Goal: Complete application form: Complete application form

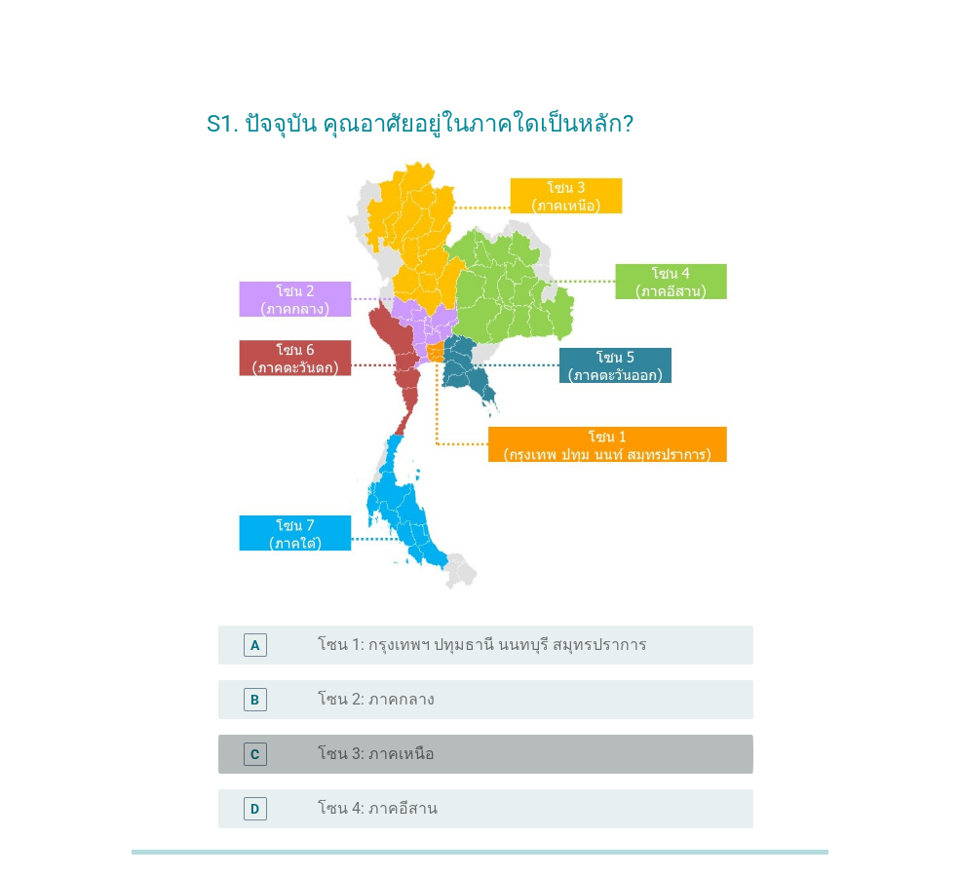
click at [427, 756] on label "โซน 3: ภาคเหนือ" at bounding box center [376, 754] width 117 height 19
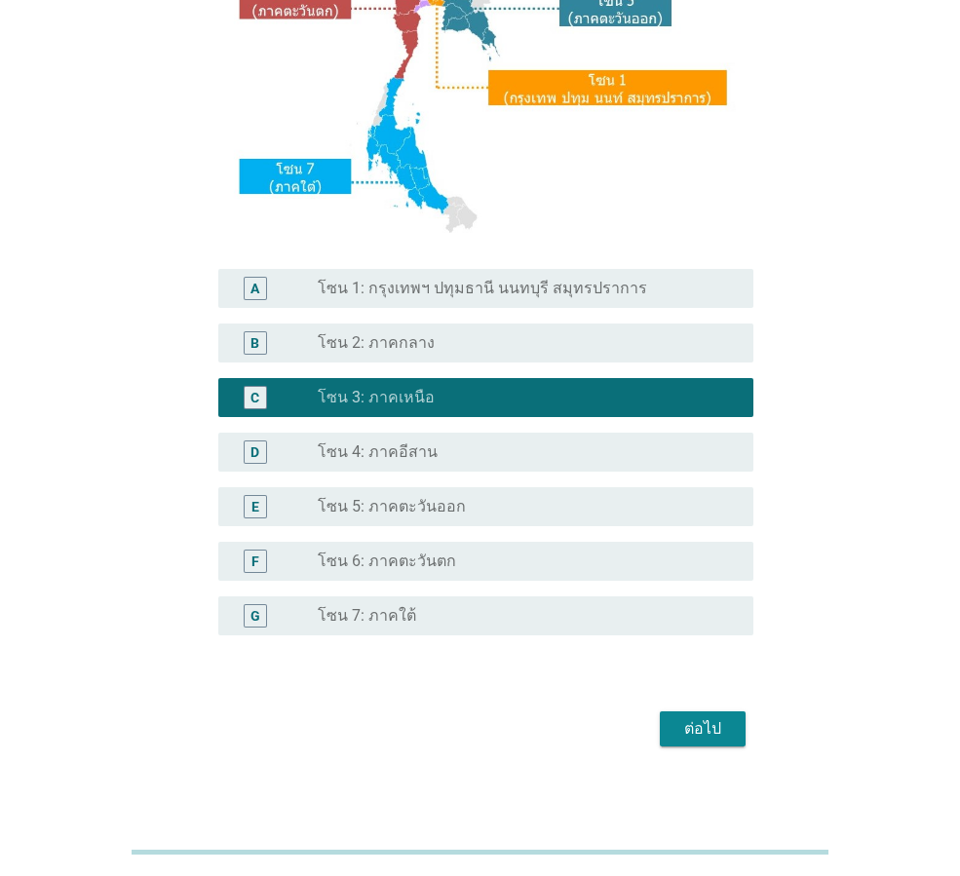
scroll to position [367, 0]
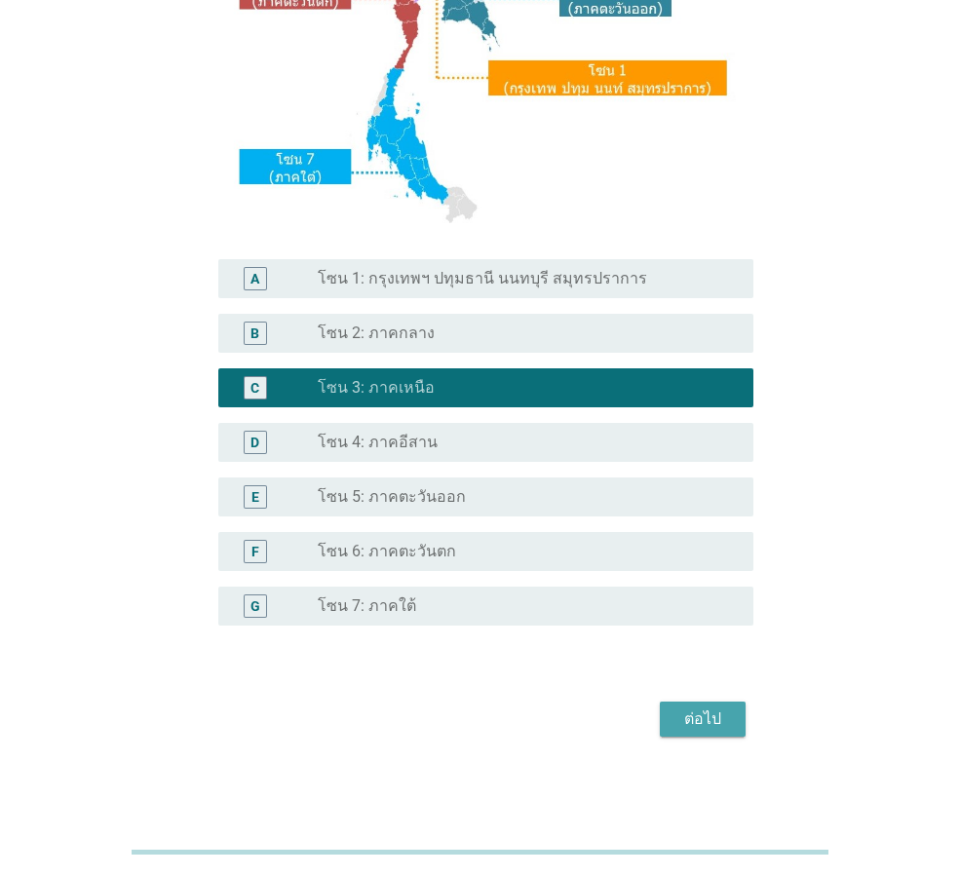
click at [684, 727] on div "ต่อไป" at bounding box center [703, 719] width 55 height 23
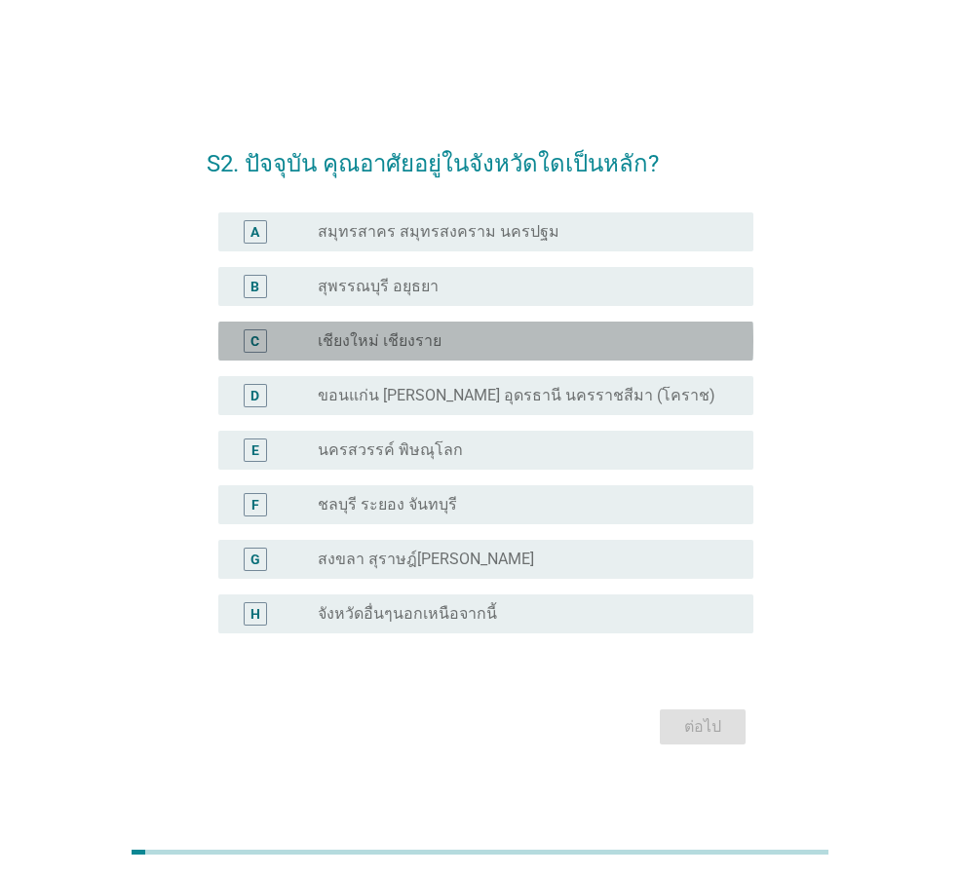
click at [428, 337] on label "เชียงใหม่ เชียงราย" at bounding box center [380, 340] width 124 height 19
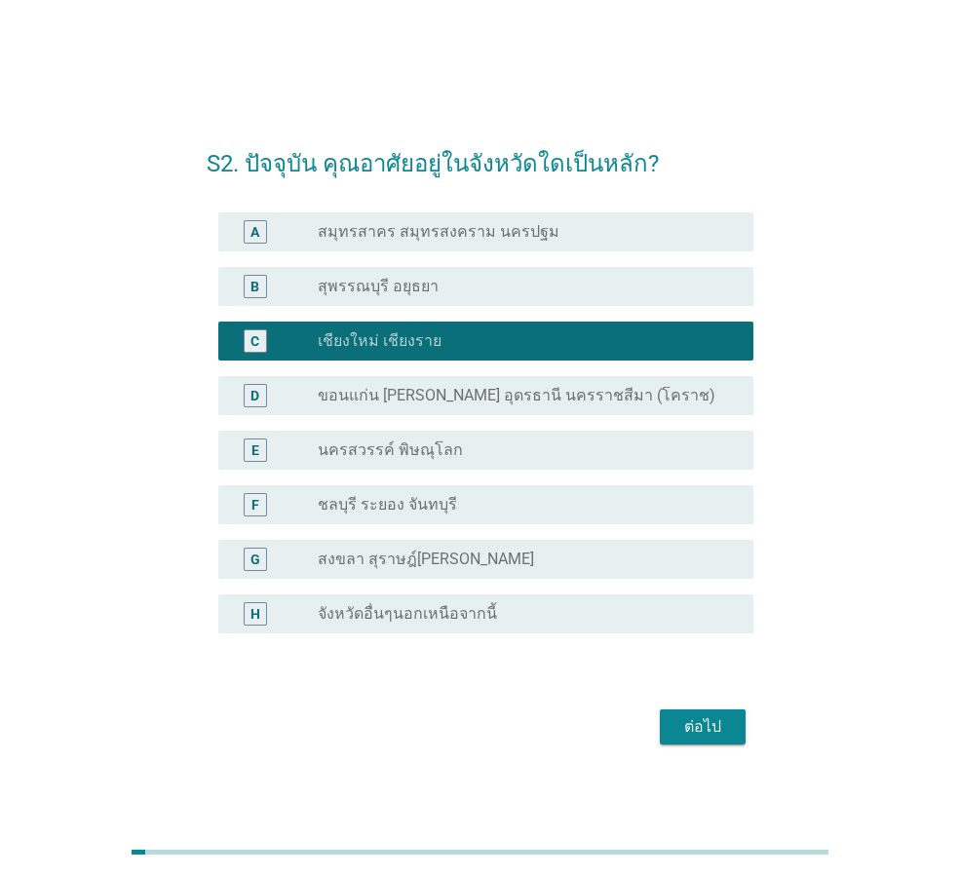
drag, startPoint x: 710, startPoint y: 749, endPoint x: 708, endPoint y: 730, distance: 18.6
click at [710, 747] on div "ต่อไป" at bounding box center [480, 727] width 547 height 47
click at [708, 723] on div "ต่อไป" at bounding box center [703, 727] width 55 height 23
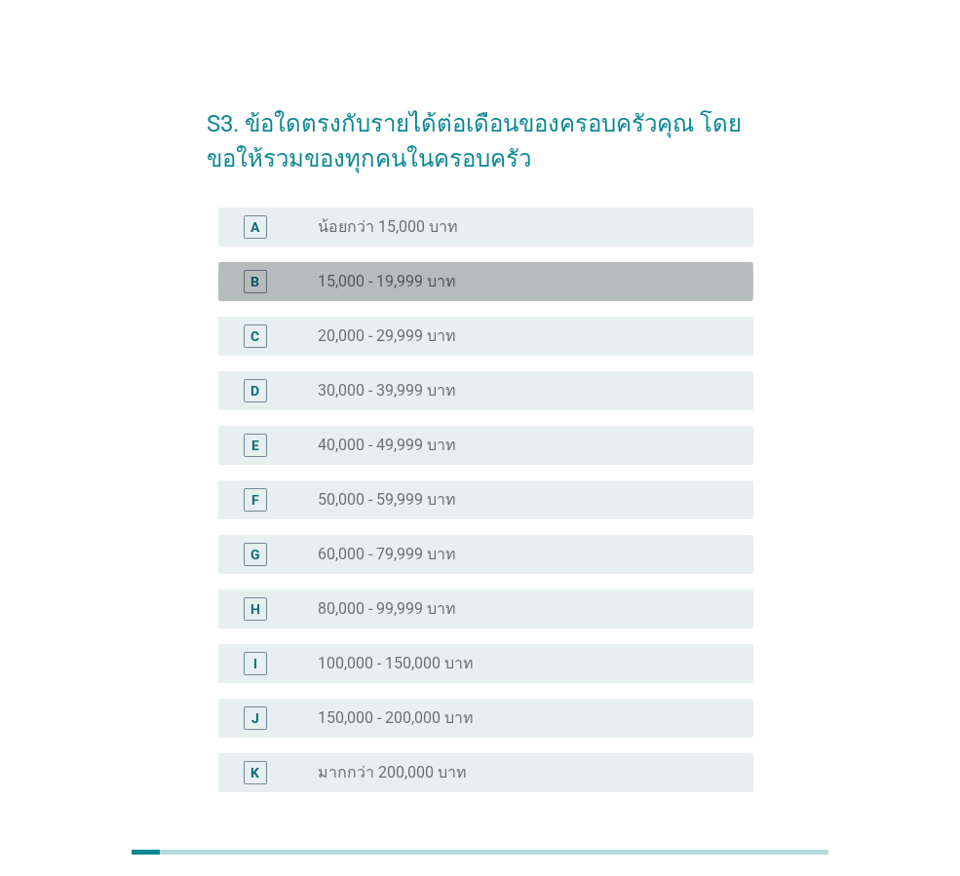
click at [503, 285] on div "radio_button_unchecked 15,000 - 19,999 บาท" at bounding box center [520, 281] width 405 height 19
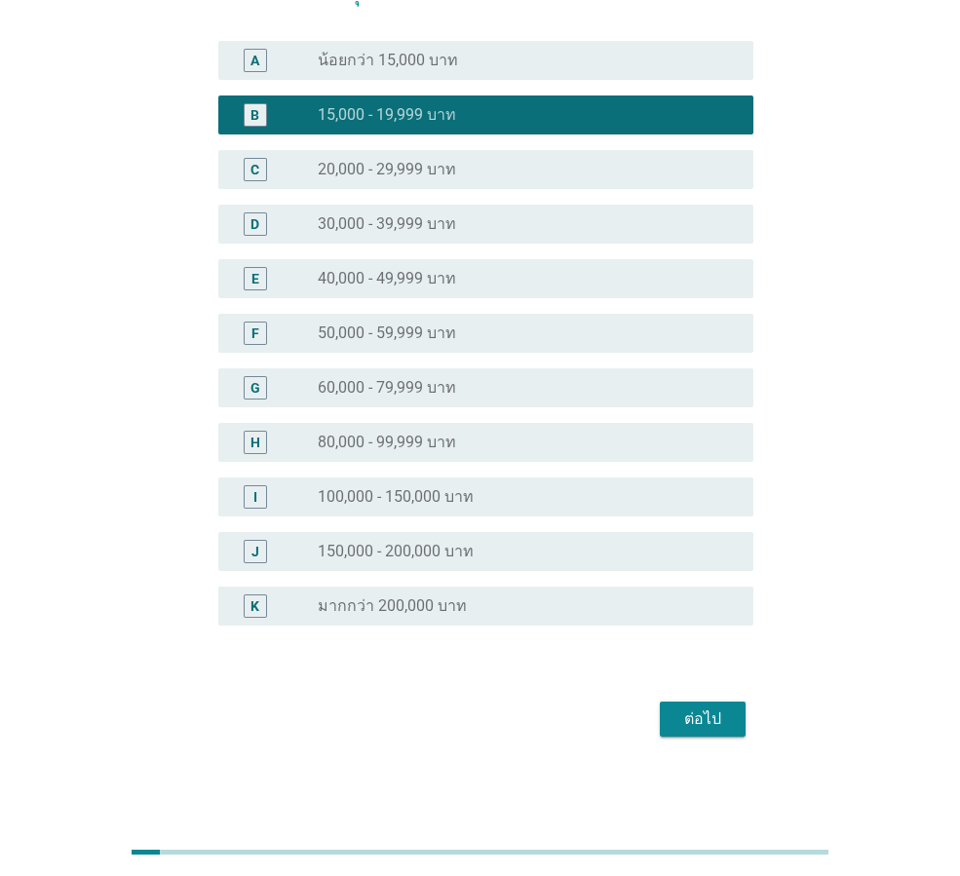
scroll to position [167, 0]
click at [721, 708] on div "ต่อไป" at bounding box center [703, 719] width 55 height 23
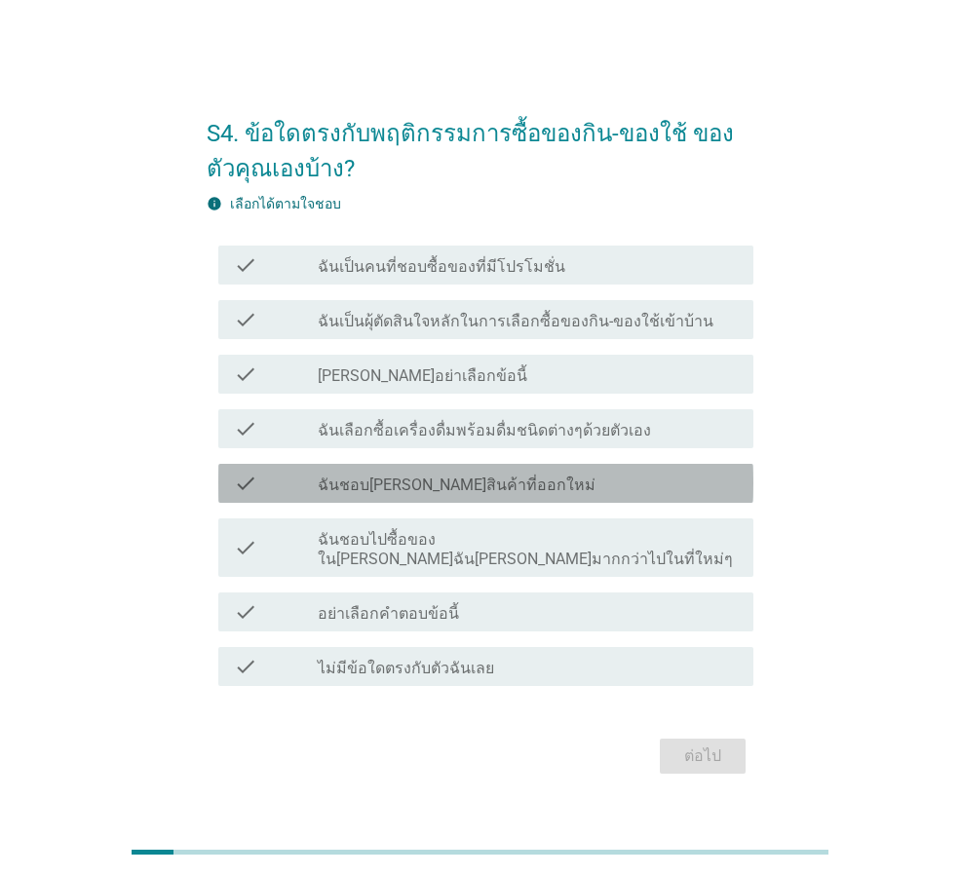
click at [405, 494] on label "ฉันชอบ[PERSON_NAME]สินค้าที่ออกใหม่" at bounding box center [457, 485] width 278 height 19
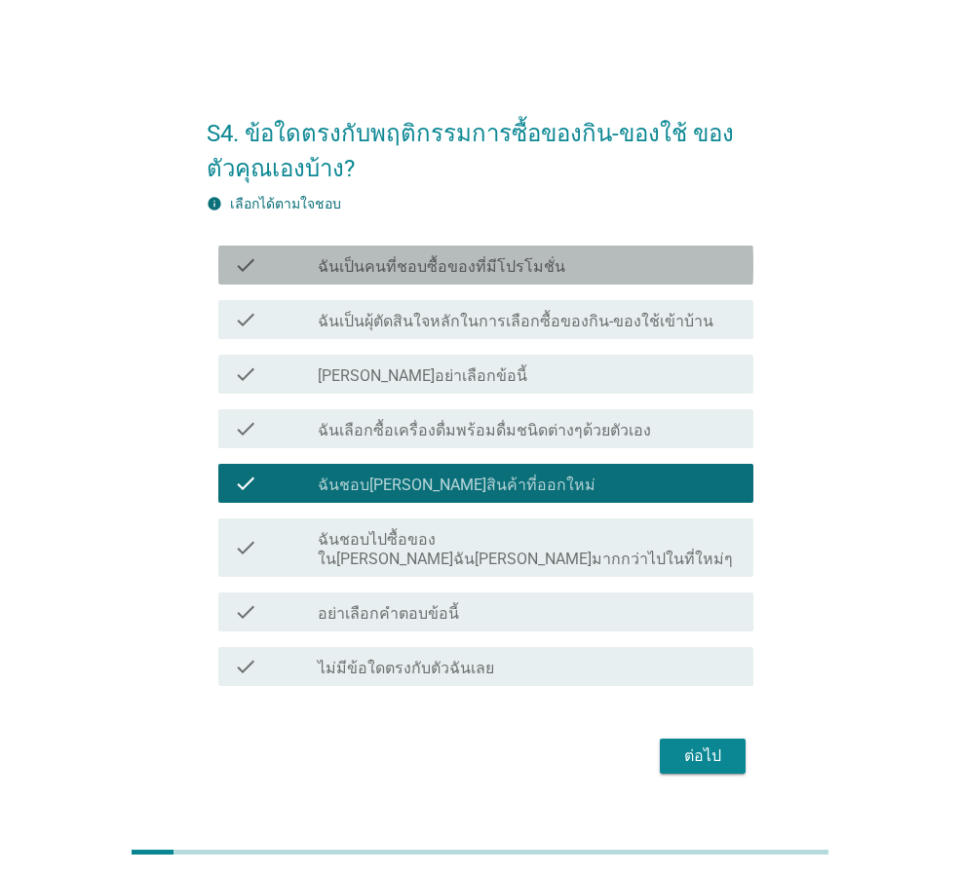
click at [440, 267] on label "ฉันเป็นคนที่ชอบซื้อของที่มีโปรโมชั่น" at bounding box center [442, 266] width 248 height 19
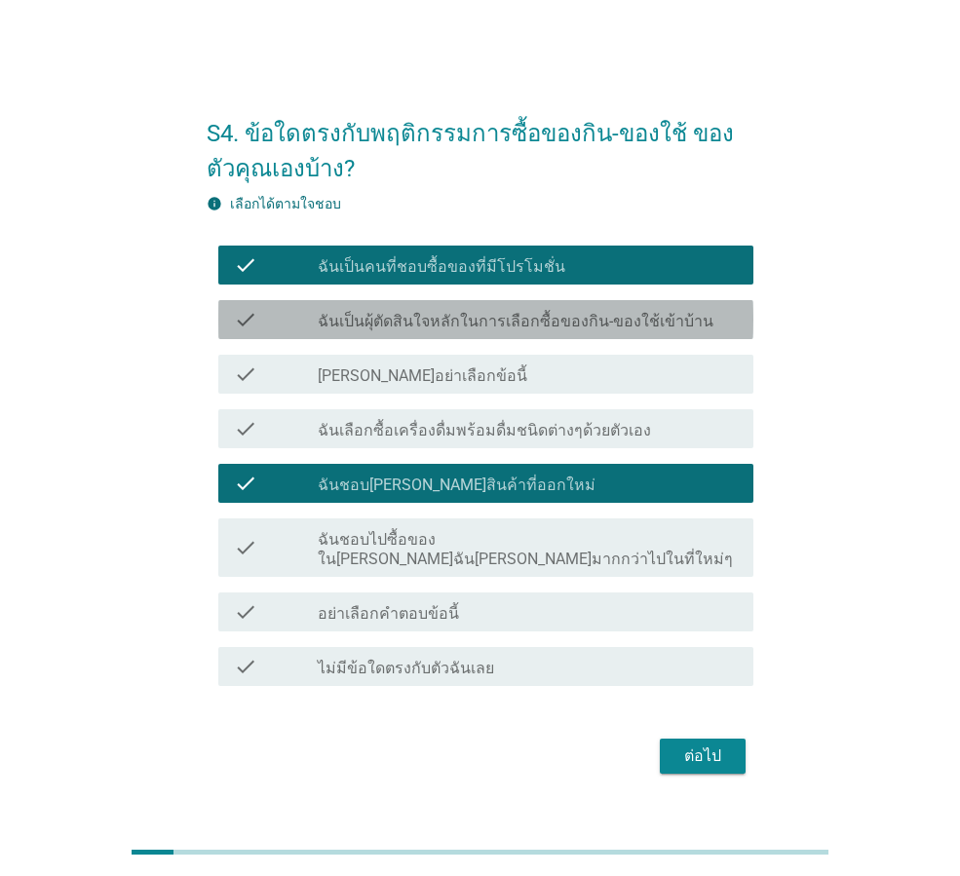
click at [431, 331] on label "ฉันเป็นผุ้ตัดสินใจหลักในการเลือกซื้อของกิน-ของใช้เข้าบ้าน" at bounding box center [516, 321] width 396 height 19
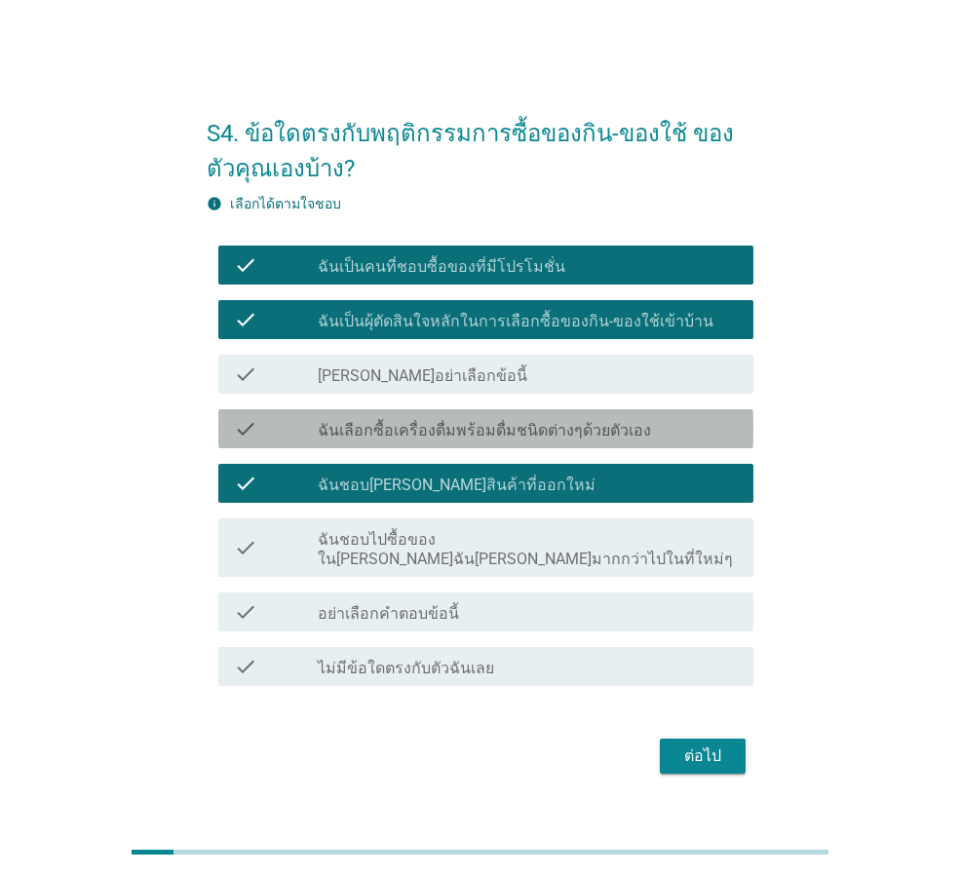
click at [481, 433] on label "ฉันเลือกซื้อเครื่องดื่มพร้อมดื่มชนิดต่างๆด้วยตัวเอง" at bounding box center [484, 430] width 333 height 19
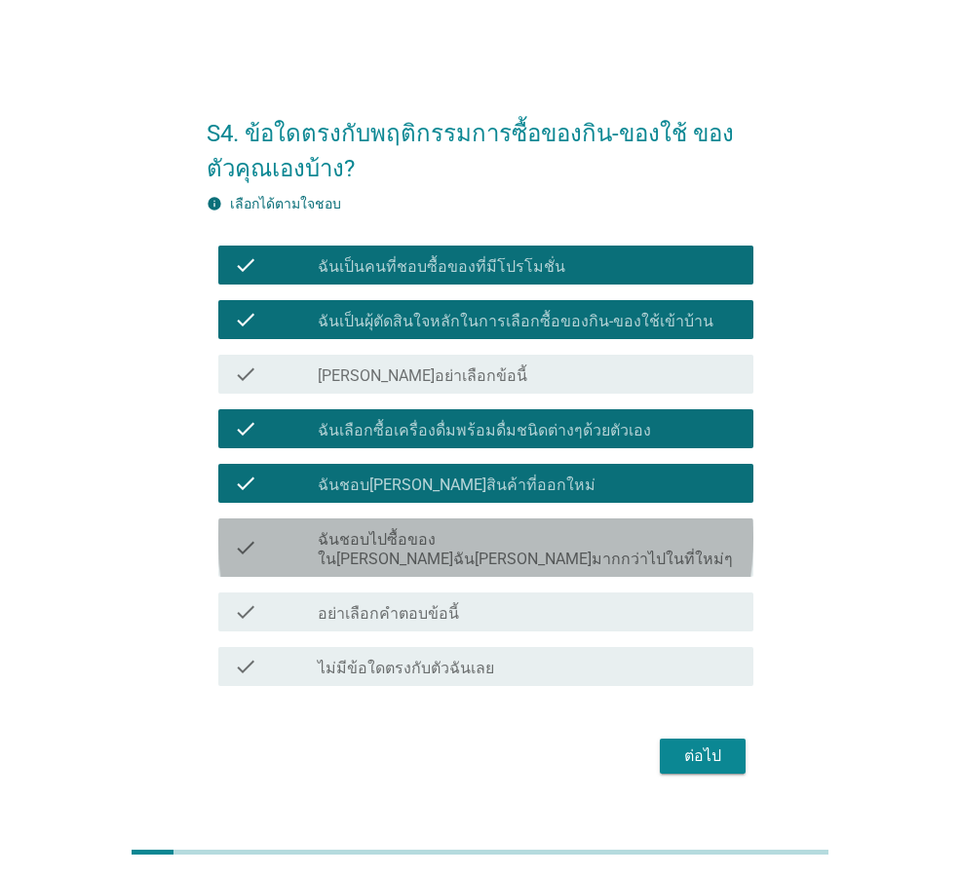
click at [568, 563] on div "check check_box_outline_blank ฉันชอบไปซื้อของใน[PERSON_NAME]ฉัน[PERSON_NAME]มาก…" at bounding box center [485, 548] width 535 height 58
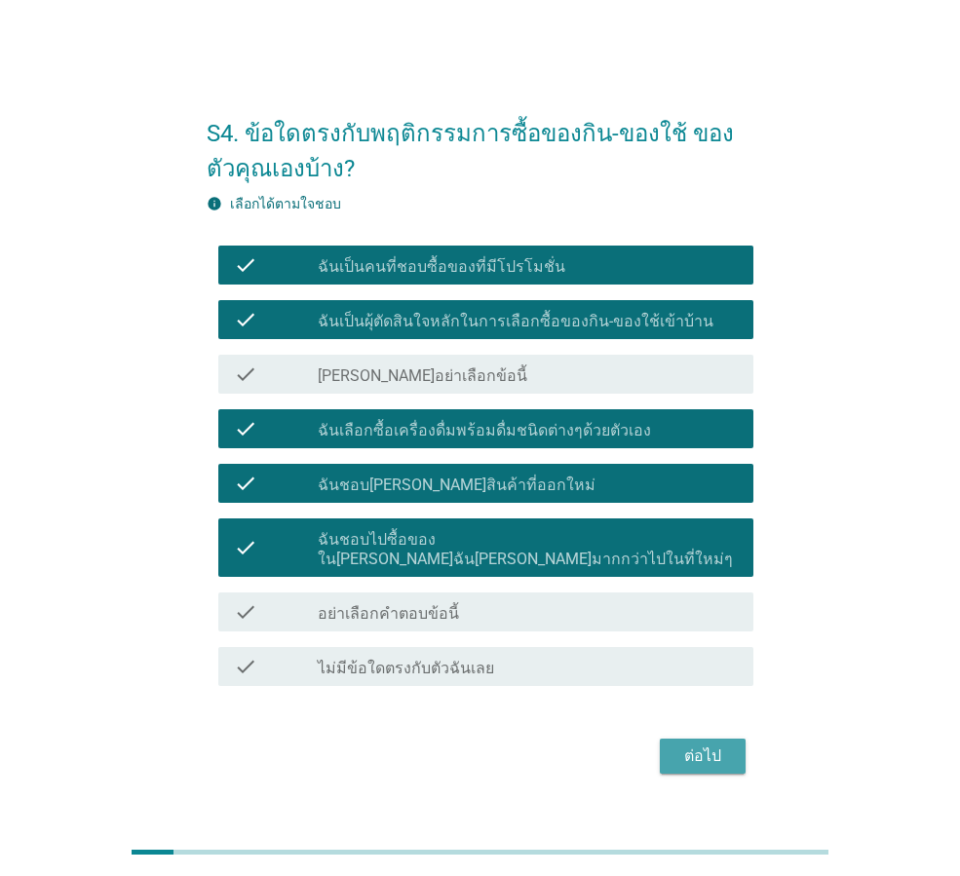
click at [716, 739] on button "ต่อไป" at bounding box center [703, 756] width 86 height 35
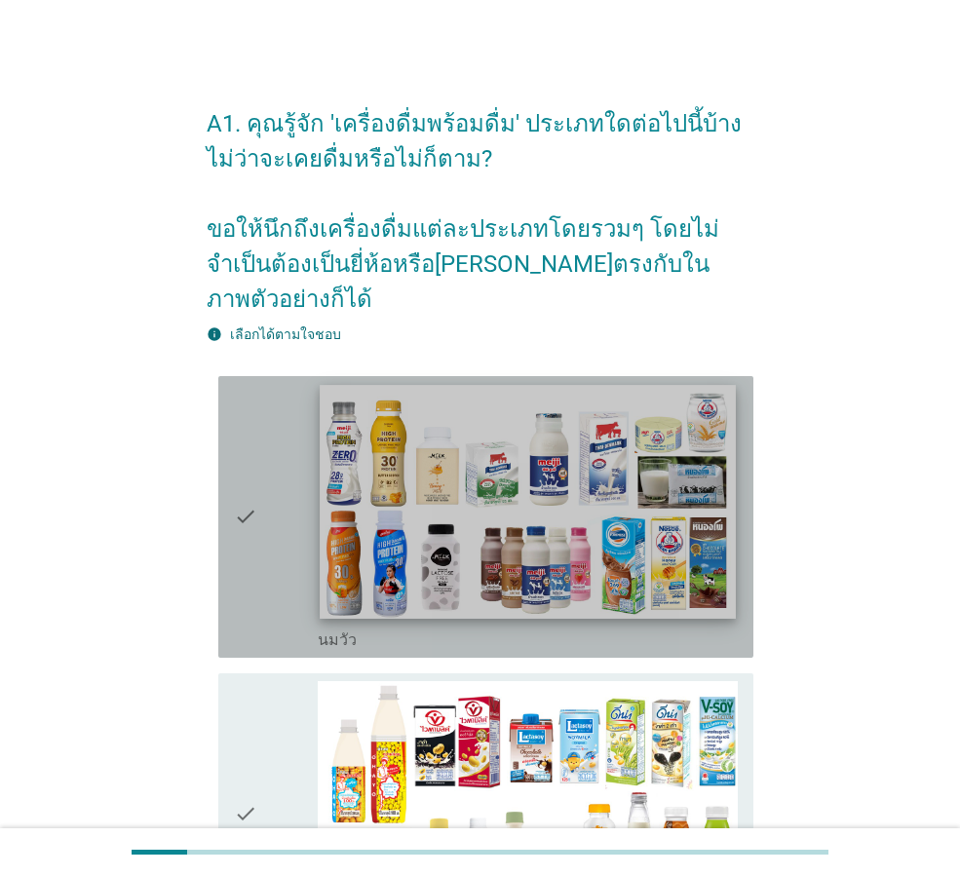
click at [479, 490] on img at bounding box center [527, 502] width 415 height 234
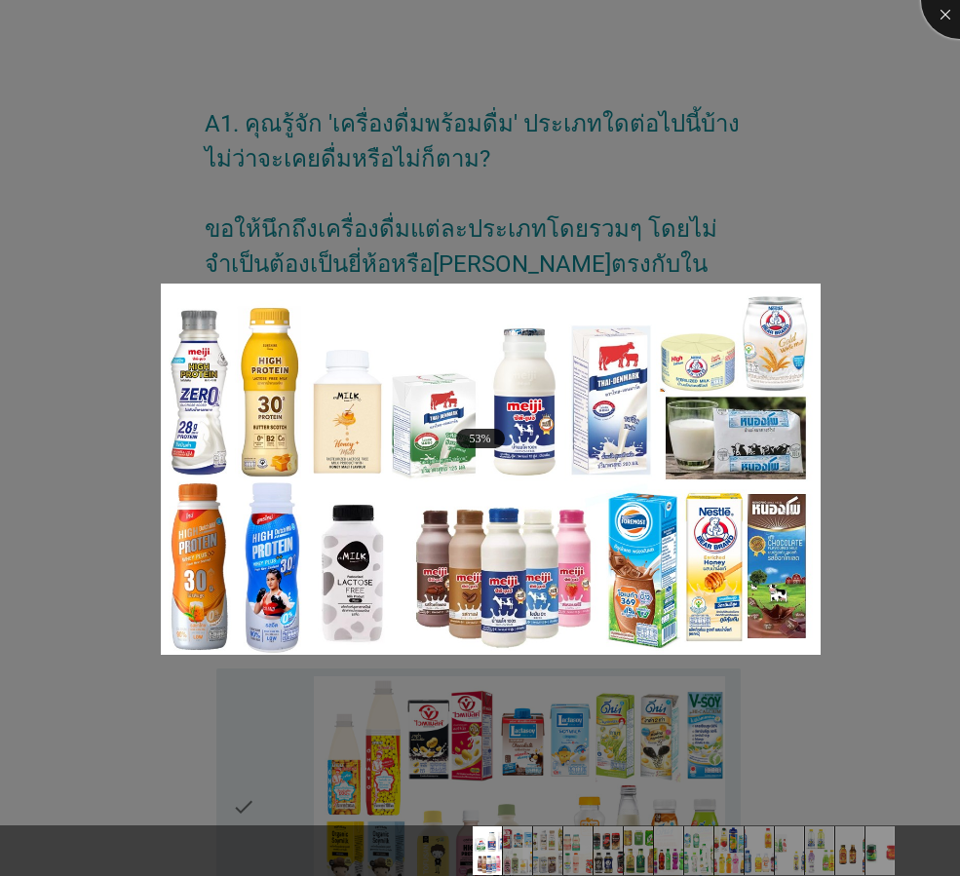
click at [939, 10] on div at bounding box center [960, 0] width 78 height 78
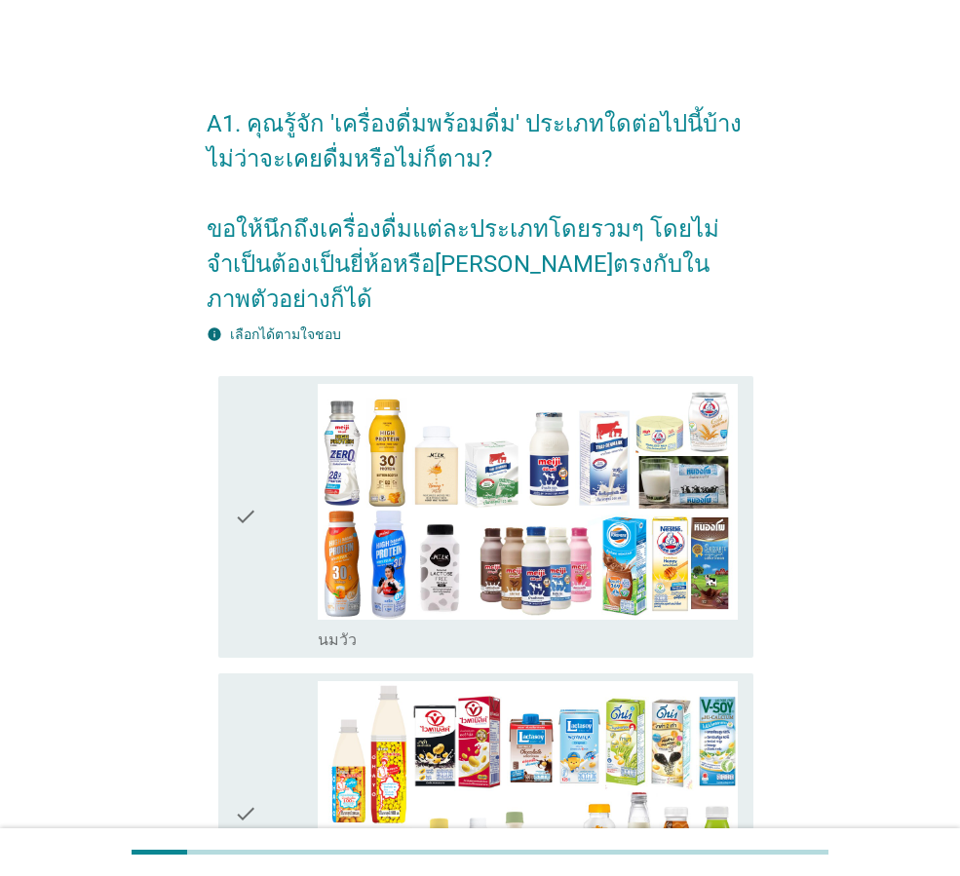
click at [258, 491] on div "check" at bounding box center [276, 517] width 84 height 266
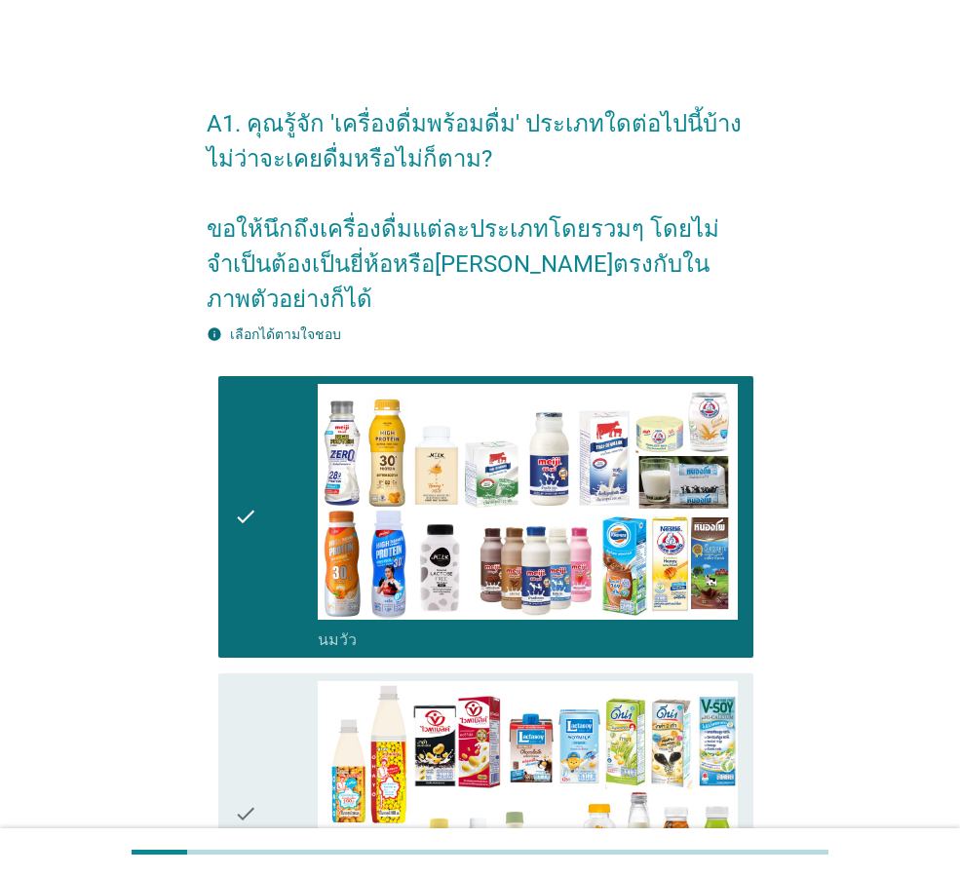
click at [251, 719] on icon "check" at bounding box center [245, 814] width 23 height 266
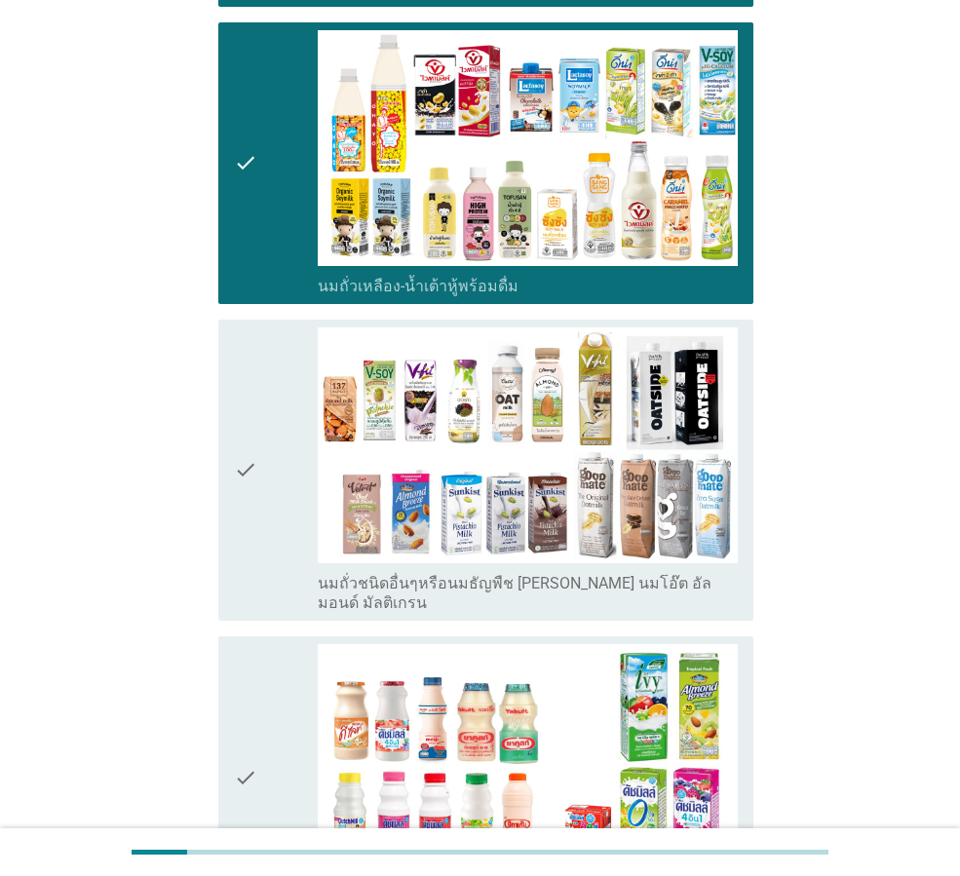
scroll to position [780, 0]
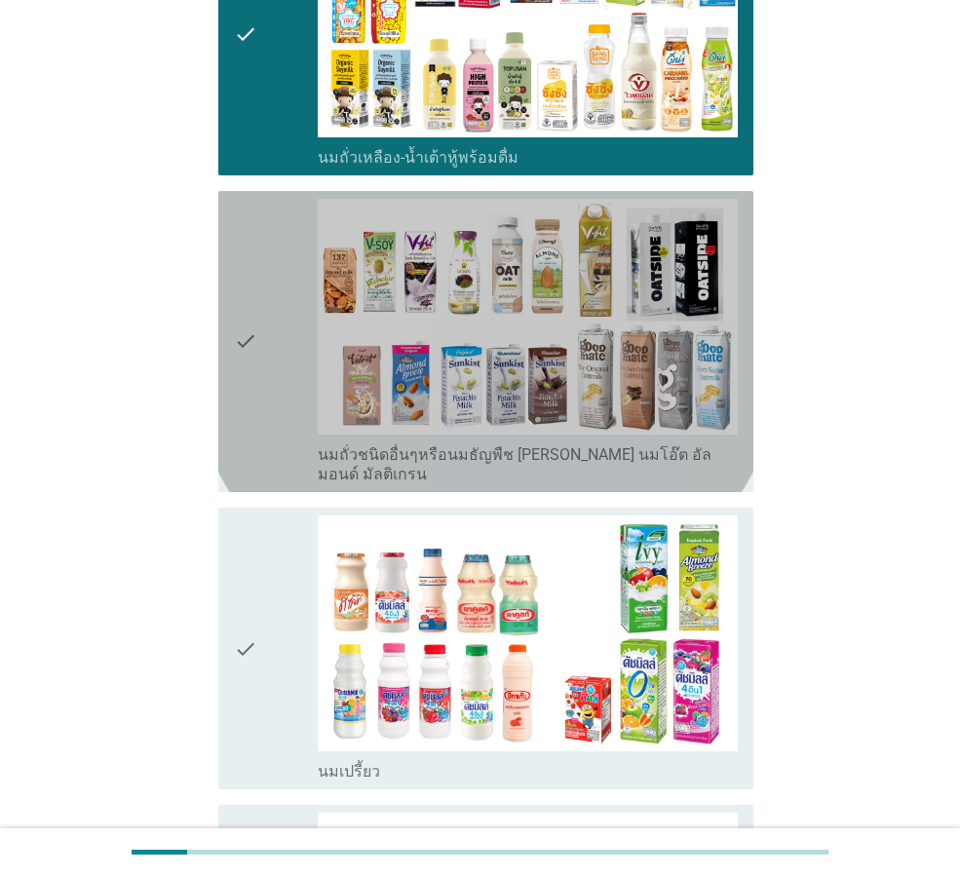
click at [232, 311] on div "check check_box_outline_blank นมถั่วชนิดอื่นๆหรือนมธัญพืช [PERSON_NAME] นมโอ๊ต …" at bounding box center [485, 341] width 535 height 301
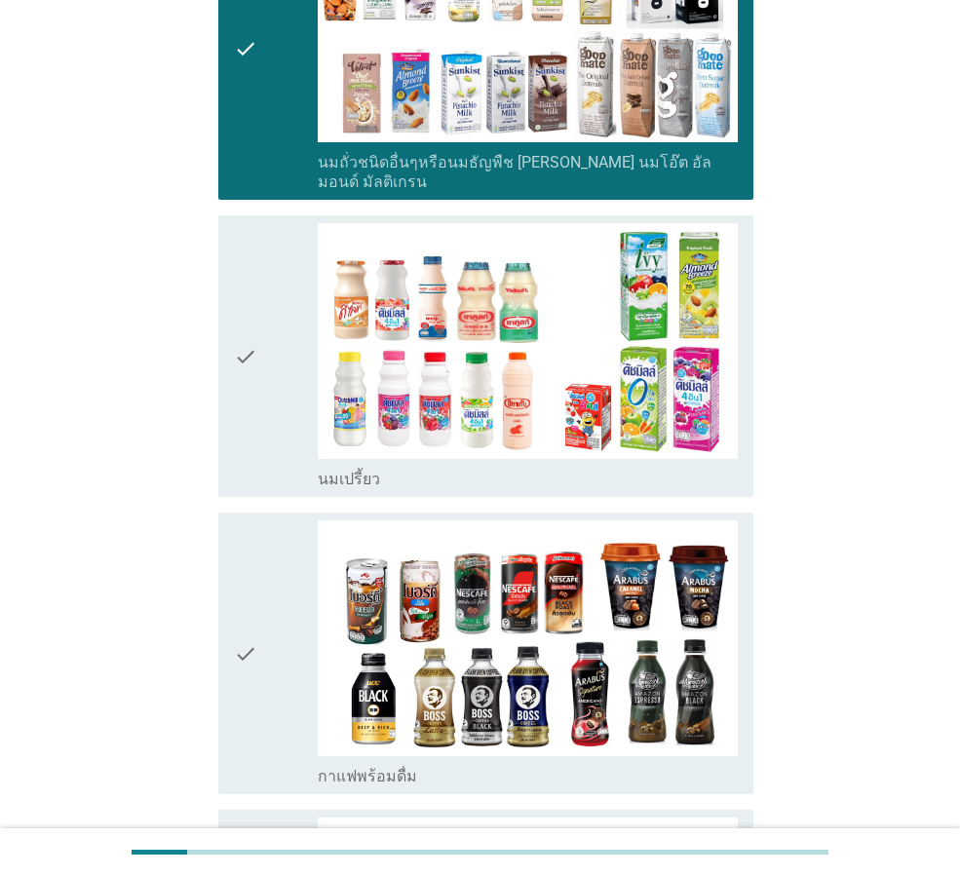
click at [261, 286] on div "check" at bounding box center [276, 356] width 84 height 266
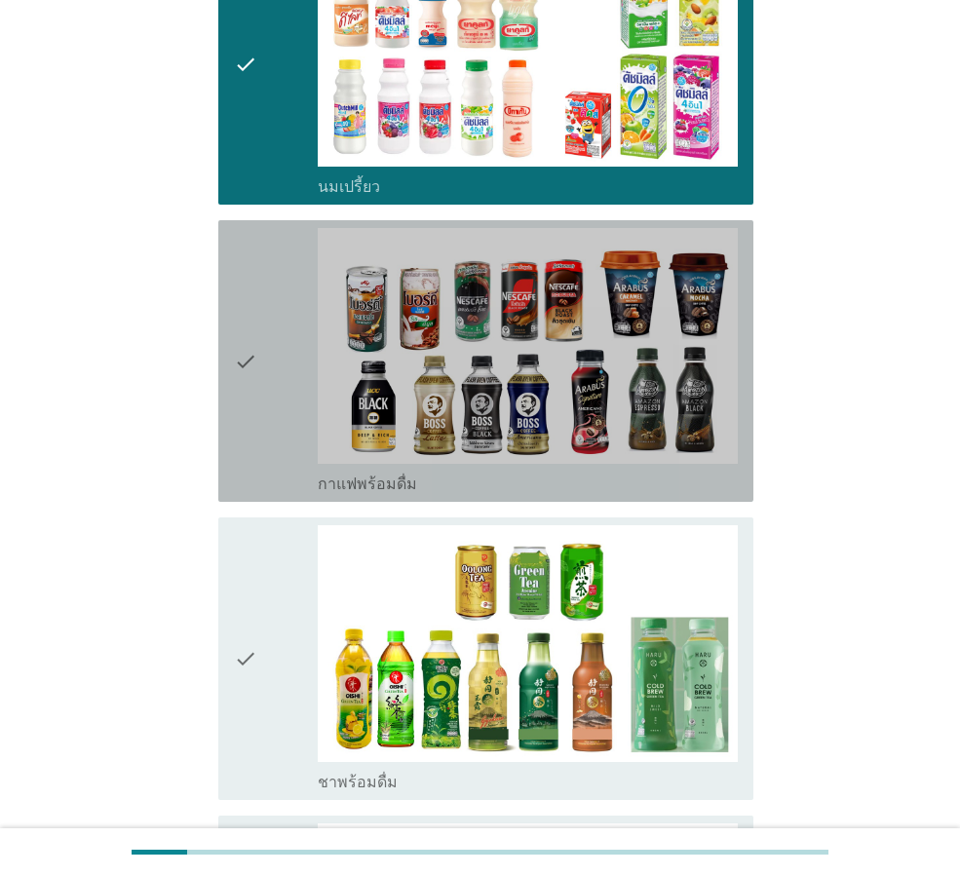
click at [253, 335] on icon "check" at bounding box center [245, 361] width 23 height 266
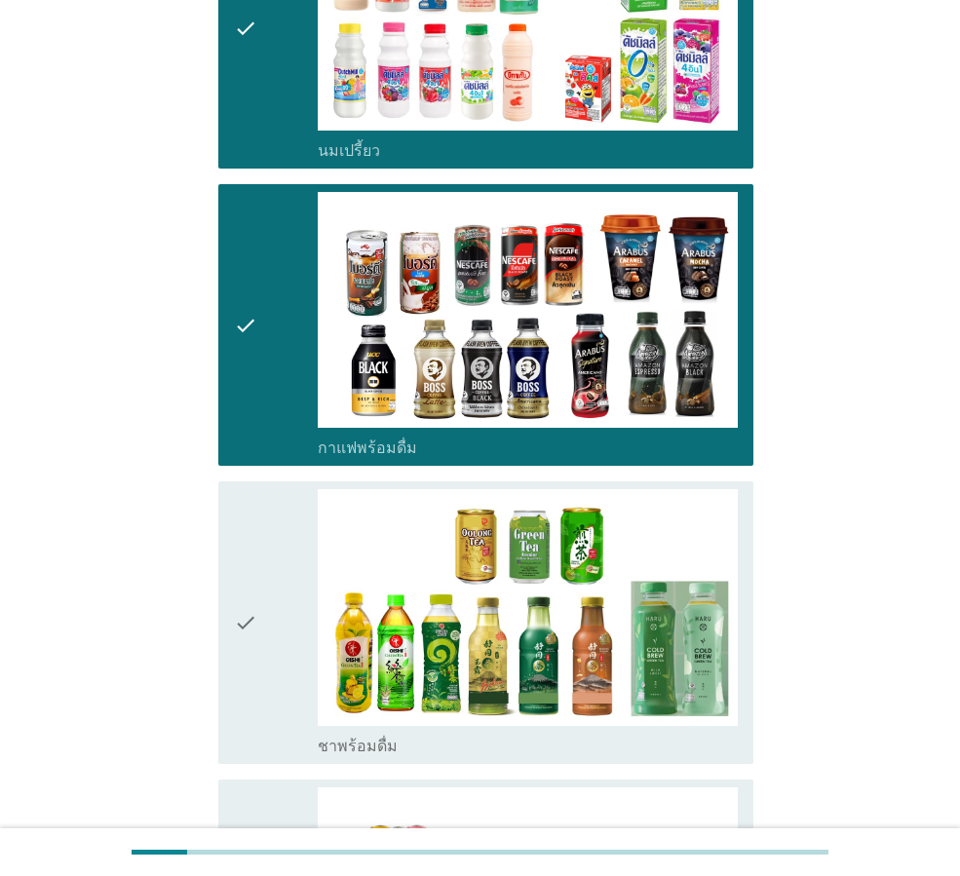
scroll to position [1560, 0]
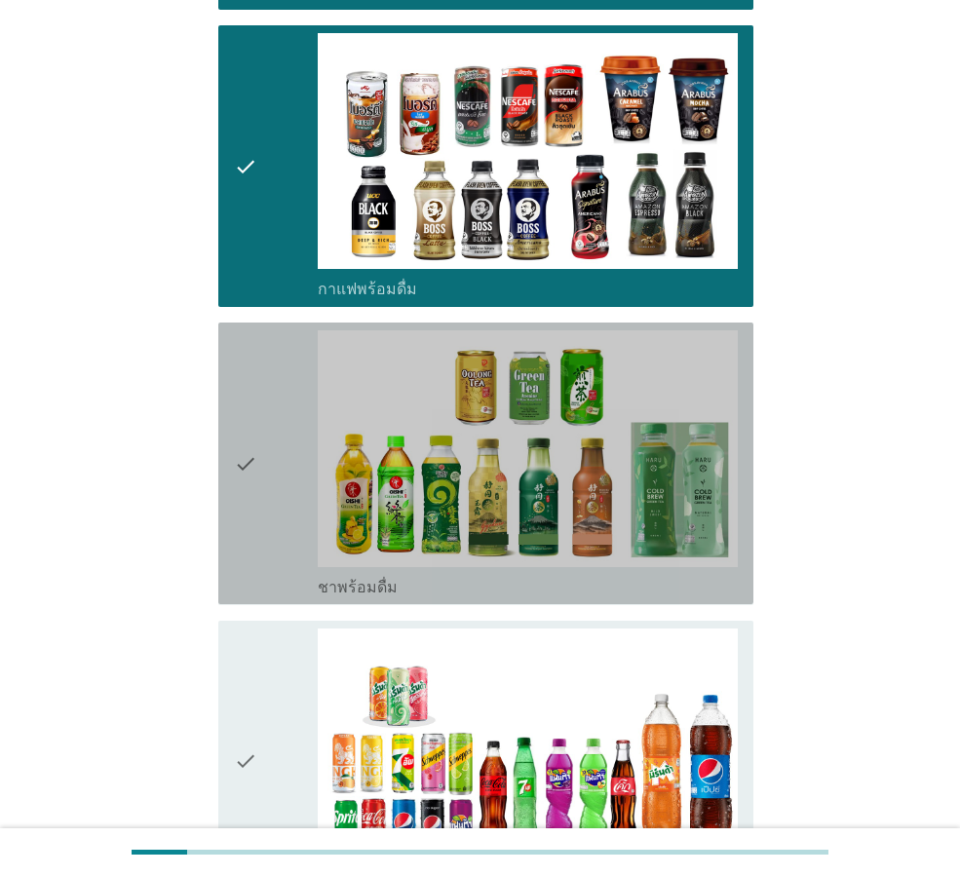
drag, startPoint x: 247, startPoint y: 392, endPoint x: 235, endPoint y: 411, distance: 22.7
click at [242, 392] on icon "check" at bounding box center [245, 463] width 23 height 266
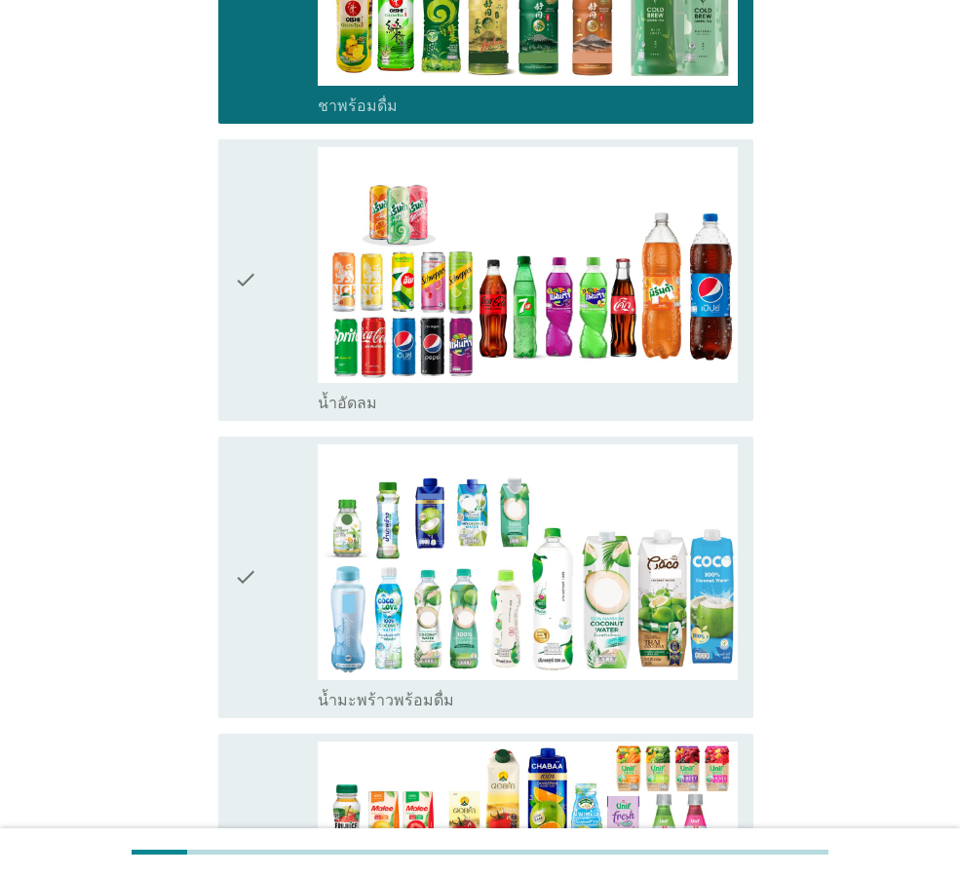
scroll to position [2047, 0]
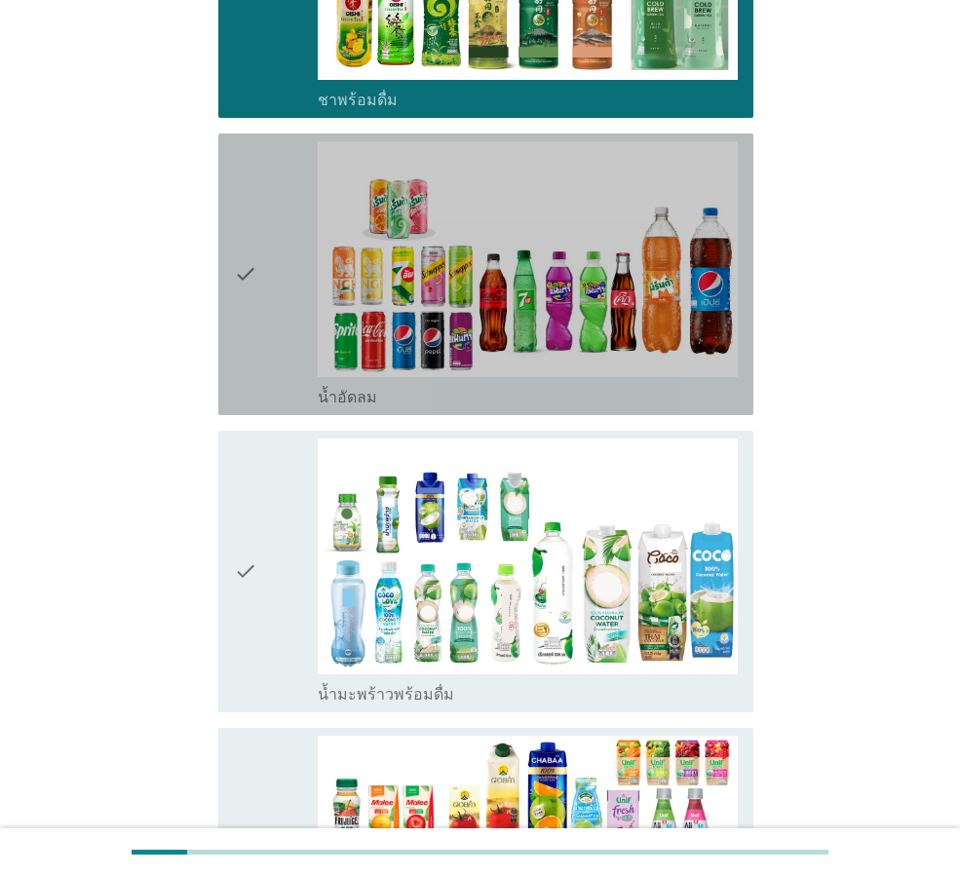
click at [272, 266] on div "check" at bounding box center [276, 274] width 84 height 266
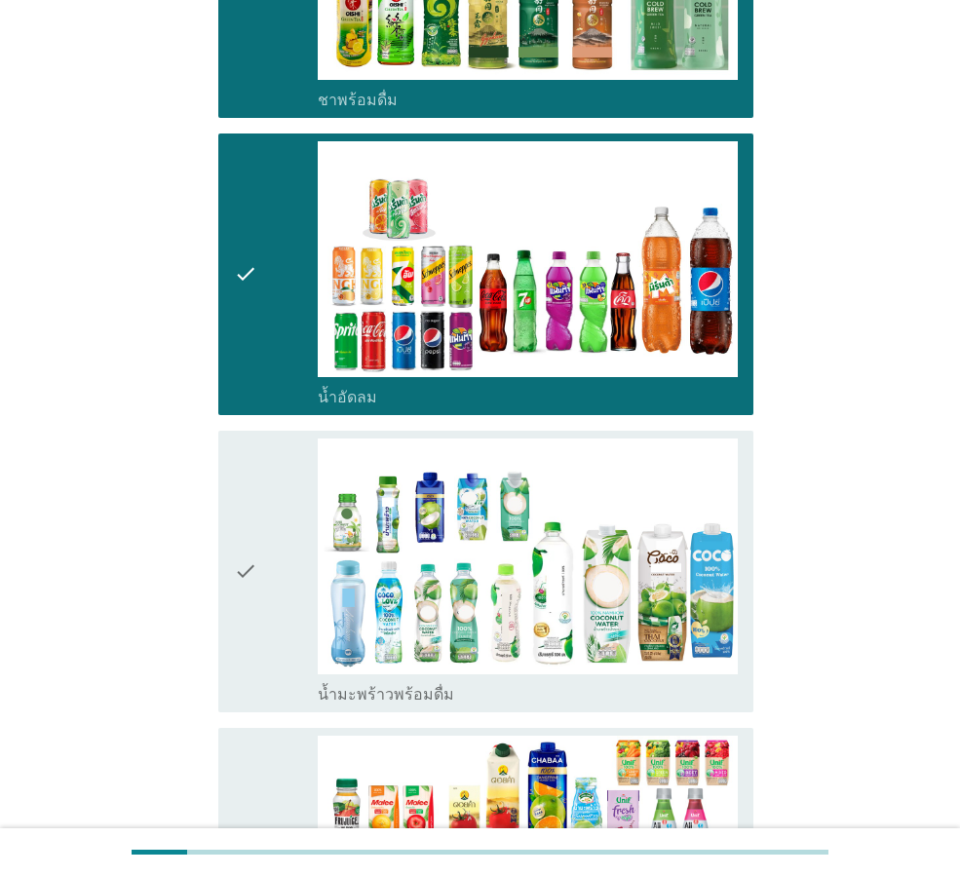
click at [262, 525] on div "check" at bounding box center [276, 572] width 84 height 266
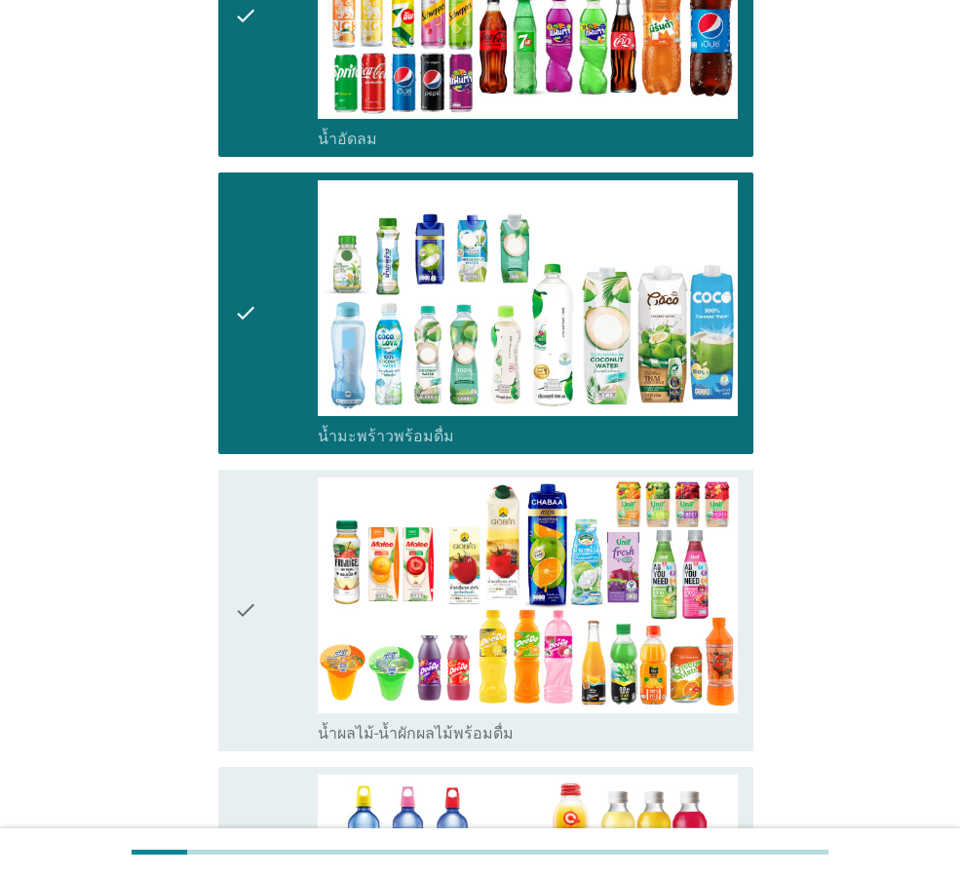
scroll to position [2340, 0]
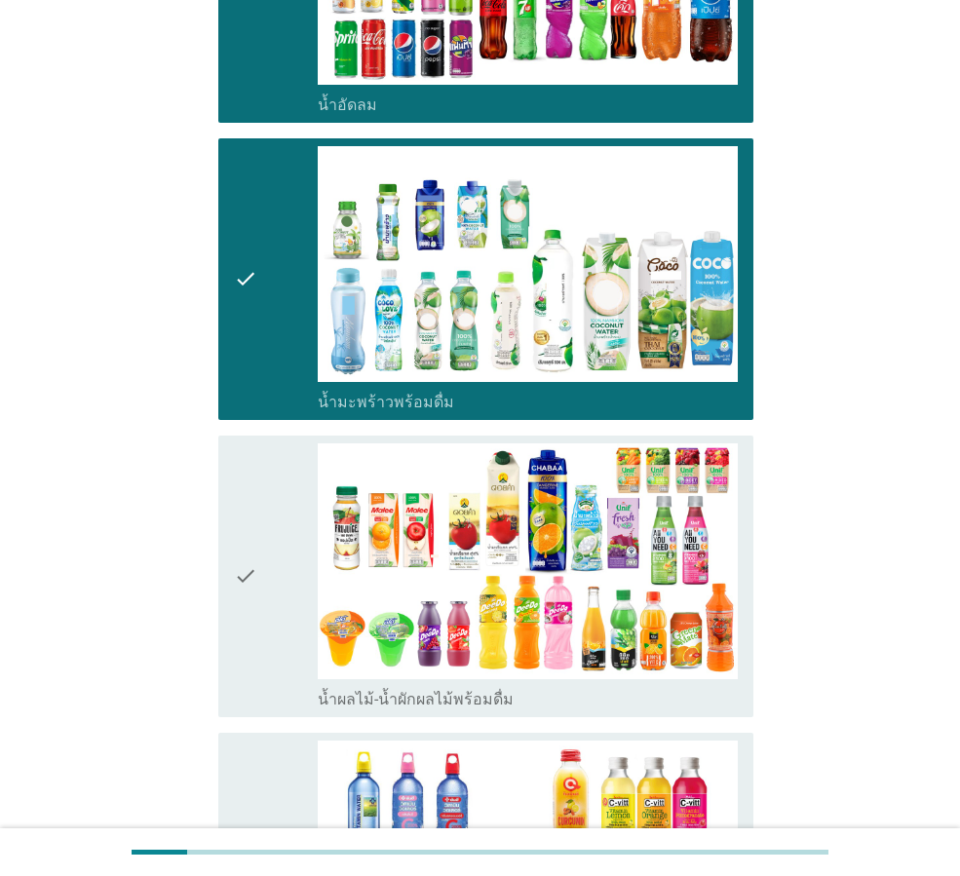
click at [246, 488] on icon "check" at bounding box center [245, 577] width 23 height 266
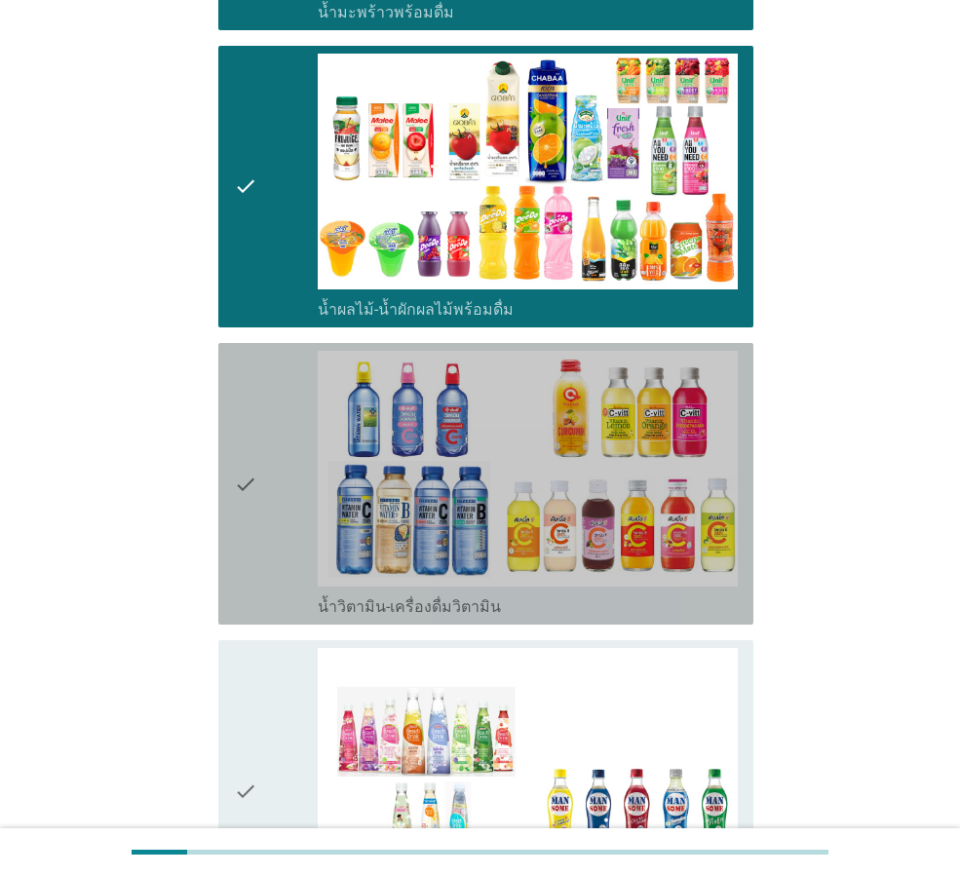
click at [244, 414] on icon "check" at bounding box center [245, 484] width 23 height 266
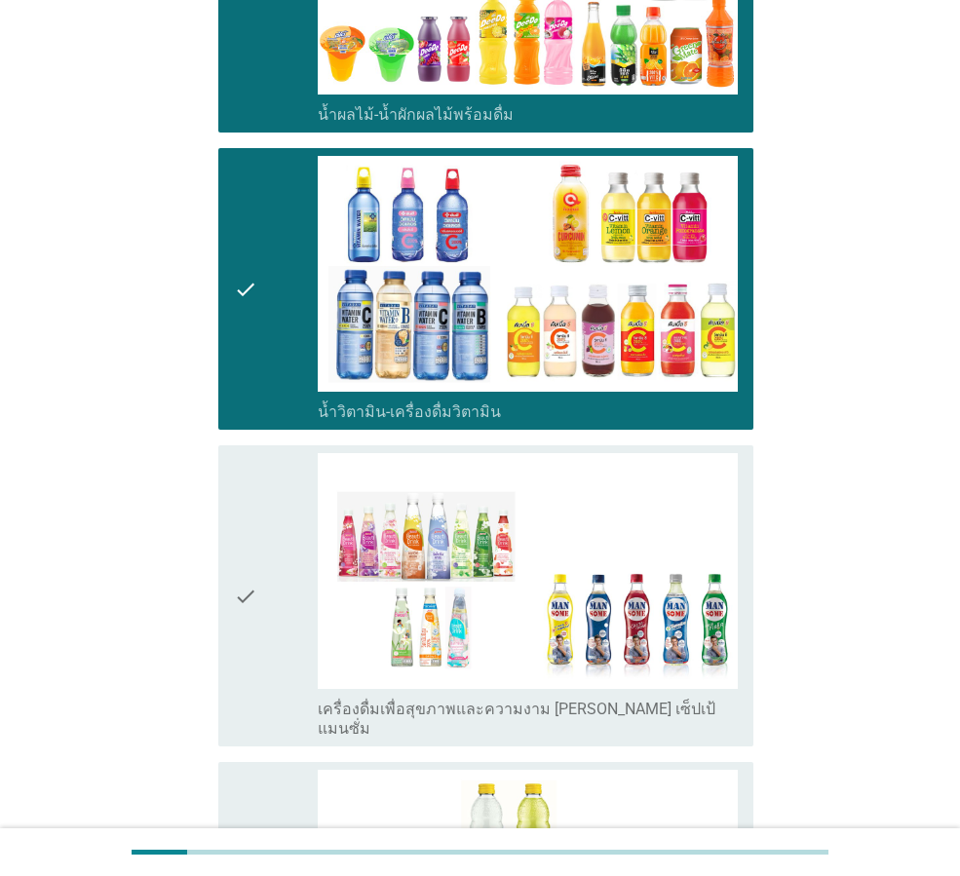
scroll to position [3217, 0]
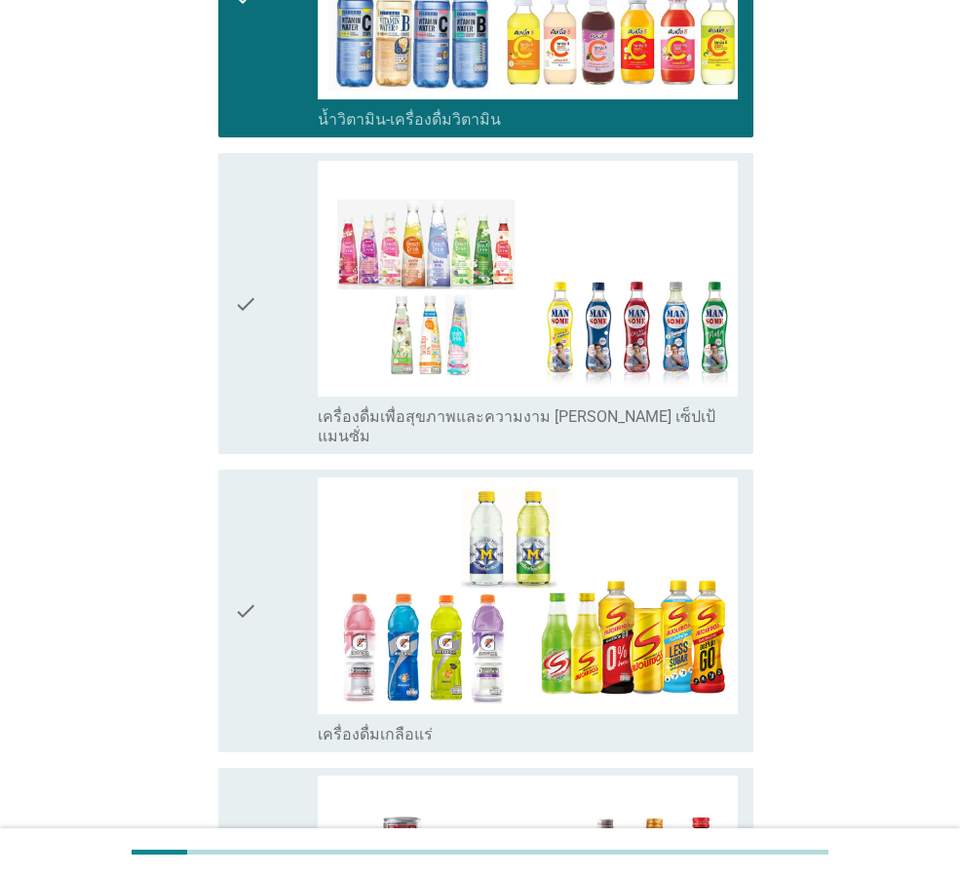
click at [311, 263] on div "check" at bounding box center [276, 304] width 84 height 286
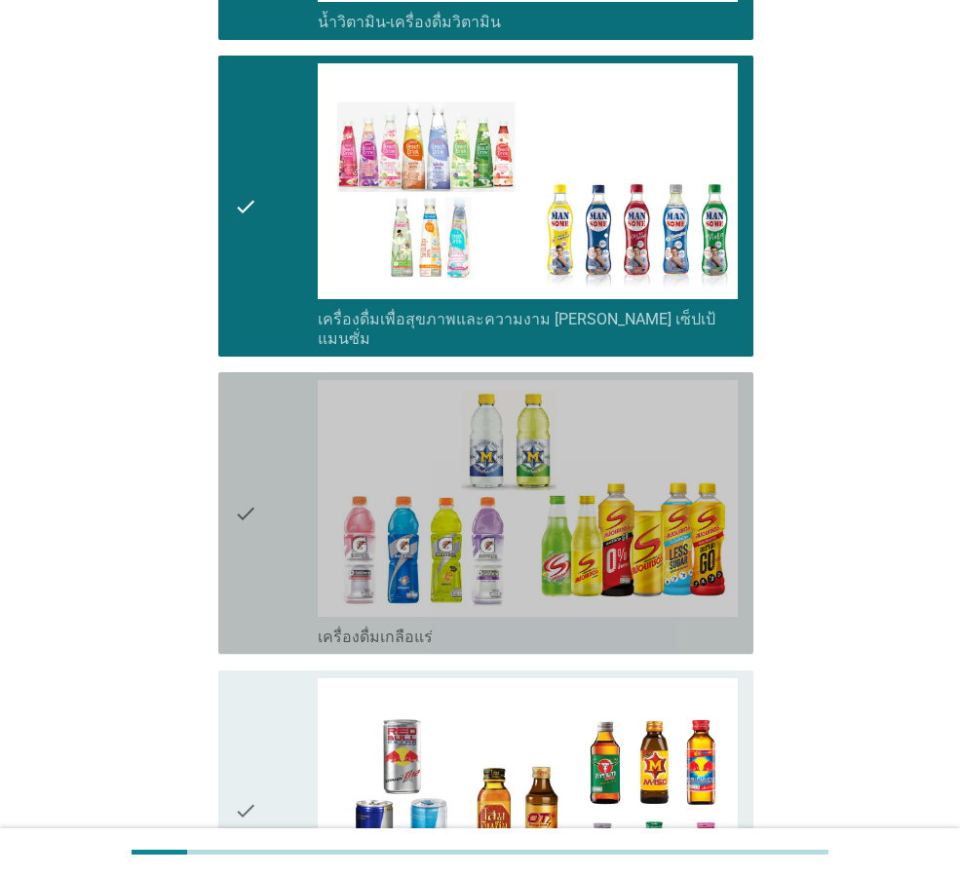
click at [269, 380] on div "check" at bounding box center [276, 513] width 84 height 266
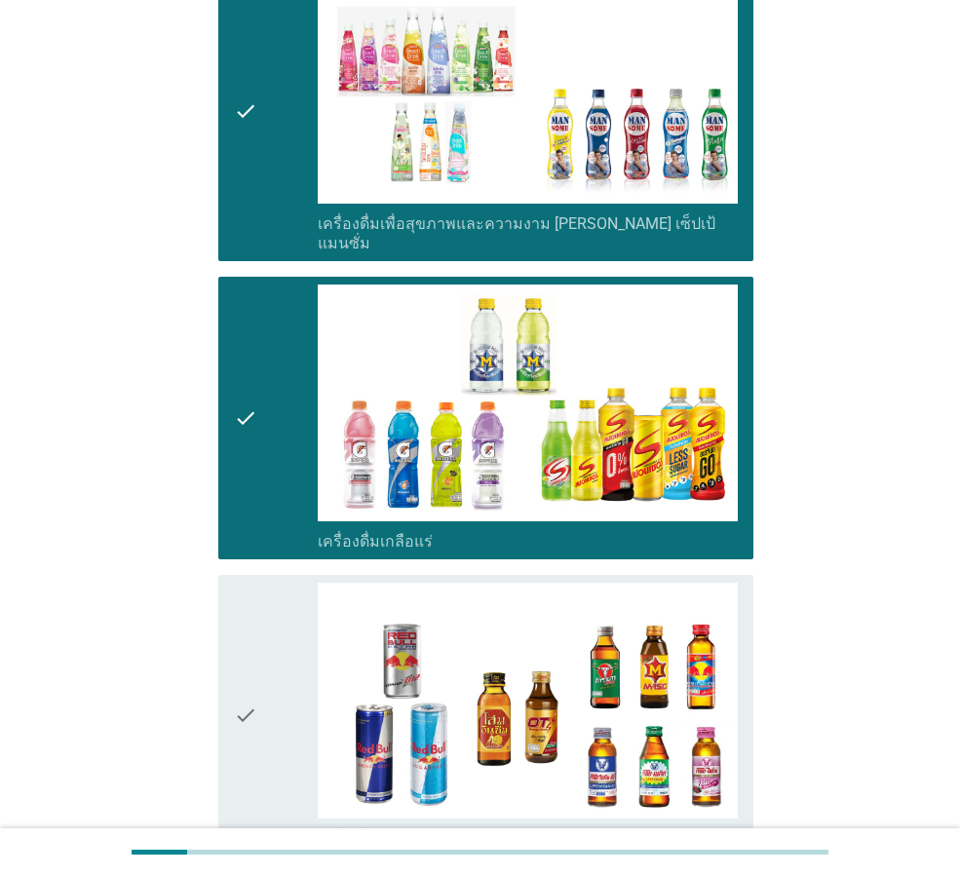
scroll to position [3412, 0]
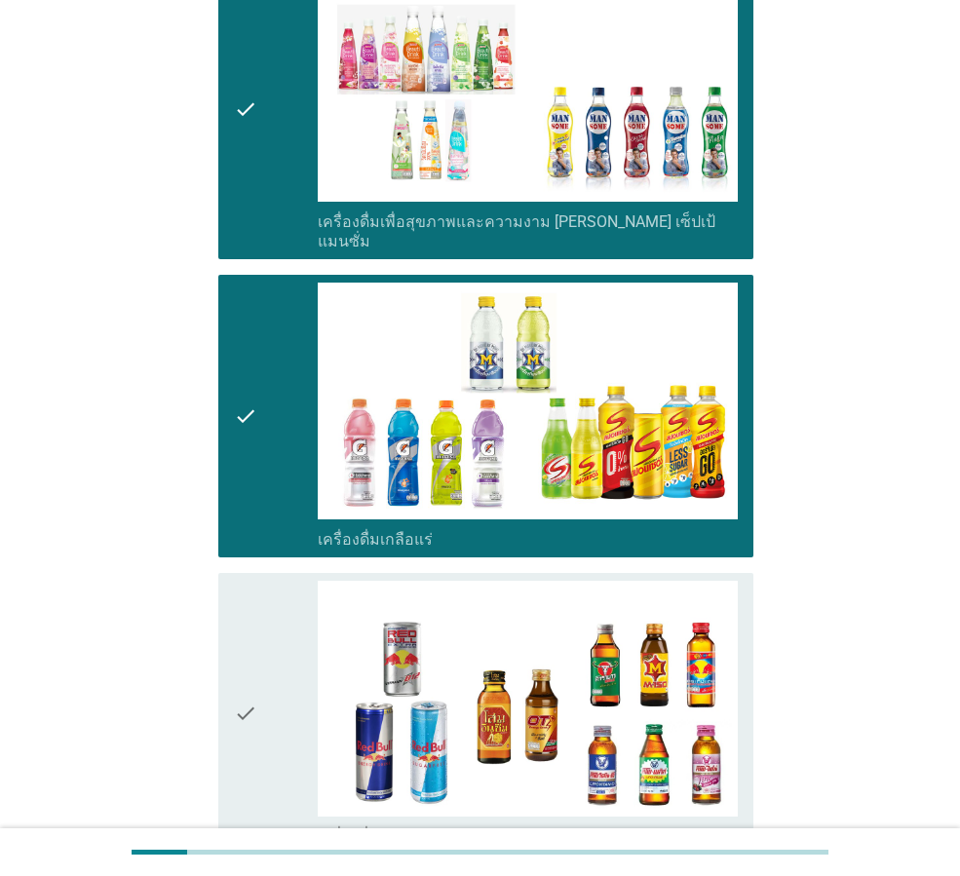
click at [260, 600] on div "check" at bounding box center [276, 714] width 84 height 266
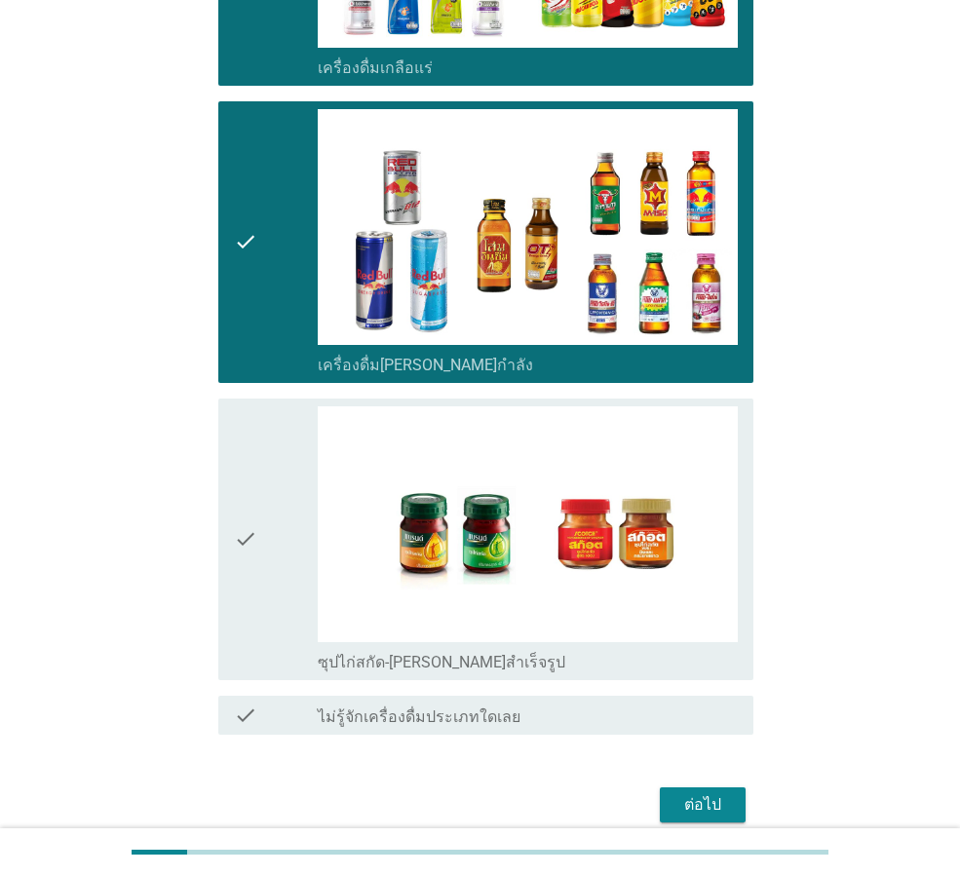
scroll to position [3896, 0]
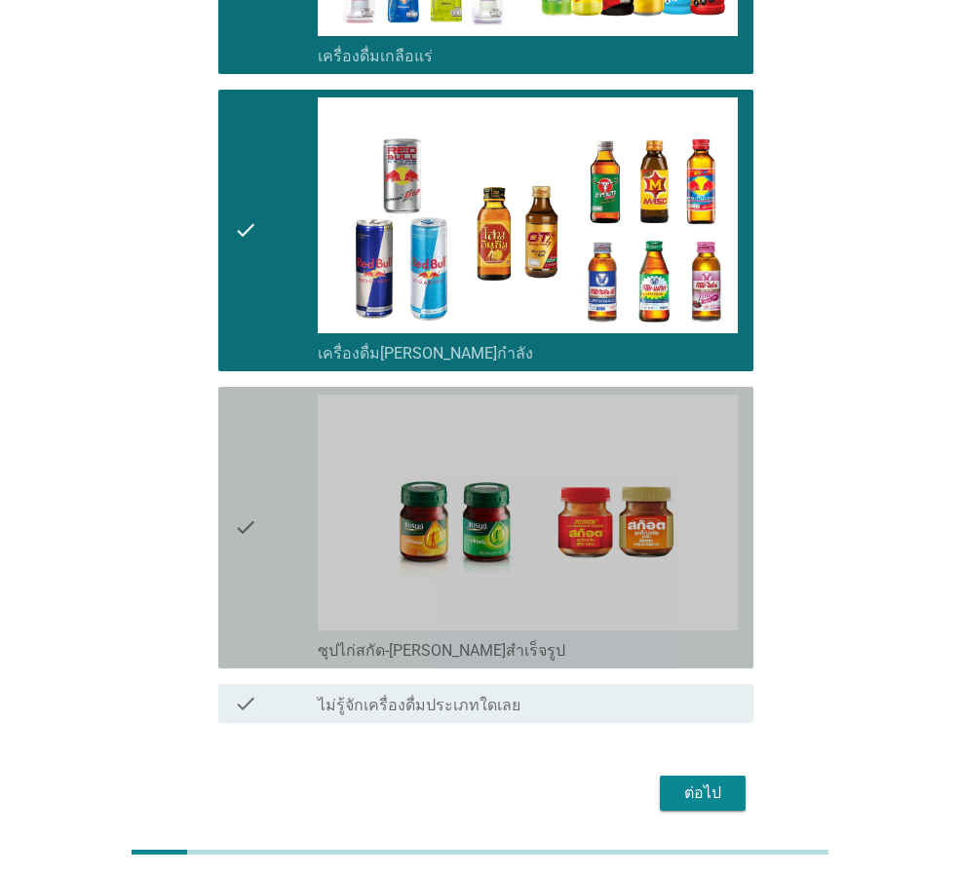
click at [270, 475] on div "check" at bounding box center [276, 528] width 84 height 266
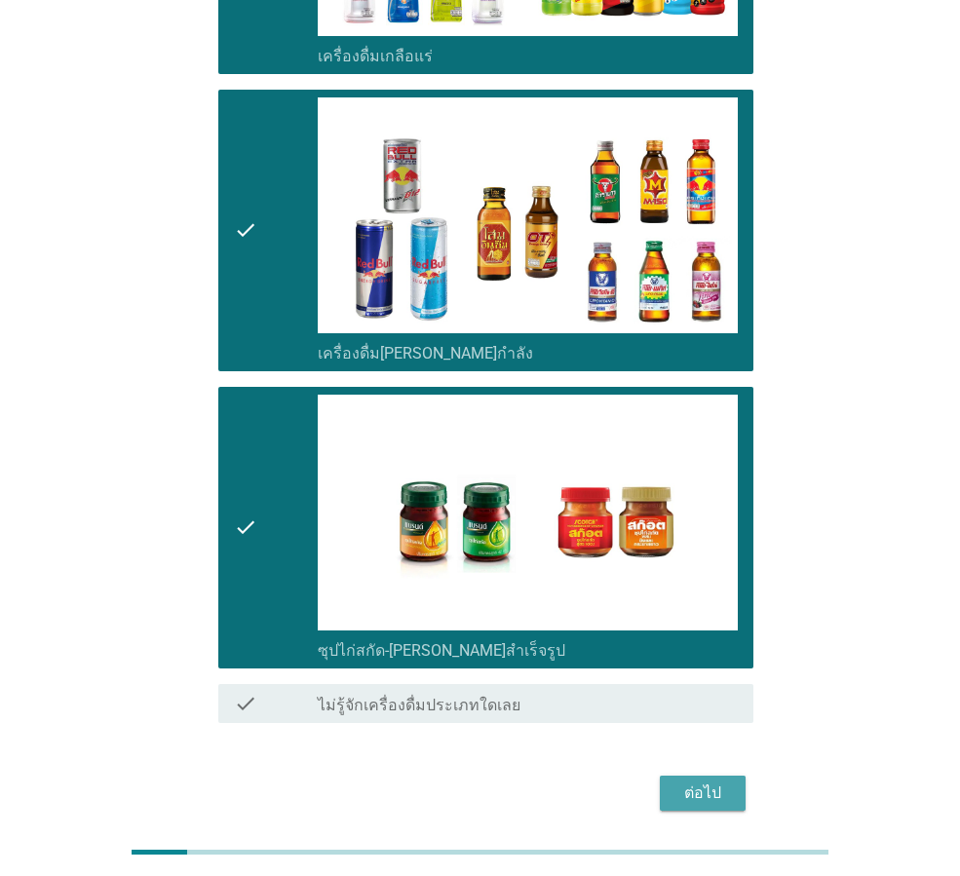
click at [683, 782] on div "ต่อไป" at bounding box center [703, 793] width 55 height 23
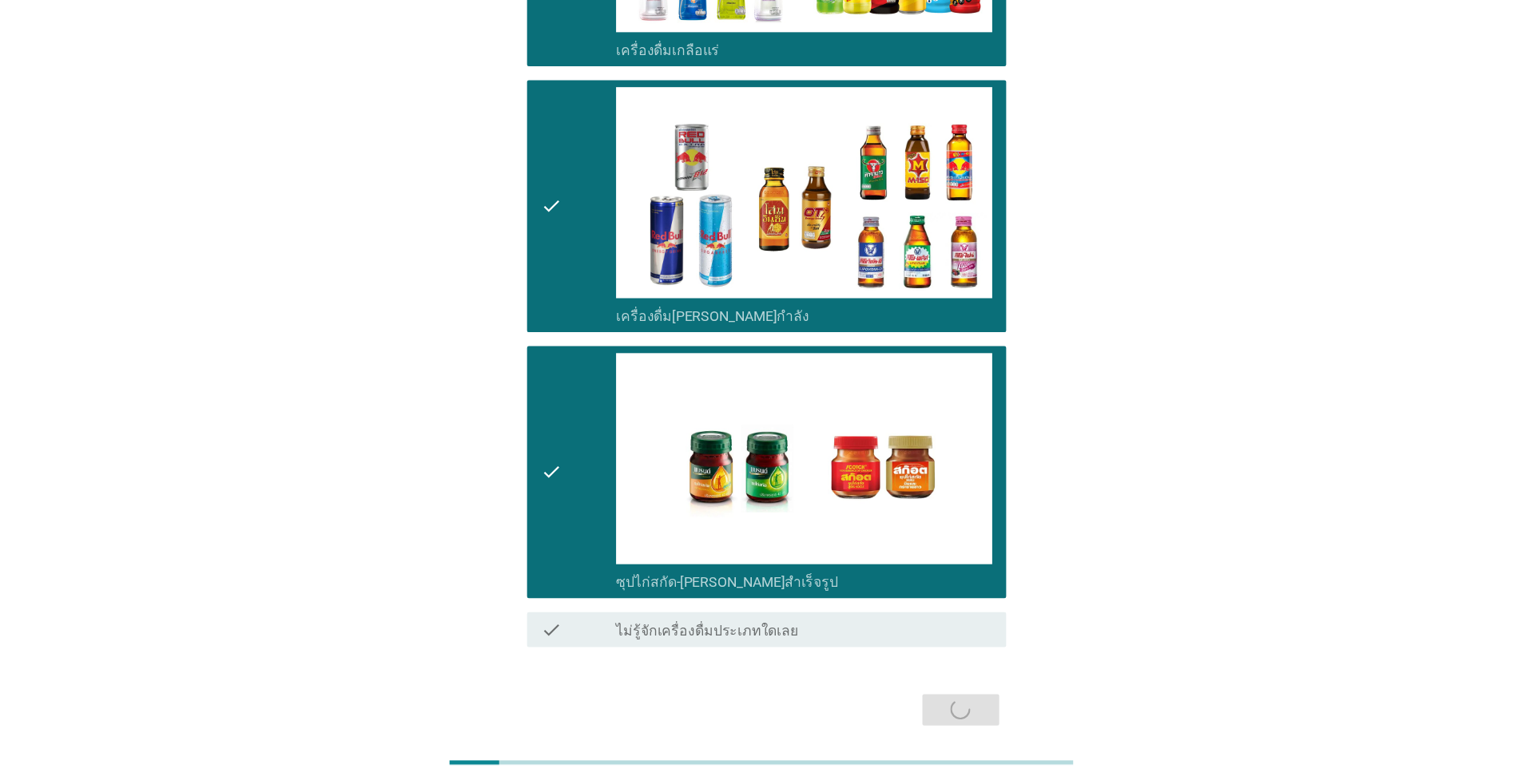
scroll to position [0, 0]
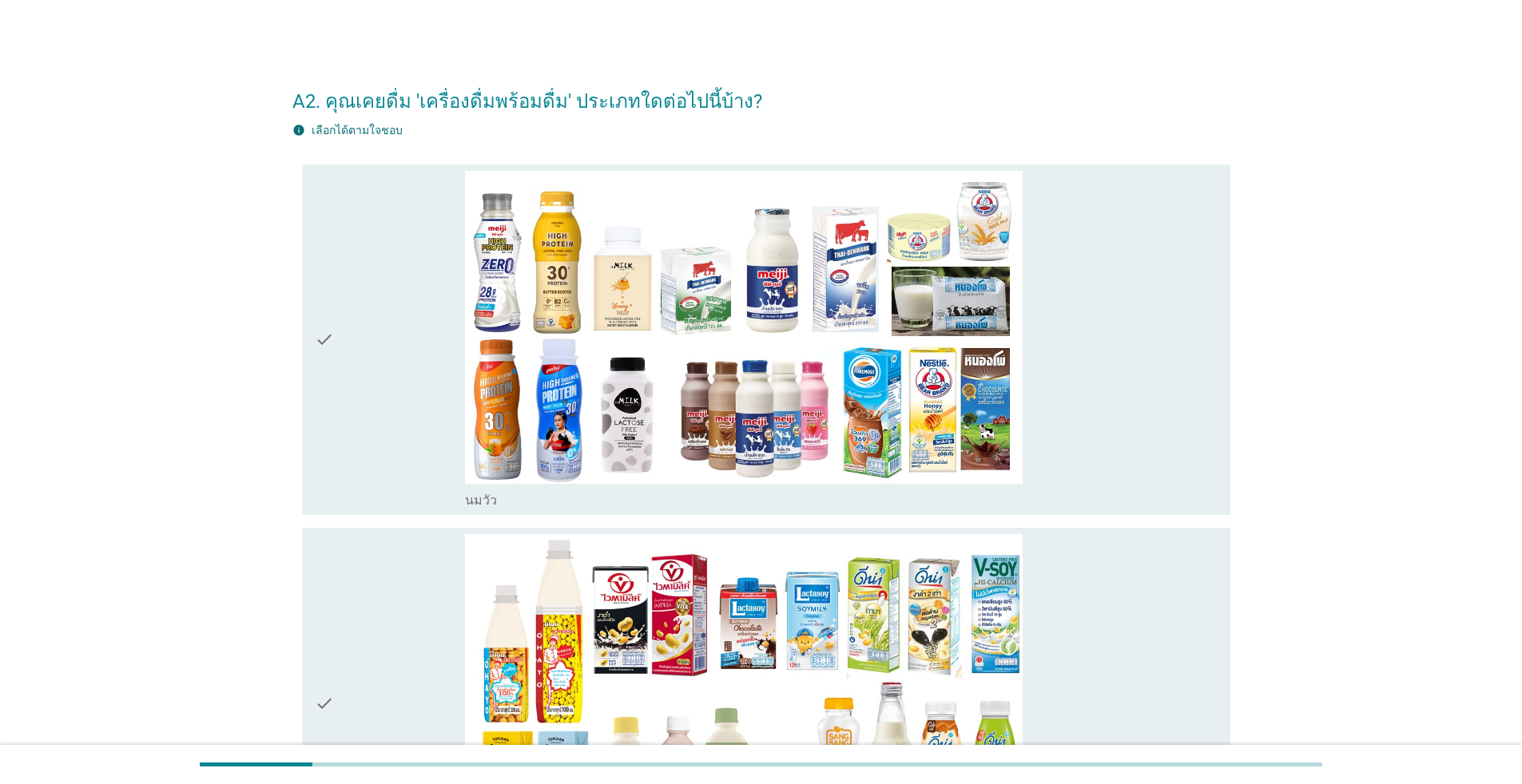
click at [338, 320] on div "check" at bounding box center [389, 340] width 150 height 338
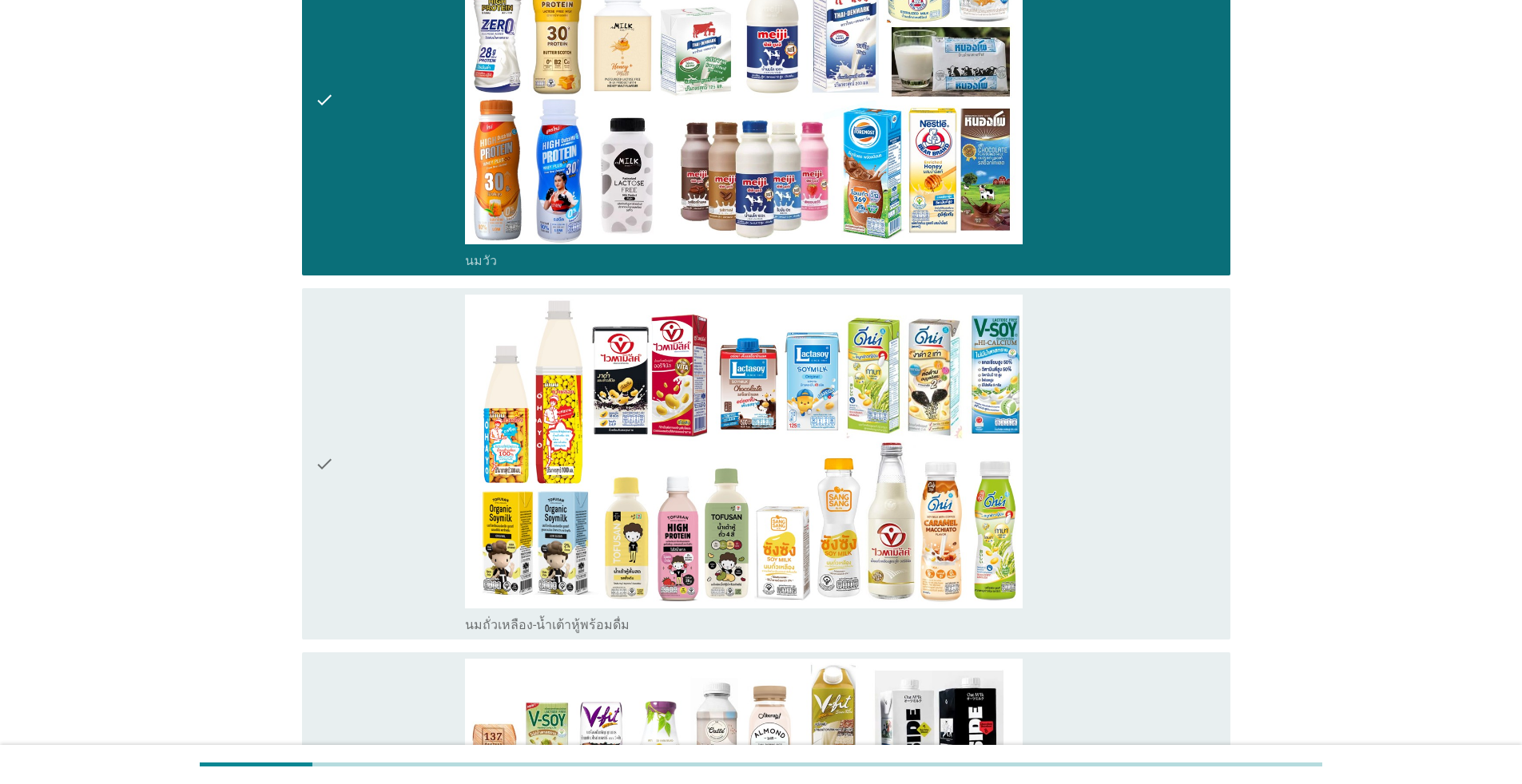
click at [355, 365] on div "check" at bounding box center [389, 464] width 150 height 338
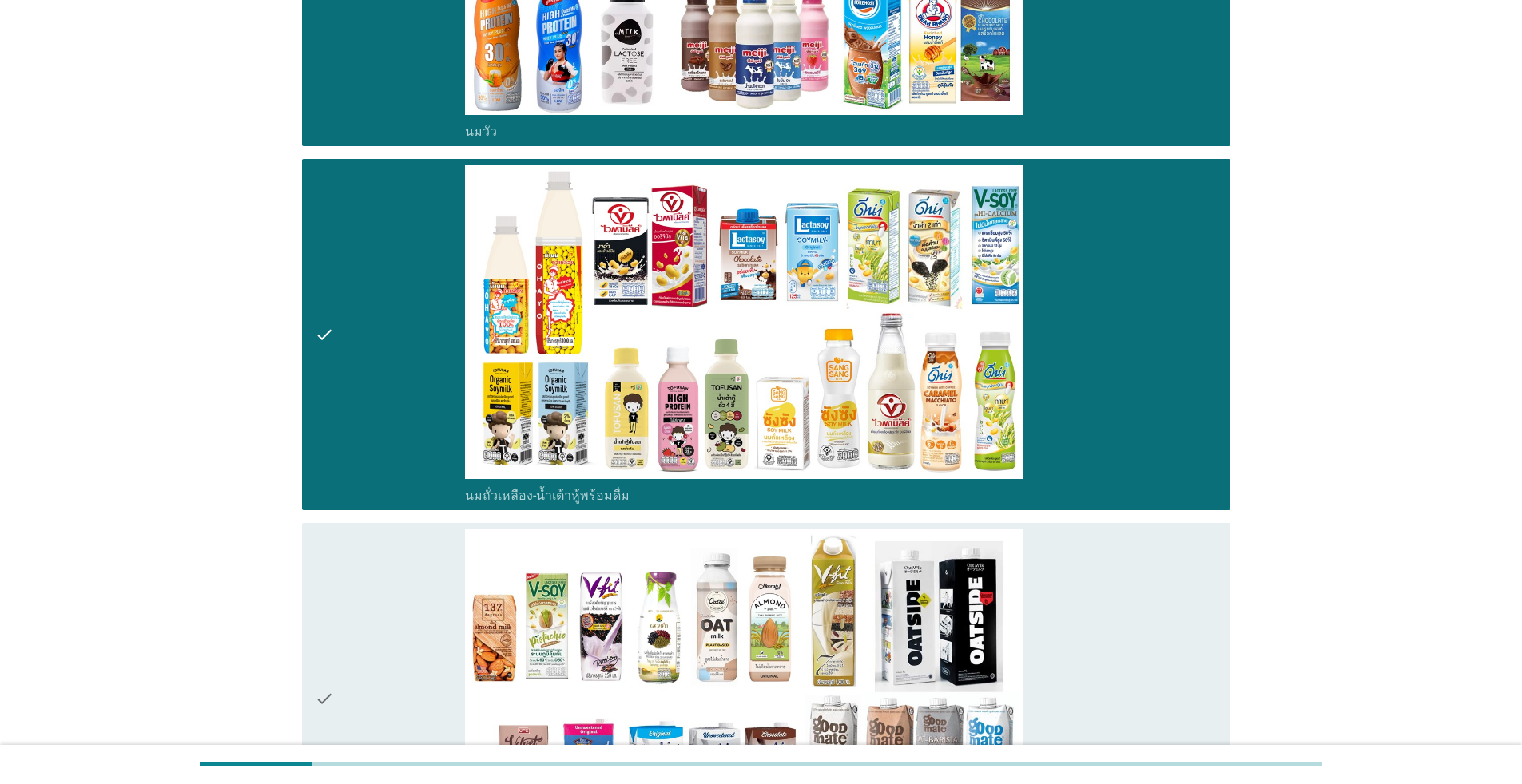
scroll to position [479, 0]
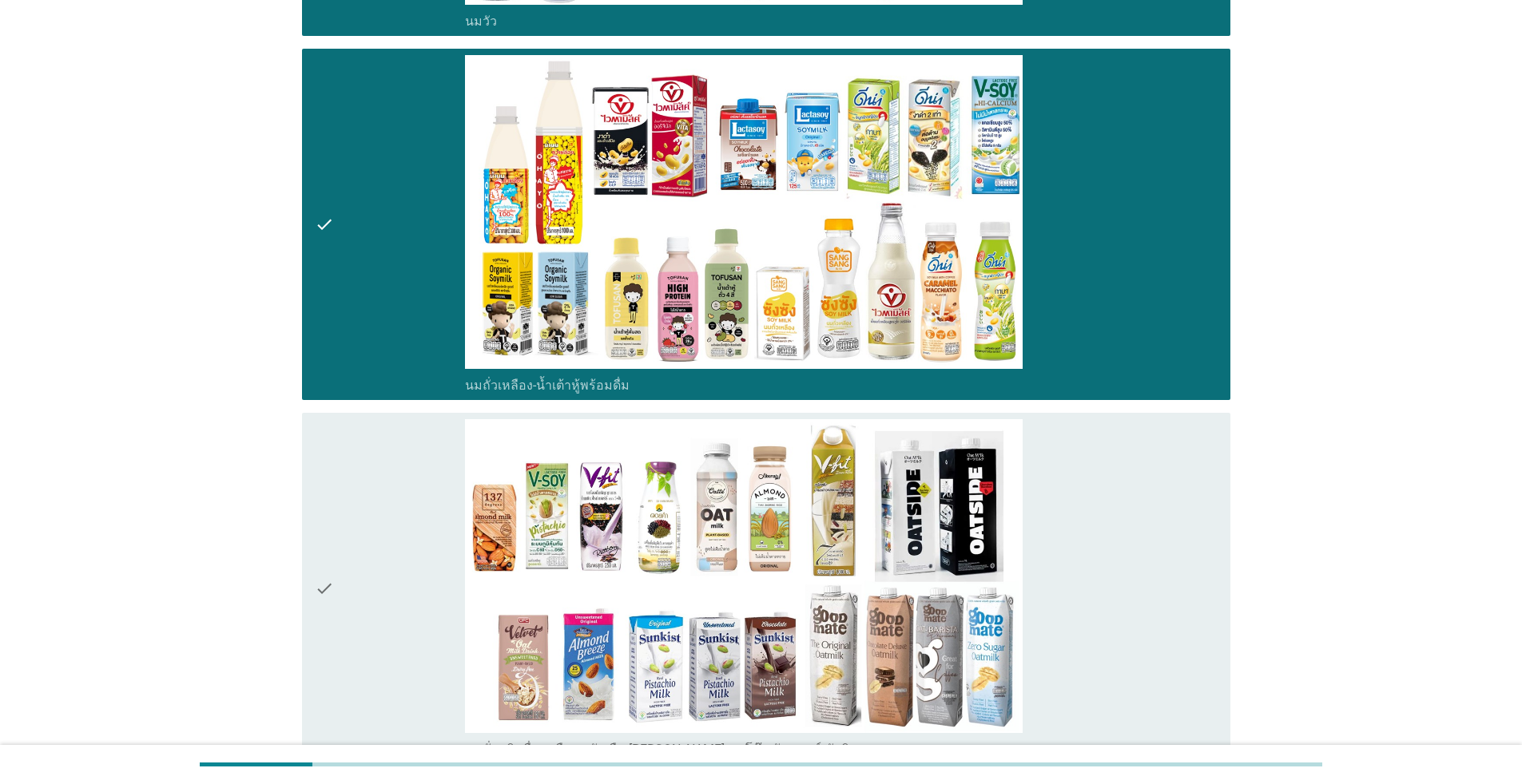
click at [368, 551] on div "check" at bounding box center [389, 588] width 150 height 338
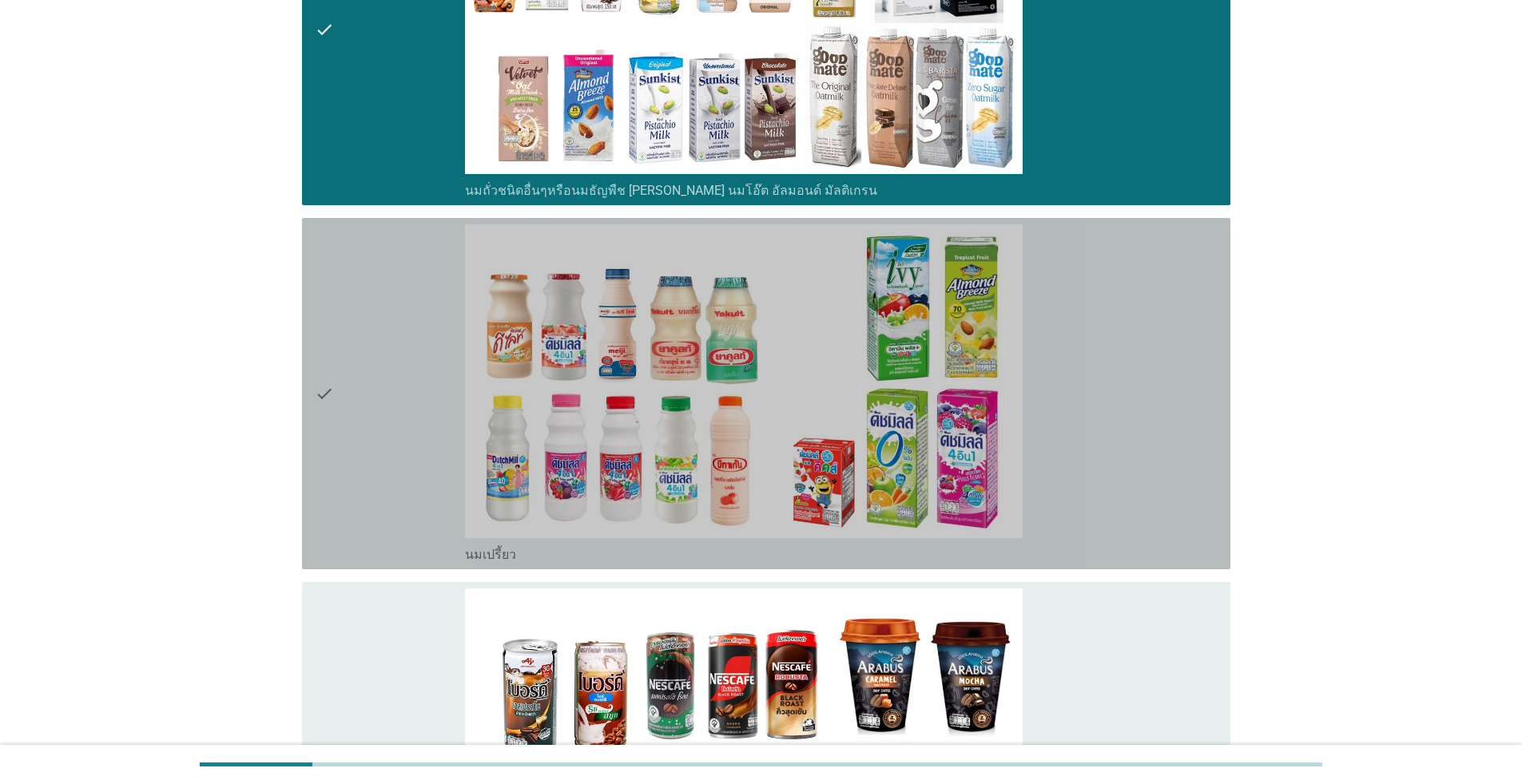
click at [413, 369] on div "check" at bounding box center [389, 393] width 150 height 338
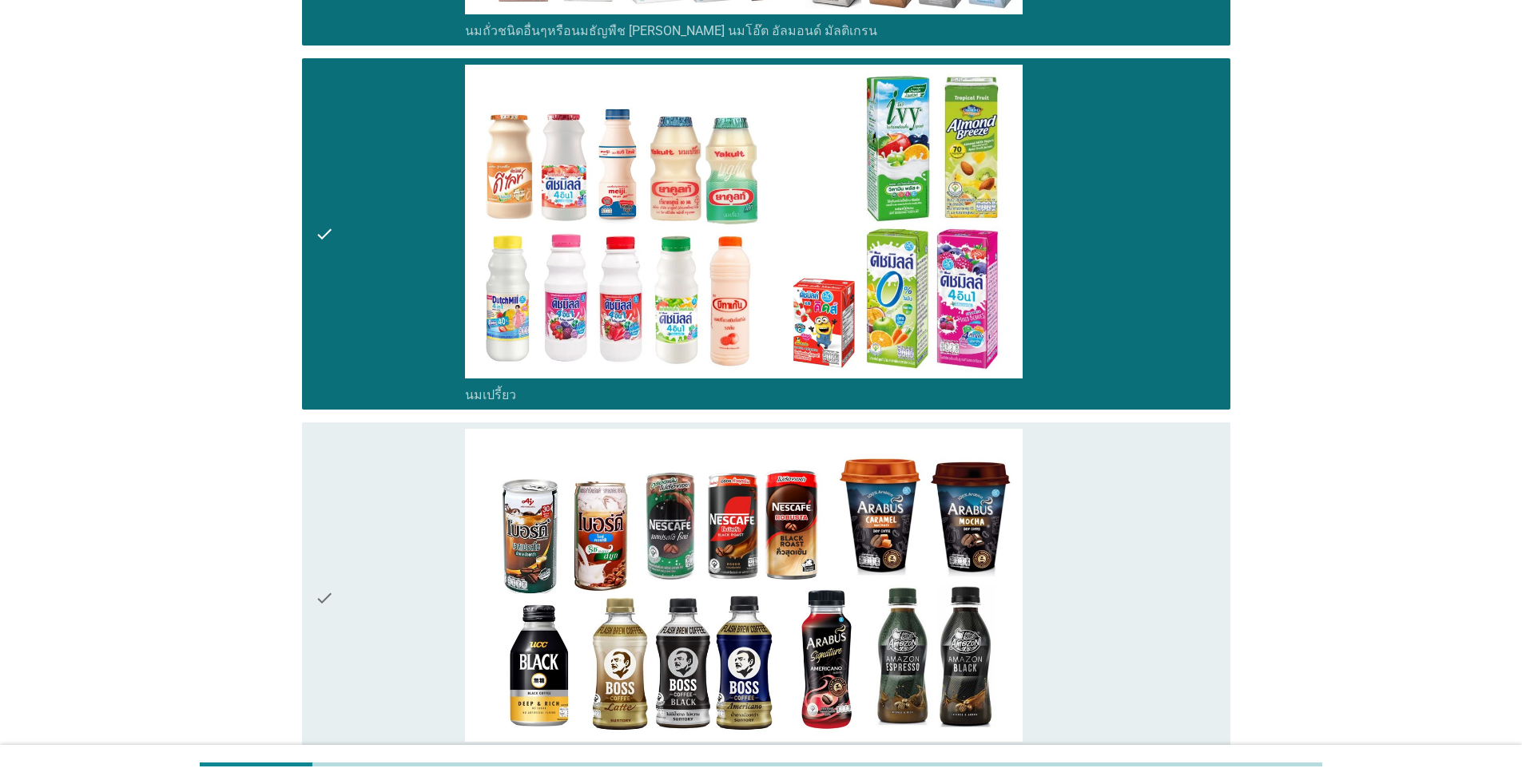
click at [381, 533] on div "check" at bounding box center [389, 598] width 150 height 338
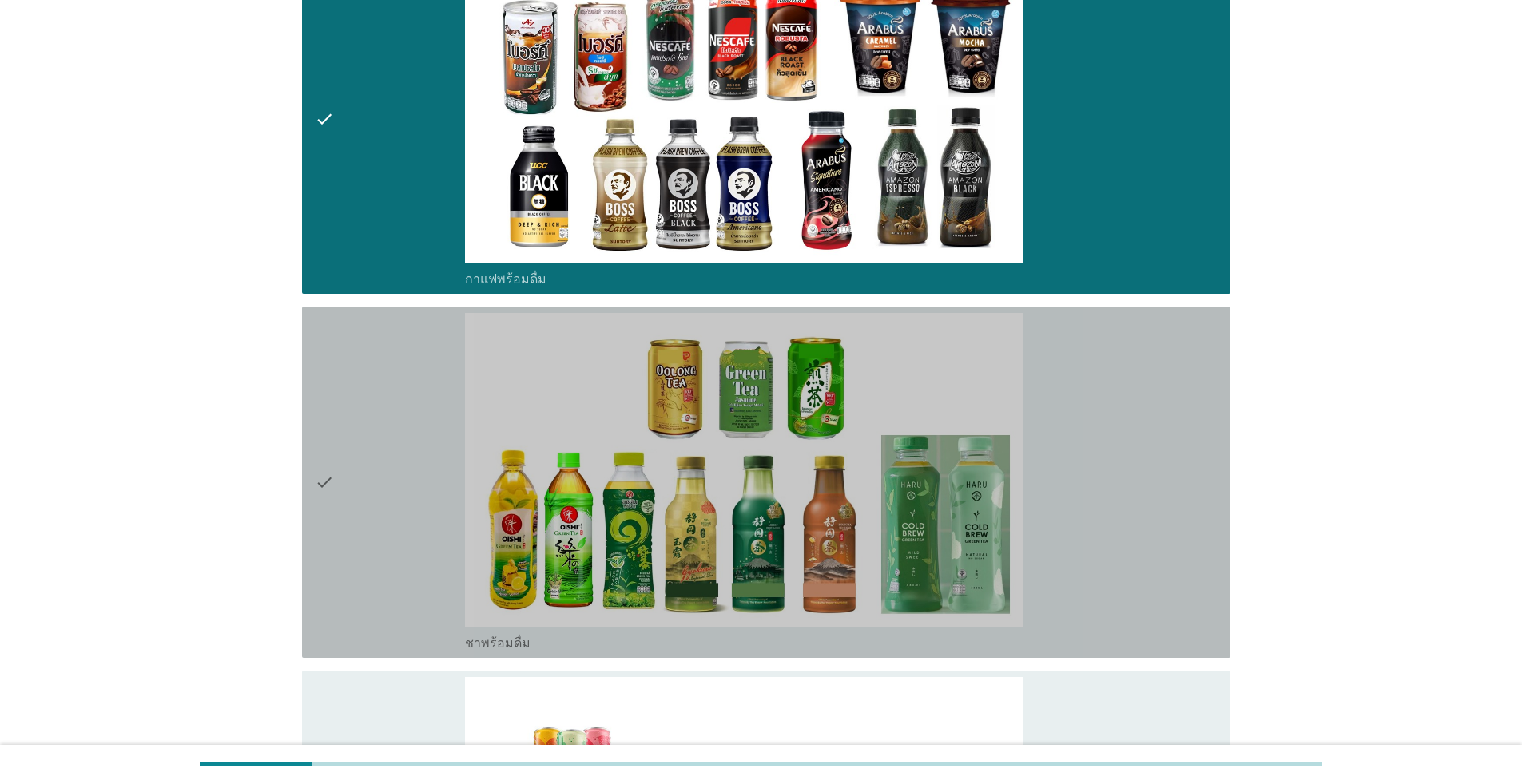
click at [416, 487] on div "check" at bounding box center [389, 482] width 150 height 338
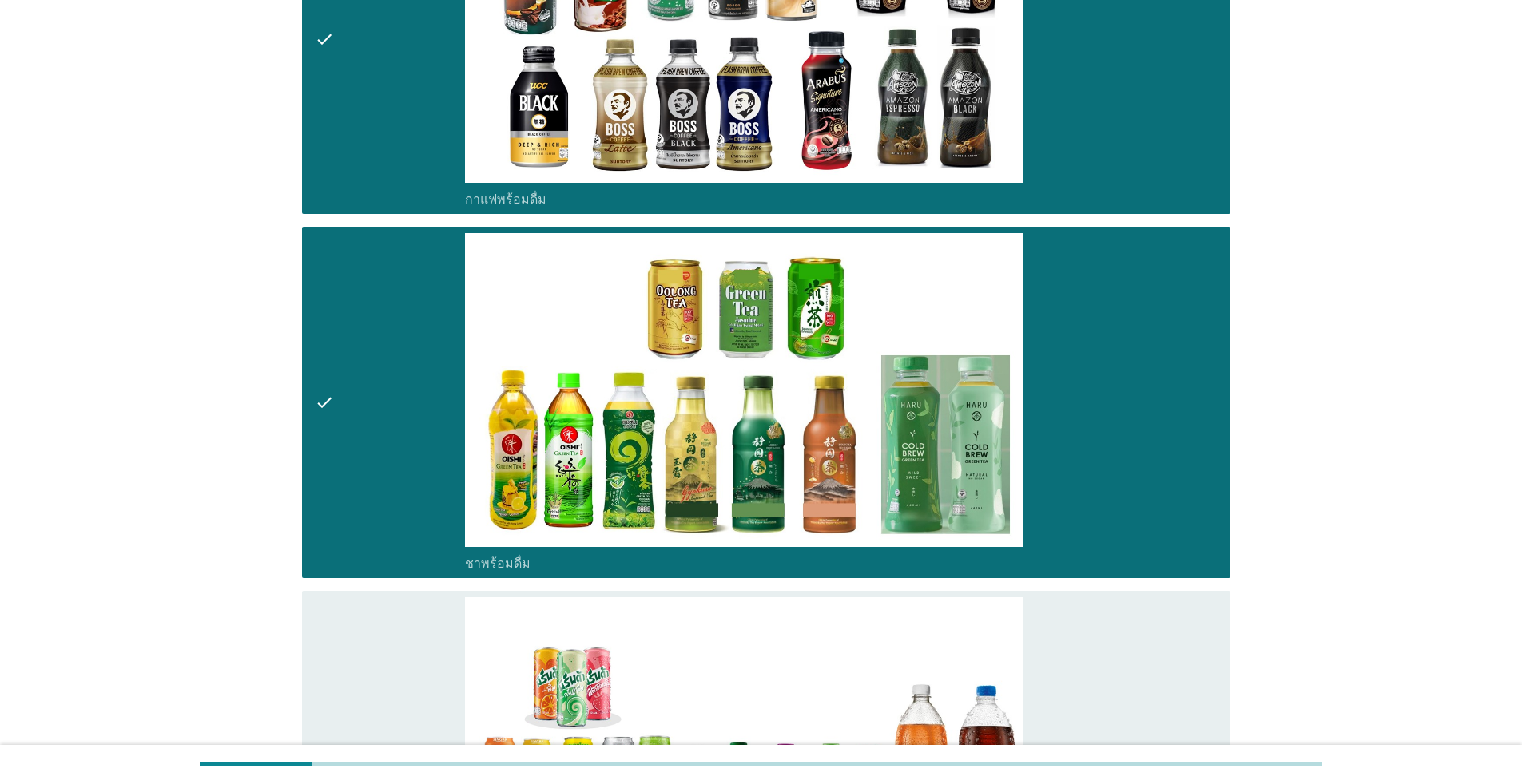
drag, startPoint x: 396, startPoint y: 705, endPoint x: 406, endPoint y: 687, distance: 20.6
click at [398, 702] on div "check" at bounding box center [389, 766] width 150 height 338
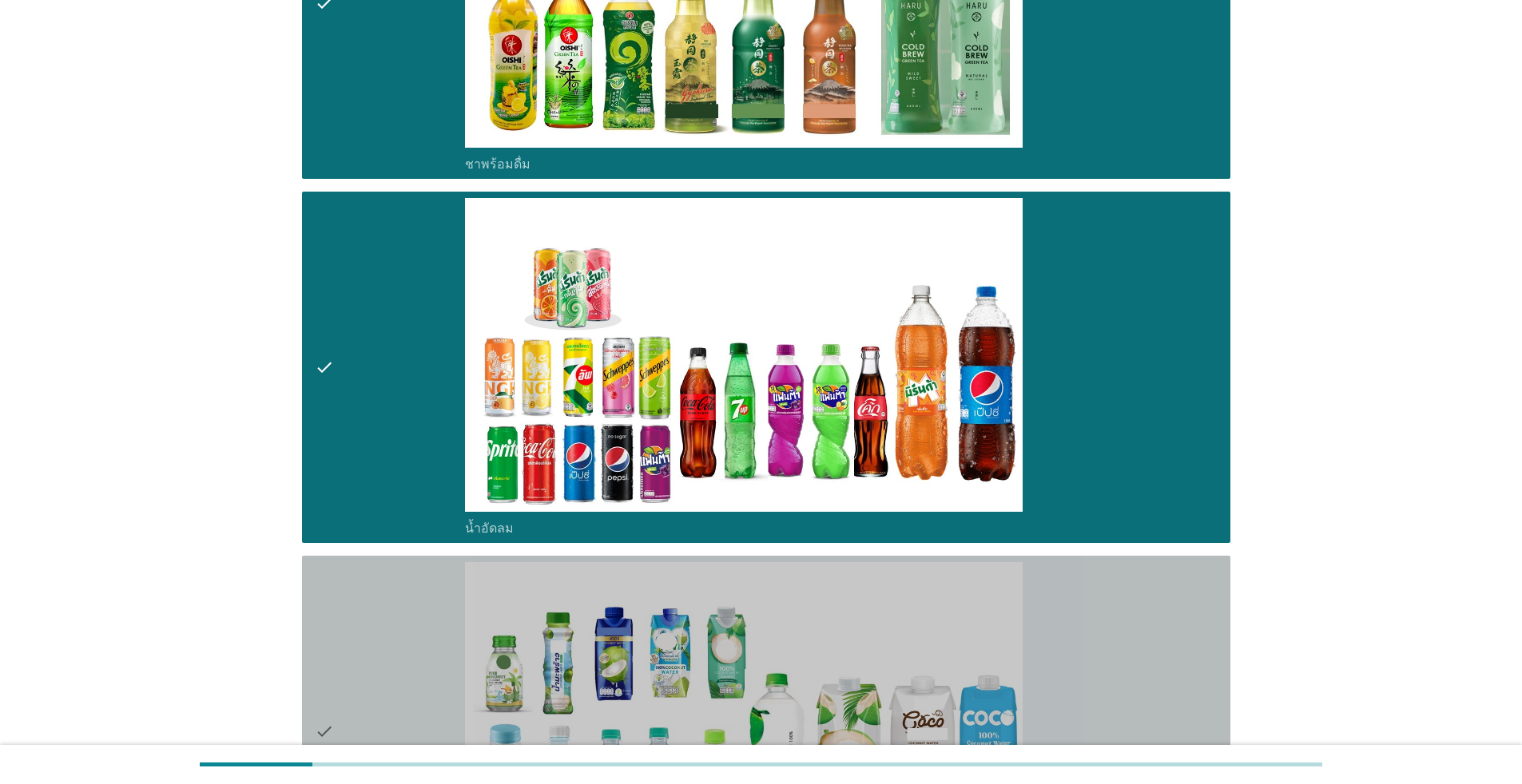
click at [388, 653] on div "check" at bounding box center [389, 731] width 150 height 338
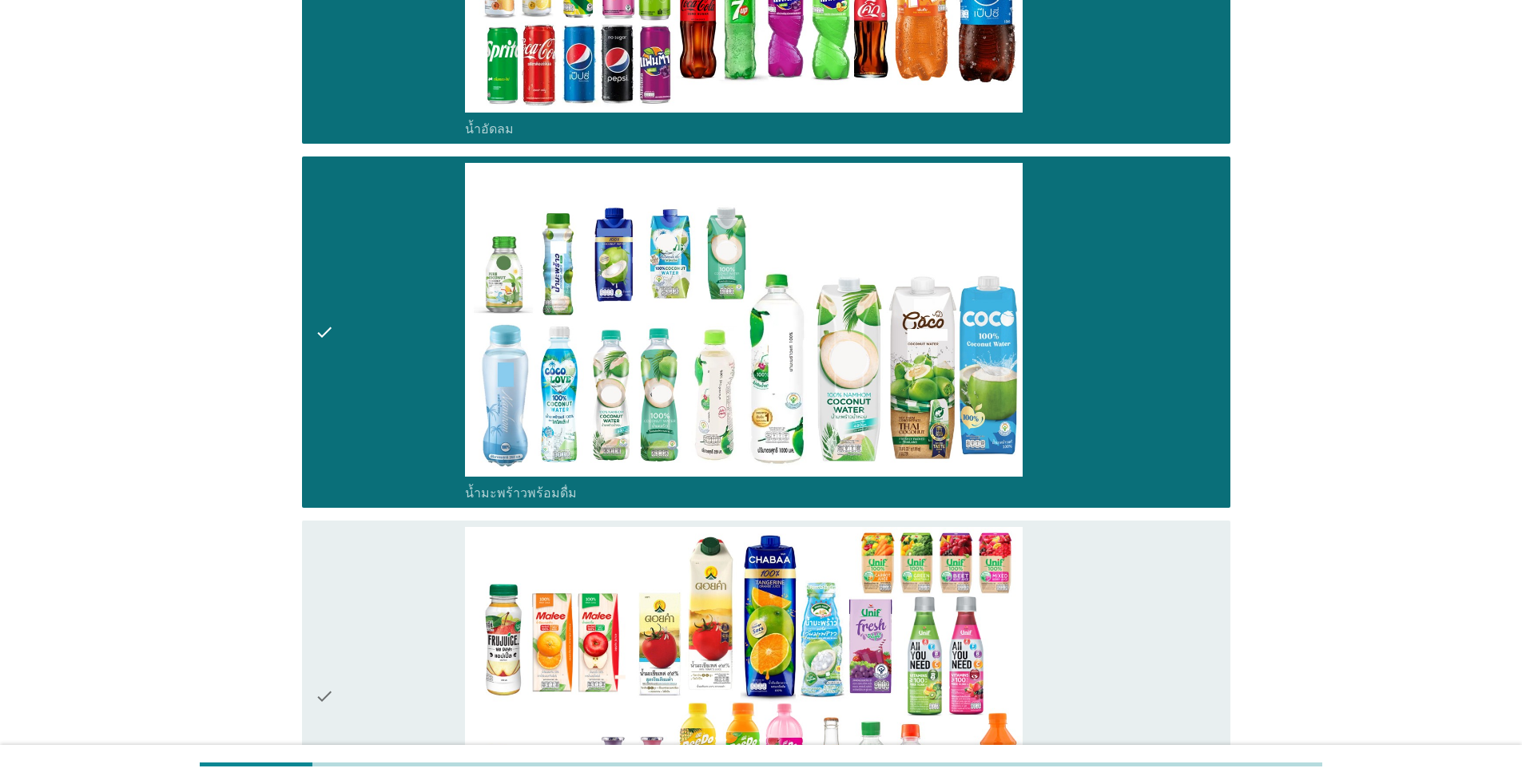
click at [393, 651] on div "check" at bounding box center [389, 696] width 150 height 338
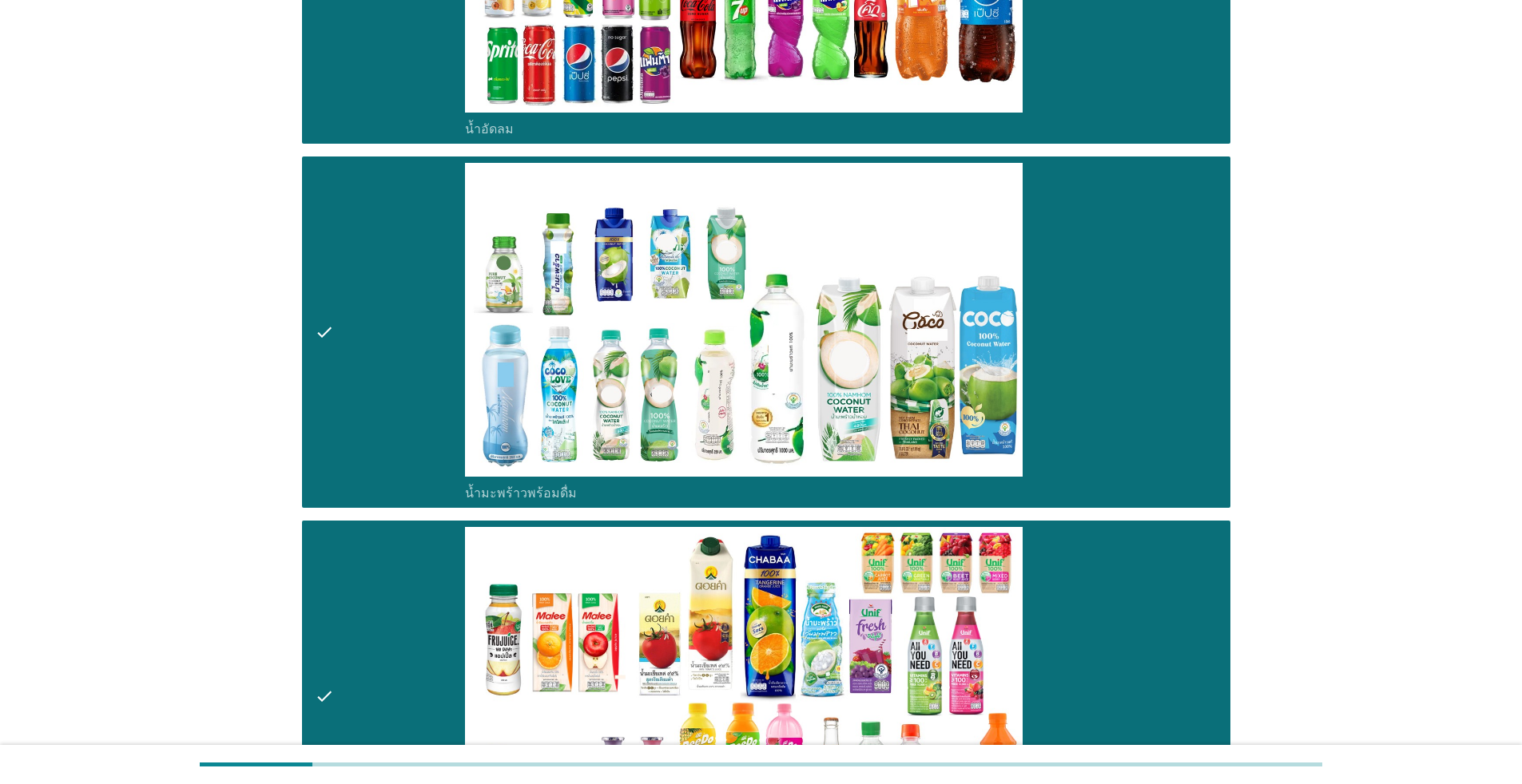
scroll to position [3035, 0]
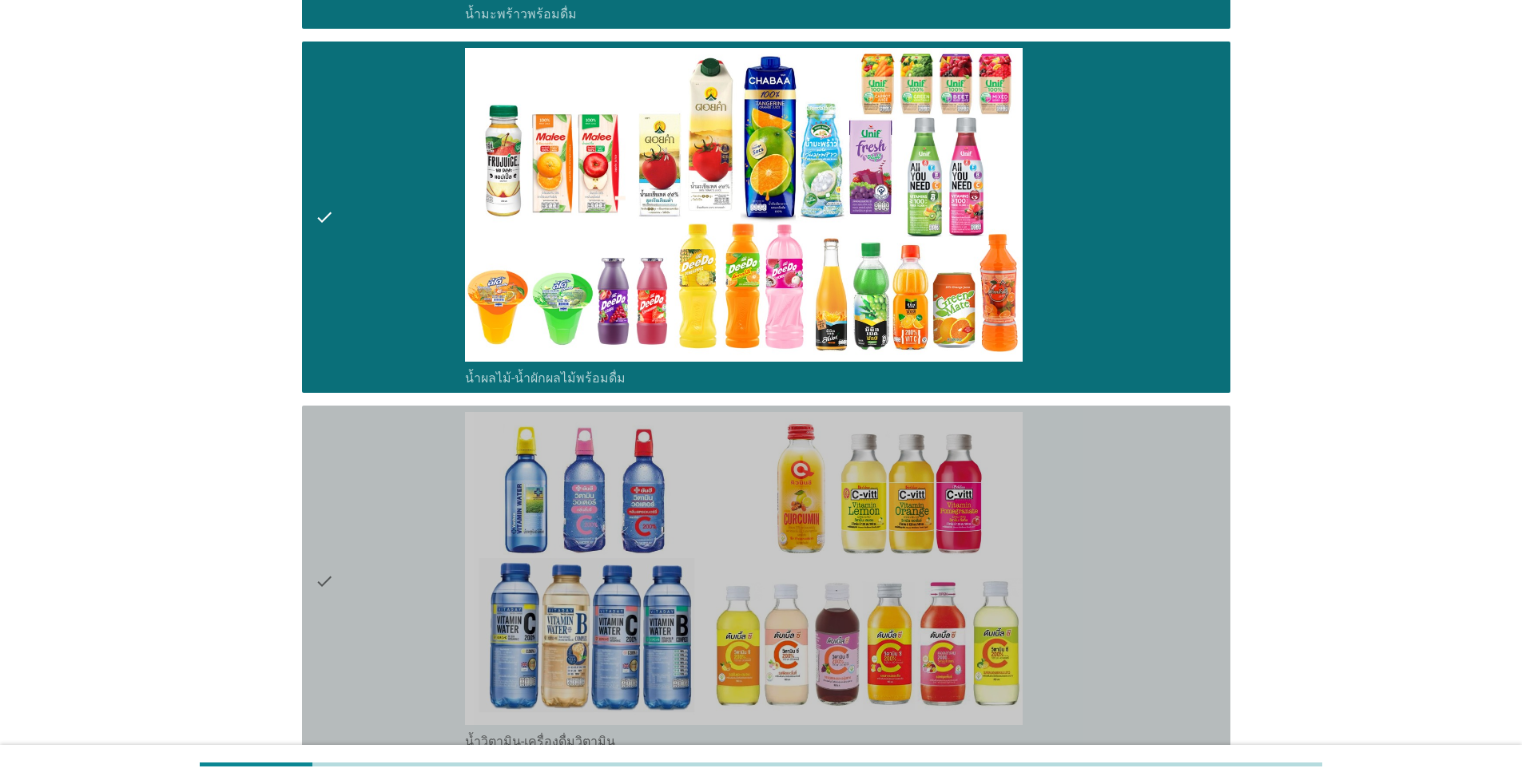
click at [393, 550] on div "check" at bounding box center [389, 581] width 150 height 338
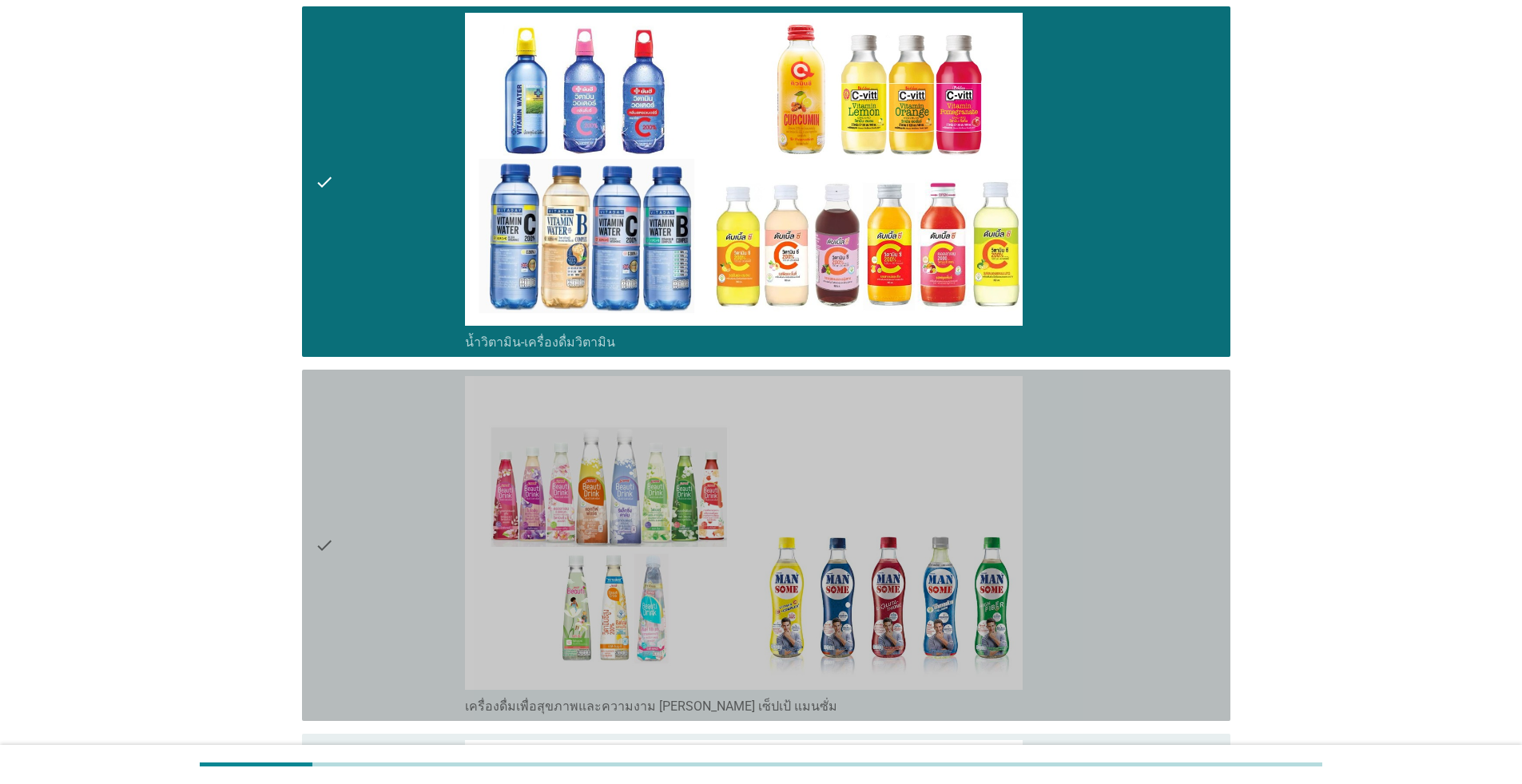
click at [395, 550] on div "check" at bounding box center [389, 545] width 150 height 338
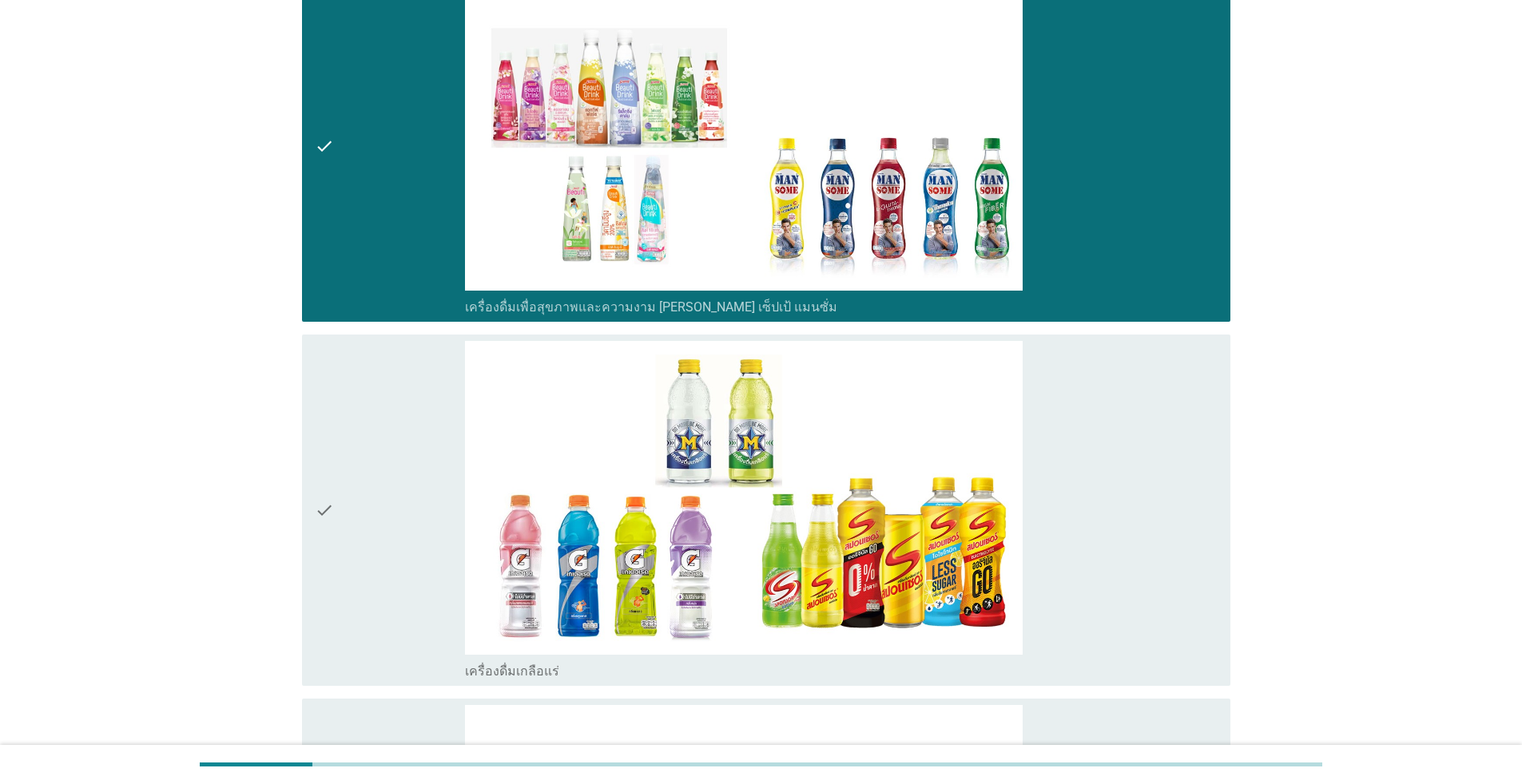
click at [395, 542] on div "check" at bounding box center [389, 510] width 150 height 338
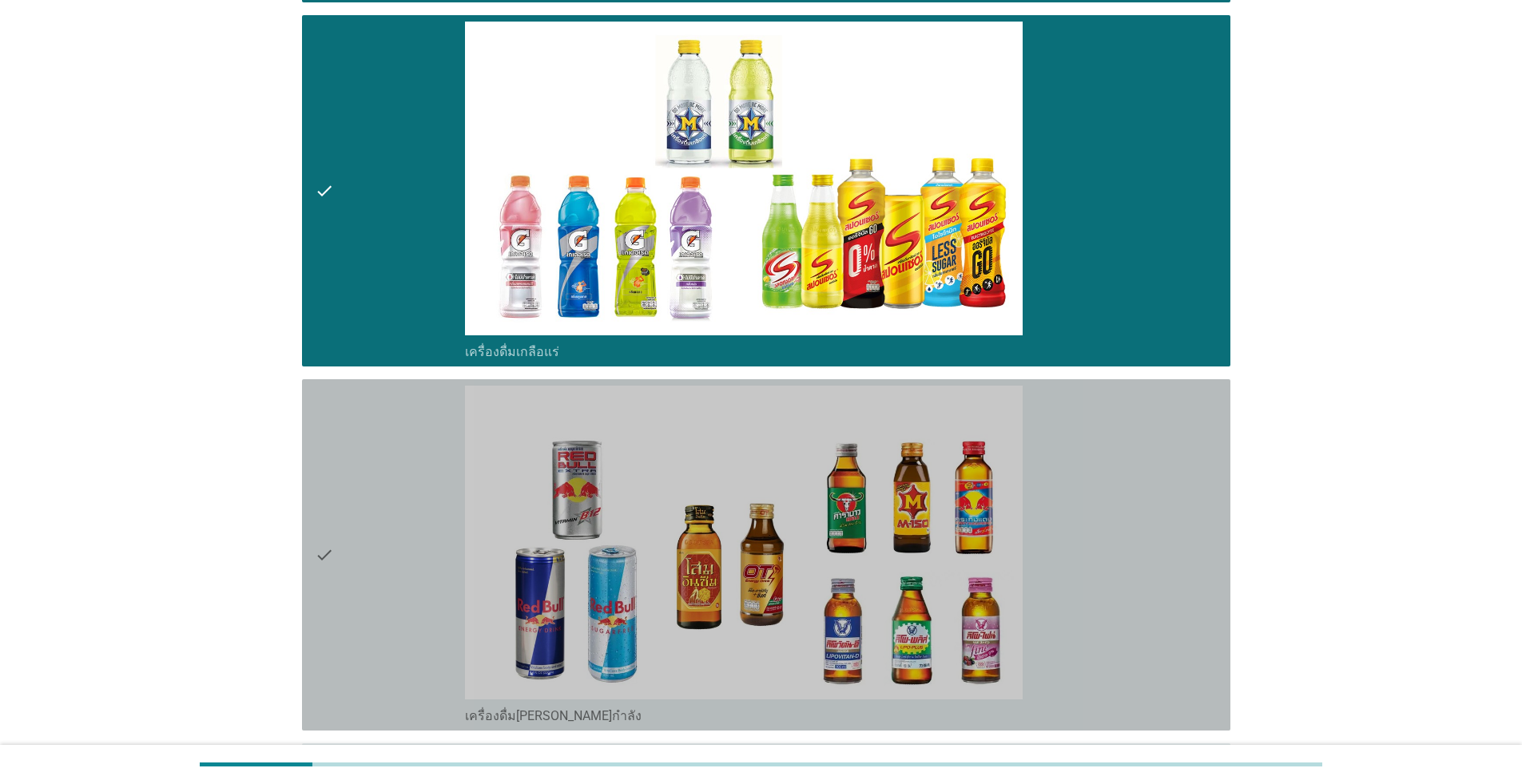
click at [409, 510] on div "check" at bounding box center [389, 555] width 150 height 338
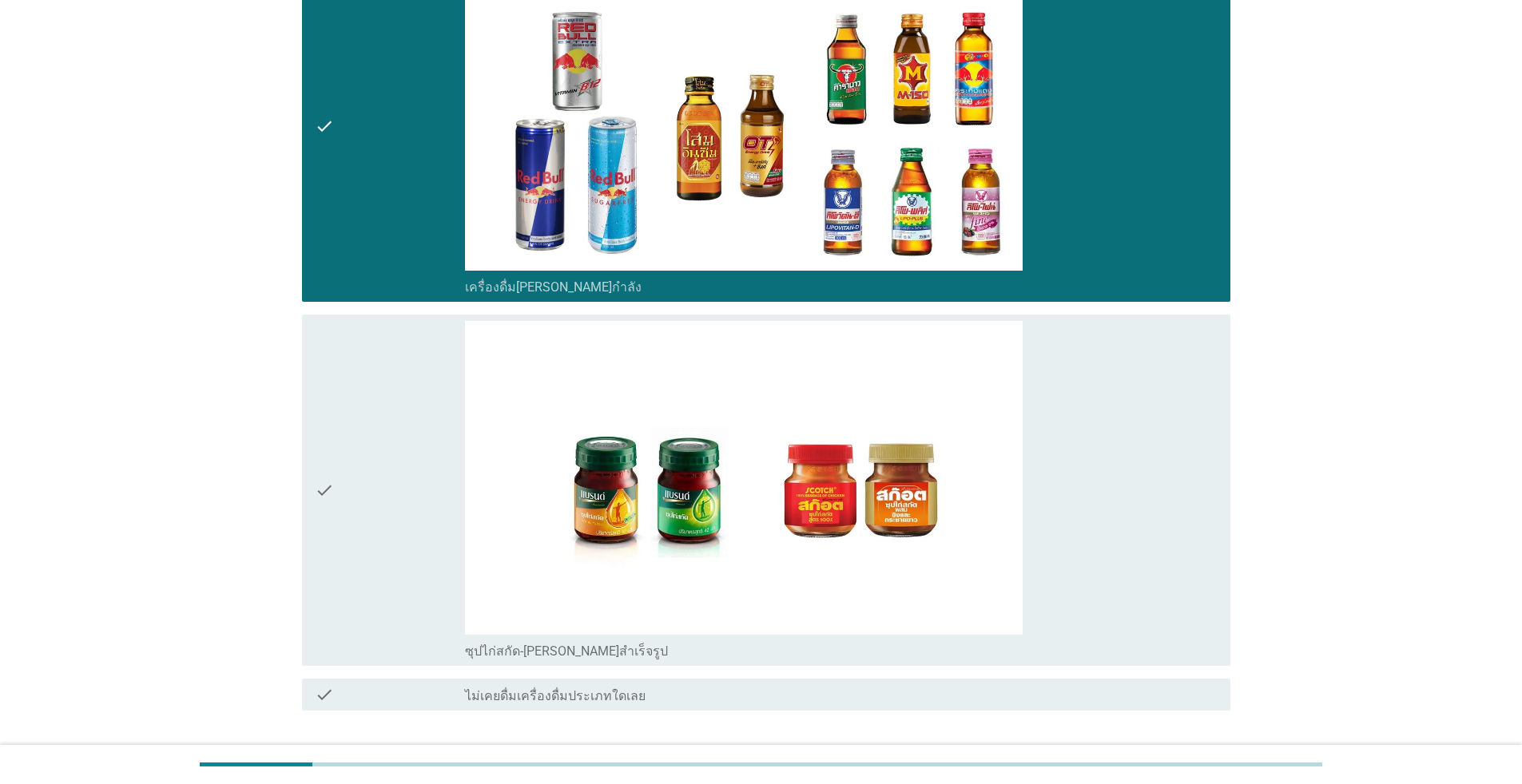
scroll to position [4695, 0]
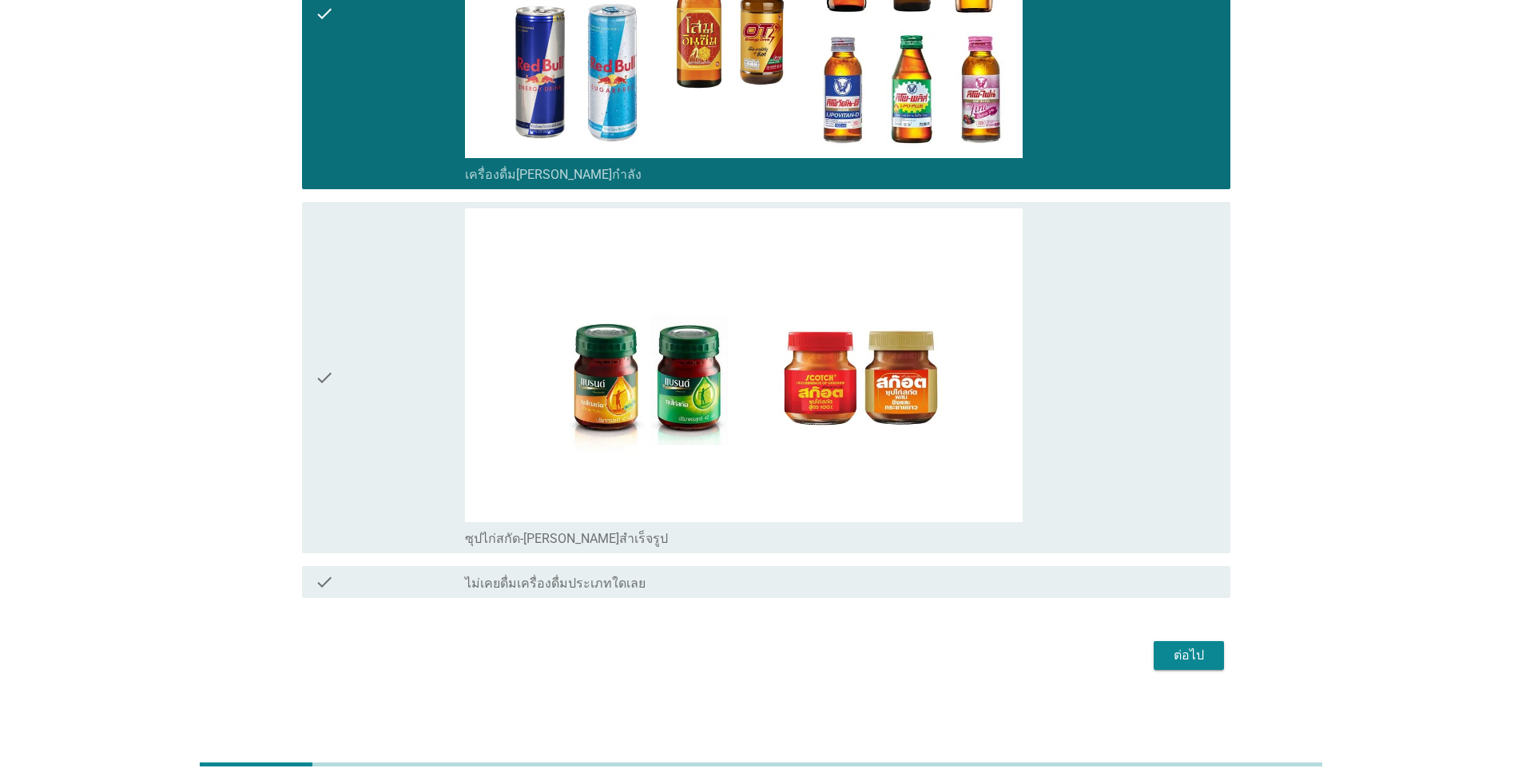
click at [375, 397] on div "check" at bounding box center [389, 377] width 150 height 338
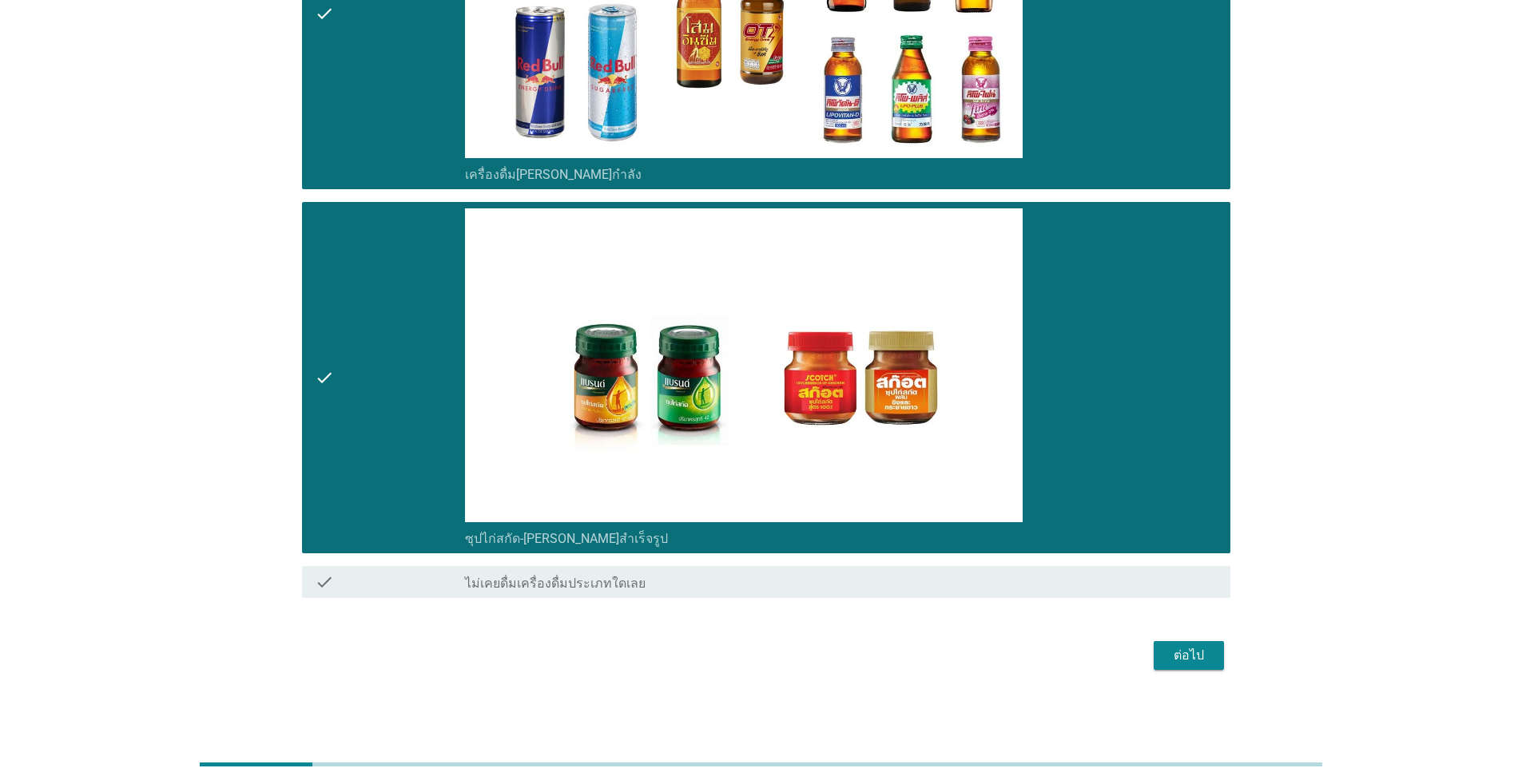
click at [786, 651] on div "ต่อไป" at bounding box center [1188, 655] width 45 height 19
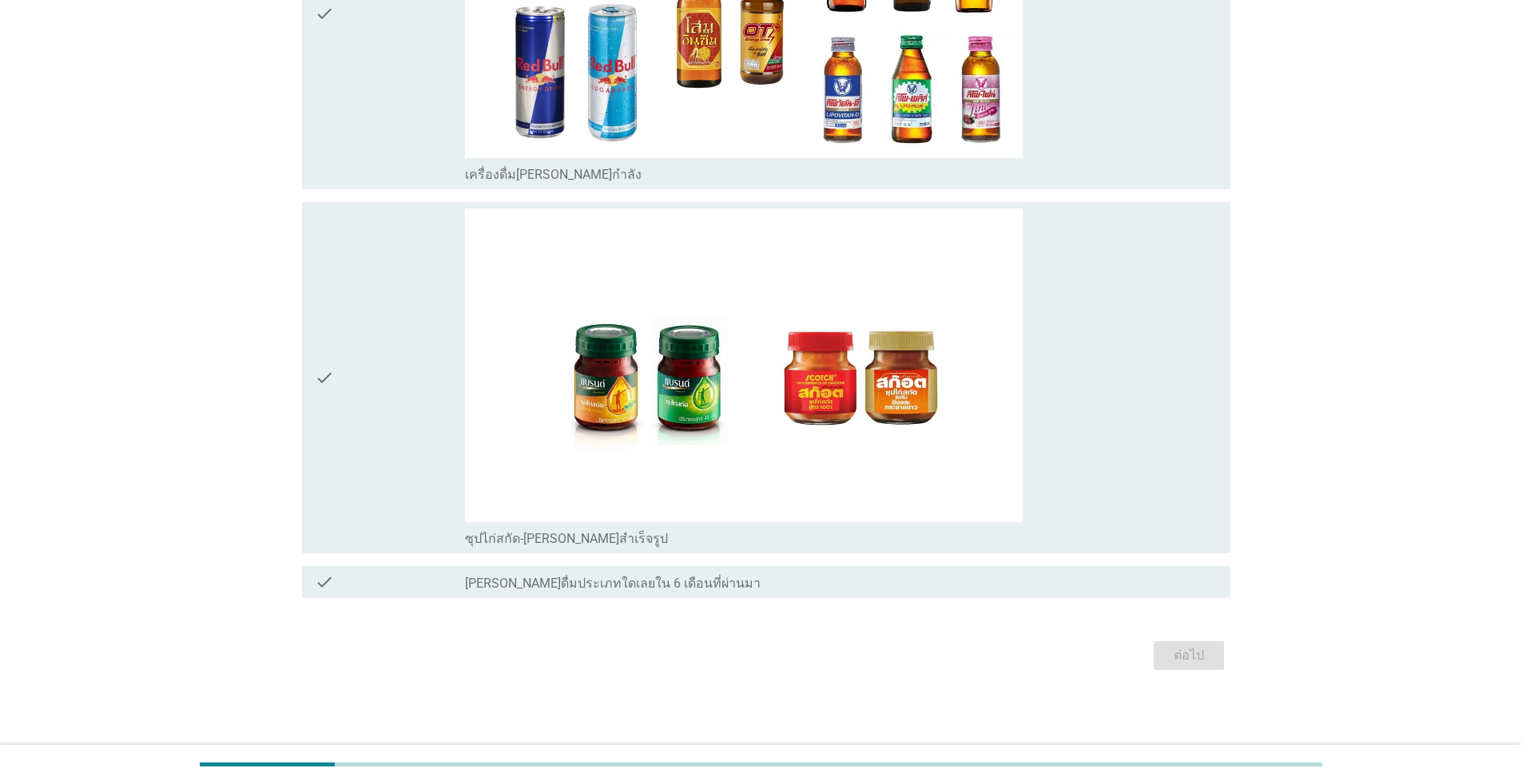
scroll to position [0, 0]
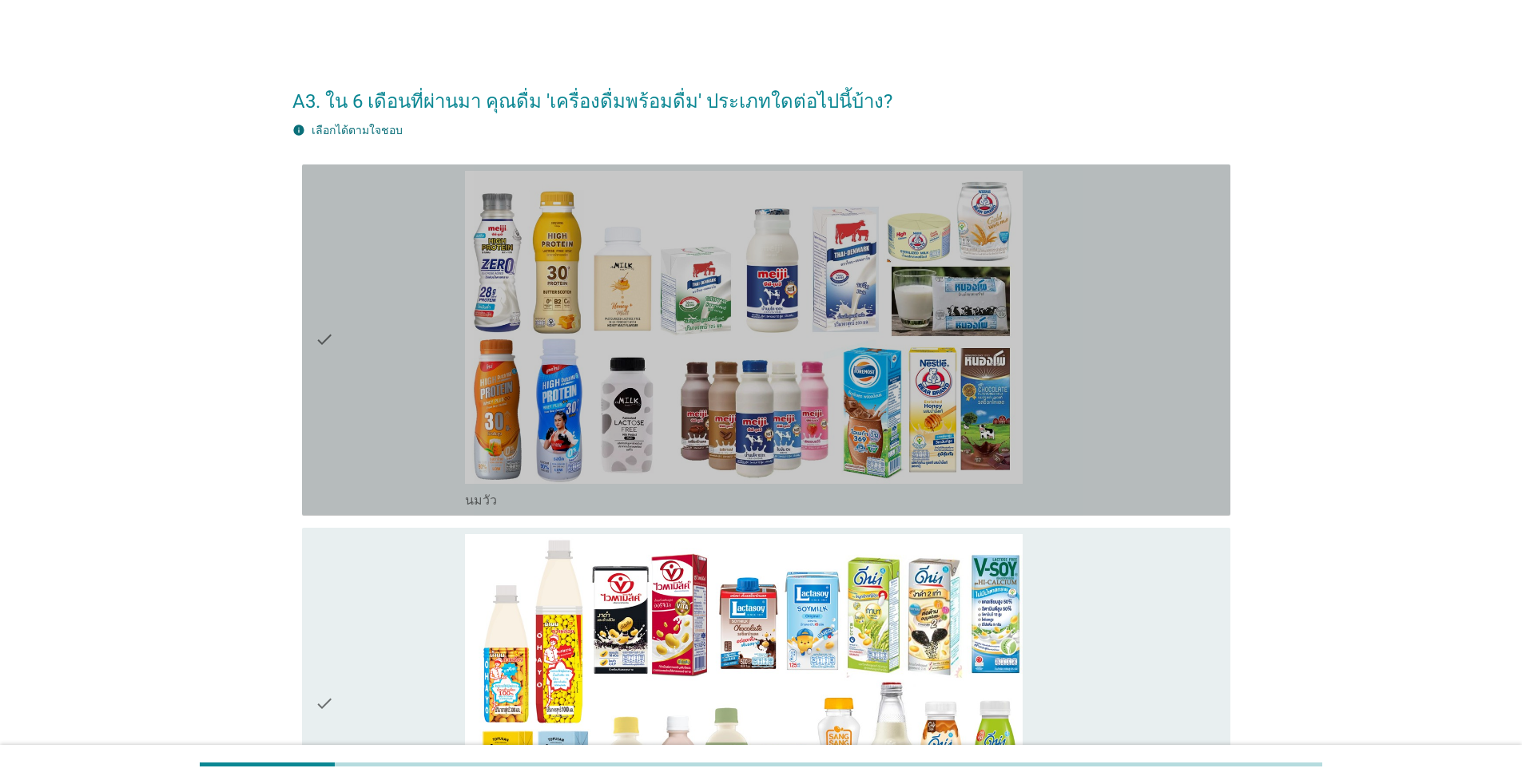
click at [406, 406] on div "check" at bounding box center [389, 340] width 150 height 338
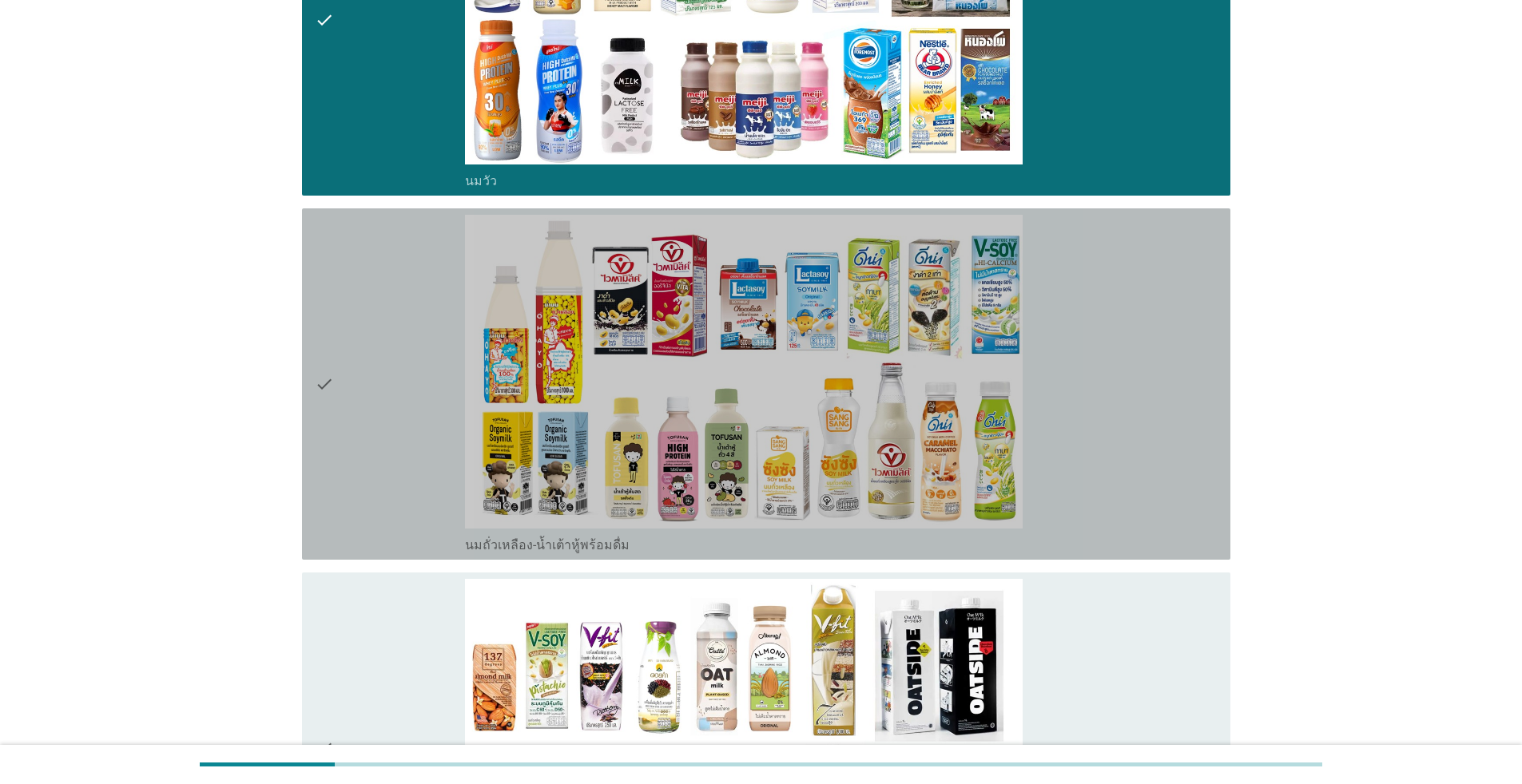
click at [392, 406] on div "check" at bounding box center [389, 383] width 150 height 338
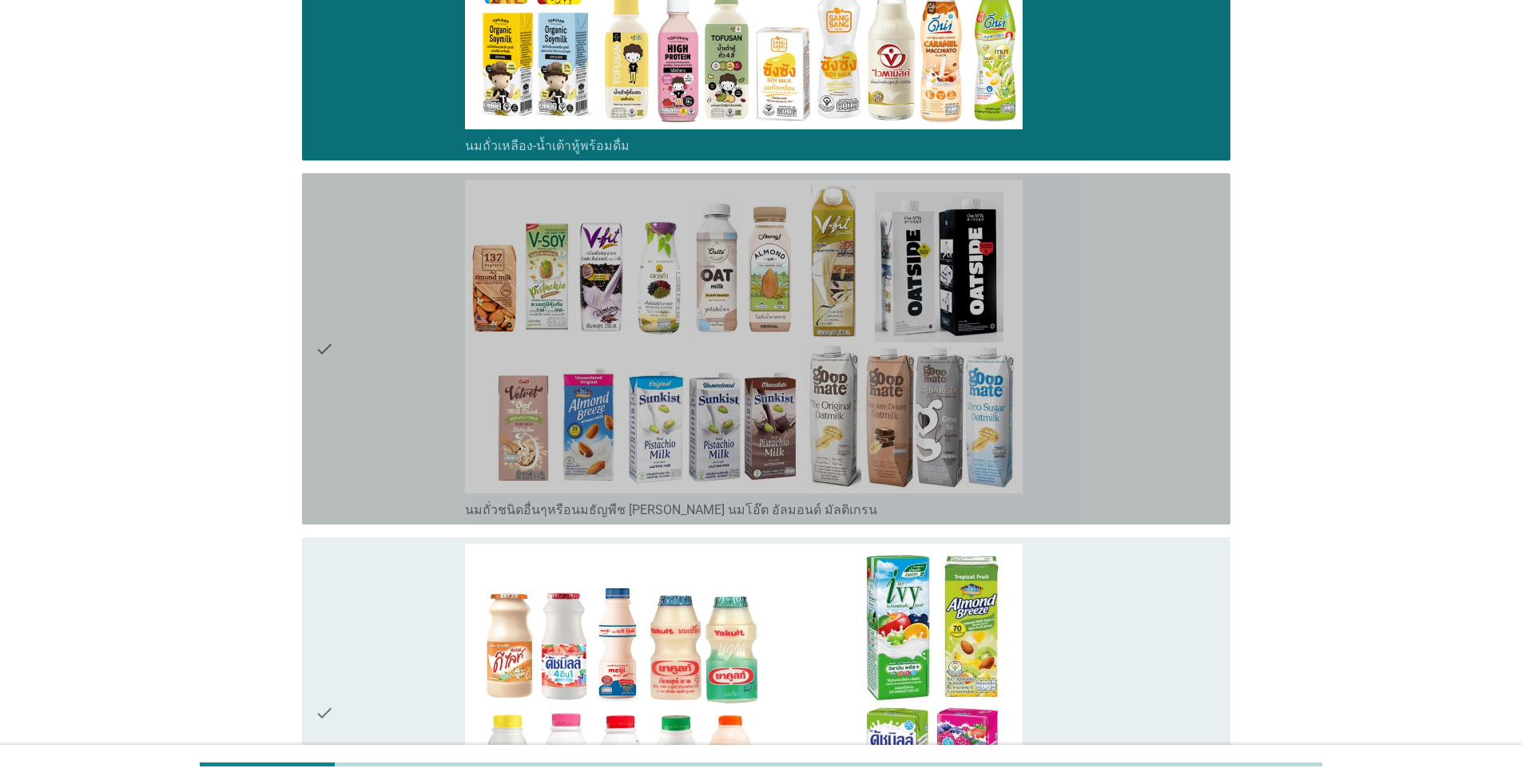
click at [358, 347] on div "check" at bounding box center [389, 348] width 150 height 338
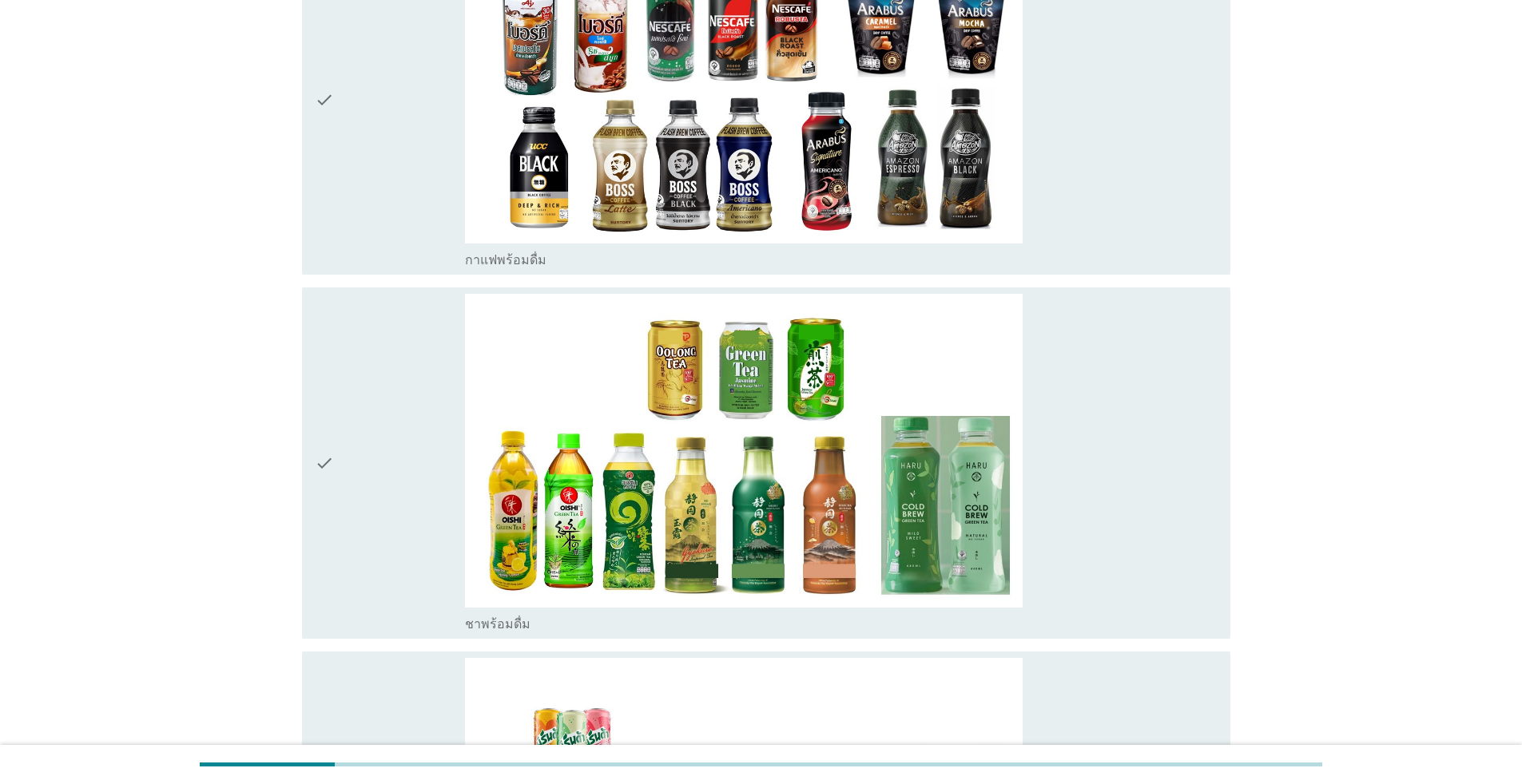
scroll to position [1837, 0]
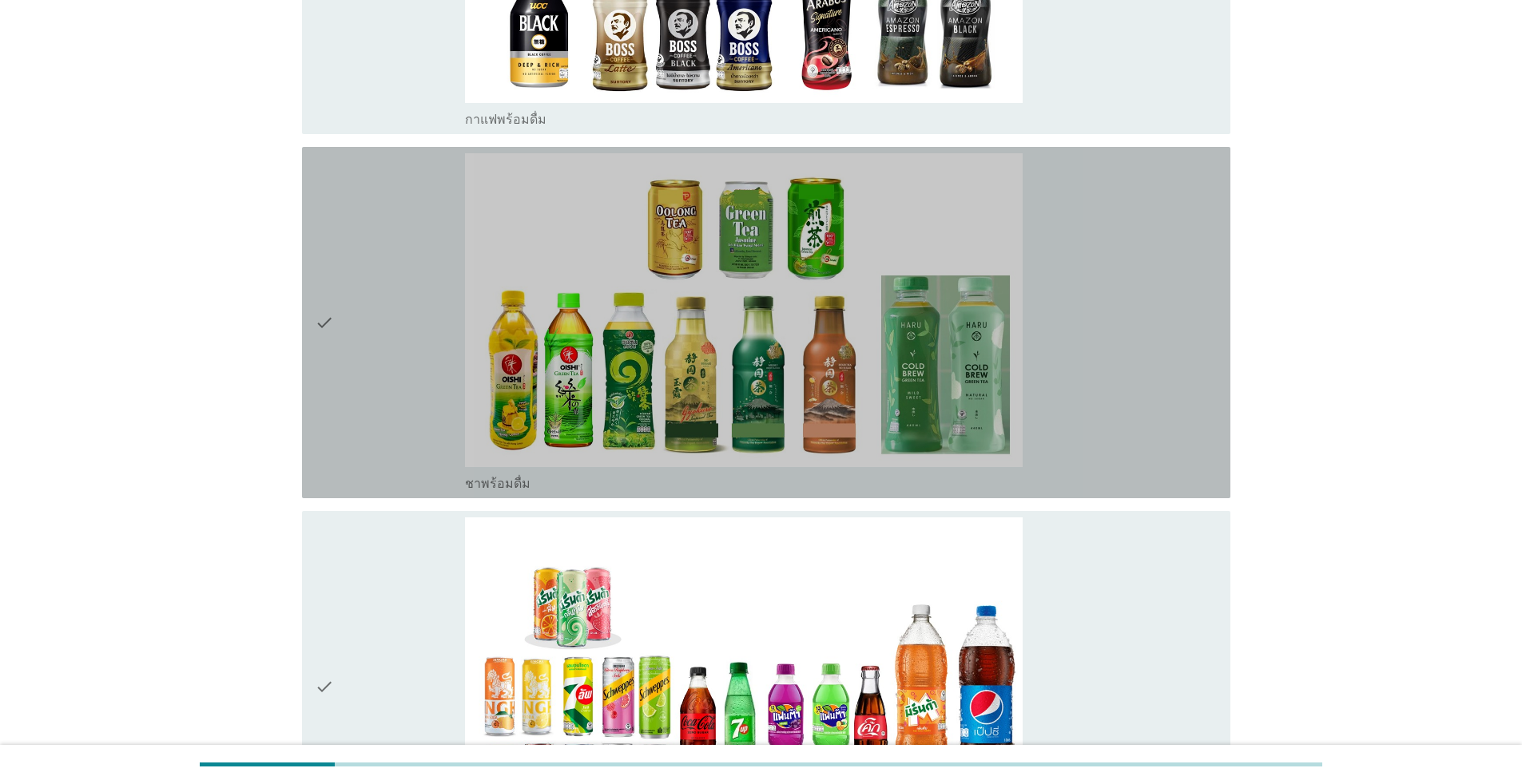
click at [398, 324] on div "check" at bounding box center [389, 322] width 150 height 338
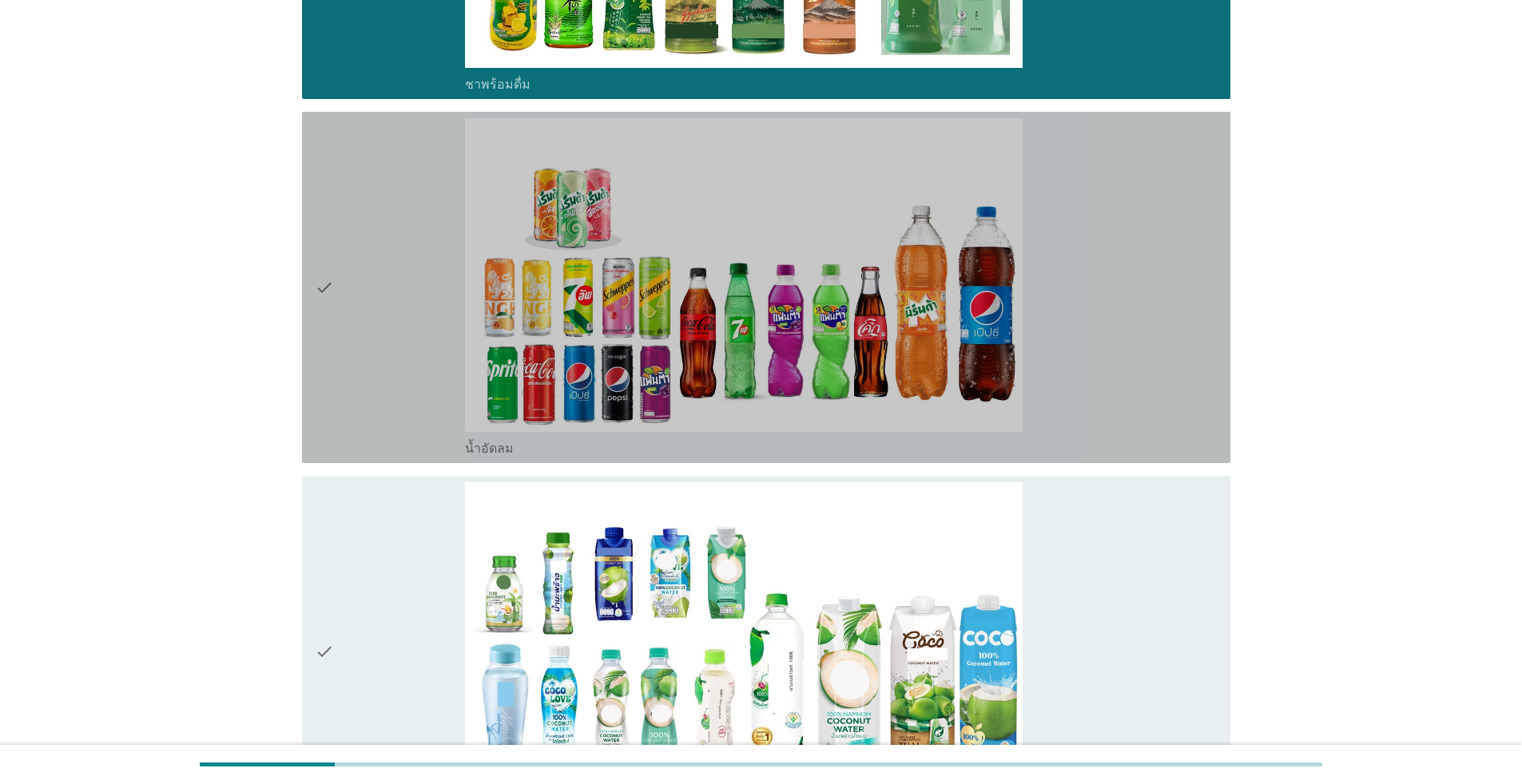
click at [379, 369] on div "check" at bounding box center [389, 287] width 150 height 338
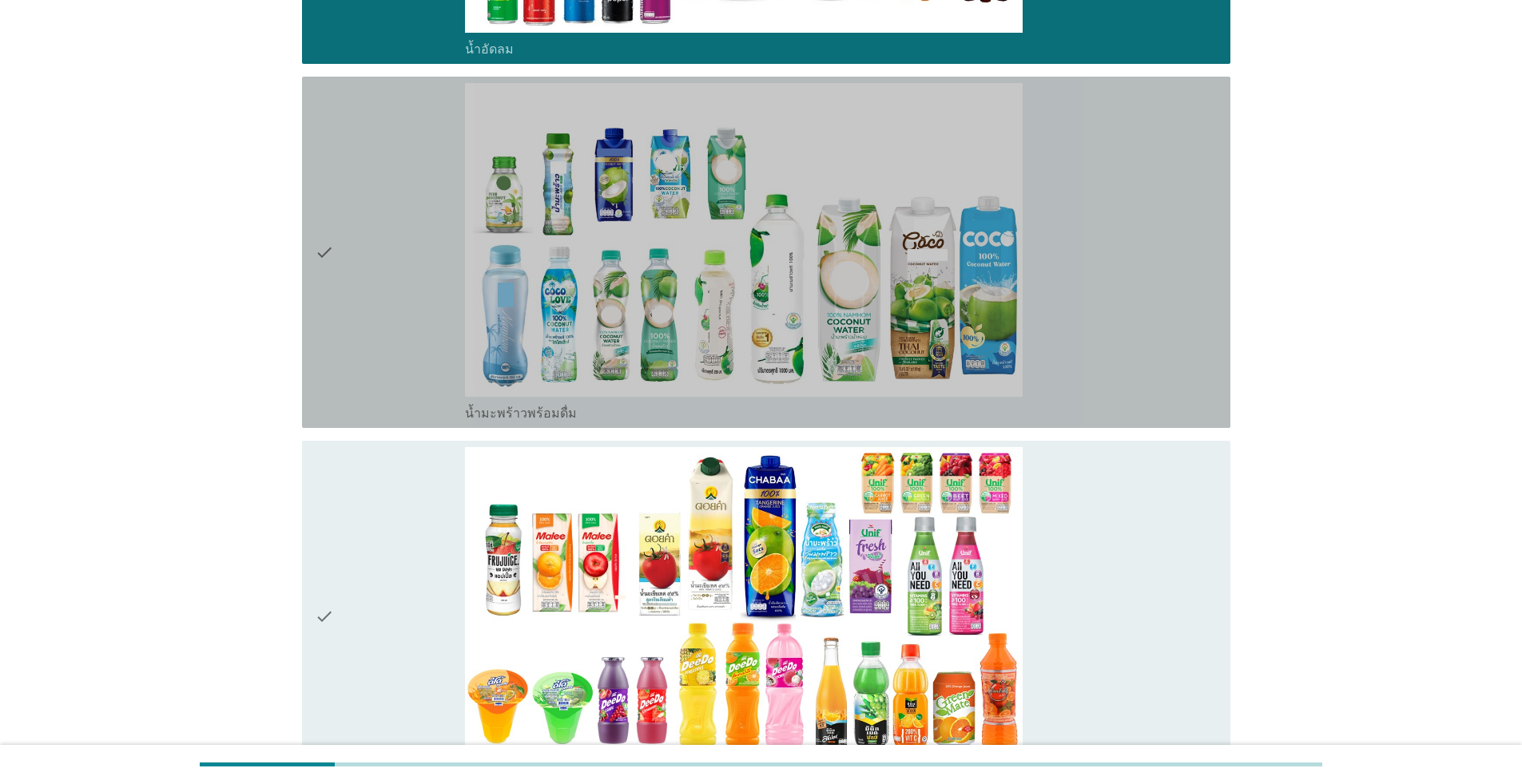
click at [377, 366] on div "check" at bounding box center [389, 252] width 150 height 338
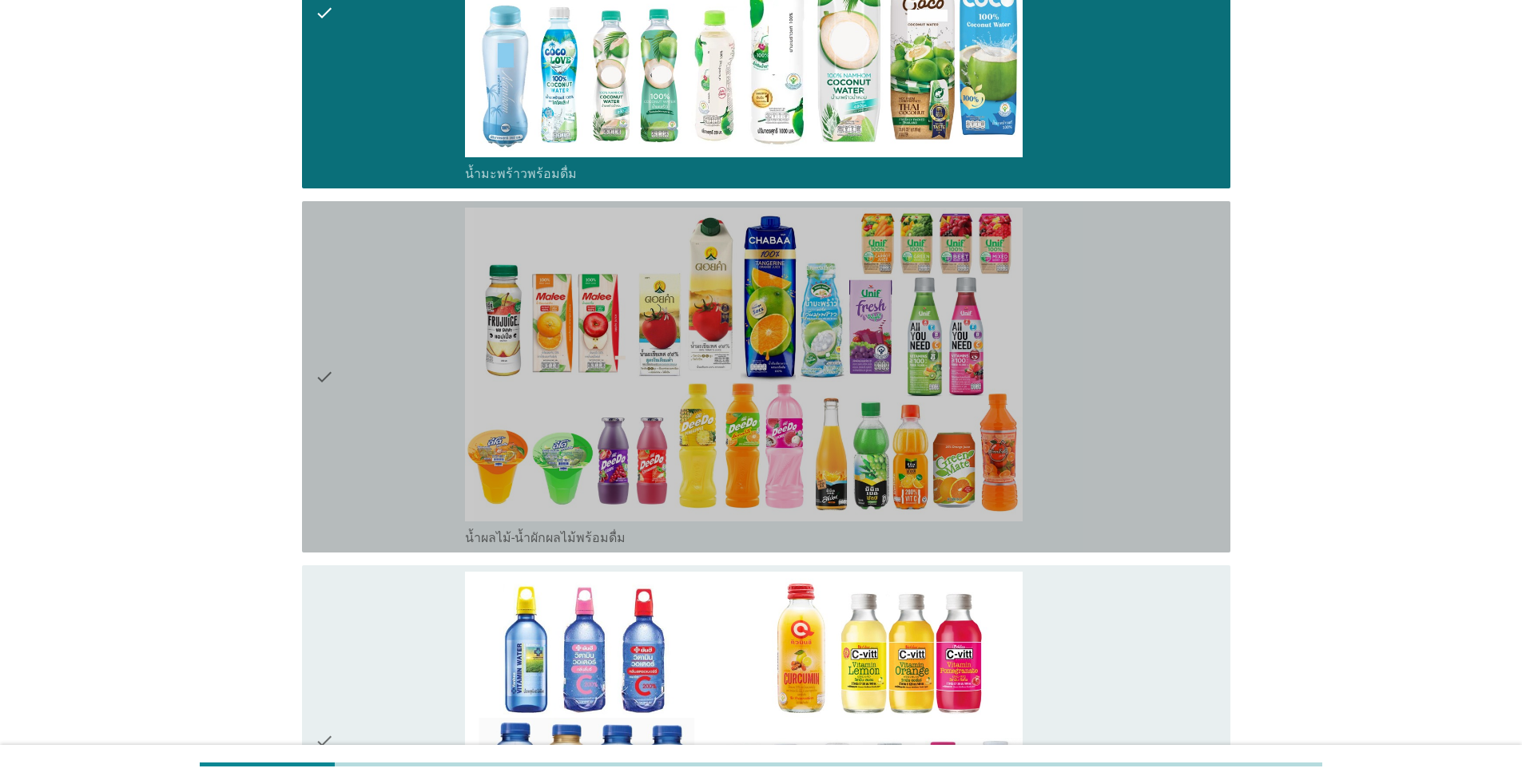
click at [396, 376] on div "check" at bounding box center [389, 376] width 150 height 338
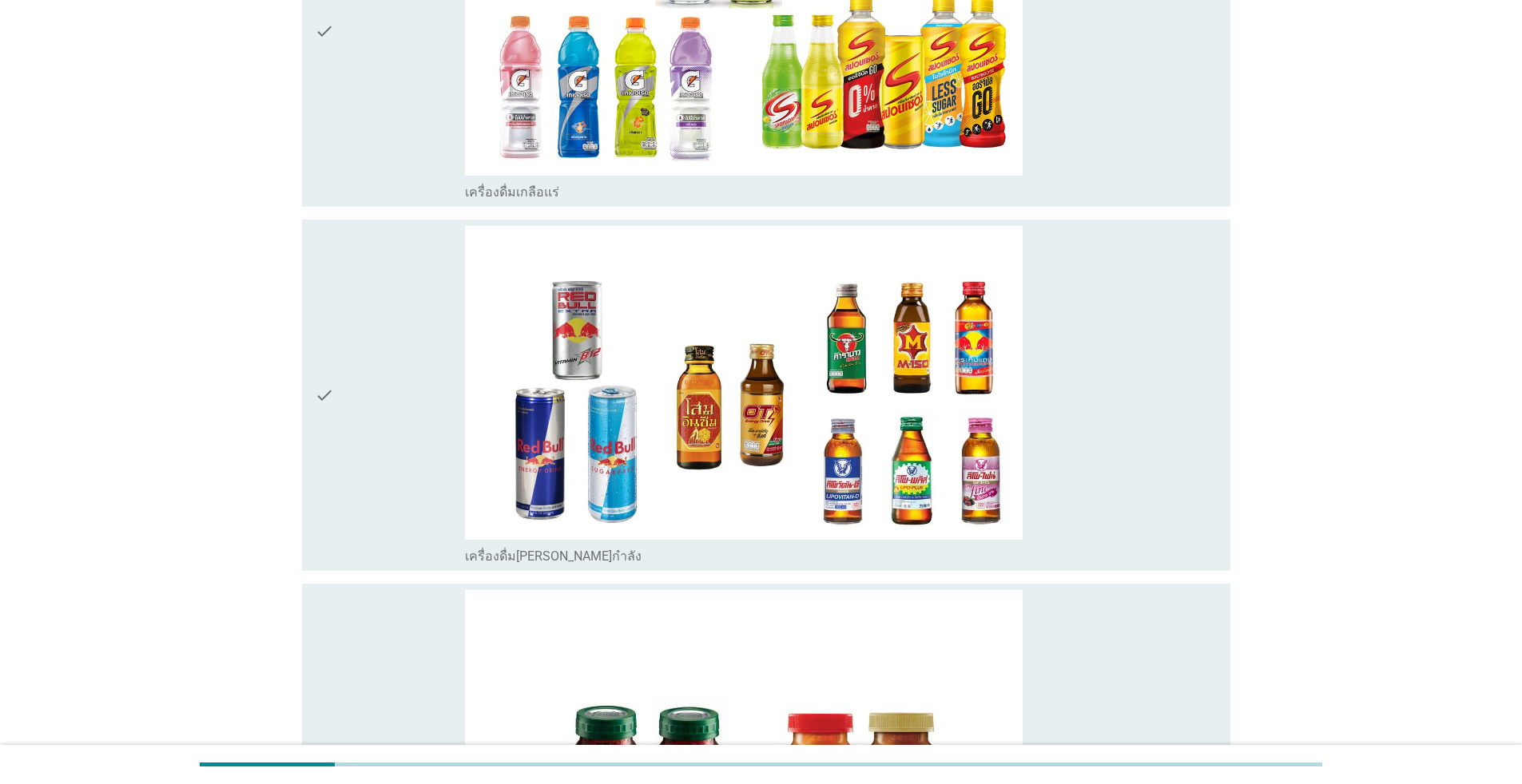
scroll to position [4695, 0]
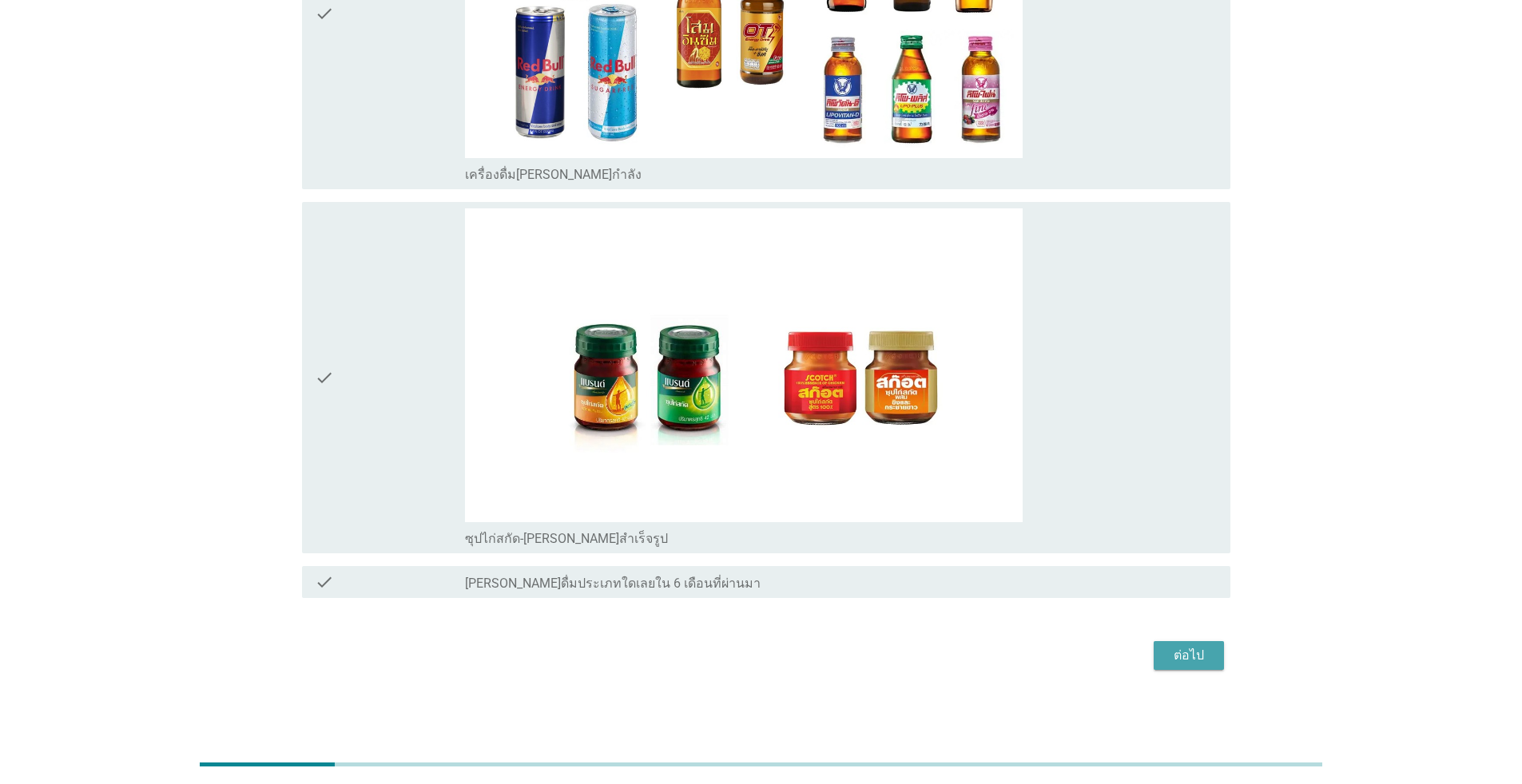
click at [786, 654] on div "ต่อไป" at bounding box center [1188, 655] width 45 height 19
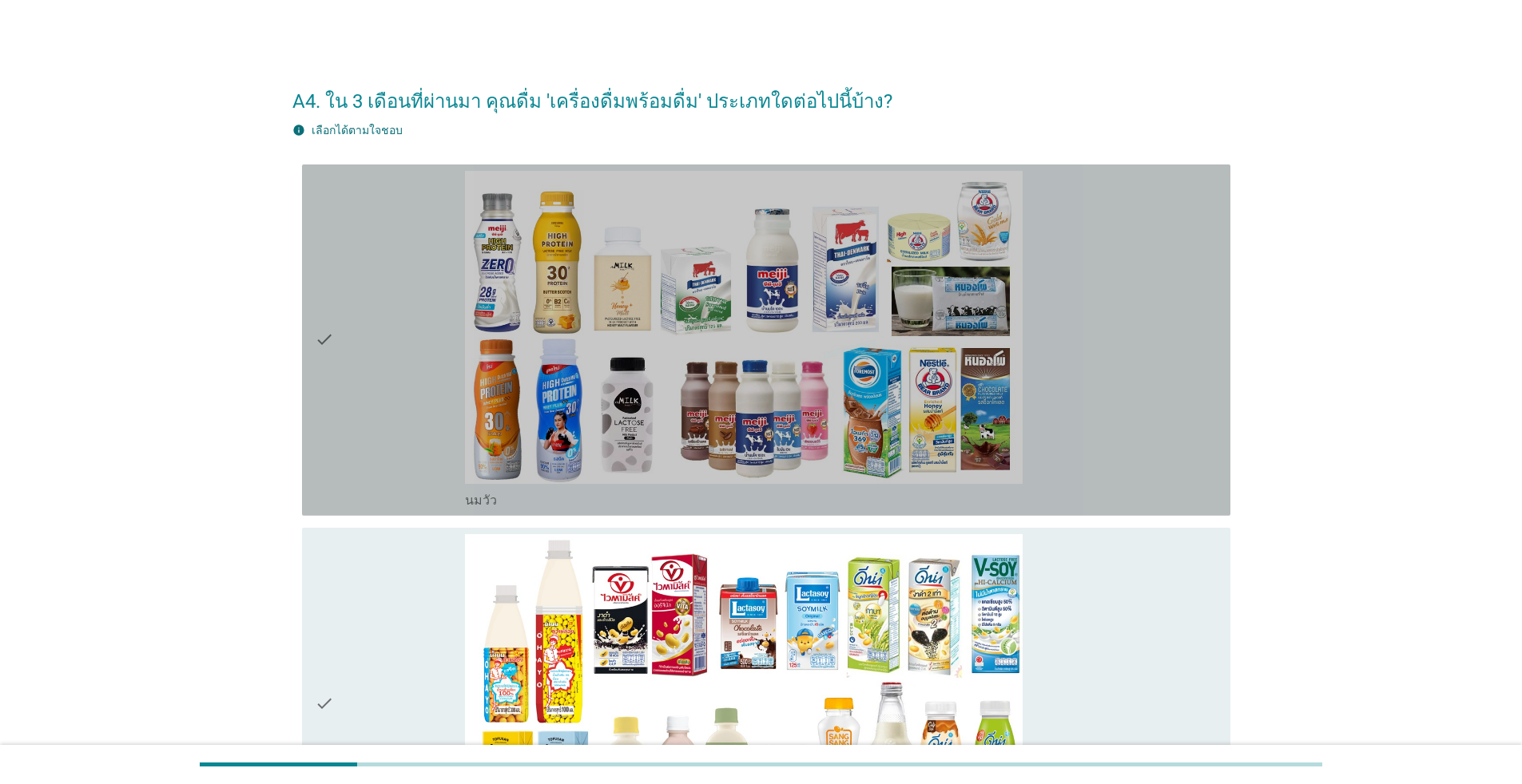
click at [392, 297] on div "check" at bounding box center [389, 340] width 150 height 338
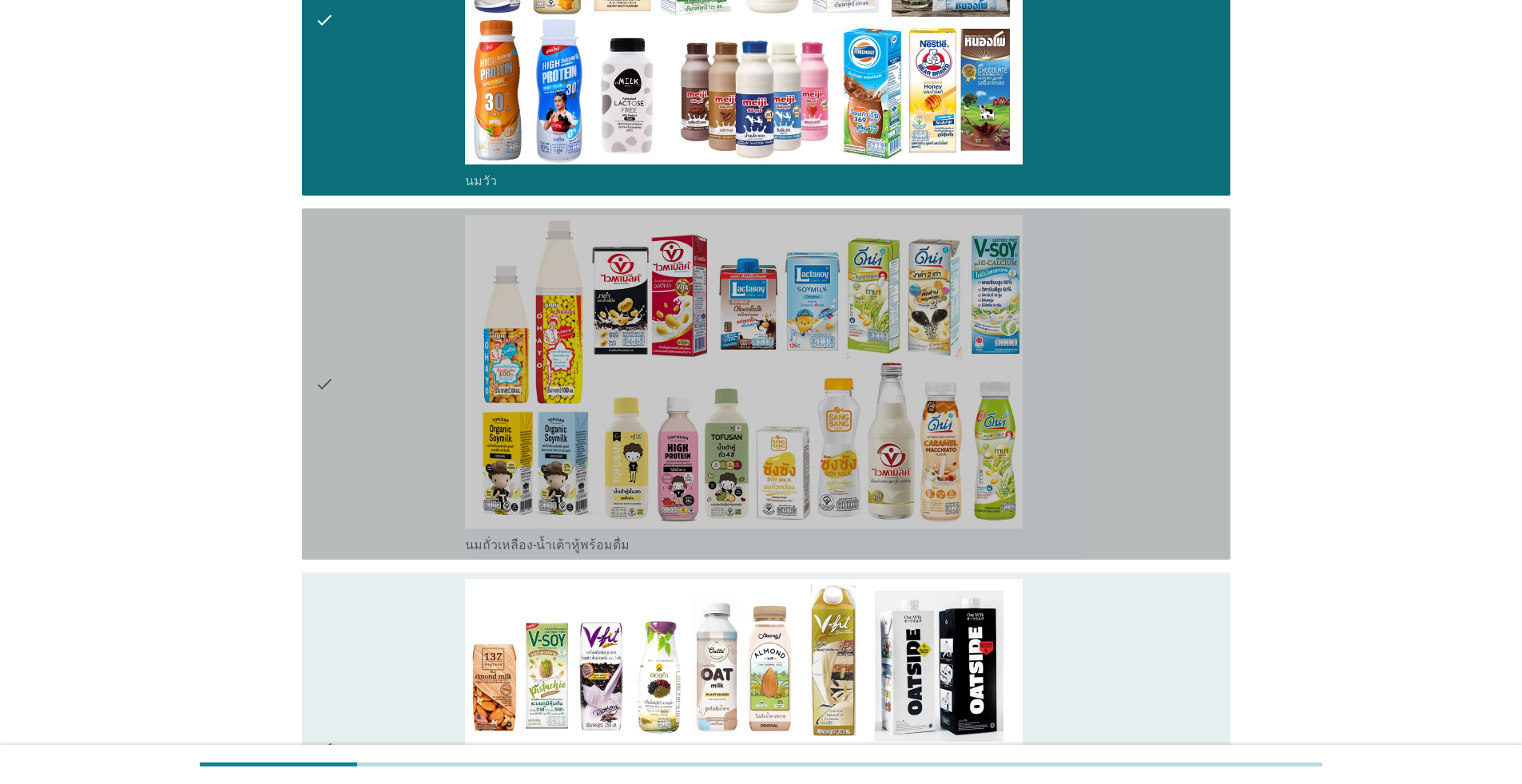
click at [405, 448] on div "check" at bounding box center [389, 383] width 150 height 338
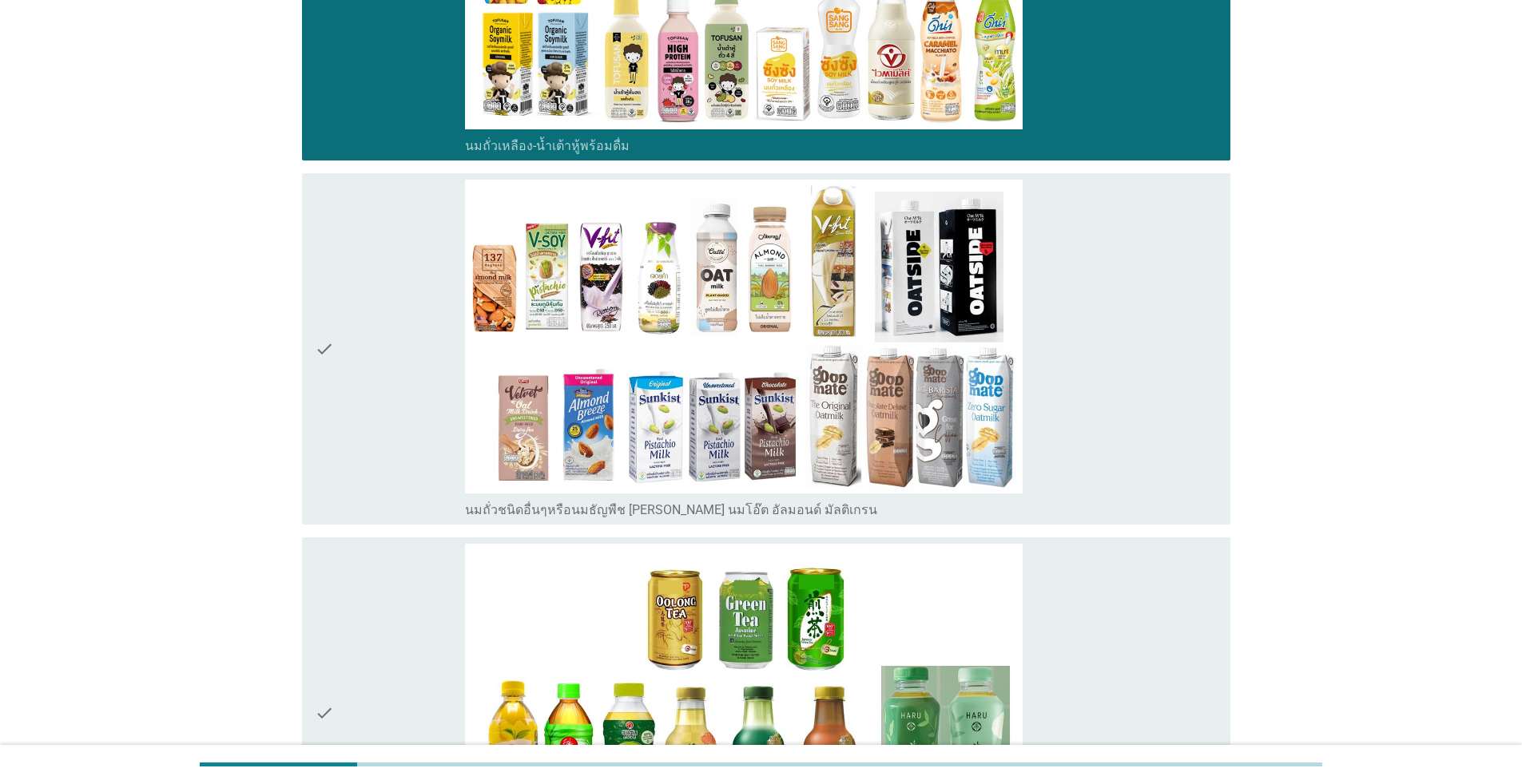
click at [398, 354] on div "check" at bounding box center [389, 348] width 150 height 338
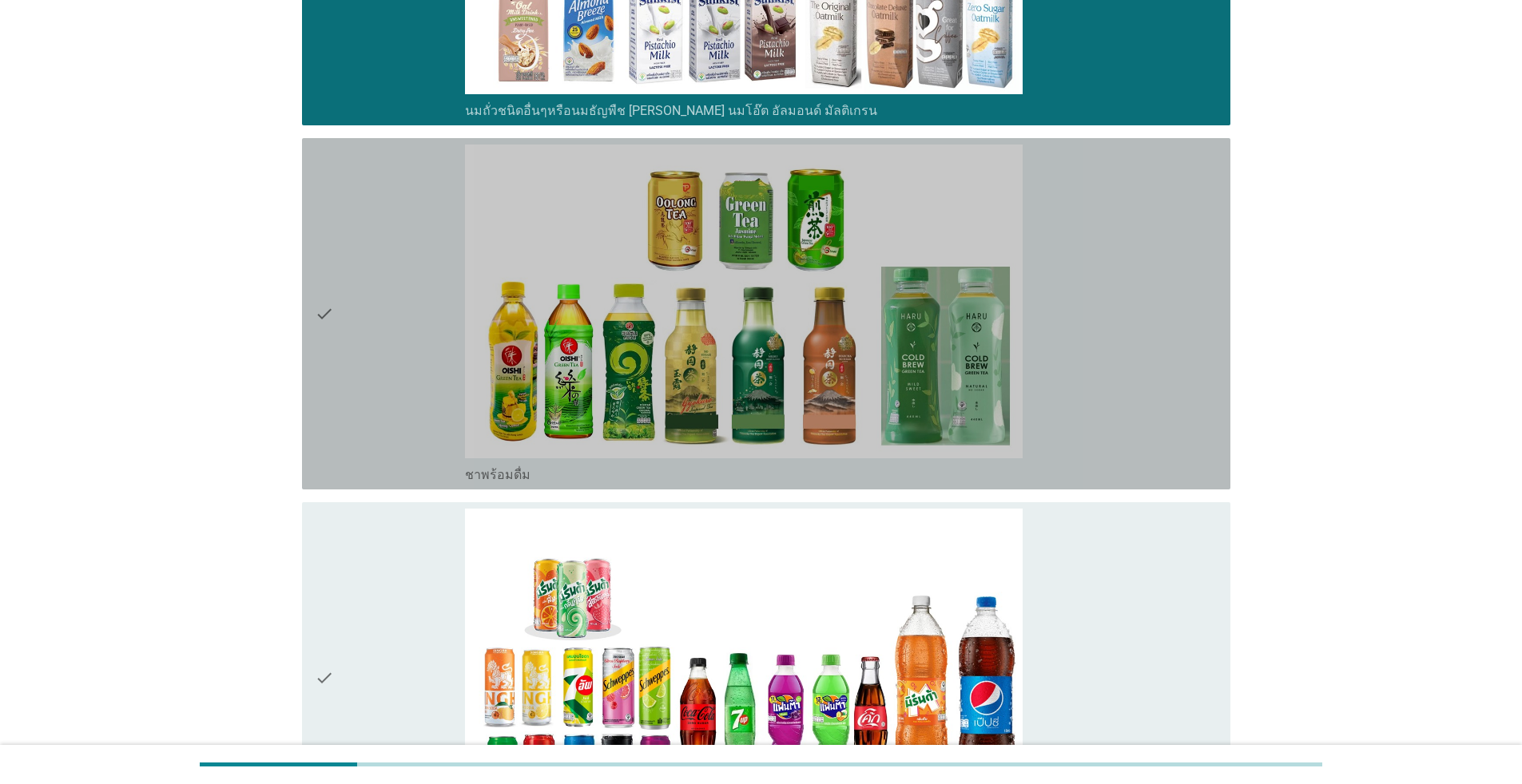
click at [403, 354] on div "check" at bounding box center [389, 313] width 150 height 338
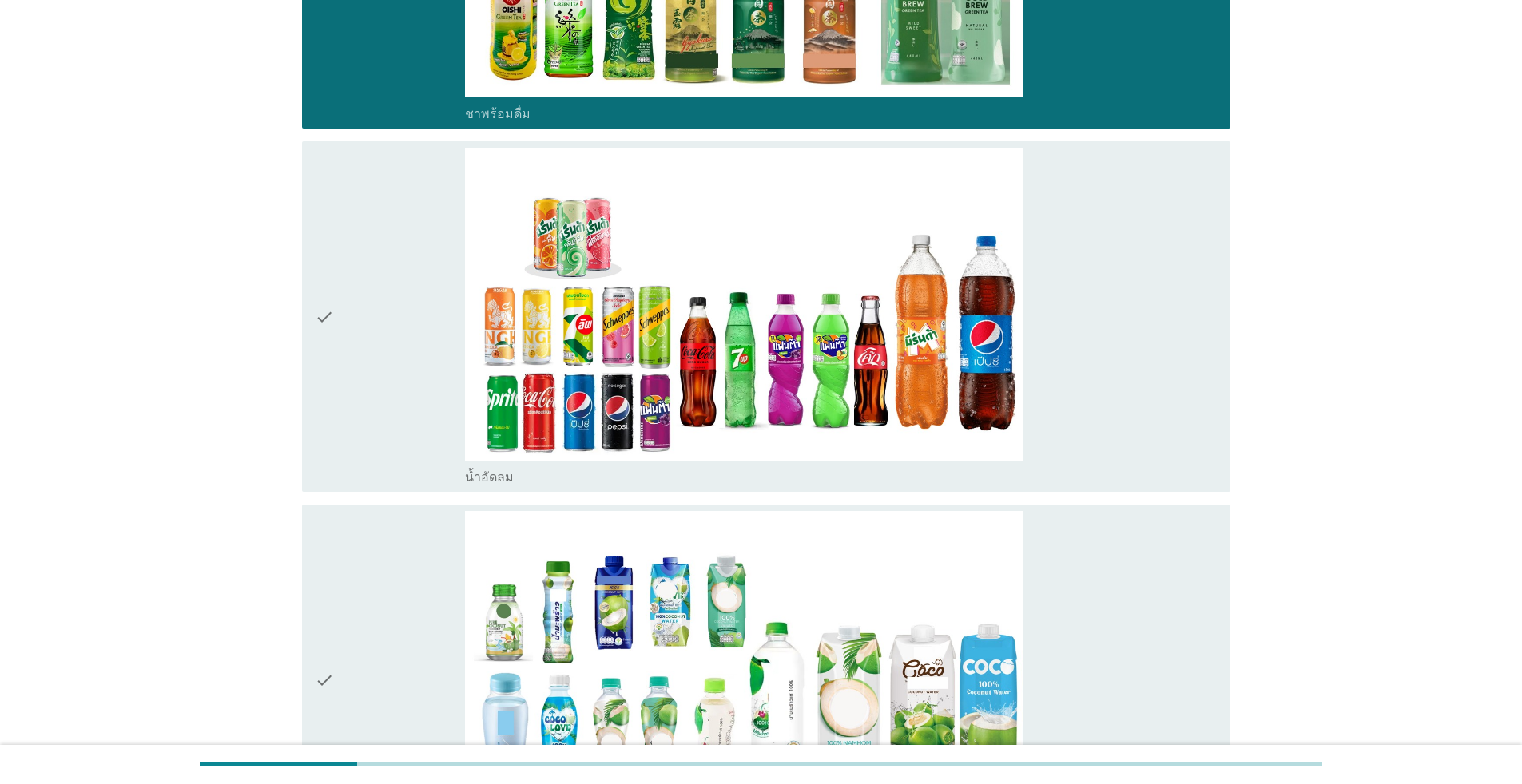
scroll to position [1597, 0]
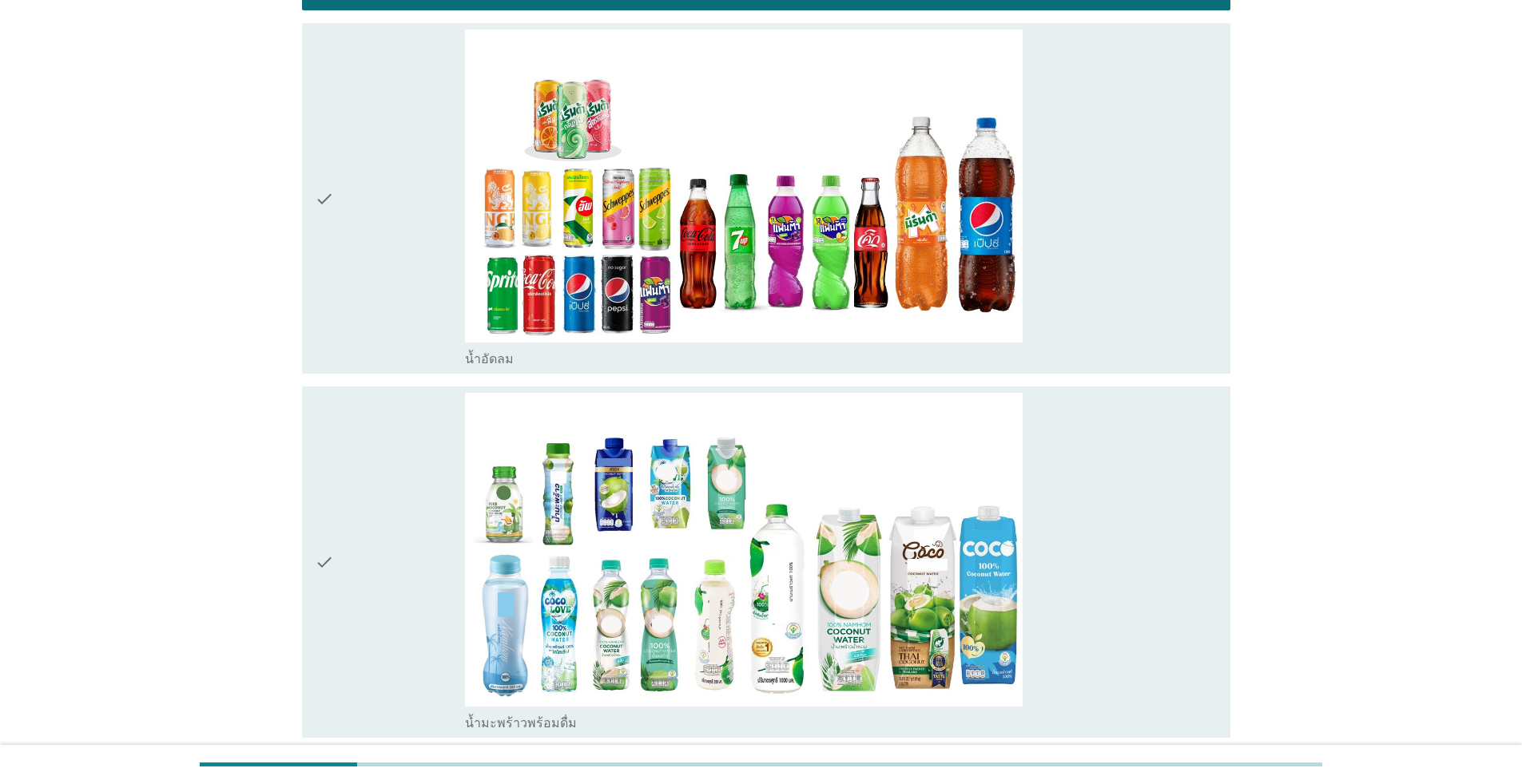
click at [415, 322] on div "check" at bounding box center [389, 198] width 150 height 338
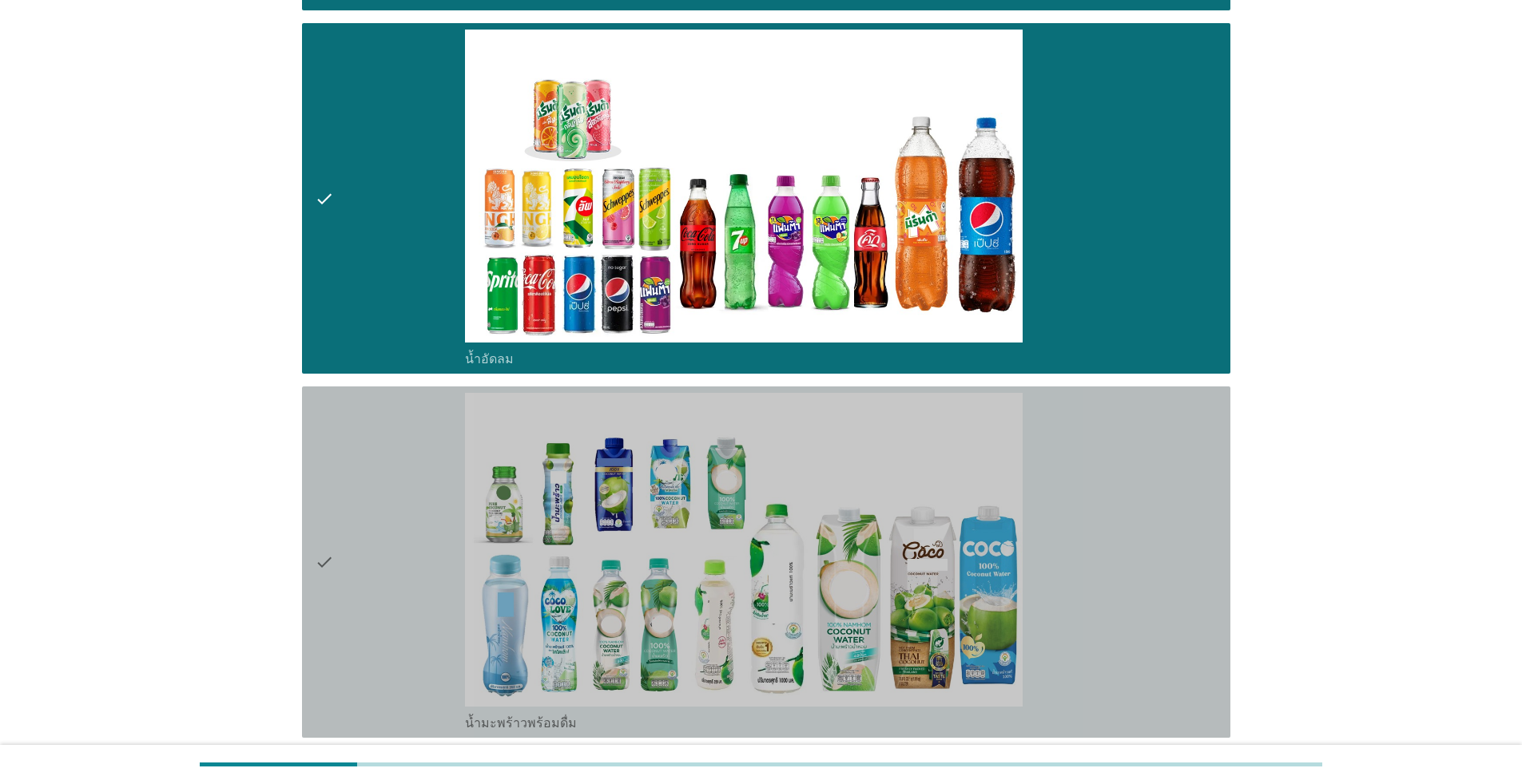
click at [448, 511] on div "check" at bounding box center [389, 562] width 150 height 338
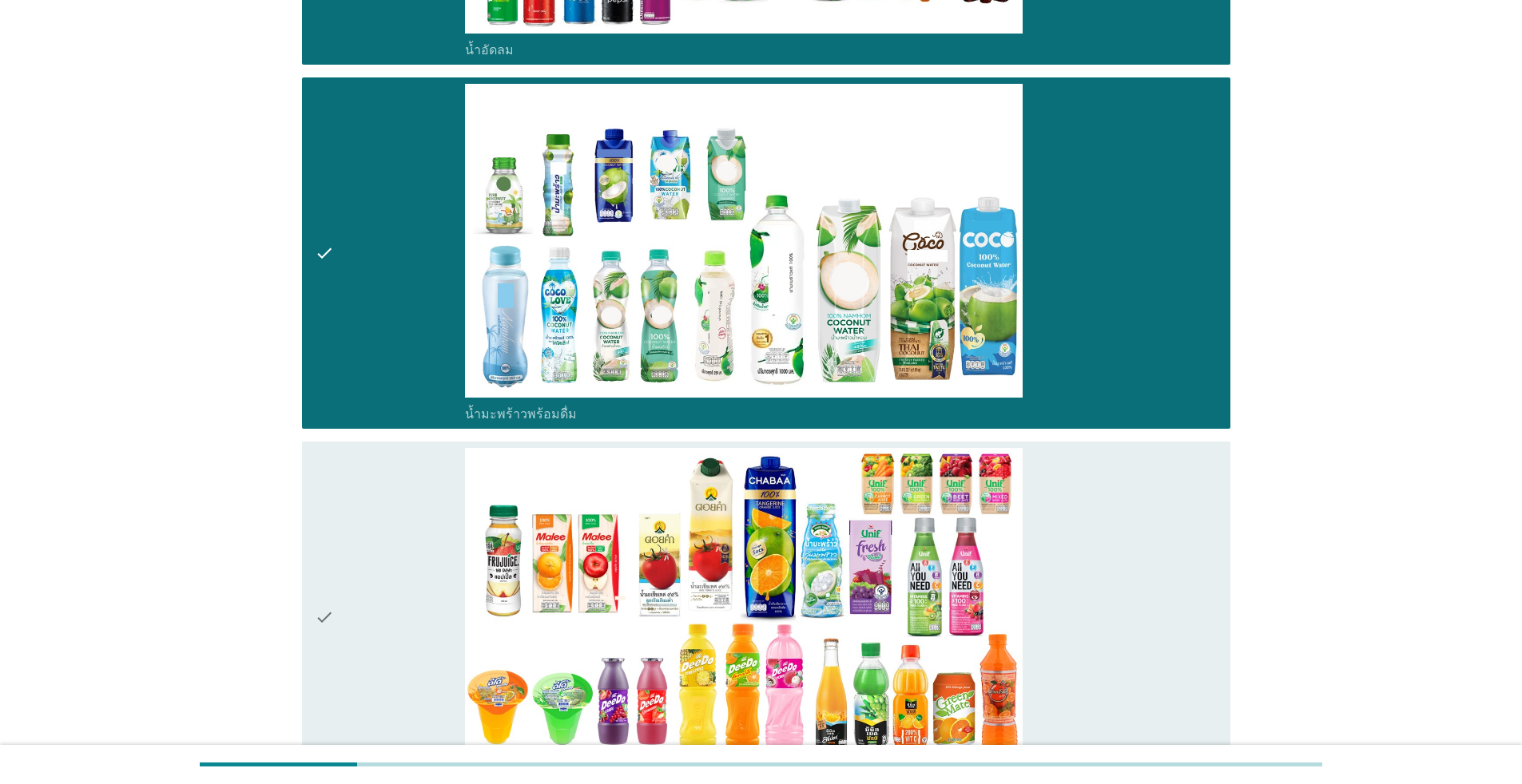
scroll to position [2147, 0]
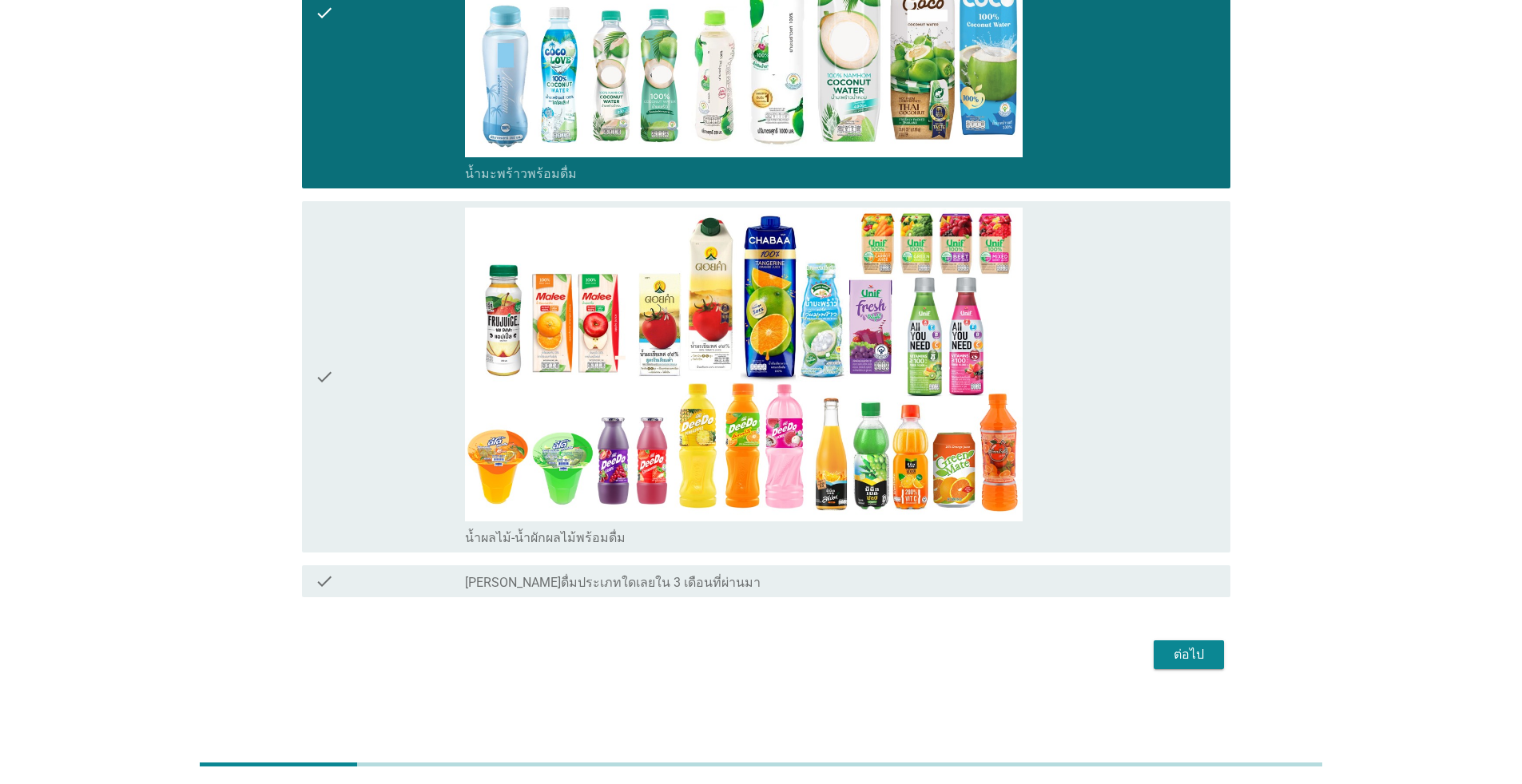
click at [438, 417] on div "check" at bounding box center [389, 376] width 150 height 338
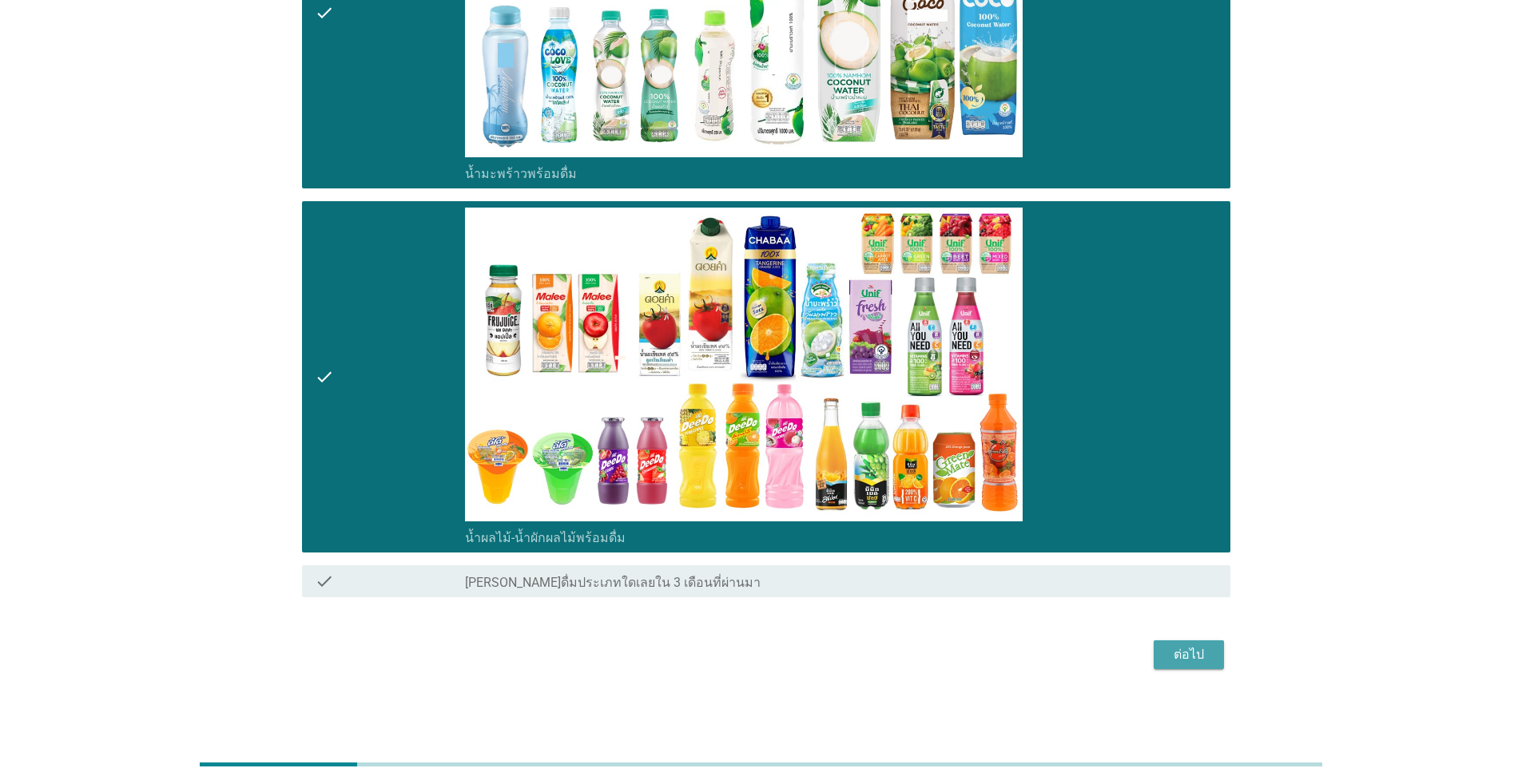
click at [786, 652] on div "ต่อไป" at bounding box center [1188, 655] width 45 height 19
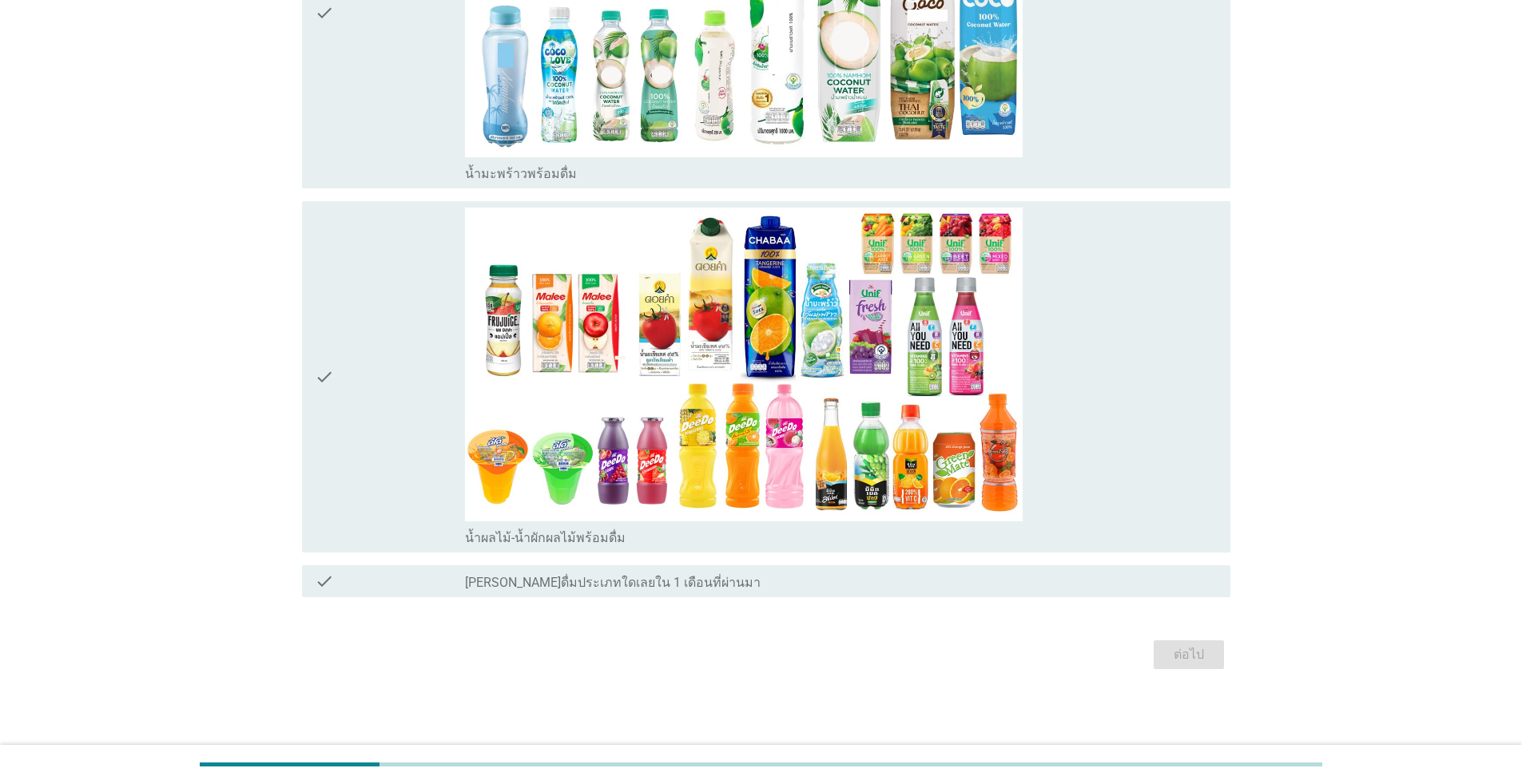
scroll to position [0, 0]
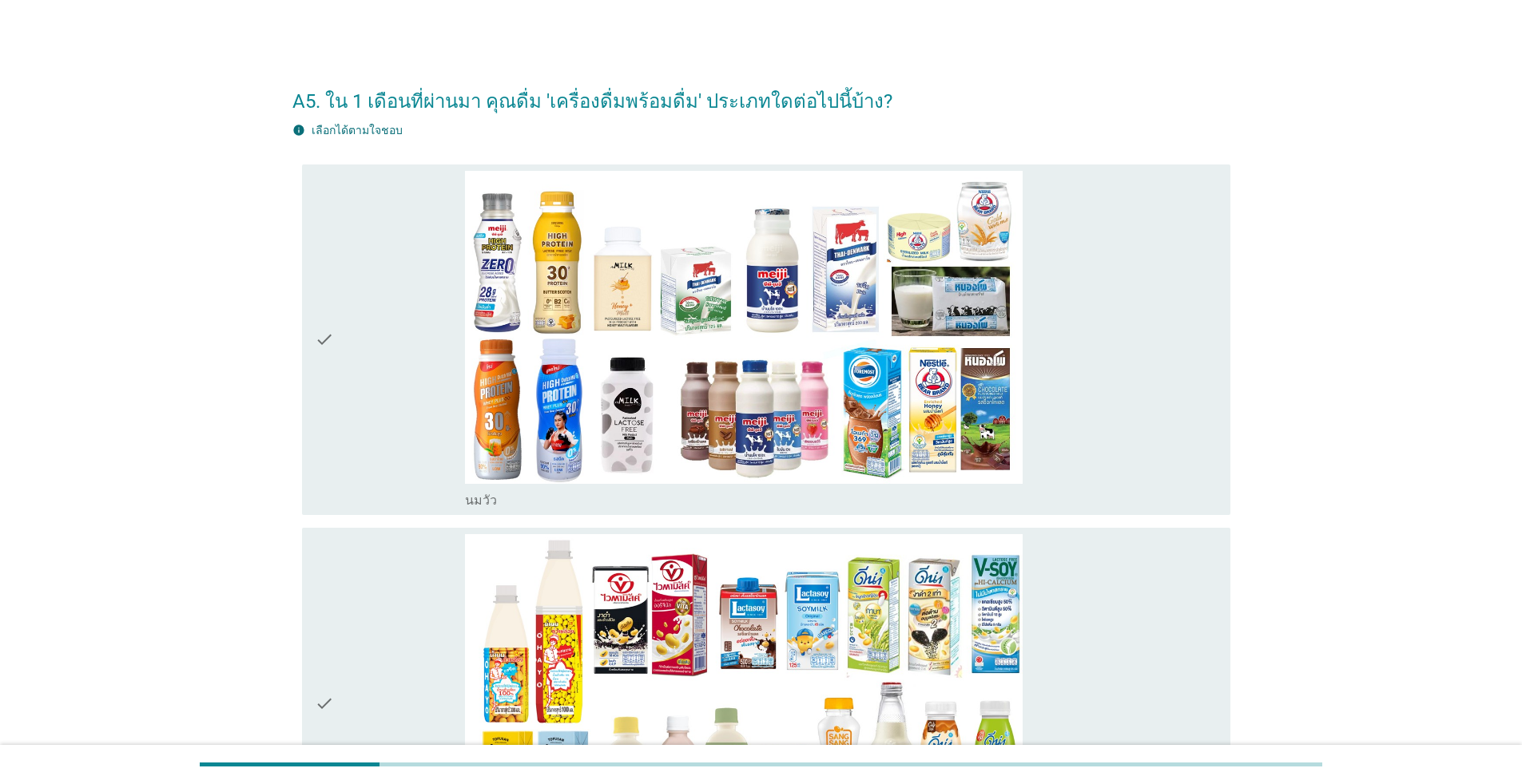
click at [368, 256] on div "check" at bounding box center [389, 340] width 150 height 338
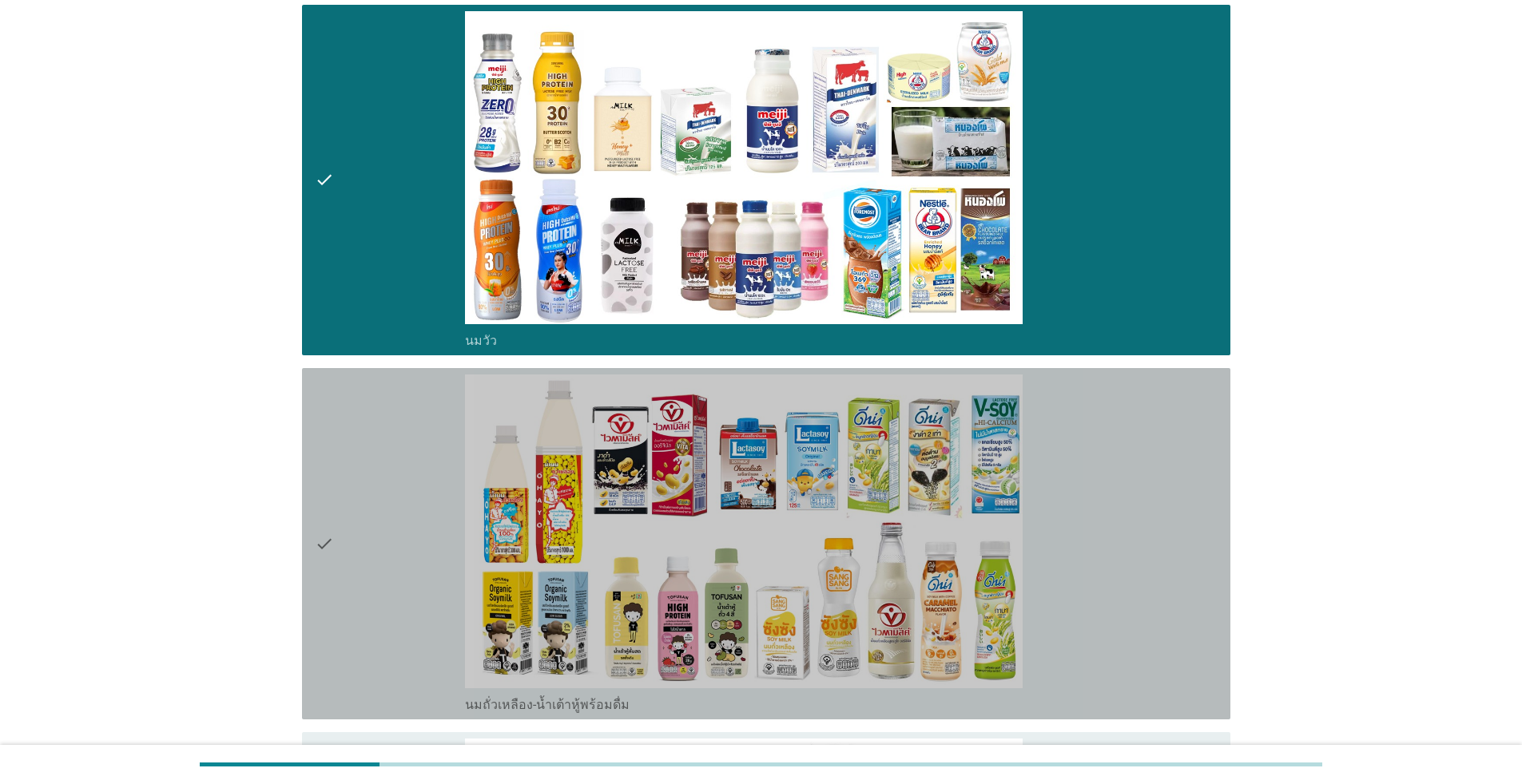
drag, startPoint x: 326, startPoint y: 447, endPoint x: 329, endPoint y: 465, distance: 18.2
click at [327, 447] on icon "check" at bounding box center [324, 543] width 19 height 338
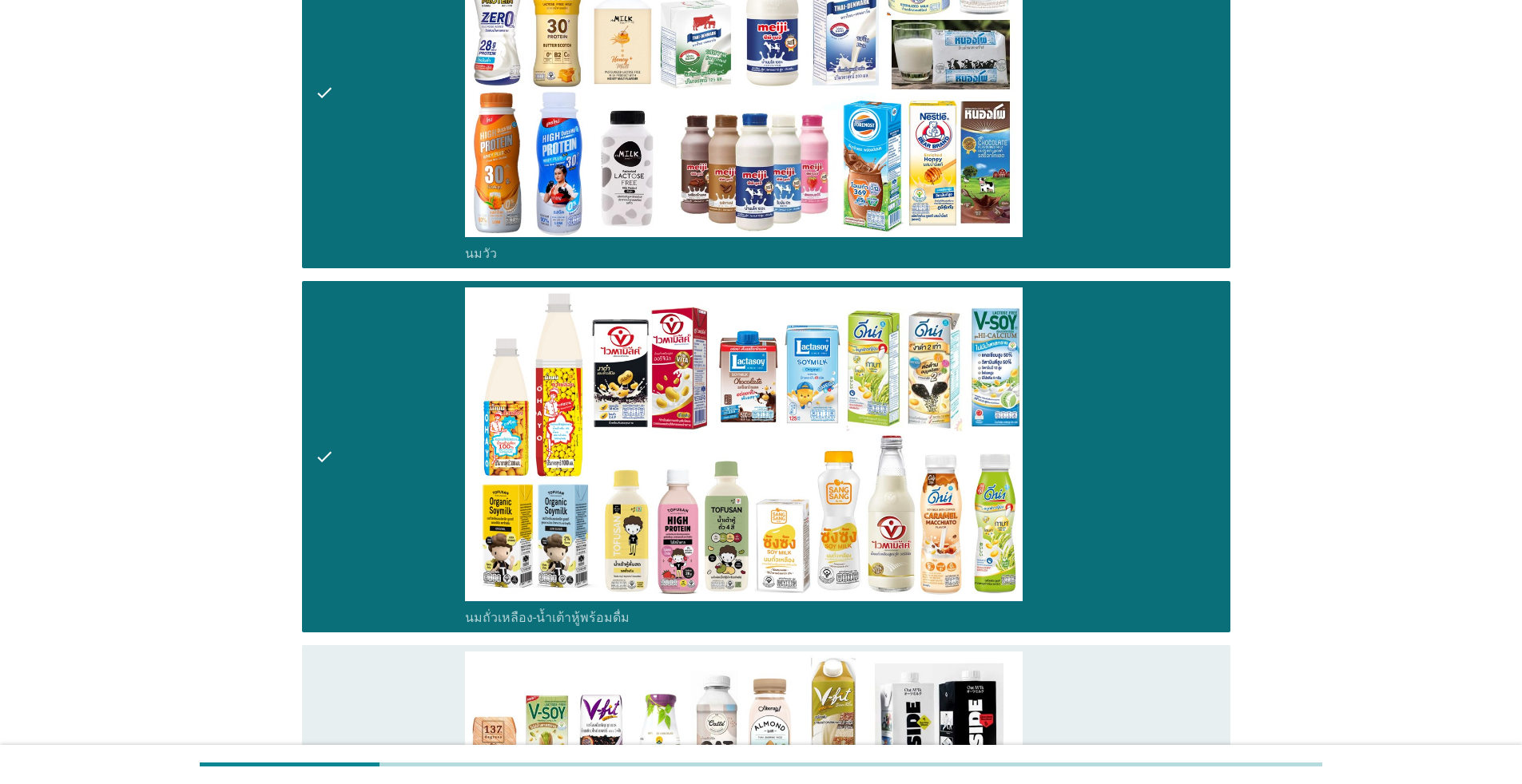
scroll to position [639, 0]
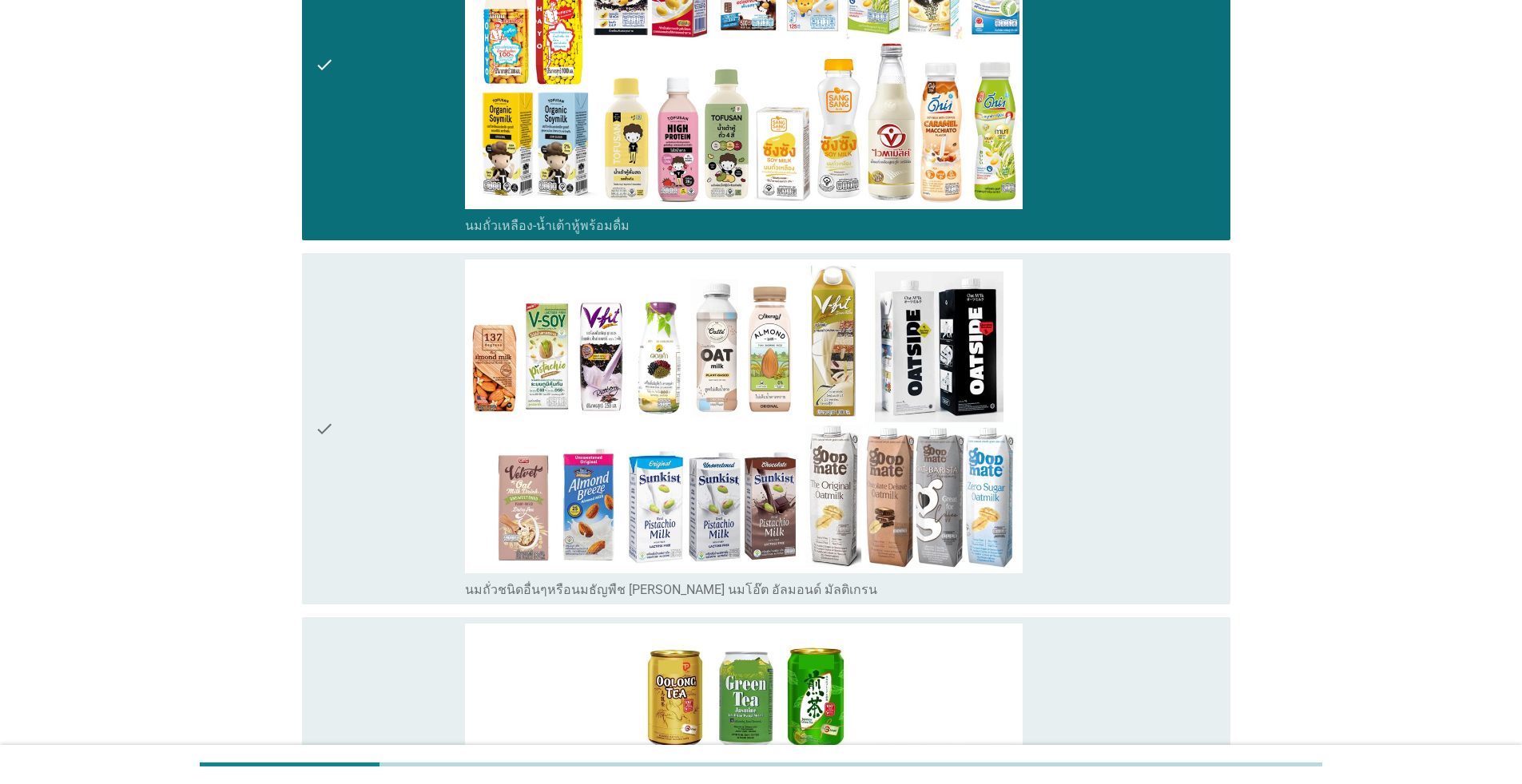
click at [393, 485] on div "check" at bounding box center [389, 428] width 150 height 338
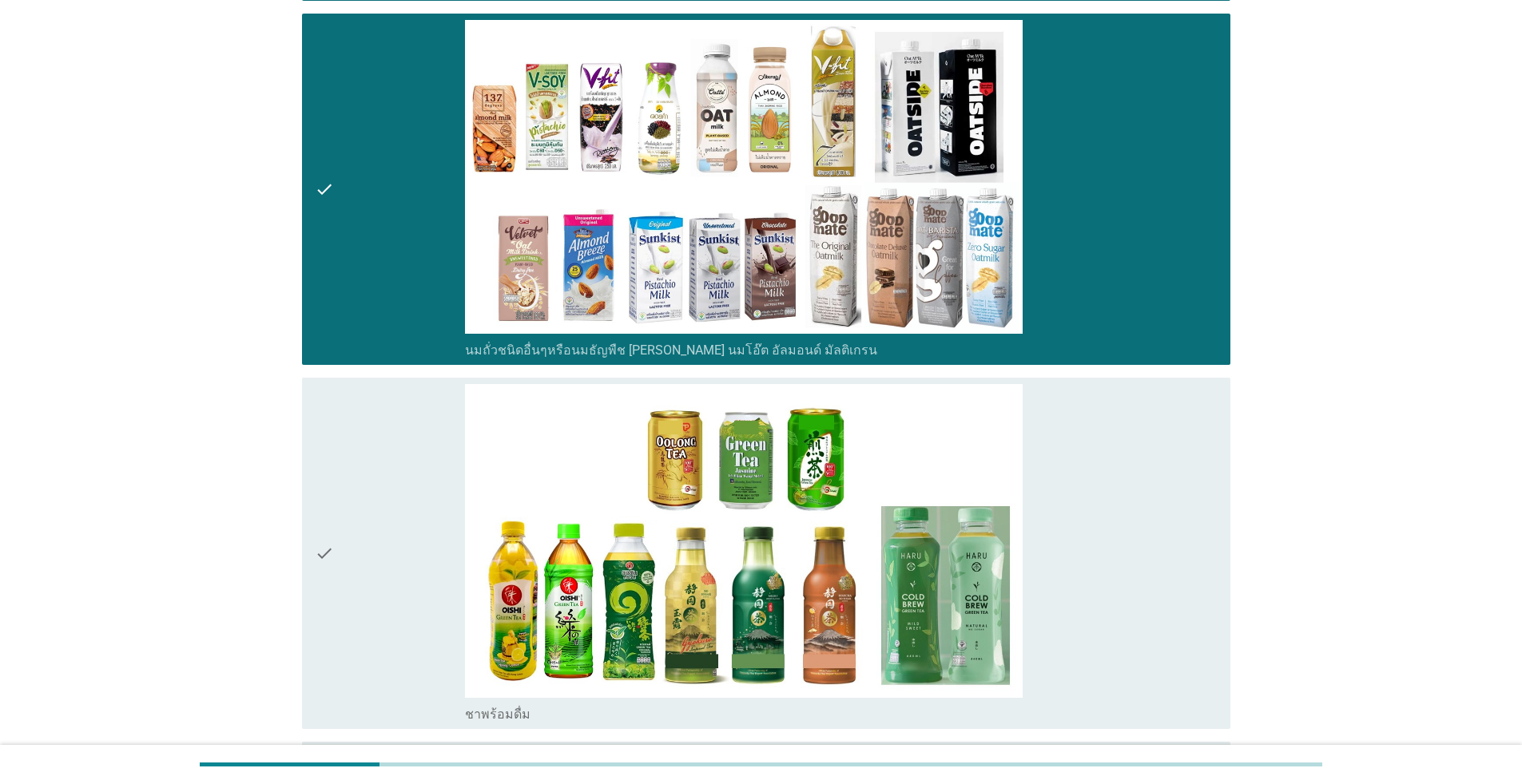
click at [398, 484] on div "check" at bounding box center [389, 553] width 150 height 338
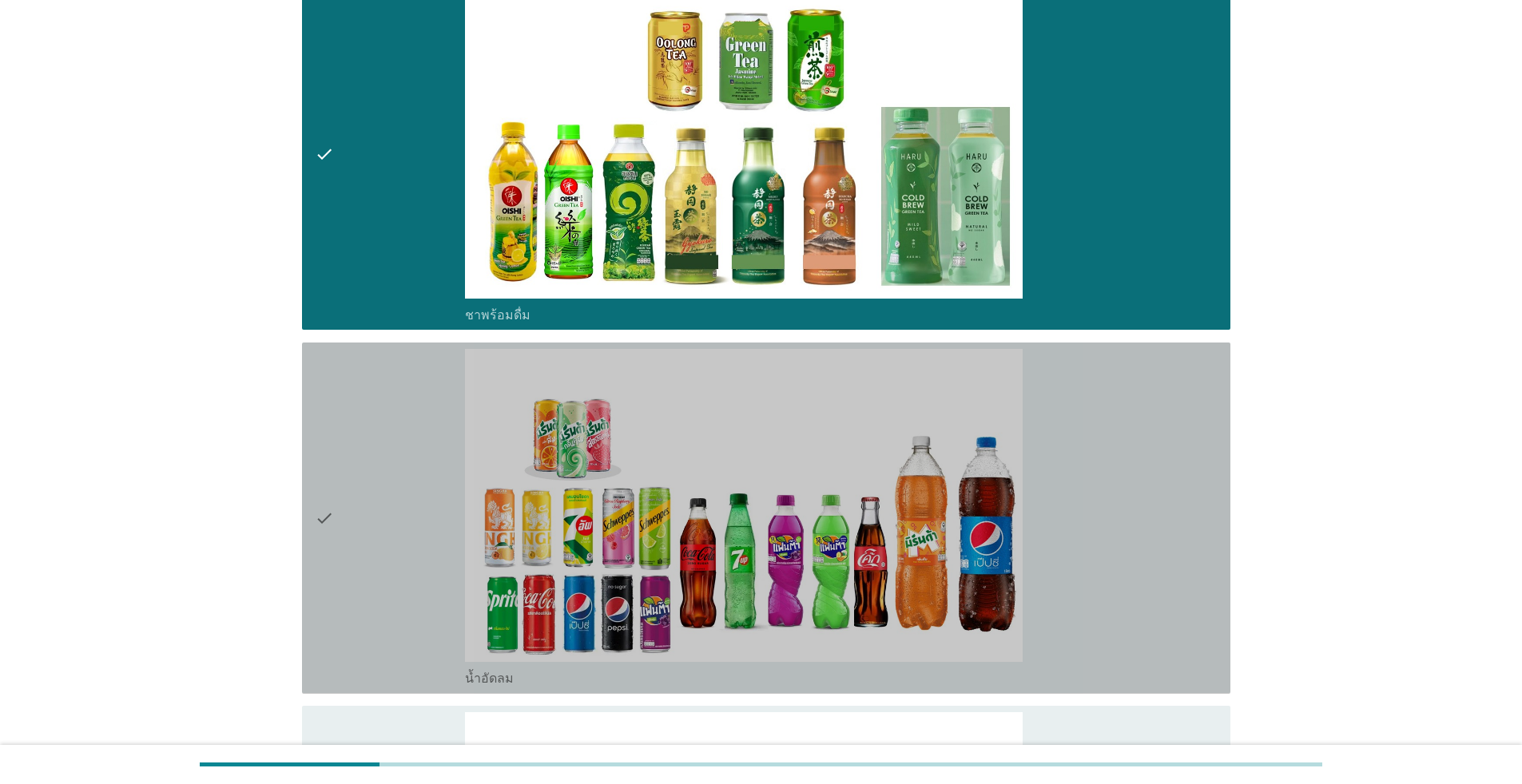
click at [400, 485] on div "check" at bounding box center [389, 518] width 150 height 338
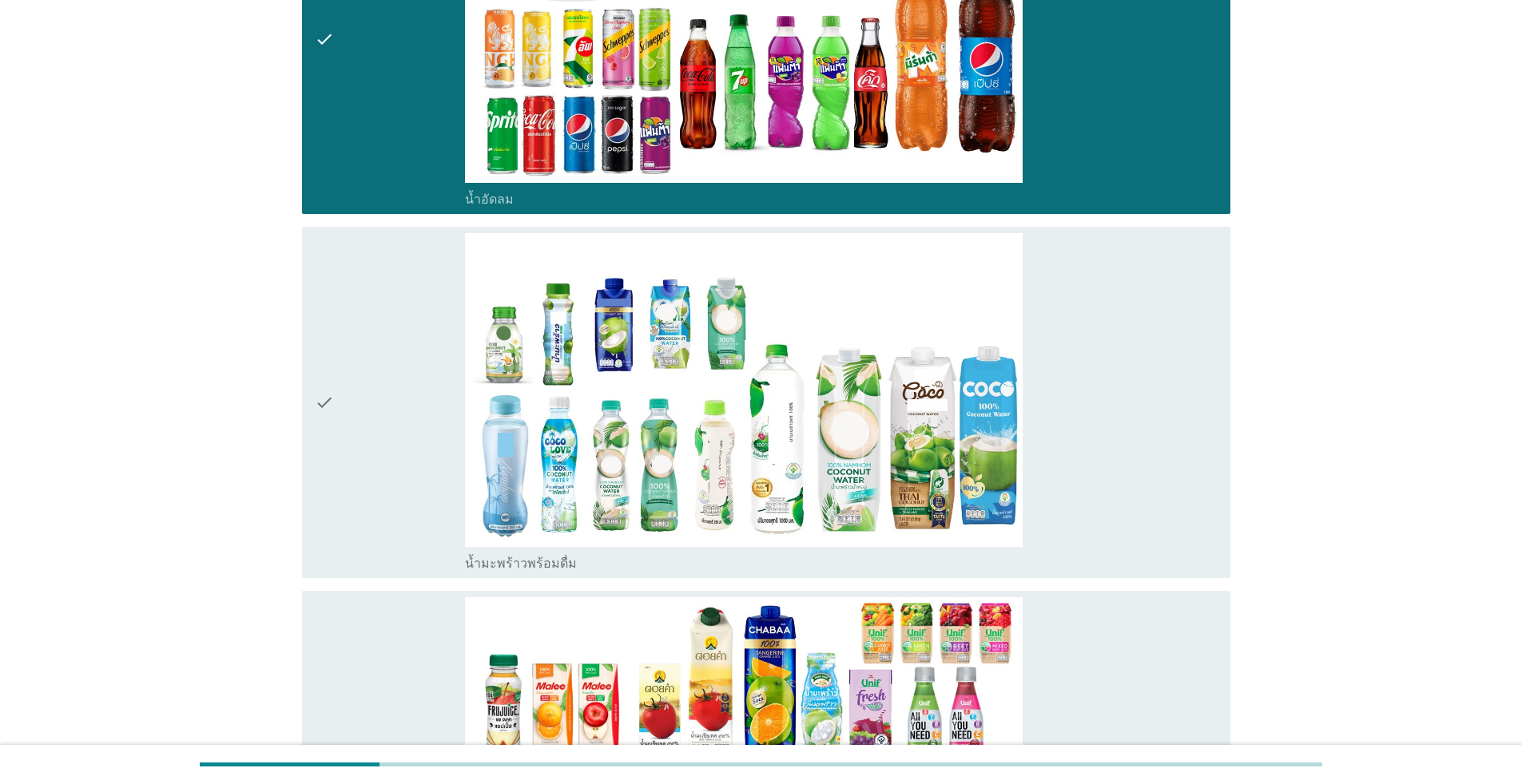
click at [400, 487] on div "check" at bounding box center [389, 402] width 150 height 338
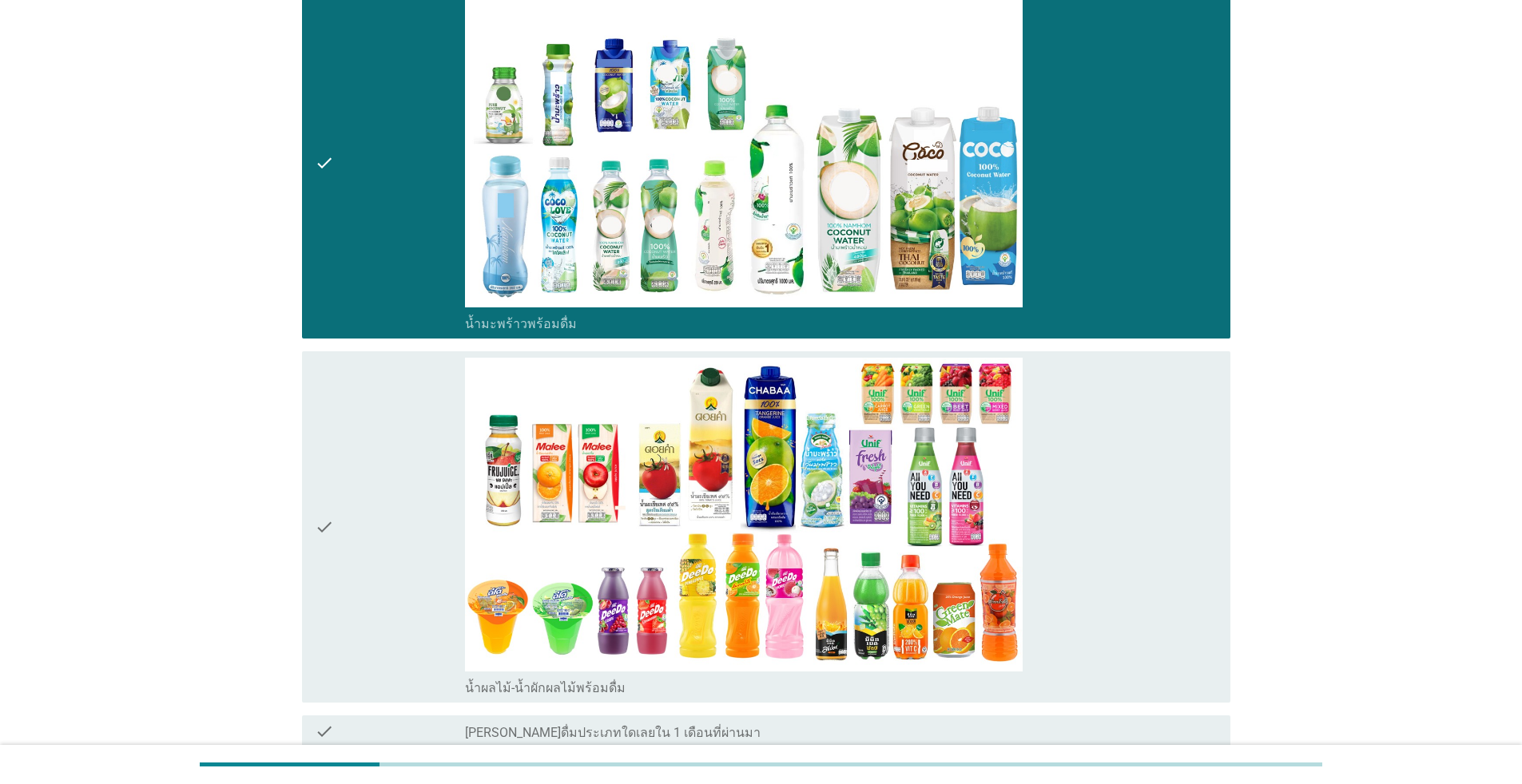
click at [400, 487] on div "check" at bounding box center [389, 527] width 150 height 338
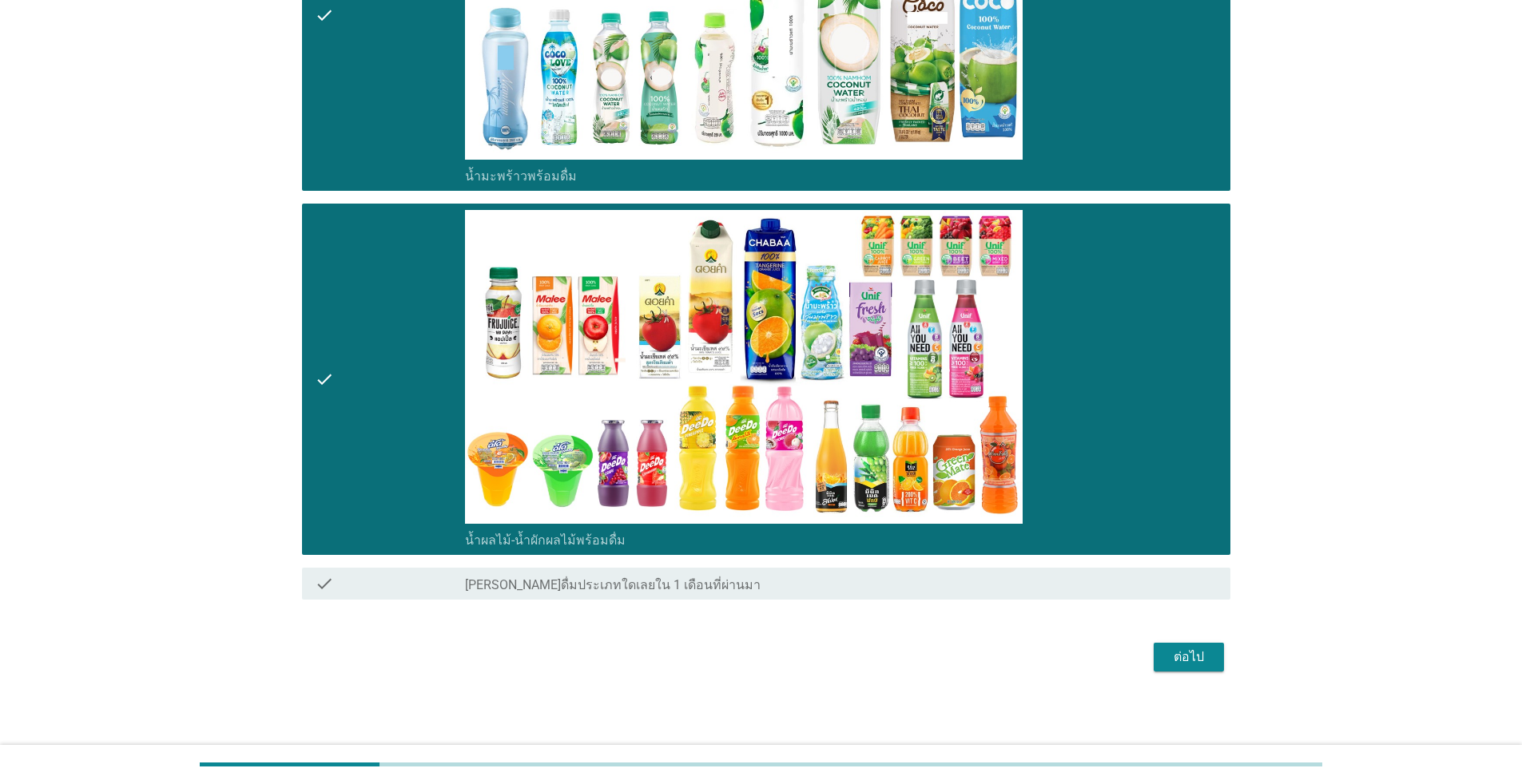
scroll to position [2147, 0]
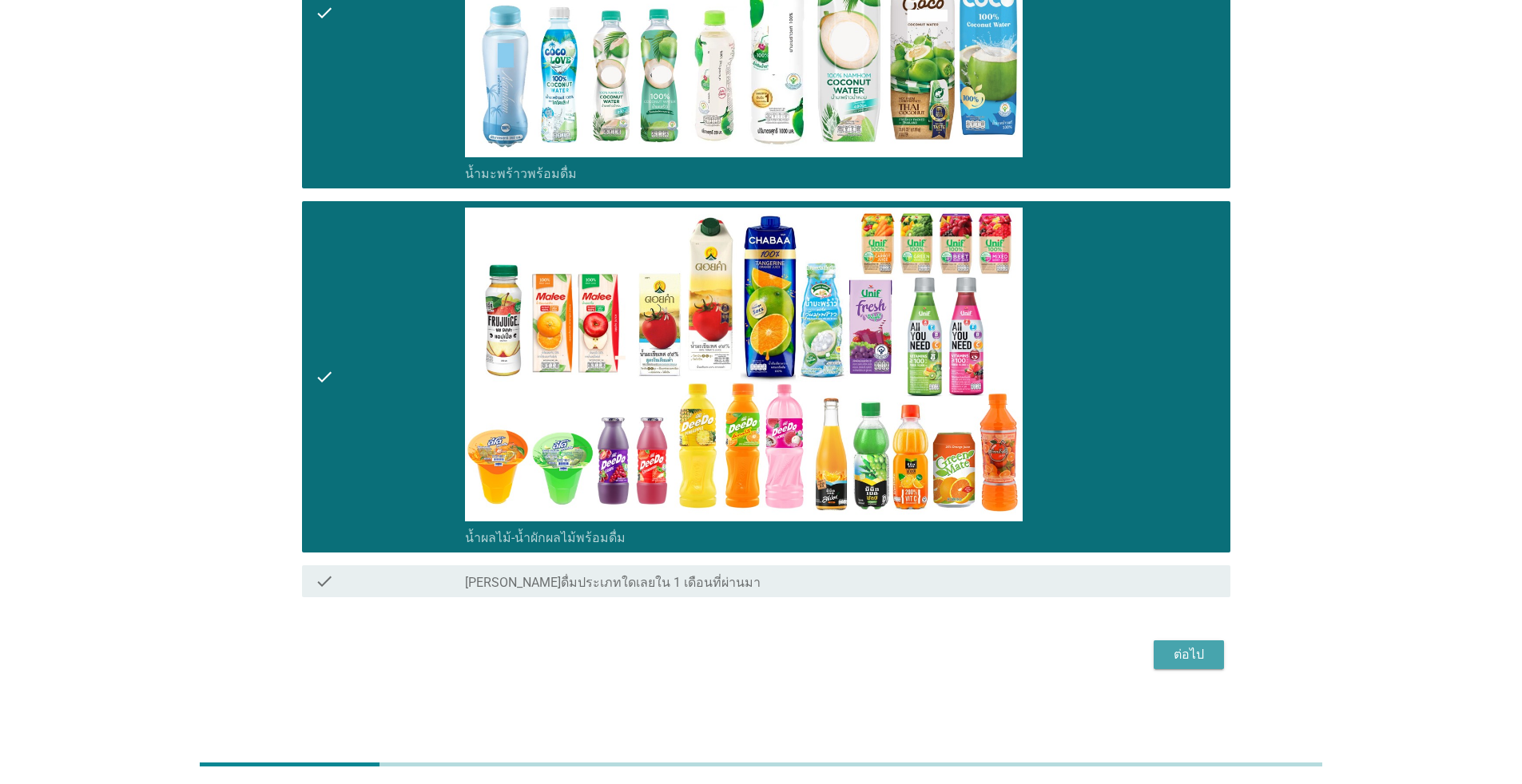
click at [786, 662] on div "ต่อไป" at bounding box center [1188, 655] width 45 height 19
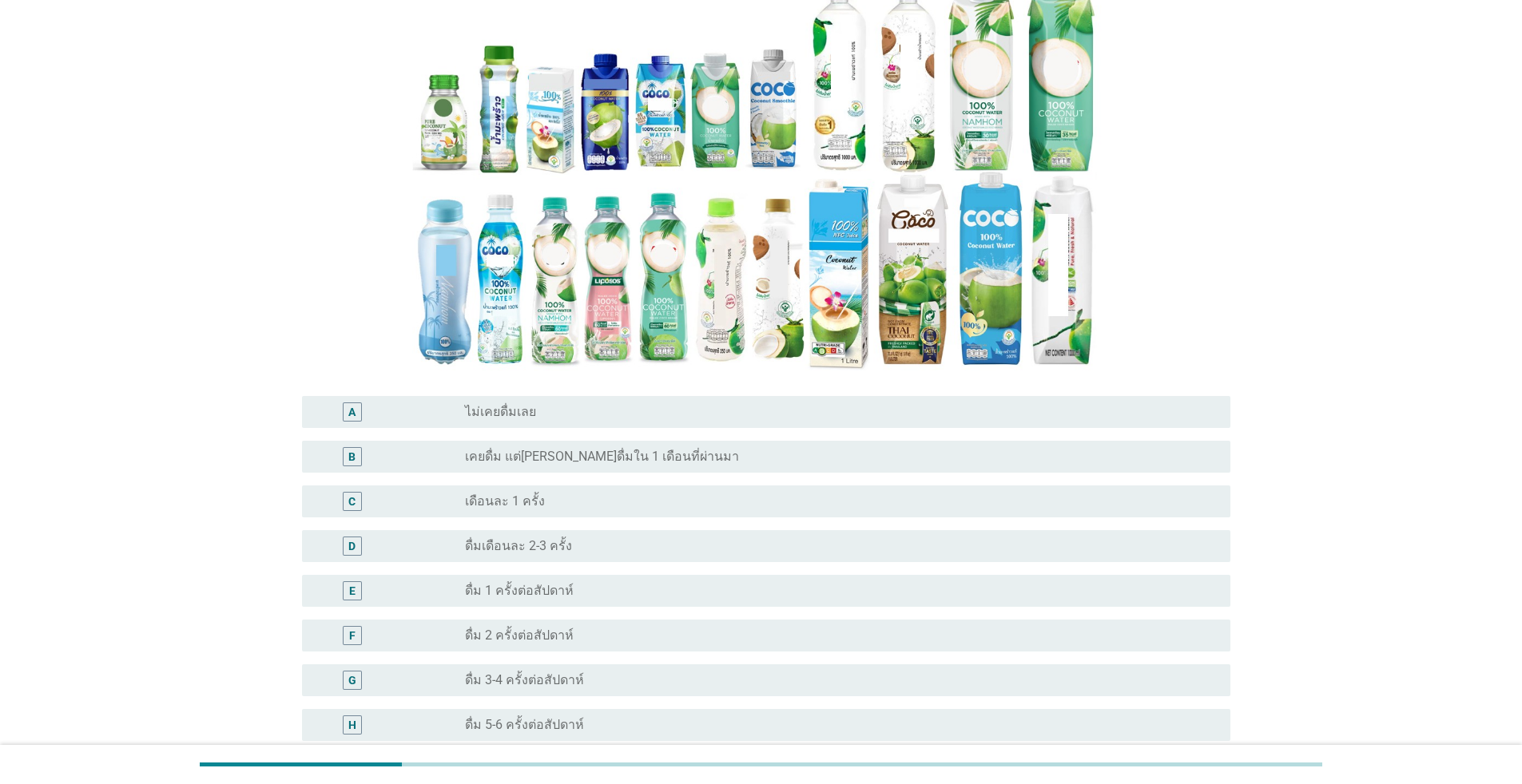
scroll to position [239, 0]
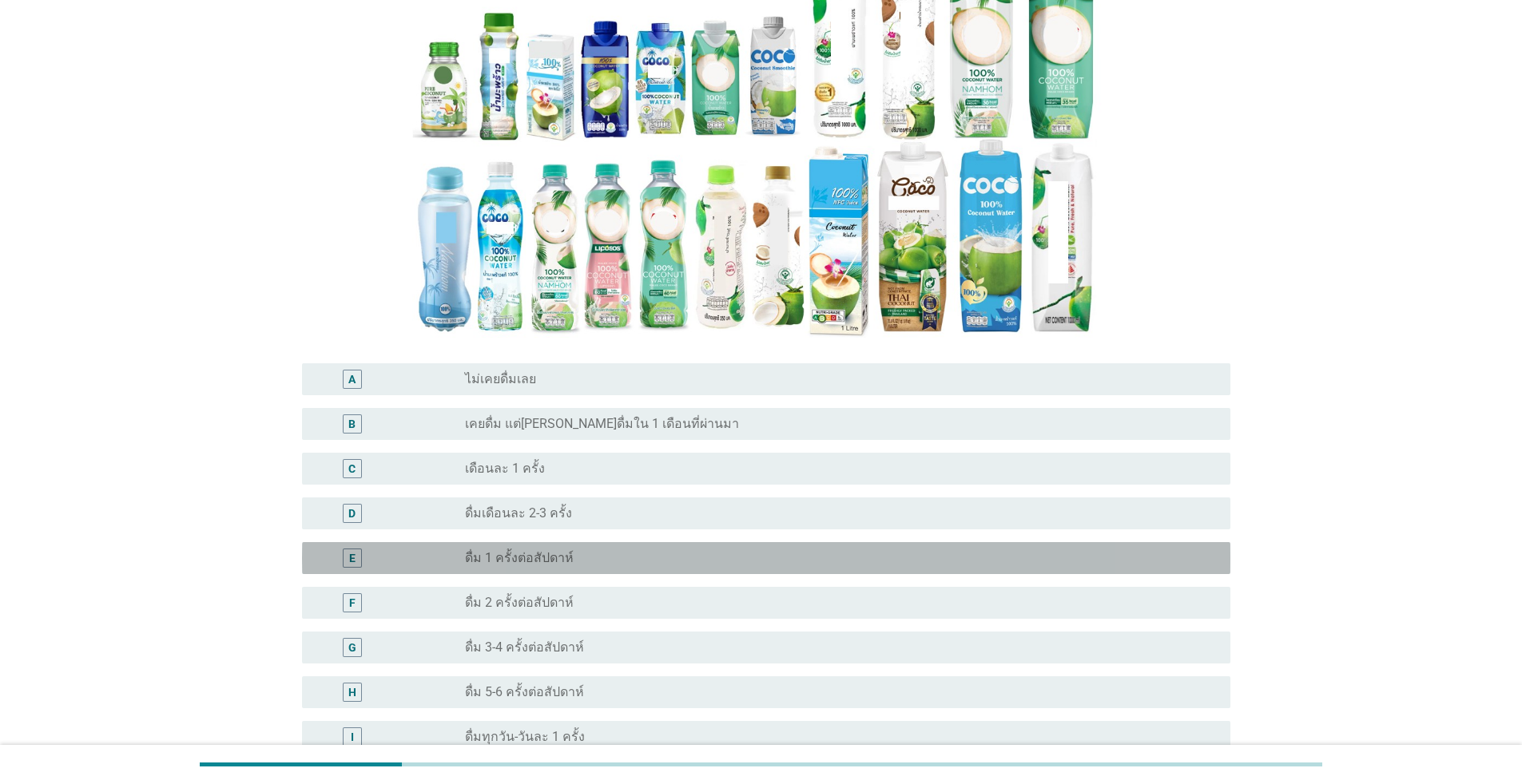
click at [550, 556] on label "ดื่ม 1 ครั้งต่อสัปดาห์" at bounding box center [519, 558] width 109 height 16
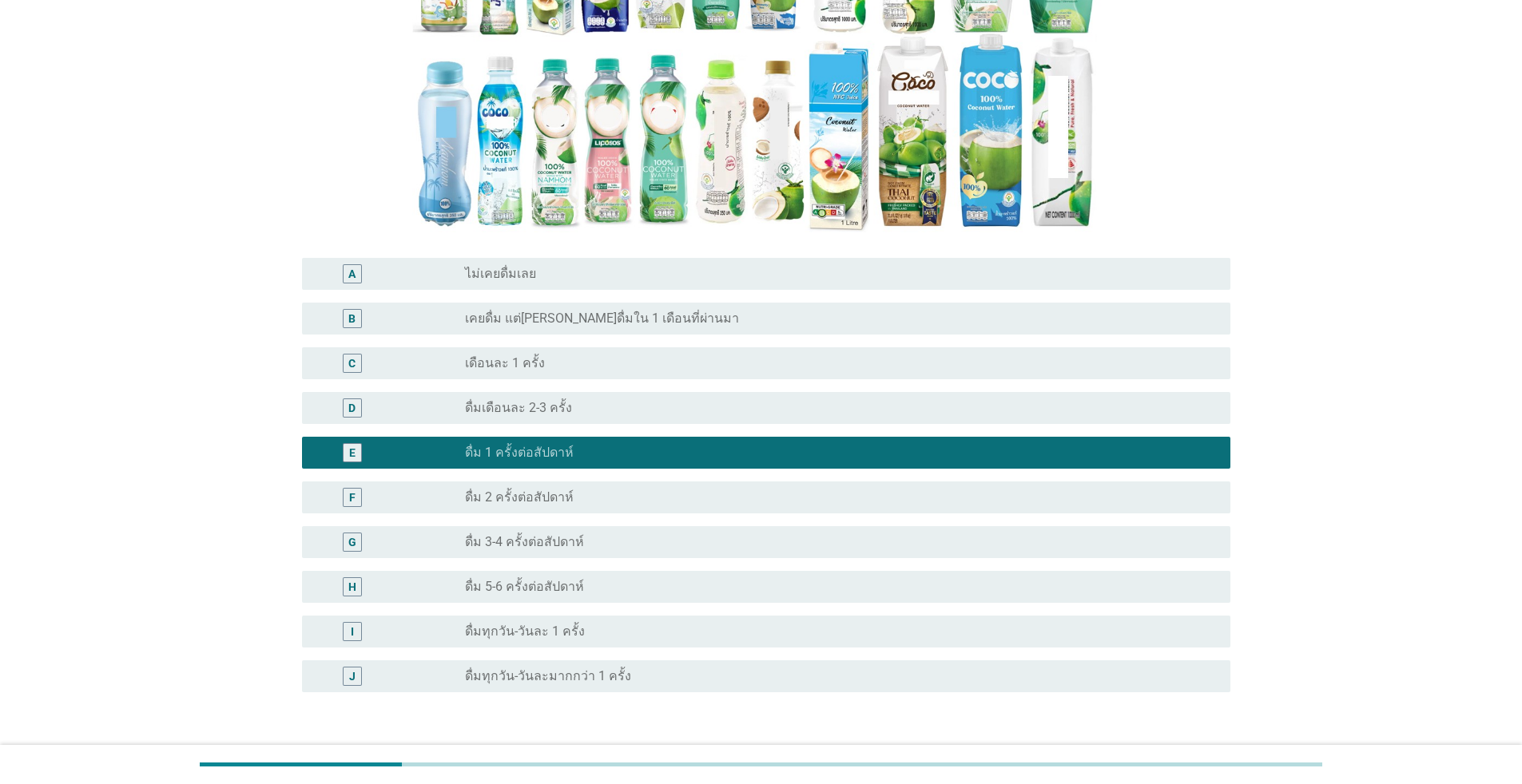
scroll to position [460, 0]
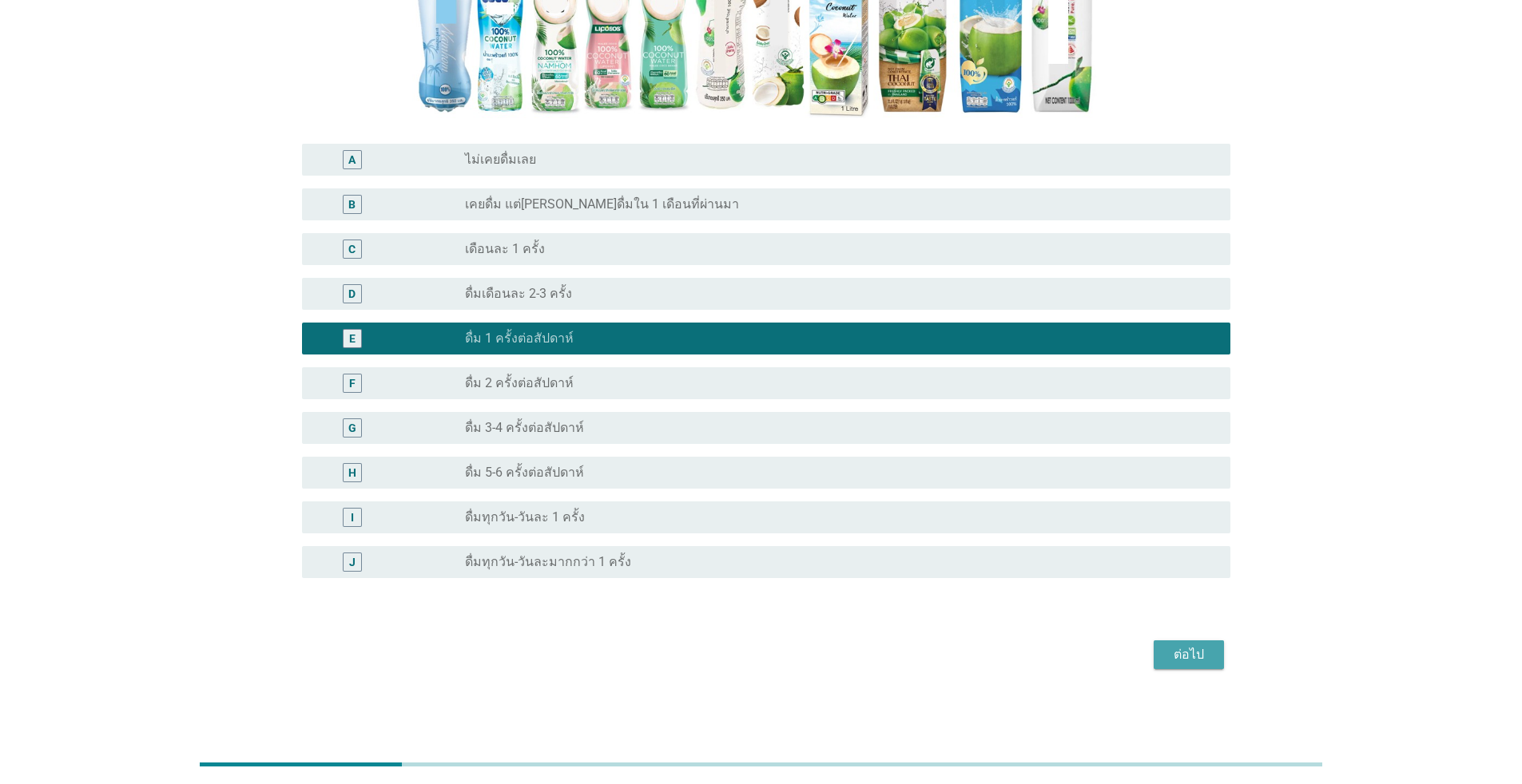
drag, startPoint x: 1189, startPoint y: 645, endPoint x: 1180, endPoint y: 641, distance: 9.8
click at [786, 645] on button "ต่อไป" at bounding box center [1189, 655] width 70 height 29
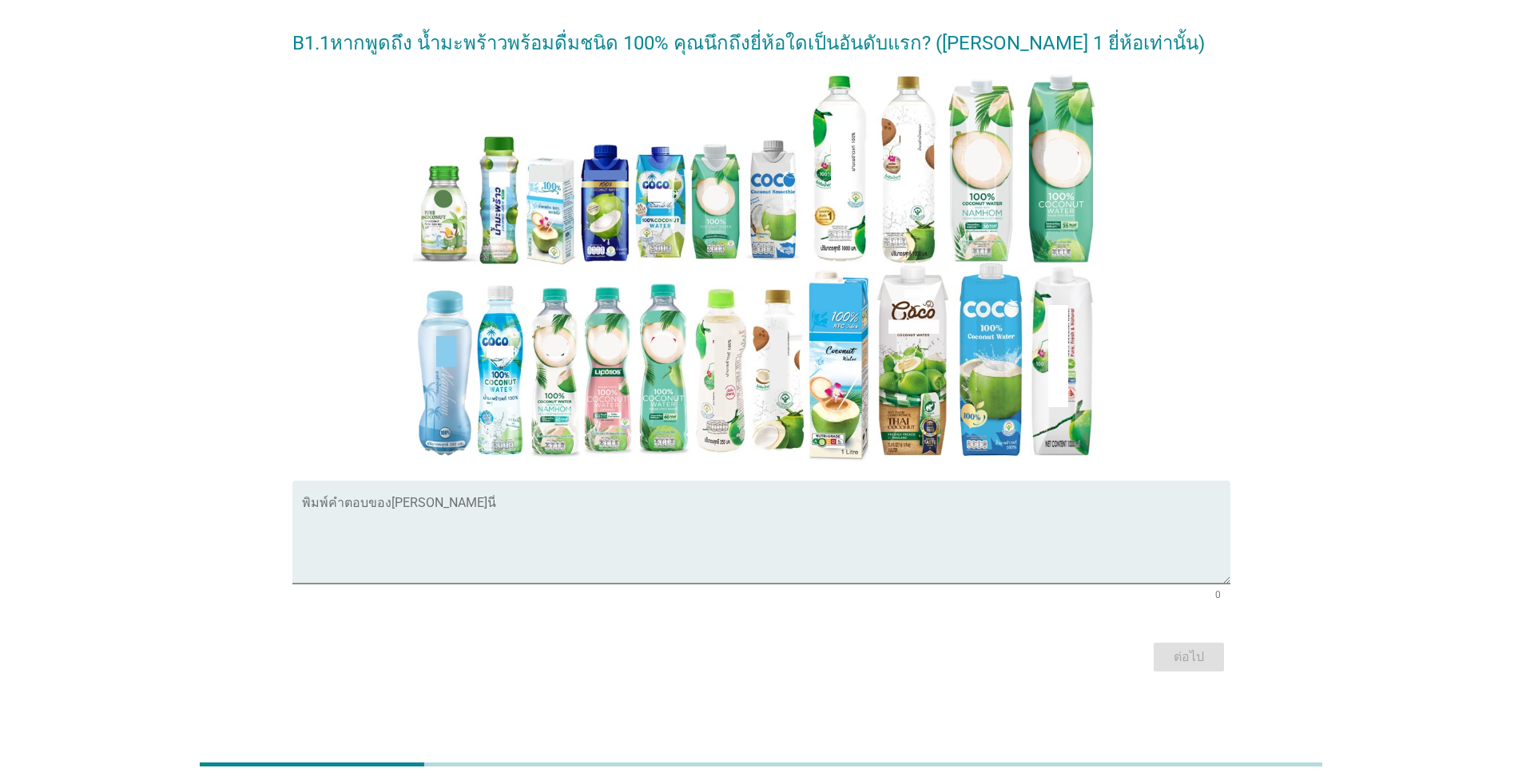
scroll to position [205, 0]
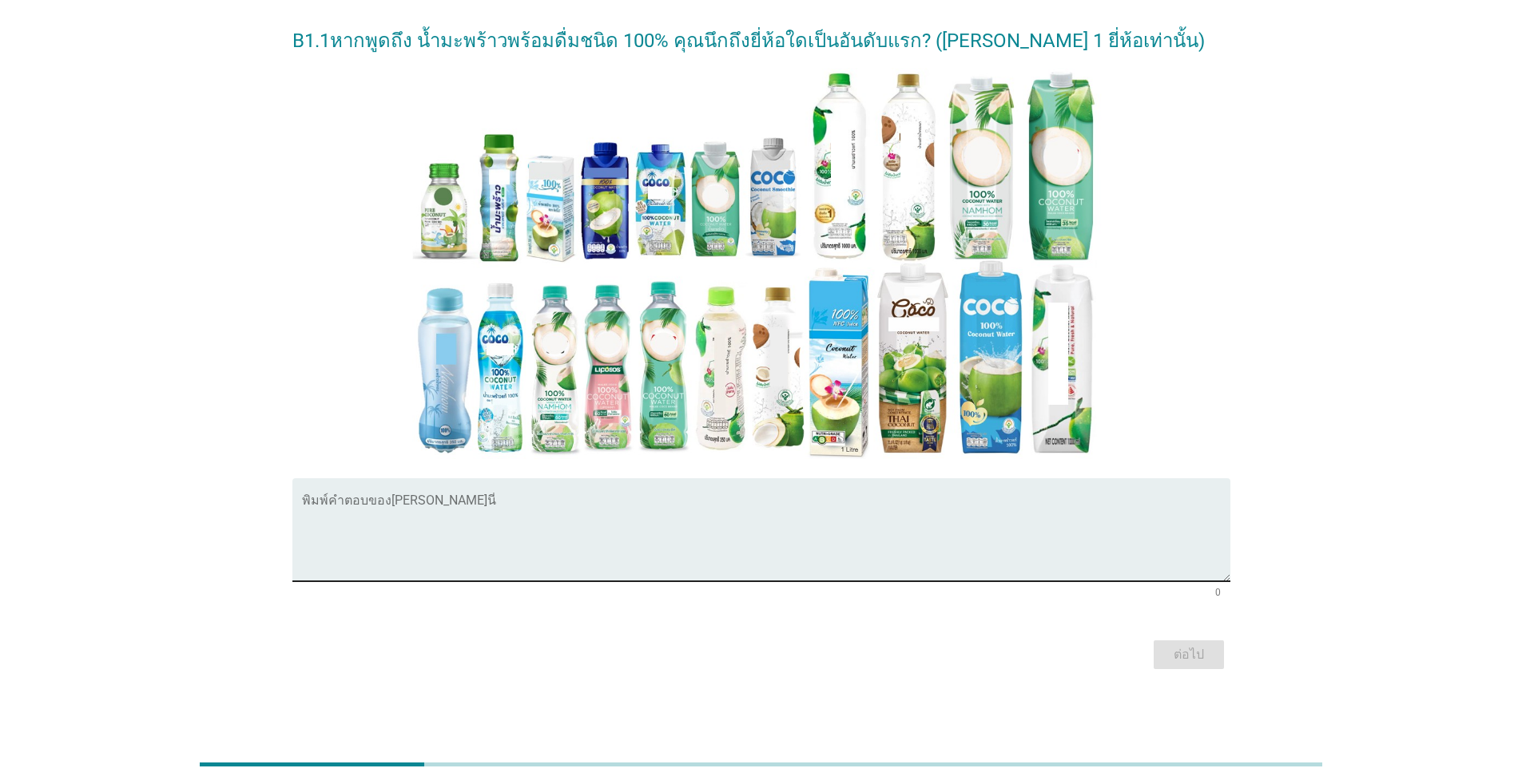
click at [620, 524] on textarea "พิมพ์คำตอบของคุณ ที่นี่" at bounding box center [766, 539] width 929 height 84
type textarea ","
type textarea "[PERSON_NAME]"
click at [786, 658] on div "ต่อไป" at bounding box center [1188, 655] width 45 height 19
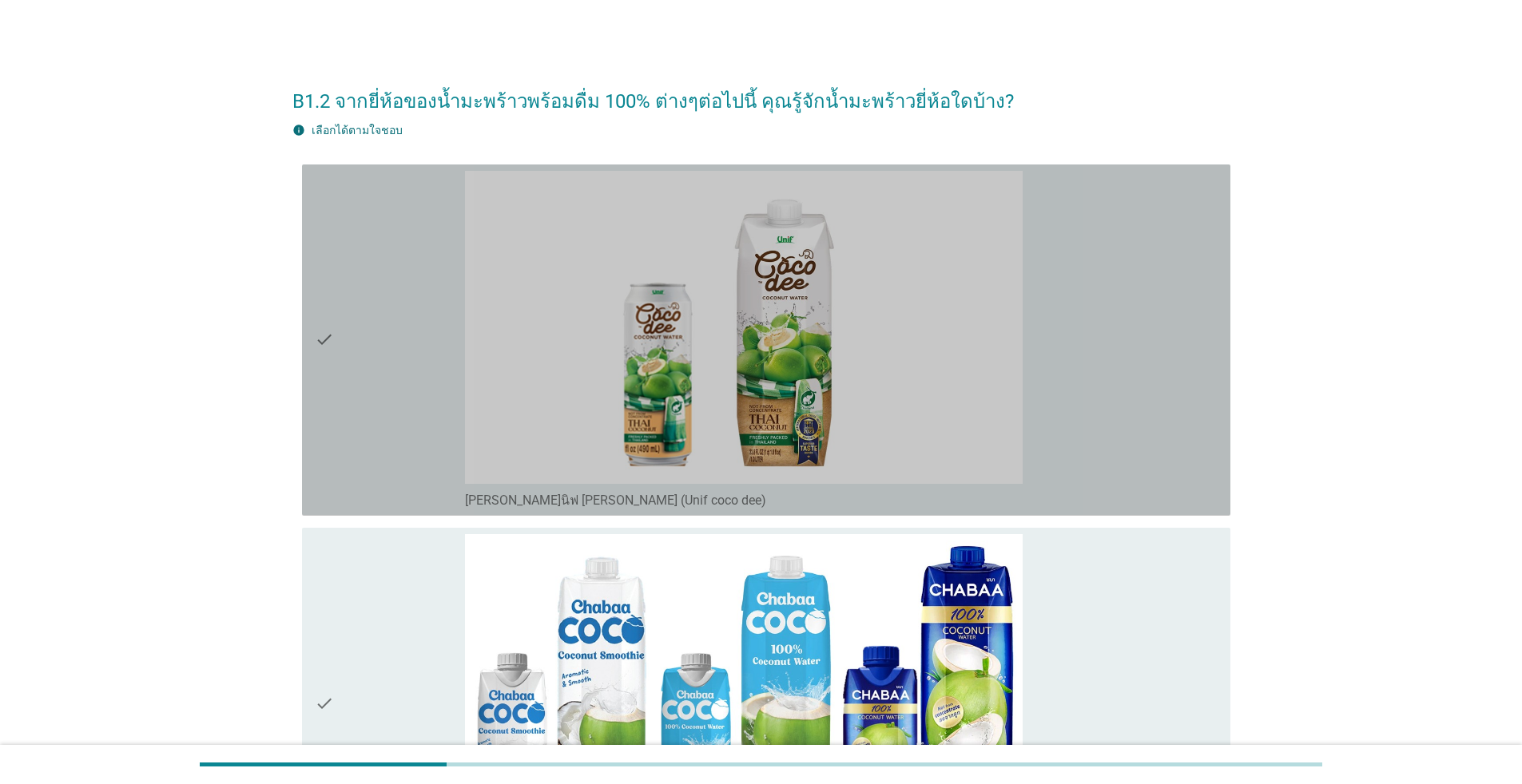
click at [339, 333] on div "check" at bounding box center [389, 340] width 150 height 338
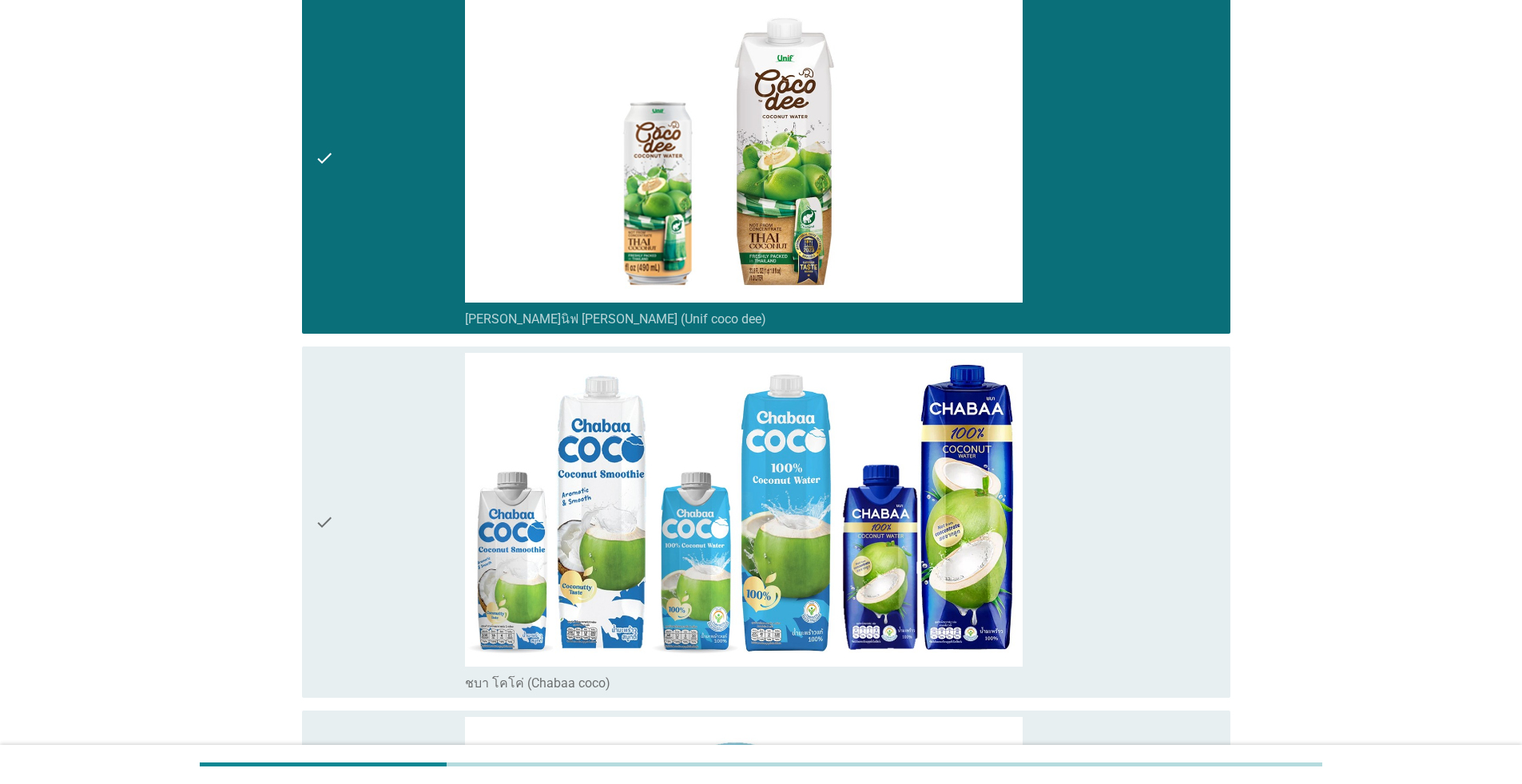
scroll to position [239, 0]
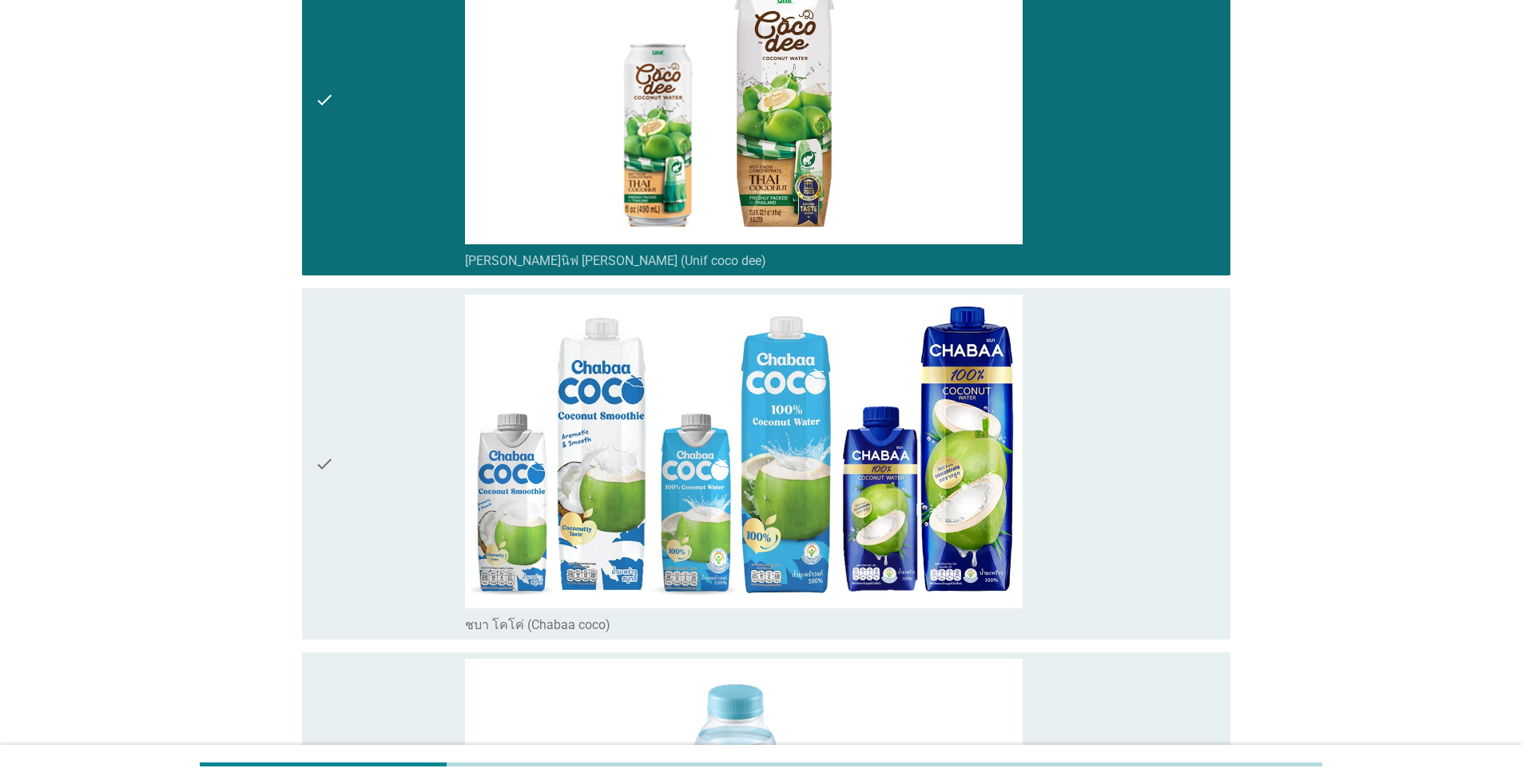
click at [395, 454] on div "check" at bounding box center [389, 464] width 150 height 338
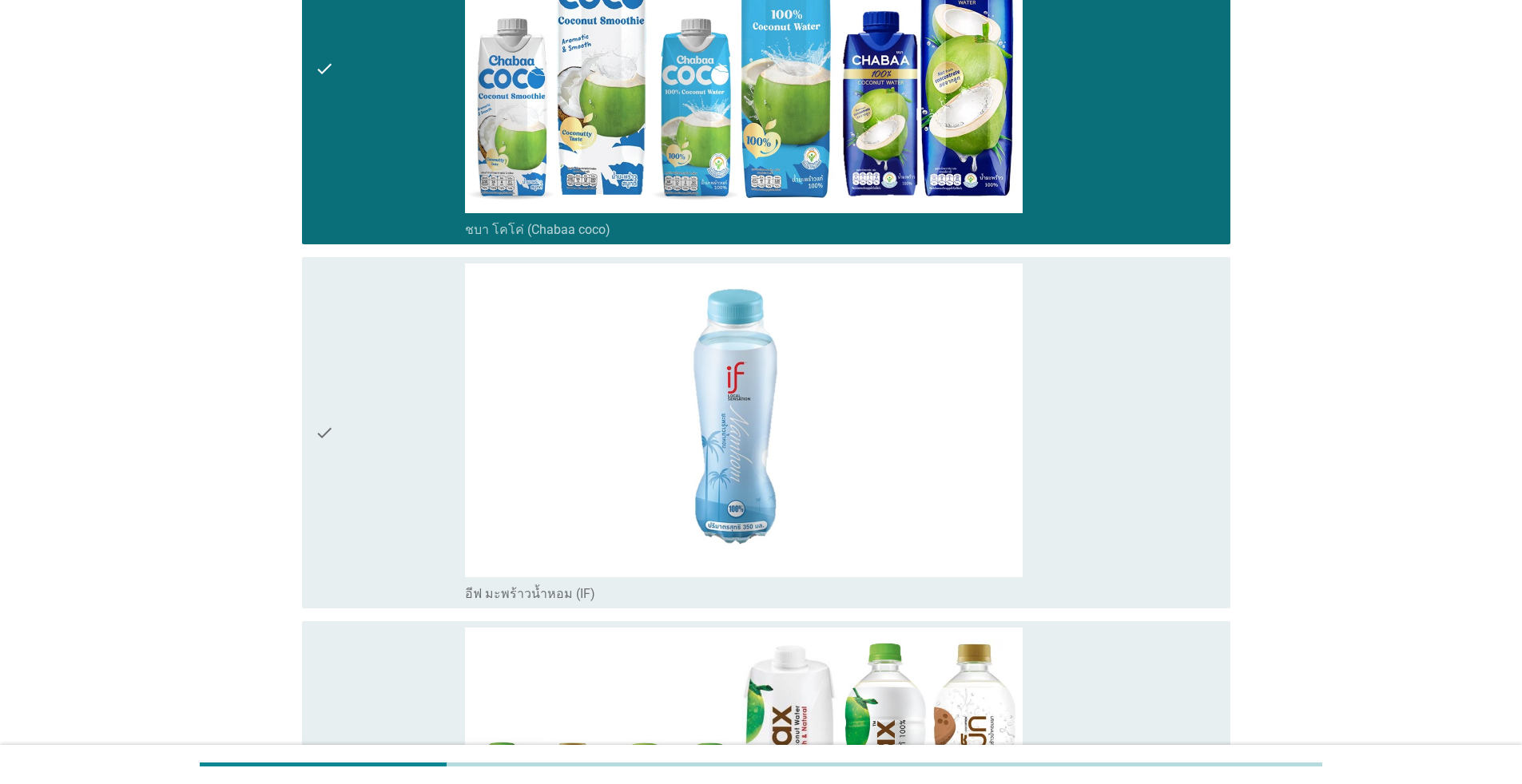
scroll to position [639, 0]
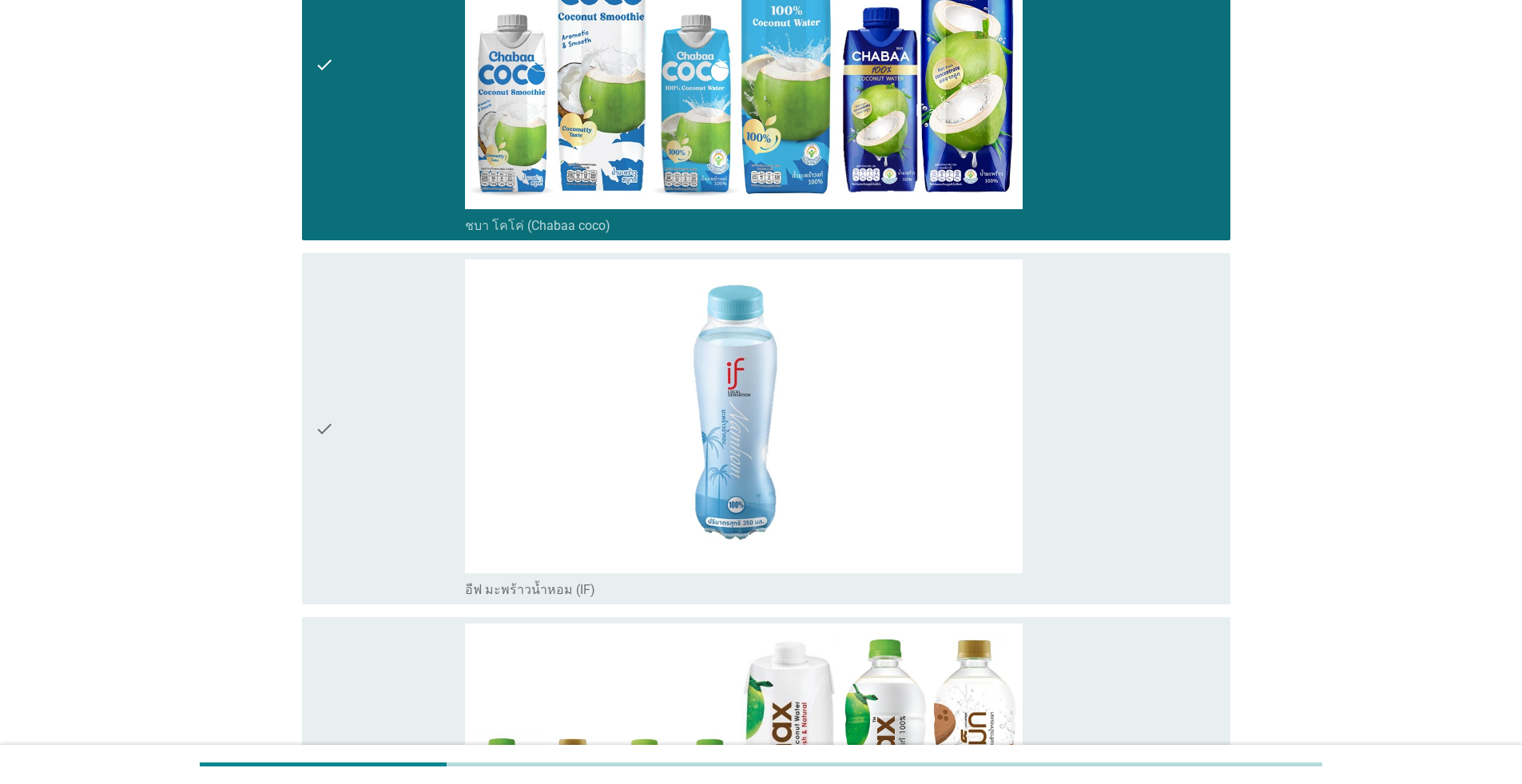
click at [385, 410] on div "check" at bounding box center [389, 428] width 150 height 338
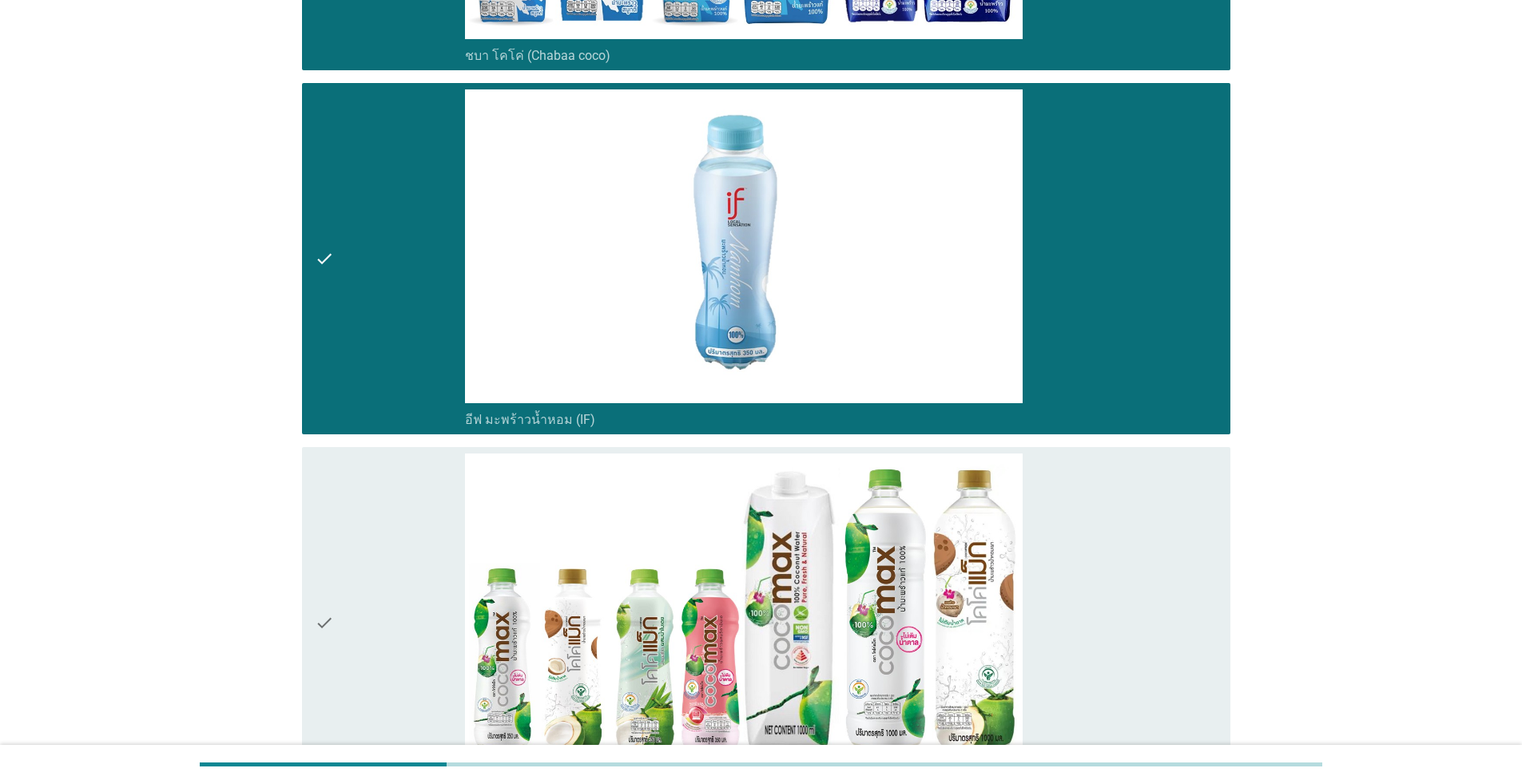
scroll to position [1118, 0]
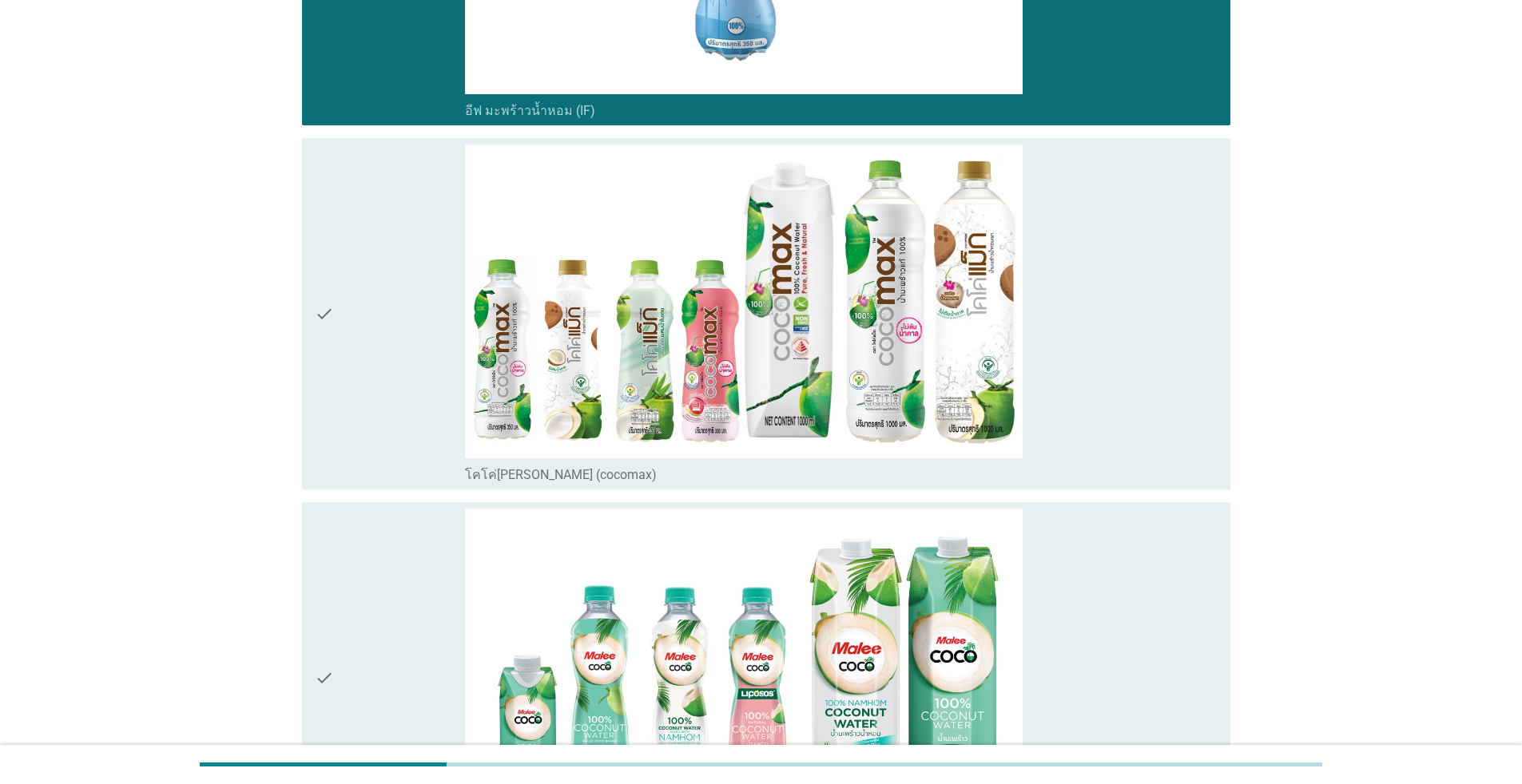
click at [401, 268] on div "check" at bounding box center [389, 313] width 150 height 338
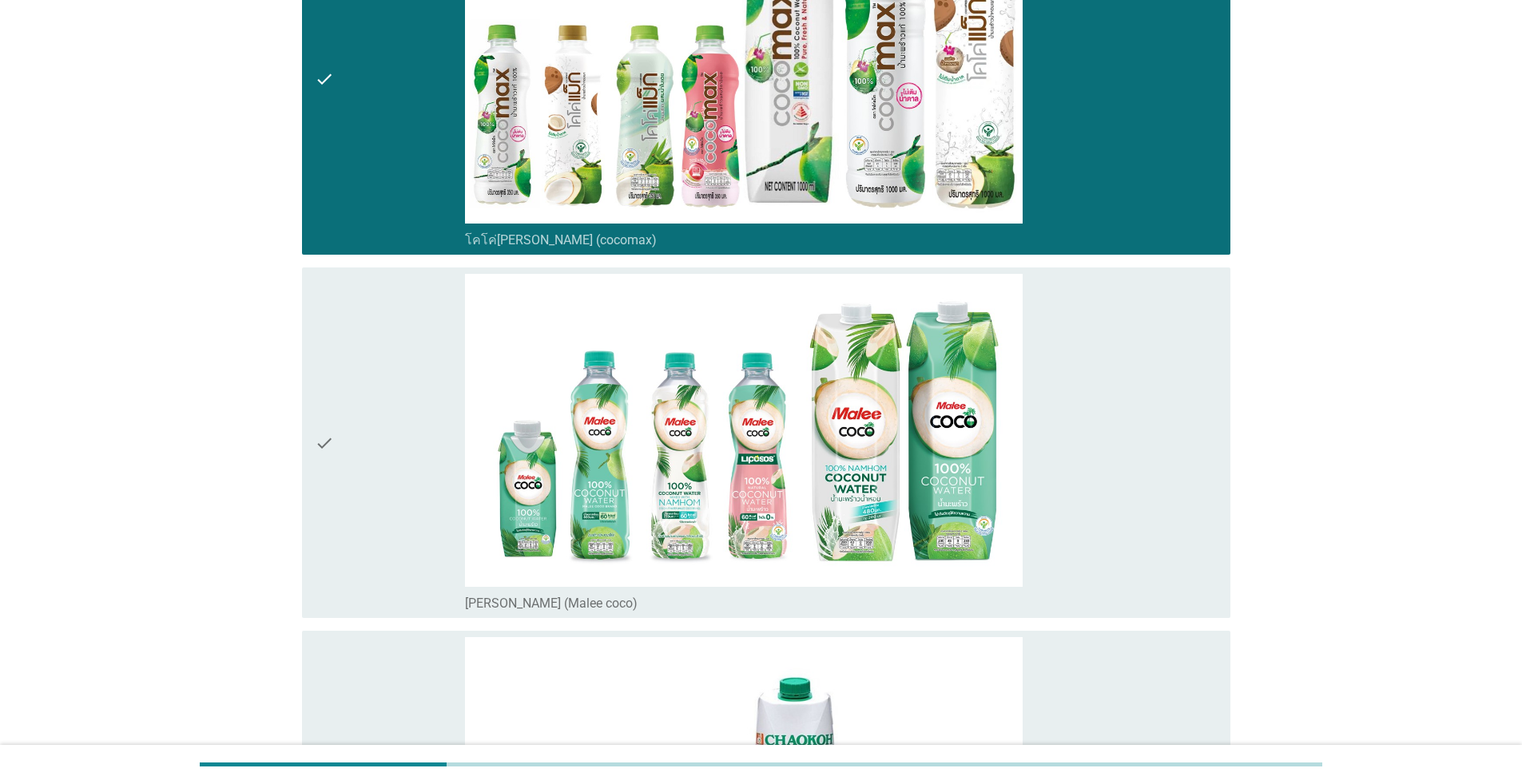
scroll to position [1357, 0]
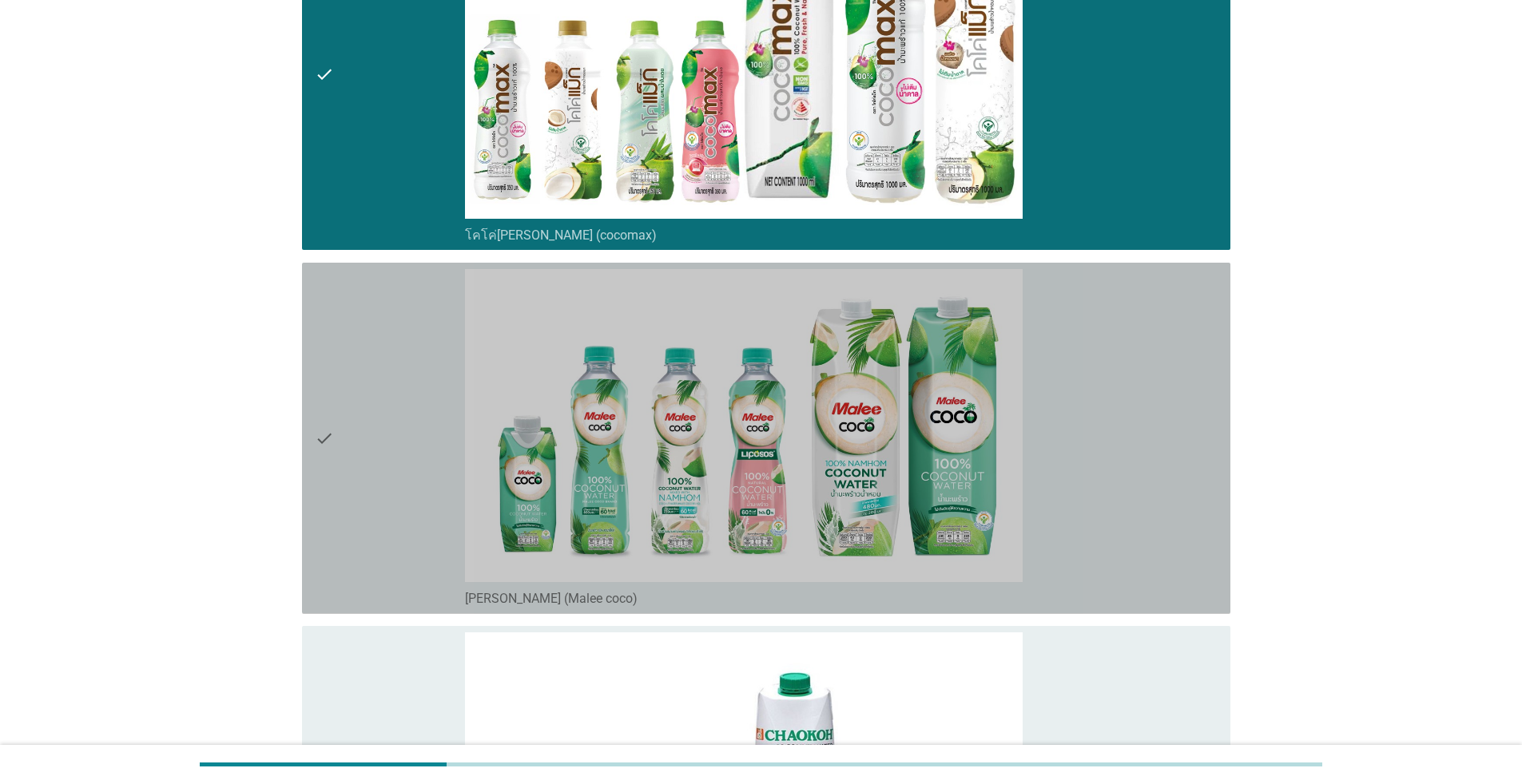
click at [402, 488] on div "check" at bounding box center [389, 438] width 150 height 338
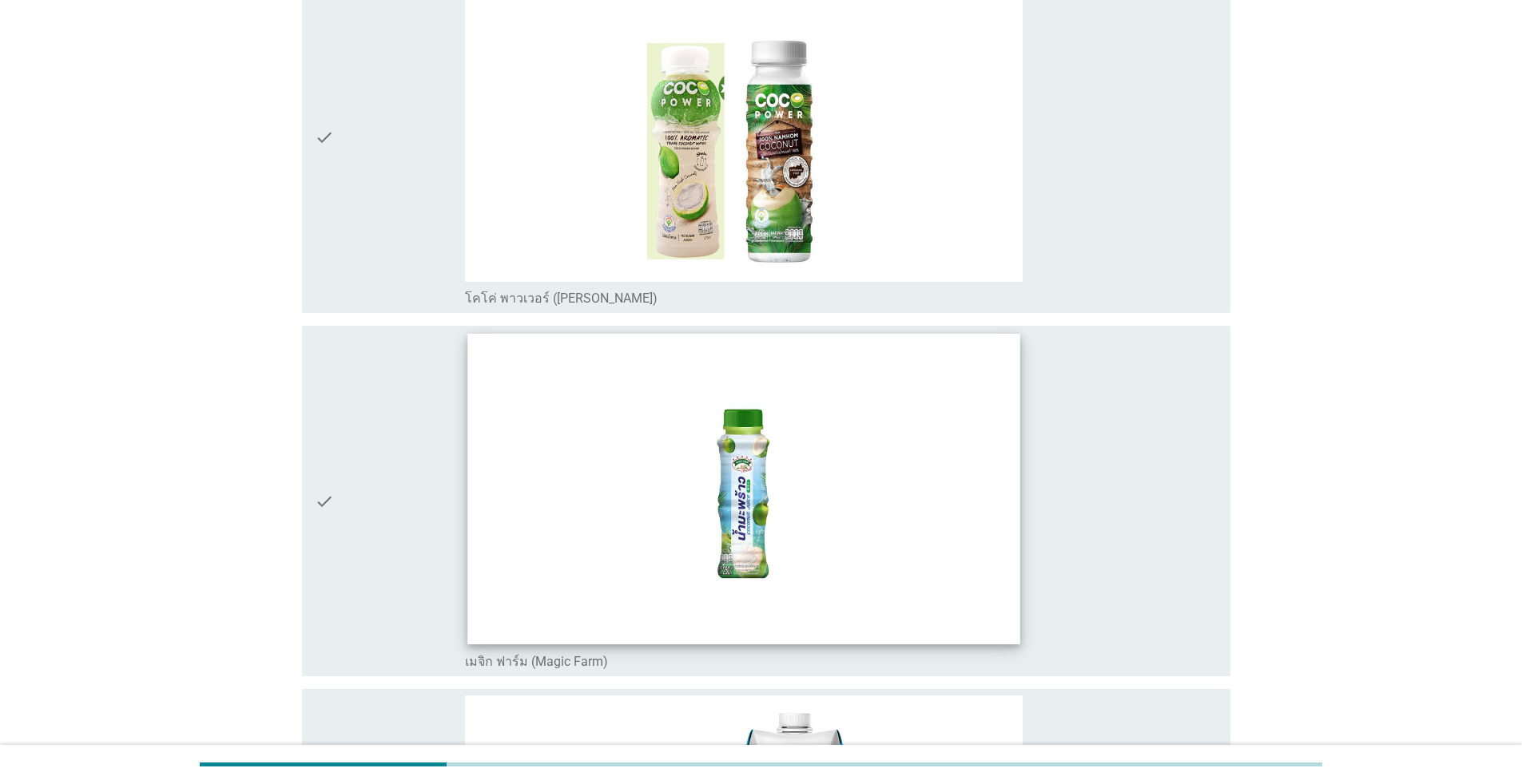
scroll to position [3594, 0]
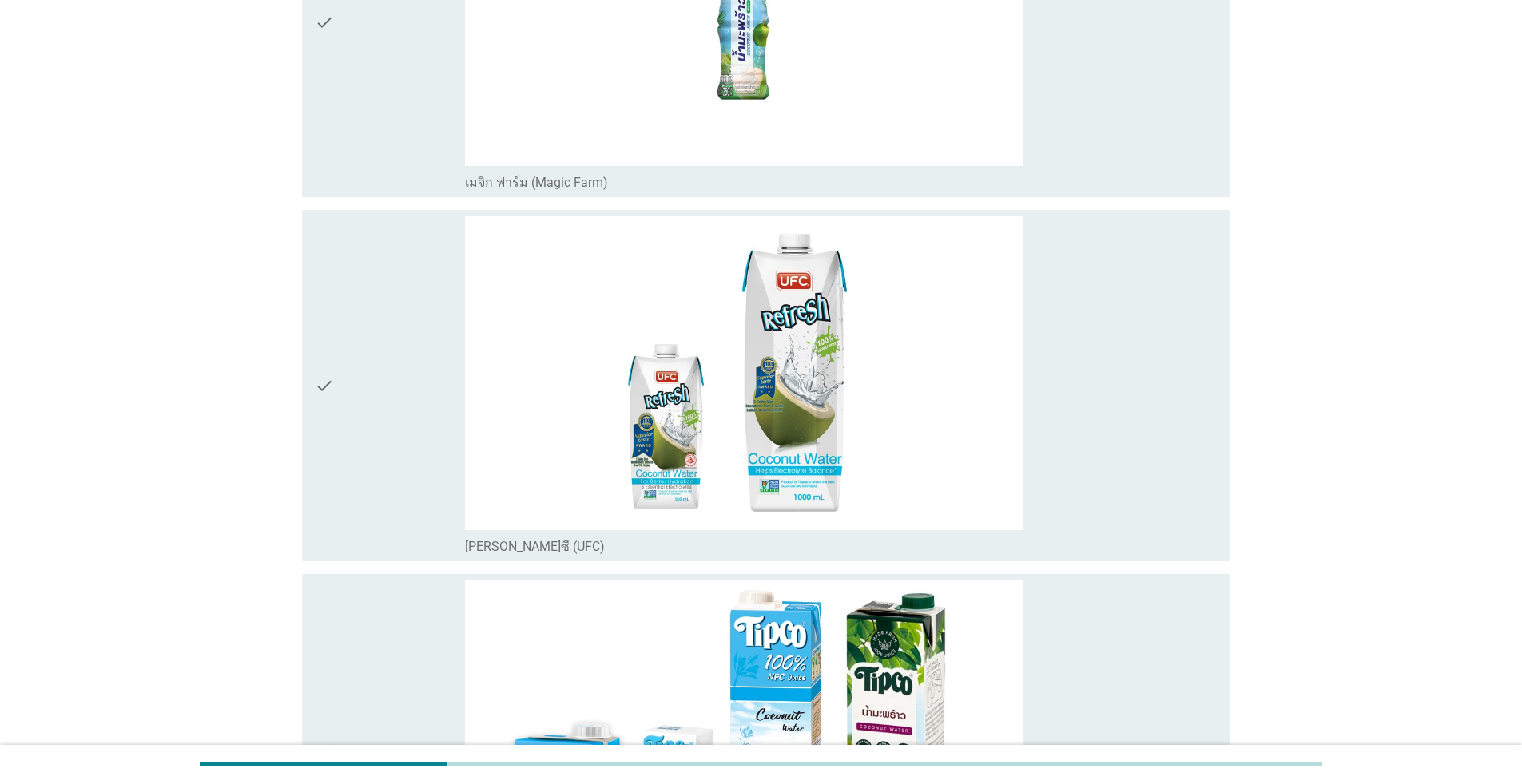
click at [375, 377] on div "check" at bounding box center [389, 385] width 150 height 338
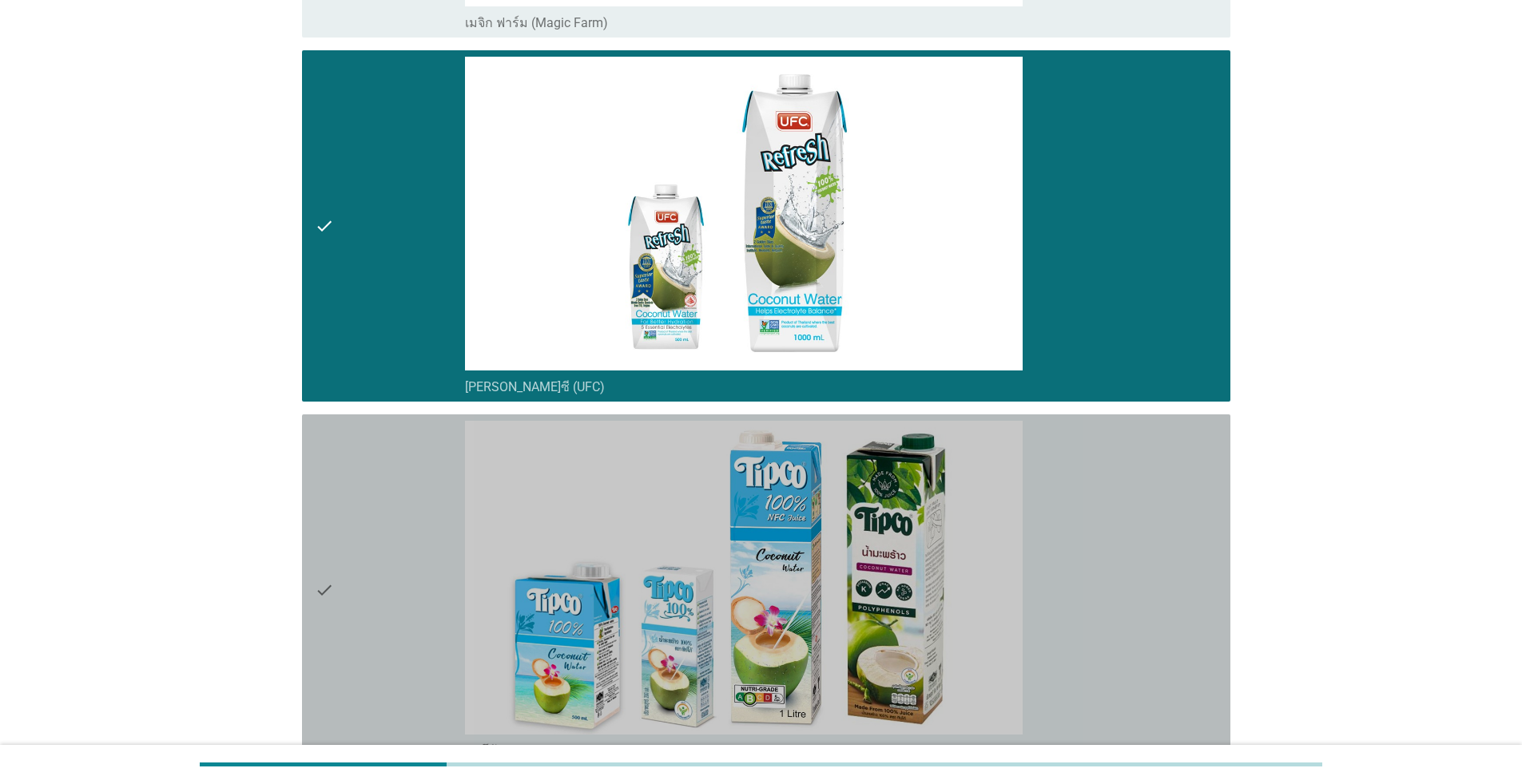
click at [398, 588] on div "check" at bounding box center [389, 590] width 150 height 338
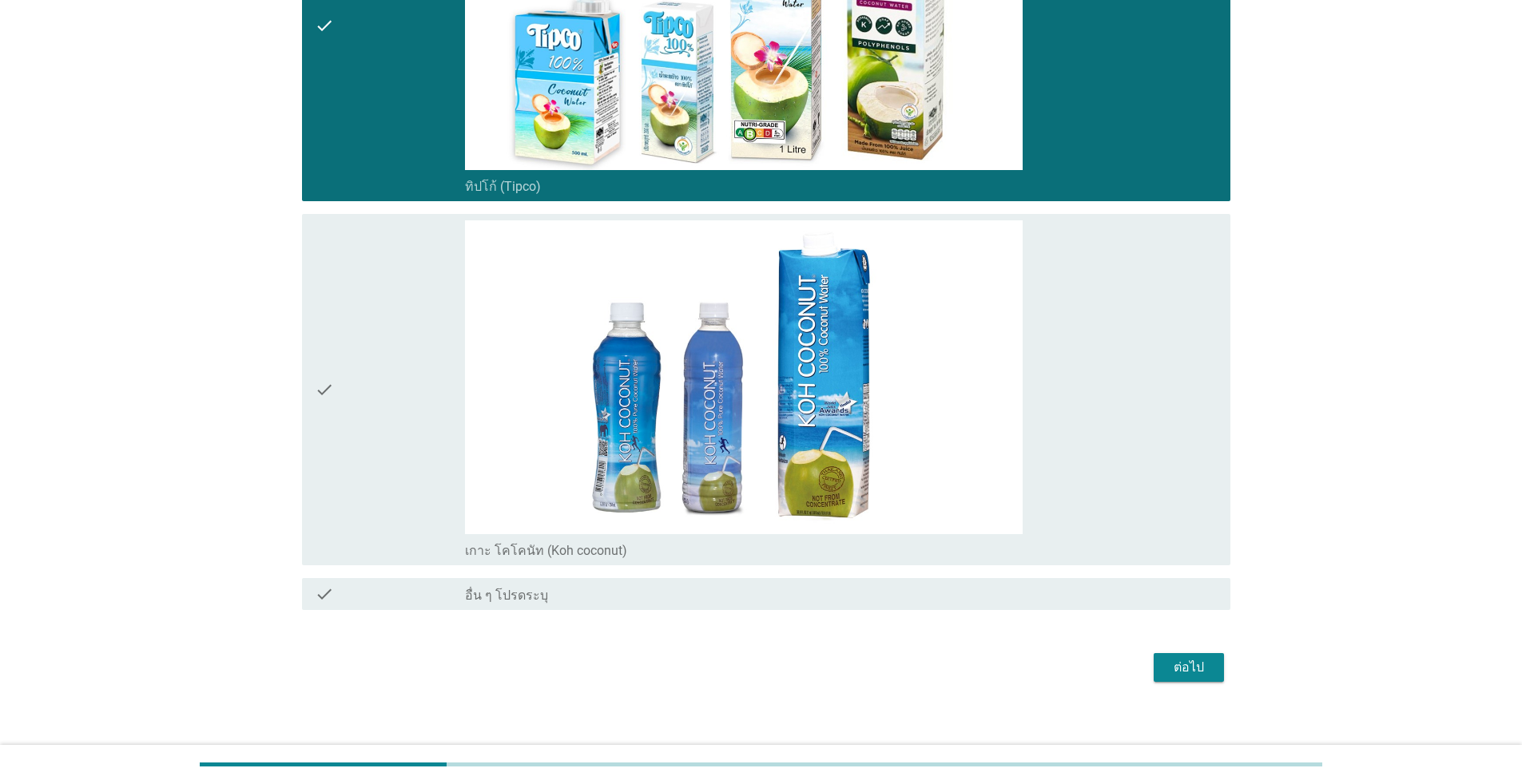
scroll to position [4330, 0]
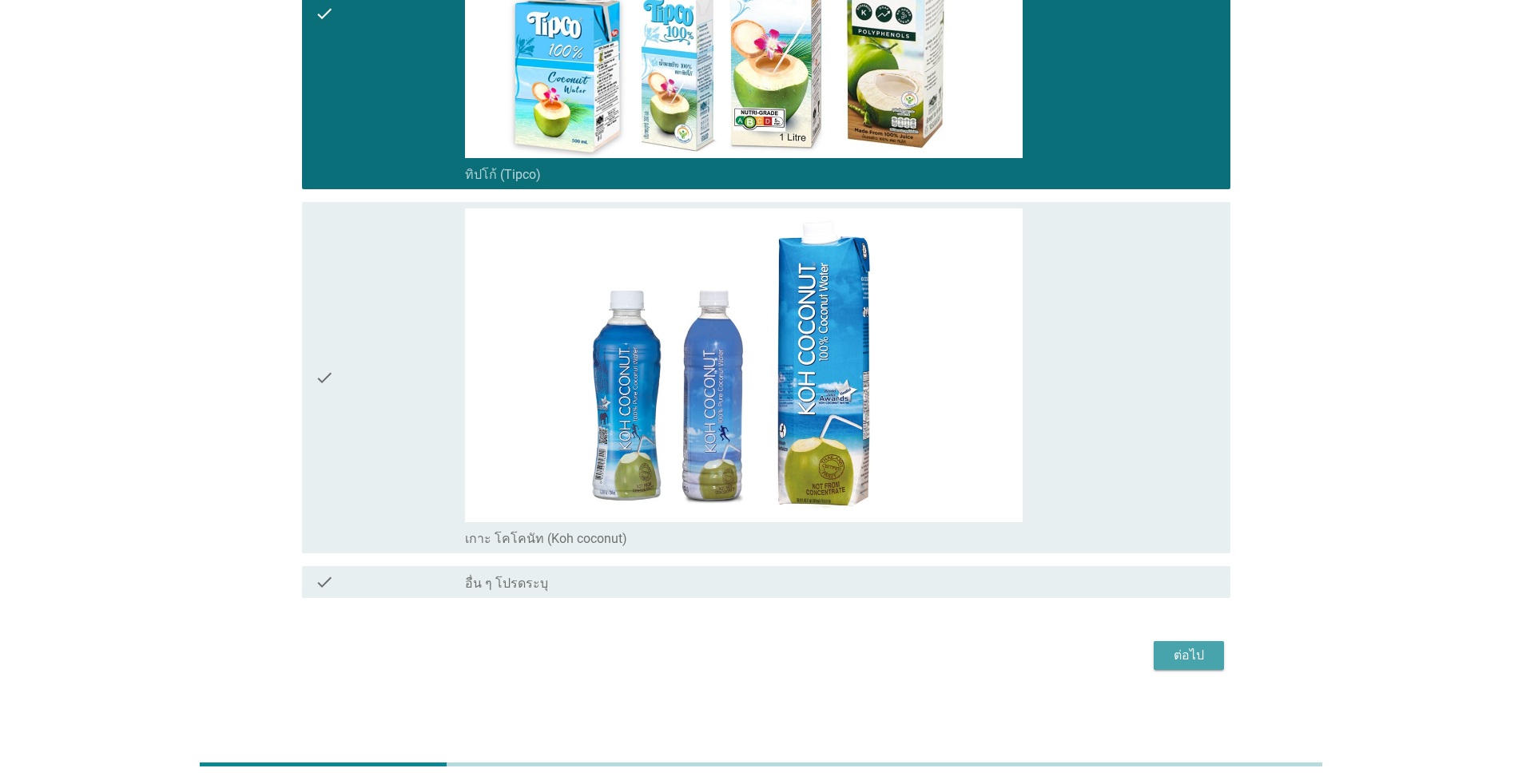
click at [786, 646] on div "ต่อไป" at bounding box center [1188, 655] width 45 height 19
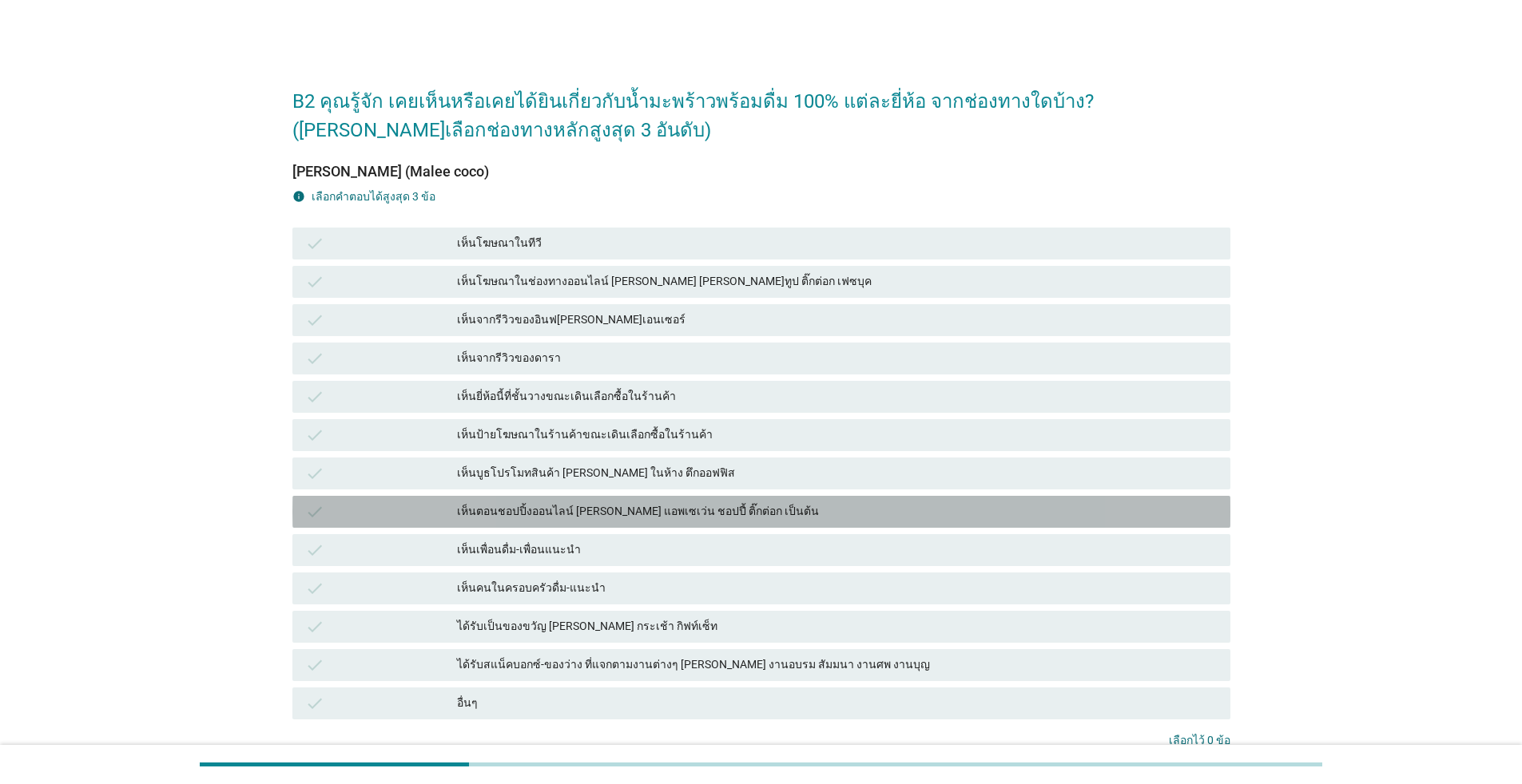
click at [639, 514] on div "เห็นตอนชอปปิ้งออนไลน์ [PERSON_NAME] แอพเซเว่น ชอปปี้ ติ๊กต่อก เป็นต้น" at bounding box center [838, 511] width 761 height 19
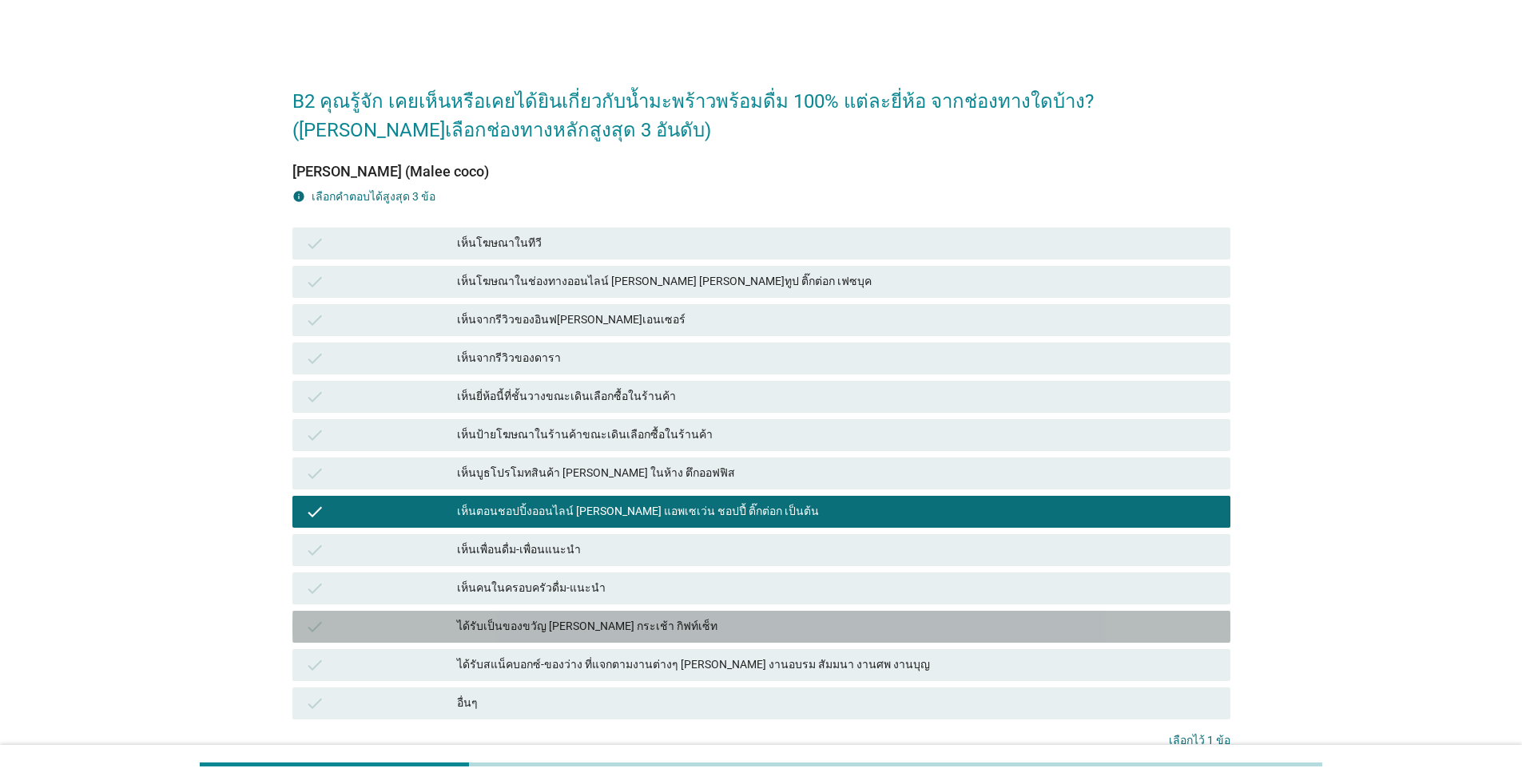
click at [675, 629] on div "ได้รับเป็นของขวัญ [PERSON_NAME] กระเช้า กิฟท์เซ็ท" at bounding box center [838, 627] width 761 height 19
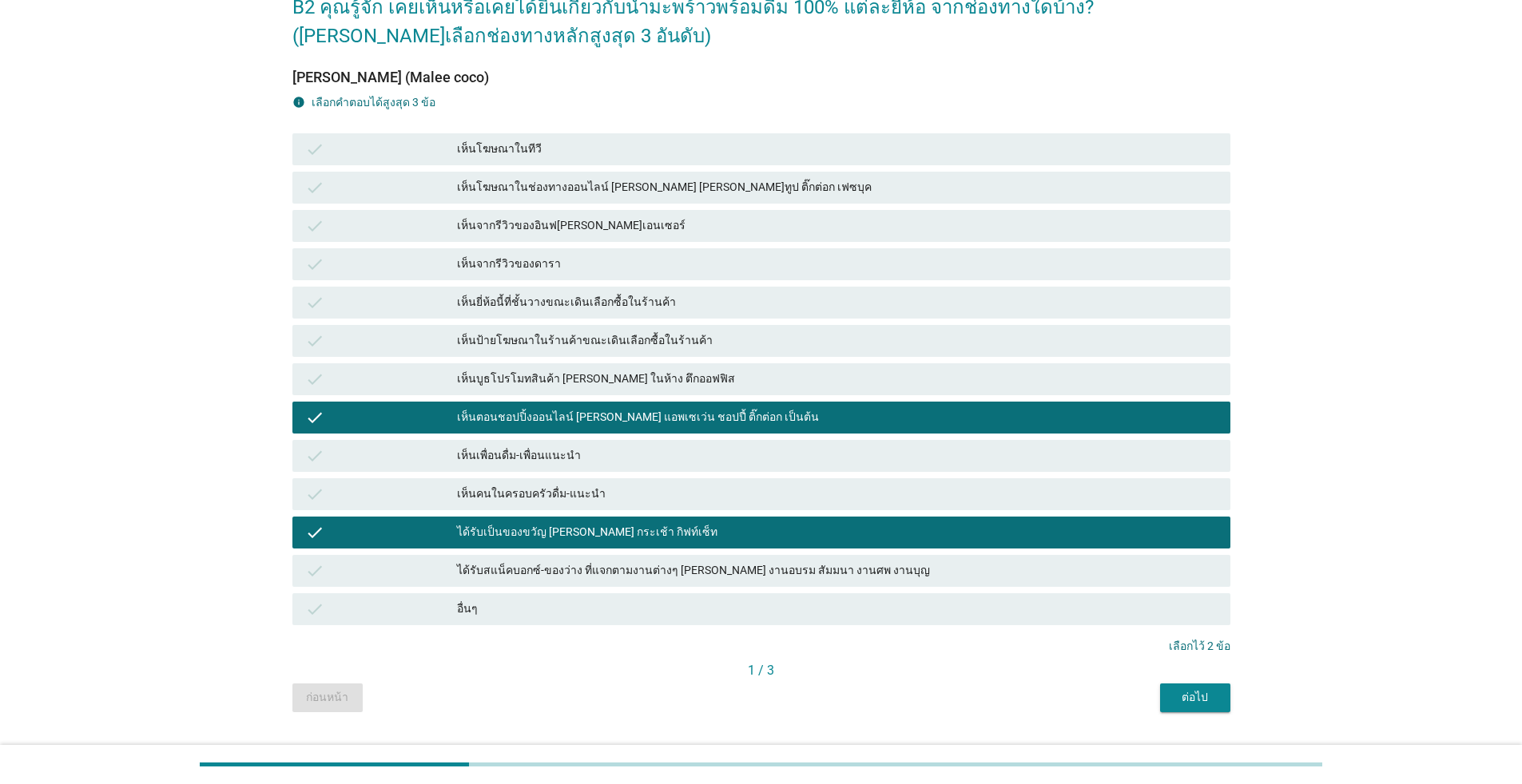
scroll to position [132, 0]
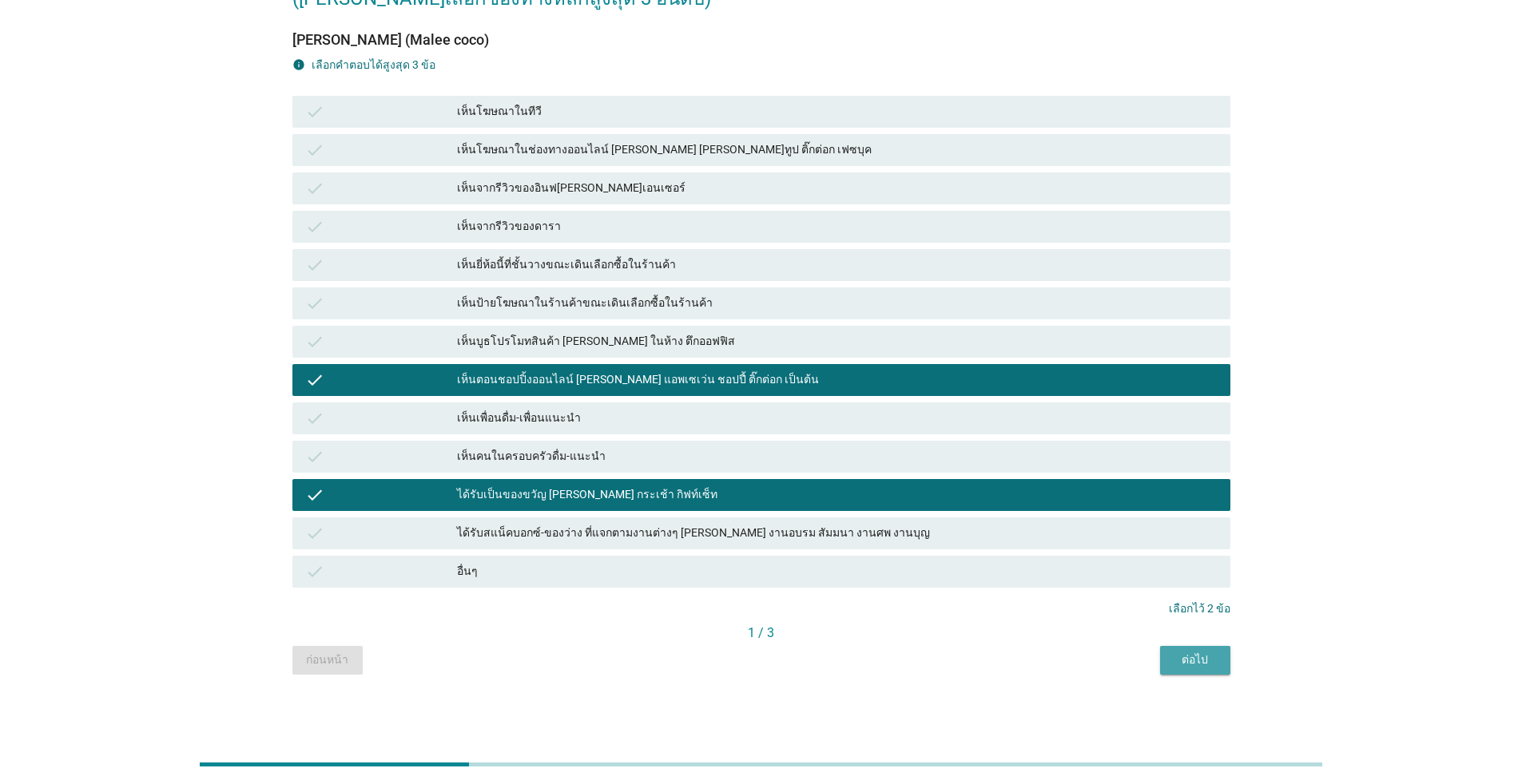
click at [786, 653] on div "ต่อไป" at bounding box center [1195, 660] width 45 height 16
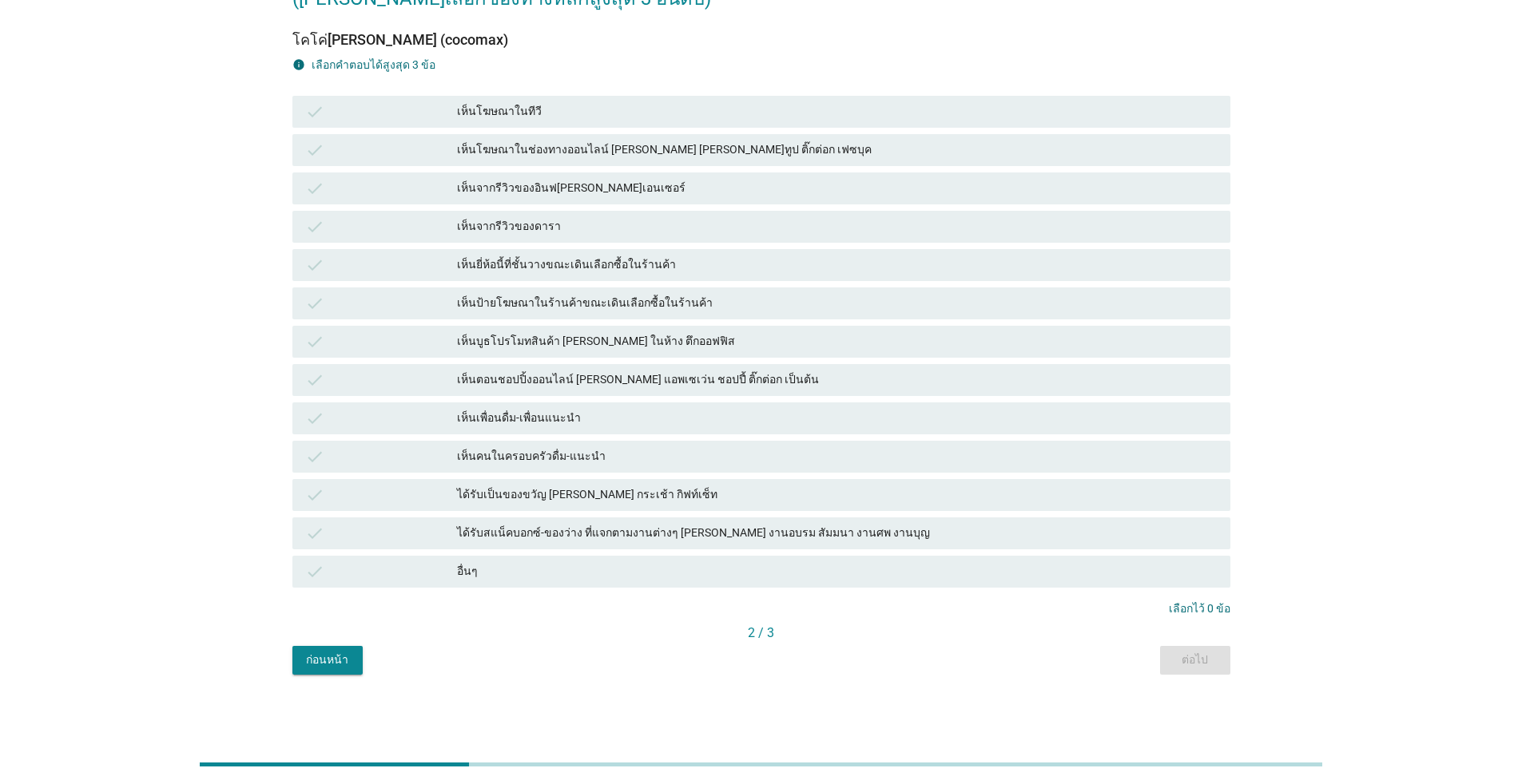
scroll to position [0, 0]
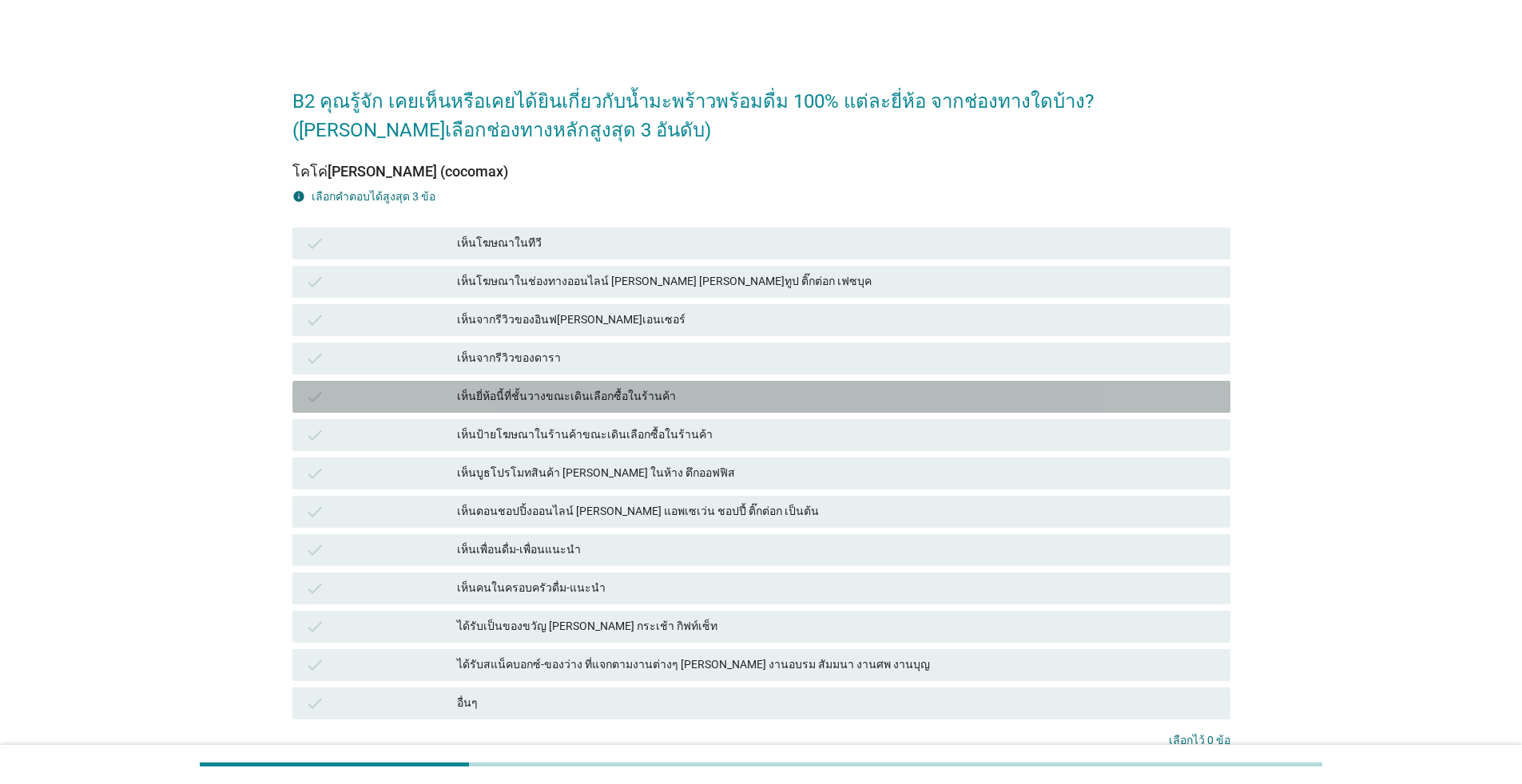
click at [639, 387] on div "เห็นยี่ห้อนี้ที่ชั้นวางขณะเดินเลือกซื้อในร้านค้า" at bounding box center [838, 397] width 761 height 19
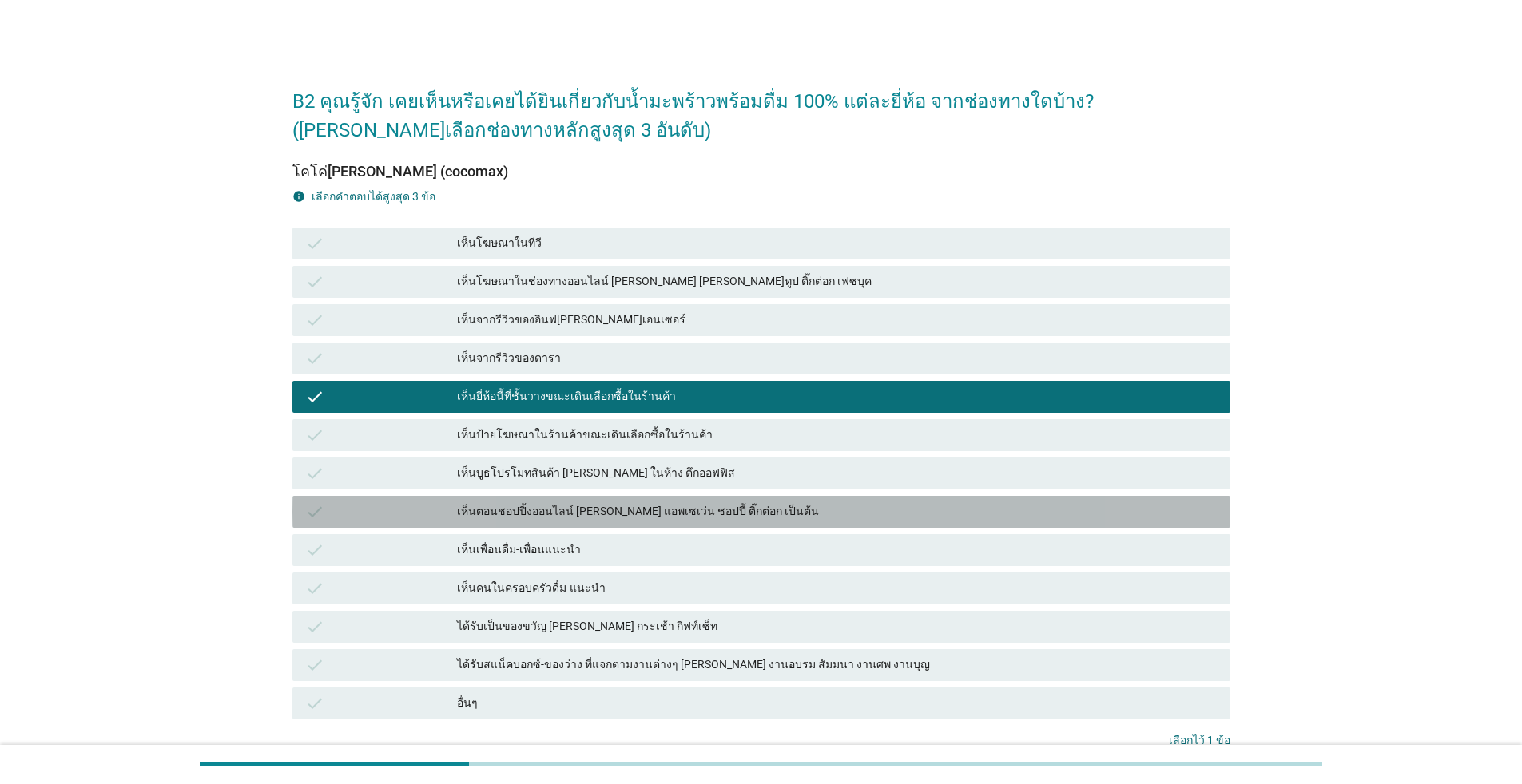
click at [637, 521] on div "เห็นตอนชอปปิ้งออนไลน์ [PERSON_NAME] แอพเซเว่น ชอปปี้ ติ๊กต่อก เป็นต้น" at bounding box center [838, 511] width 761 height 19
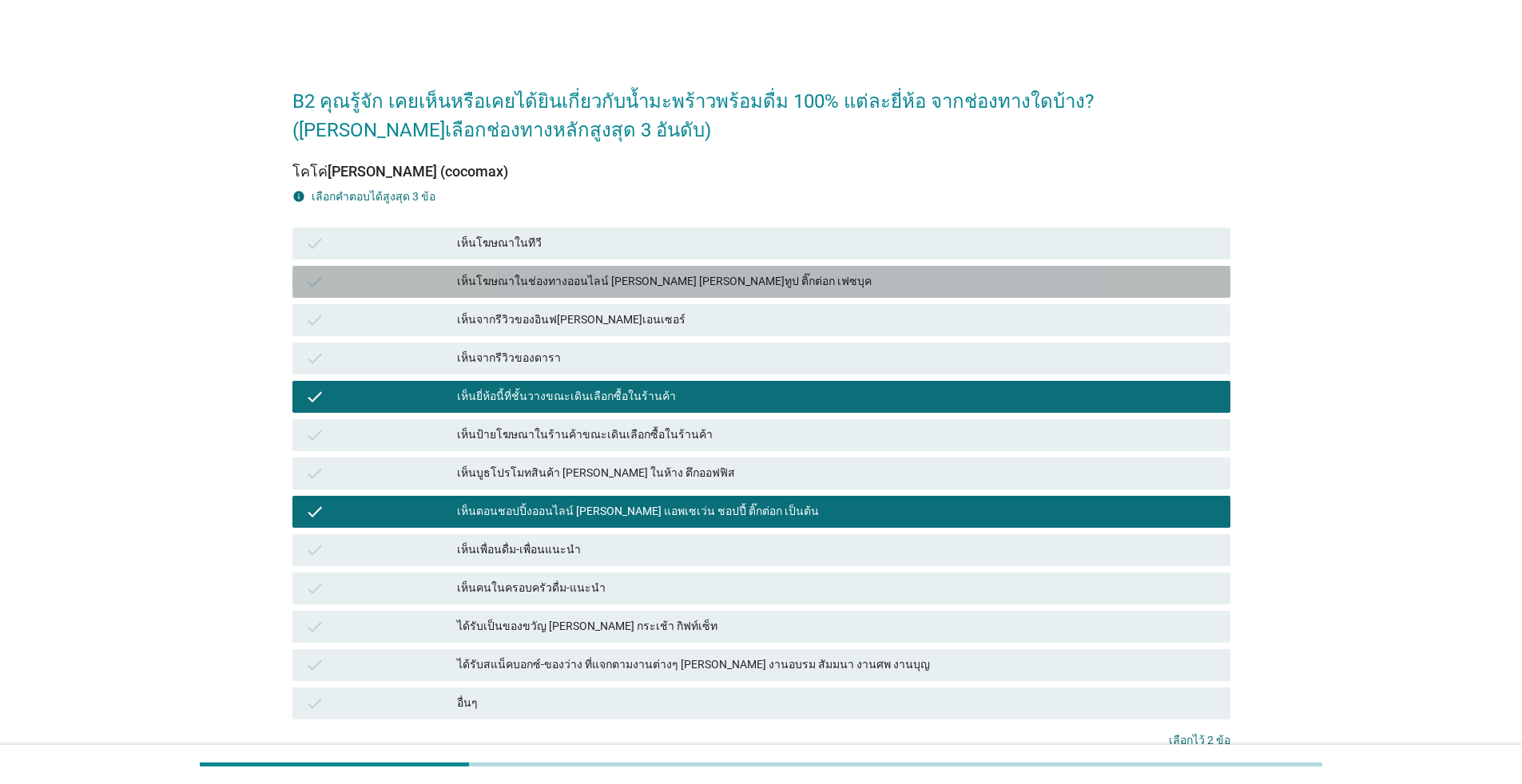
click at [661, 279] on div "เห็นโฆษณาในช่องทางออนไลน์ [PERSON_NAME] [PERSON_NAME]ทูป ติ๊กต่อก เฟซบุค" at bounding box center [838, 281] width 761 height 19
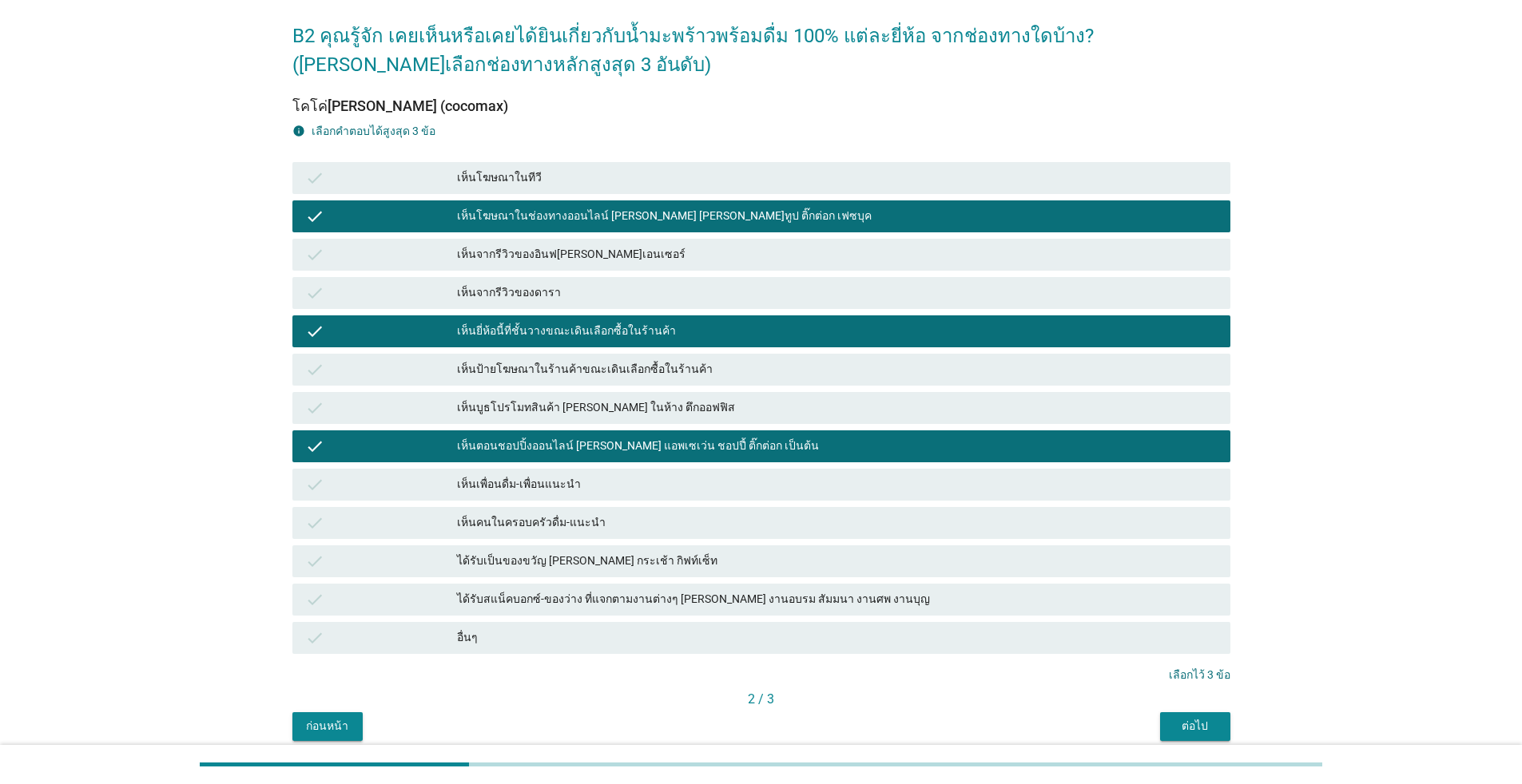
scroll to position [132, 0]
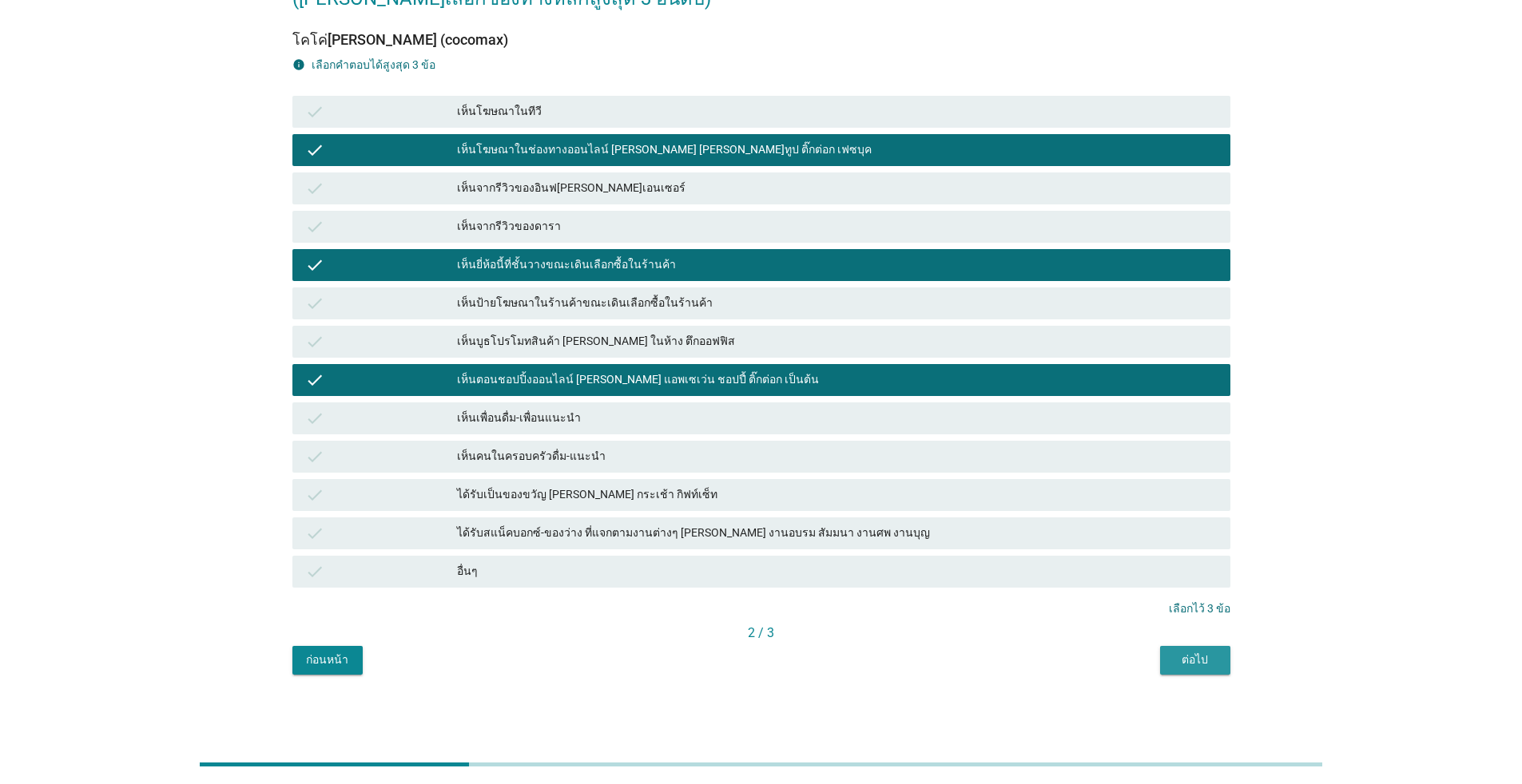
drag, startPoint x: 1202, startPoint y: 661, endPoint x: 1212, endPoint y: 614, distance: 48.1
click at [786, 646] on button "ต่อไป" at bounding box center [1196, 660] width 70 height 29
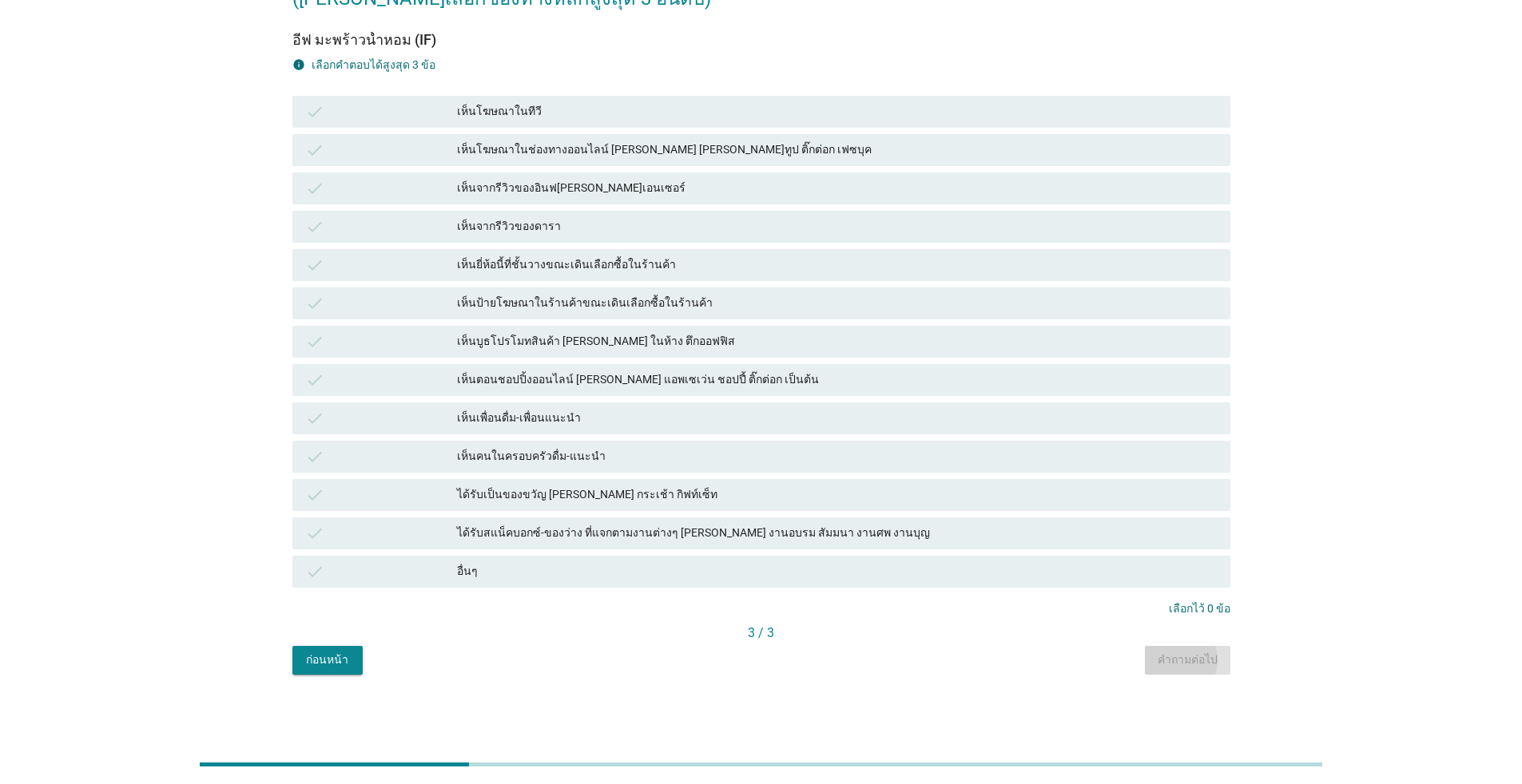
scroll to position [0, 0]
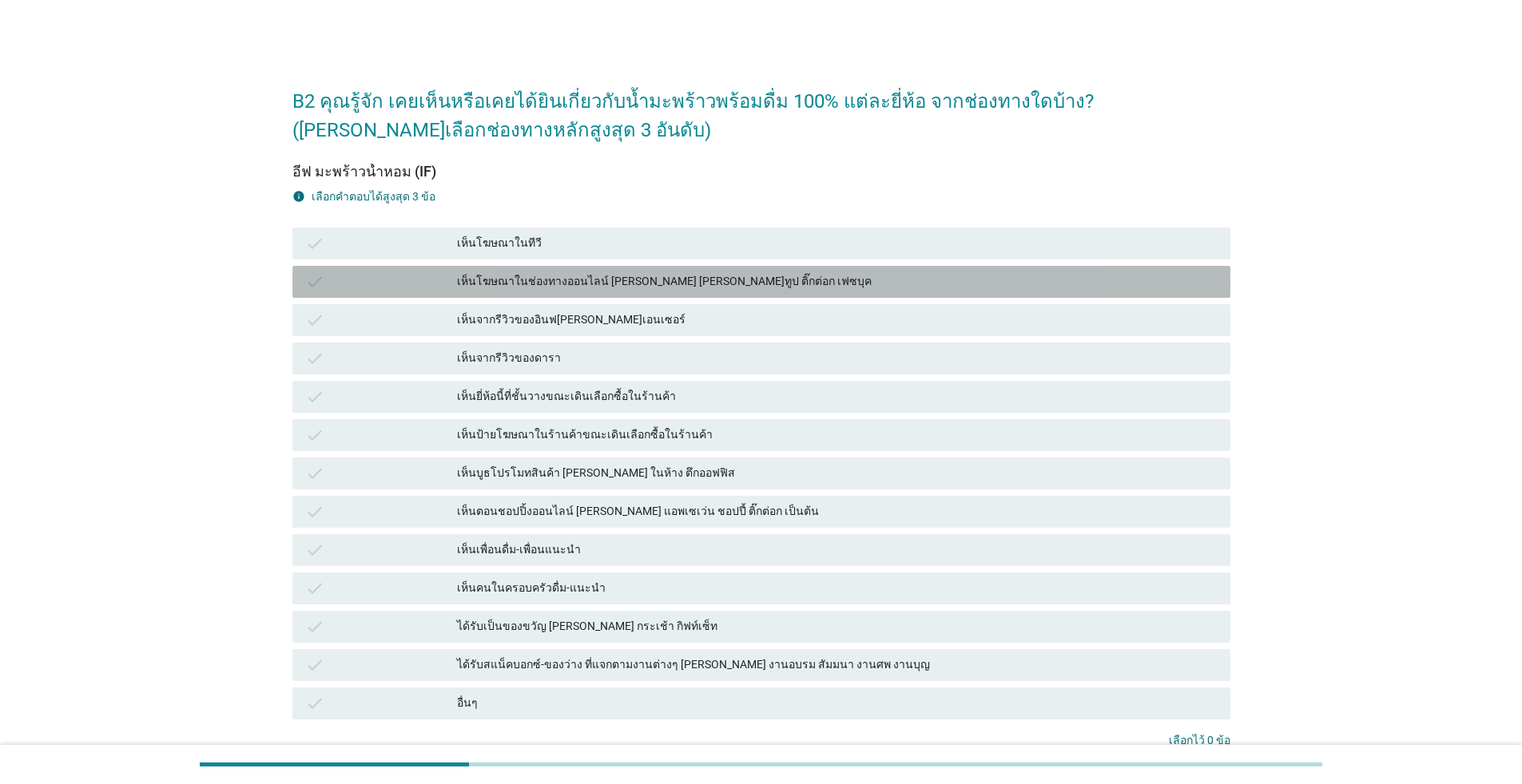
click at [552, 283] on div "เห็นโฆษณาในช่องทางออนไลน์ [PERSON_NAME] [PERSON_NAME]ทูป ติ๊กต่อก เฟซบุค" at bounding box center [838, 281] width 761 height 19
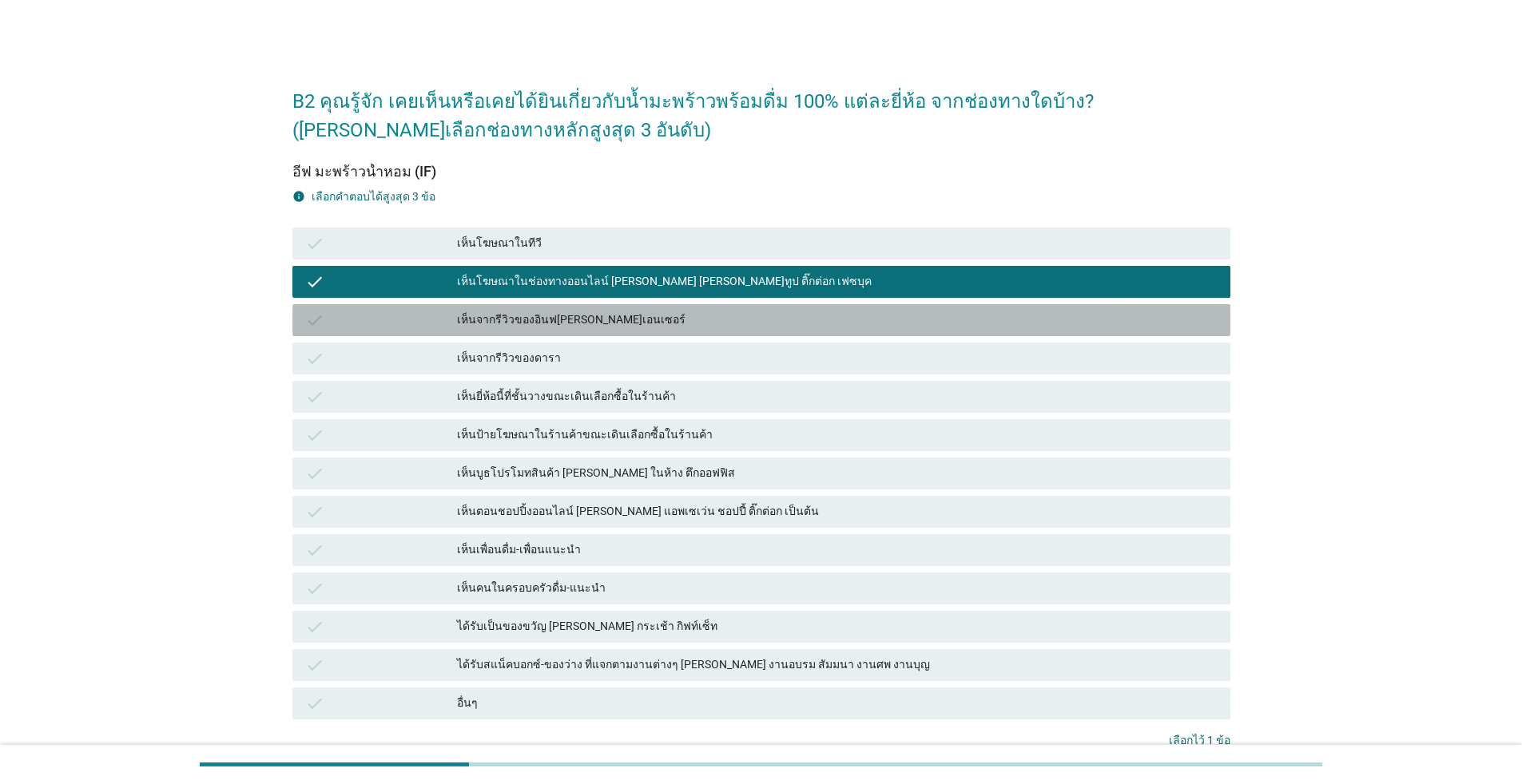
click at [573, 308] on div "check เห็นจากรีวิวของอินฟ[PERSON_NAME]เอนเซอร์" at bounding box center [761, 319] width 938 height 32
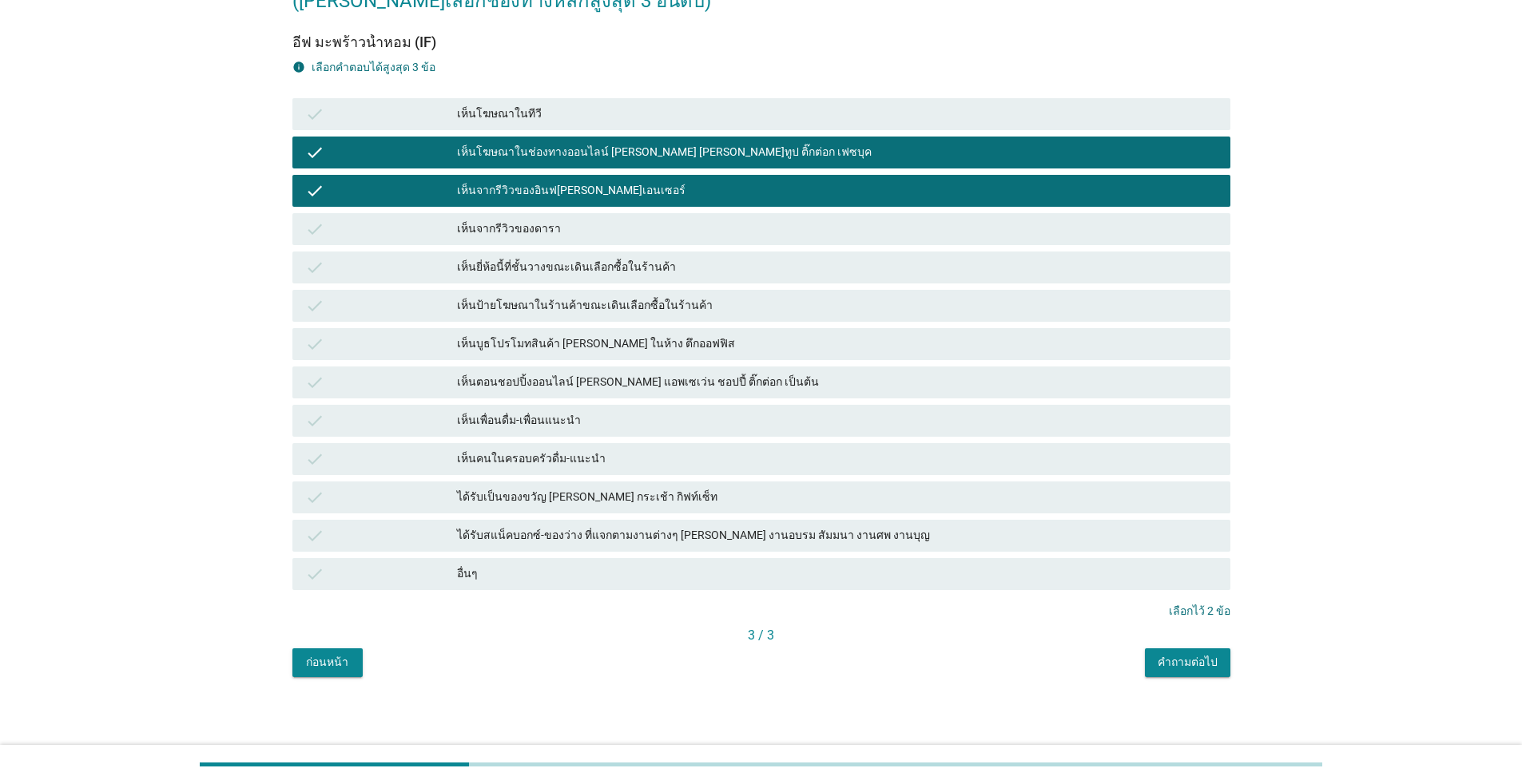
scroll to position [132, 0]
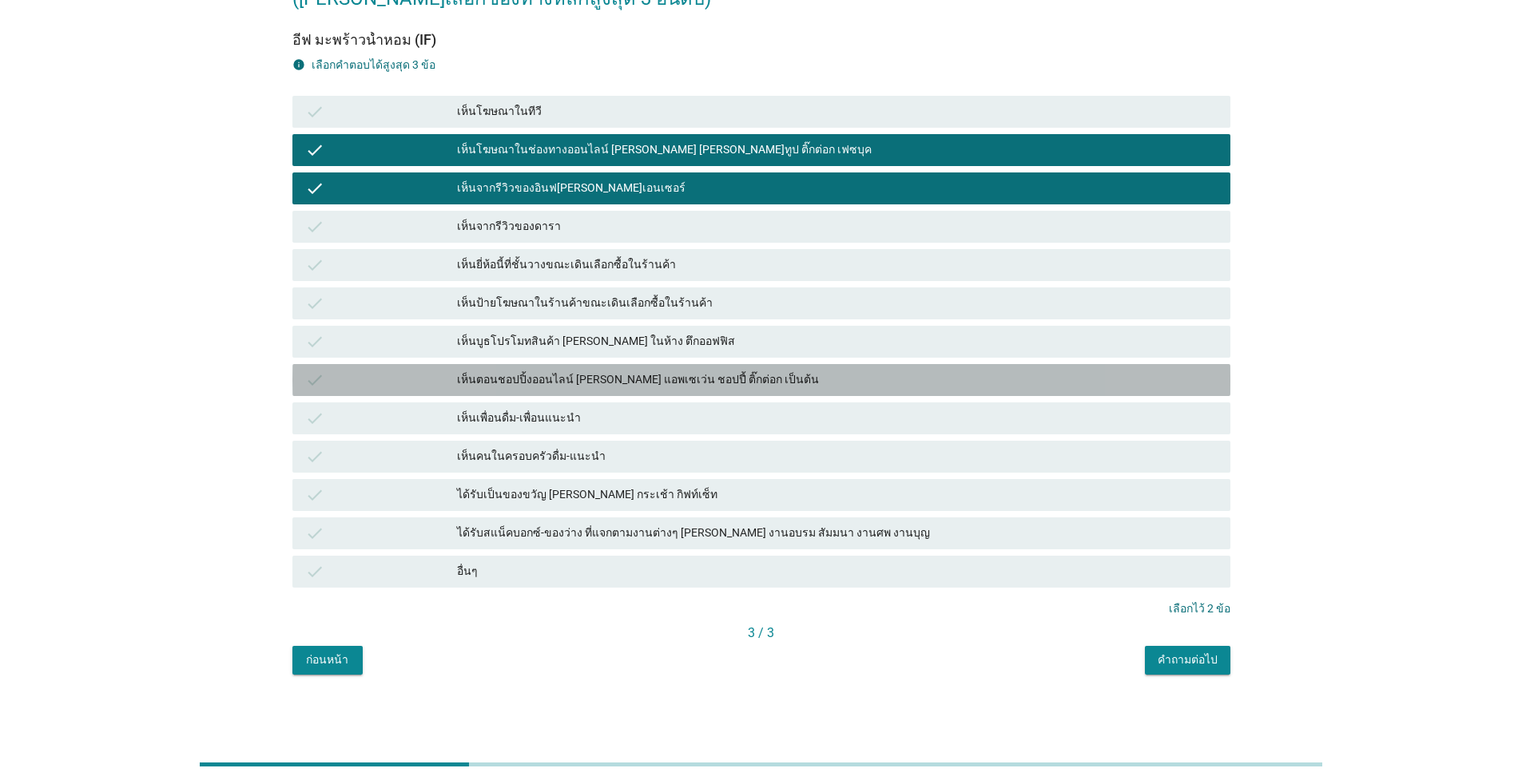
click at [633, 368] on div "check เห็นตอนชอปปิ้งออนไลน์ [PERSON_NAME] แอพเซเว่น ชอปปี้ ติ๊กต่อก เป็นต้น" at bounding box center [761, 380] width 938 height 32
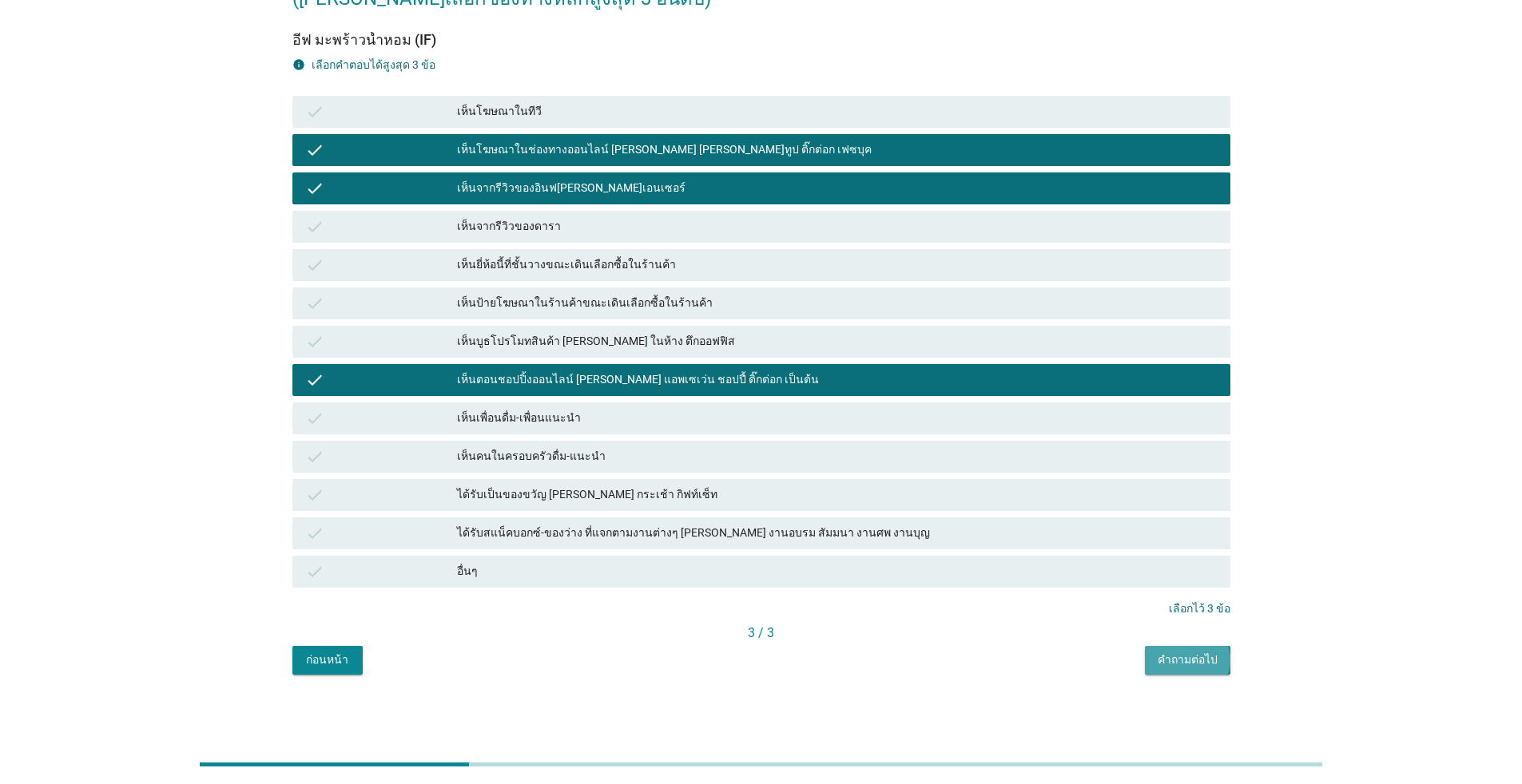
drag, startPoint x: 1195, startPoint y: 659, endPoint x: 1196, endPoint y: 624, distance: 35.0
click at [786, 640] on div "อีฟ มะพร้าวน้ำหอม (IF) info เลือกคําตอบได้สูงสุด 3 ข้อ check เห็นโฆษณาในทีวี ch…" at bounding box center [761, 344] width 938 height 662
click at [786, 649] on button "คำถามต่อไป" at bounding box center [1188, 660] width 85 height 29
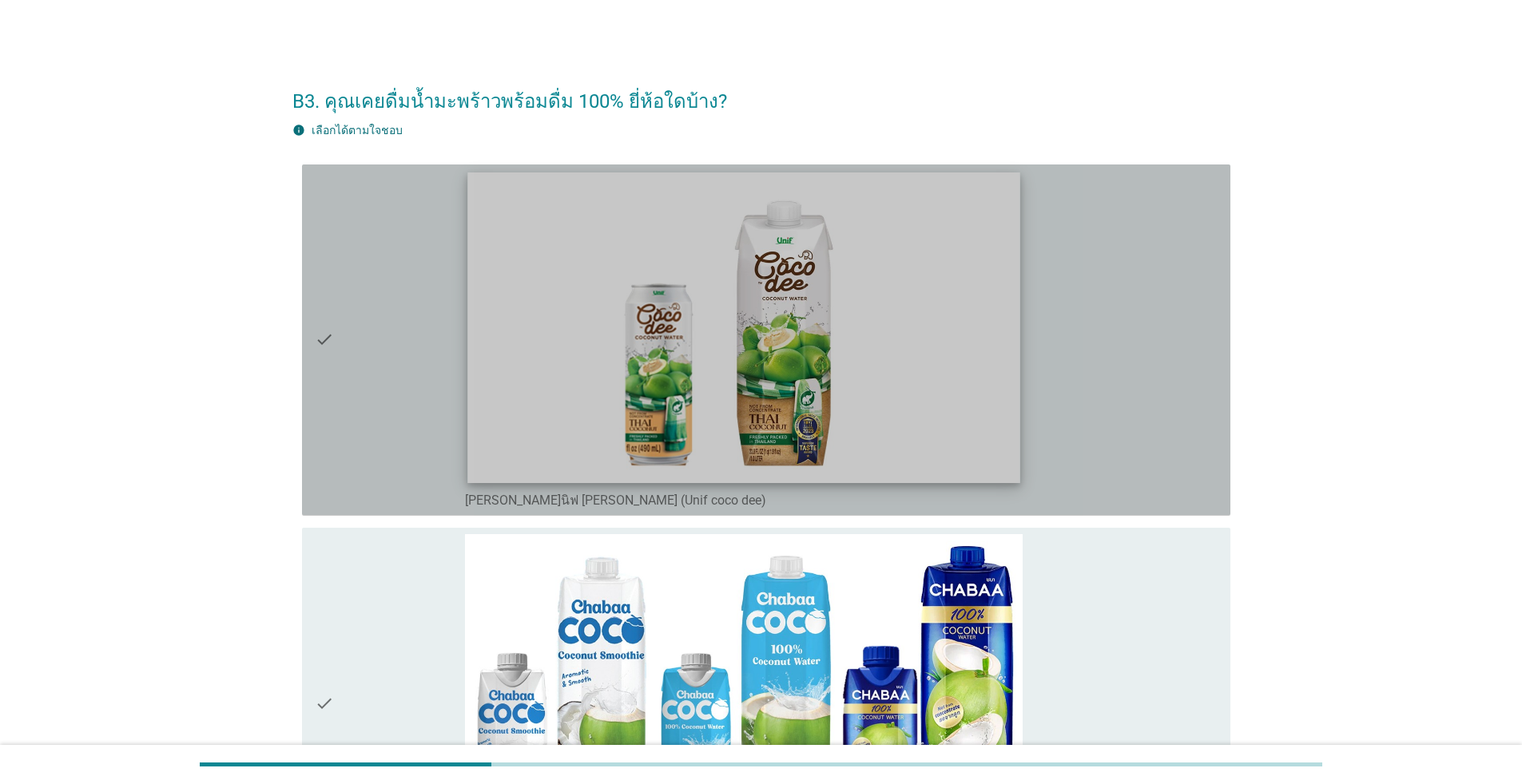
click at [786, 325] on img at bounding box center [743, 327] width 552 height 310
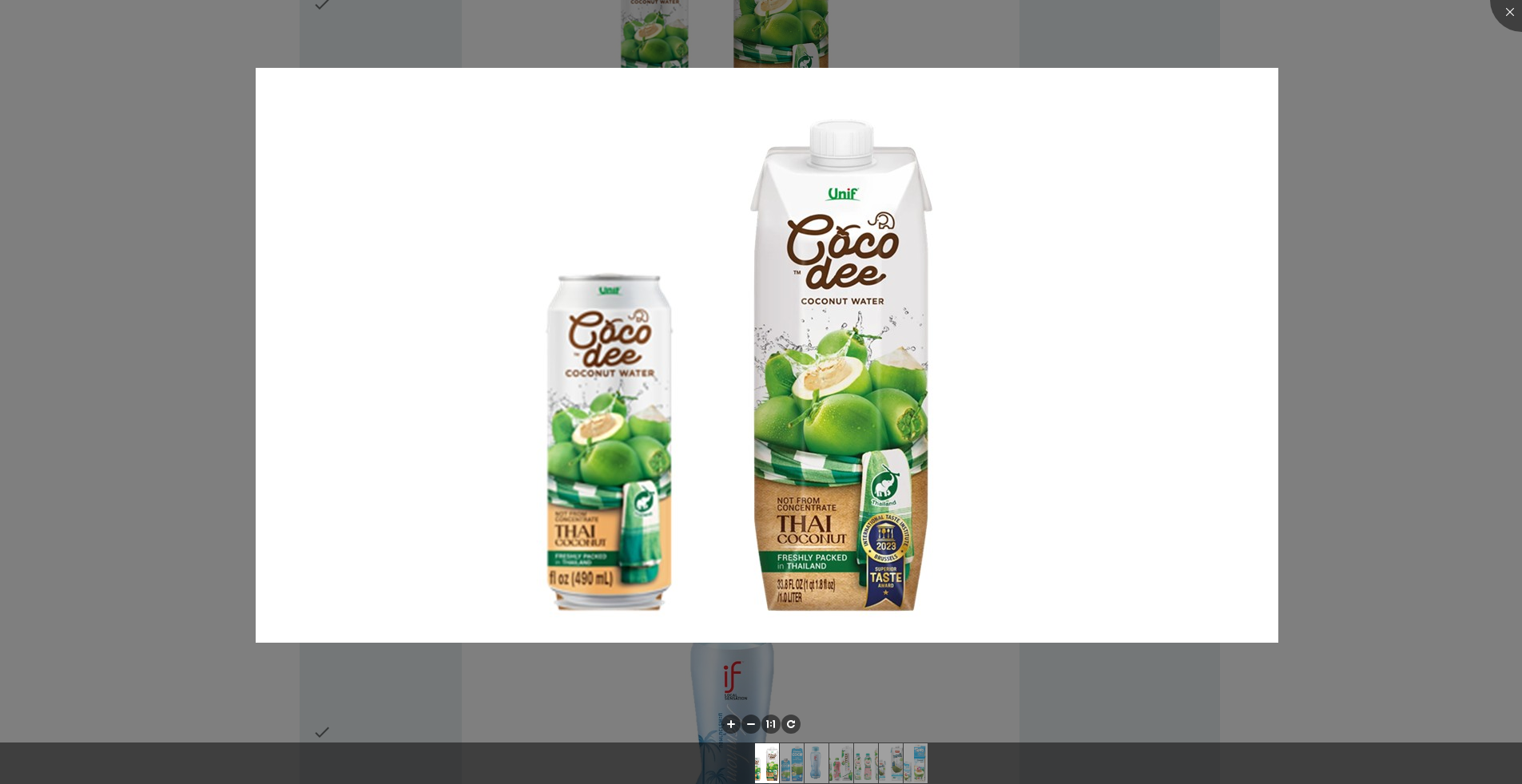
scroll to position [479, 0]
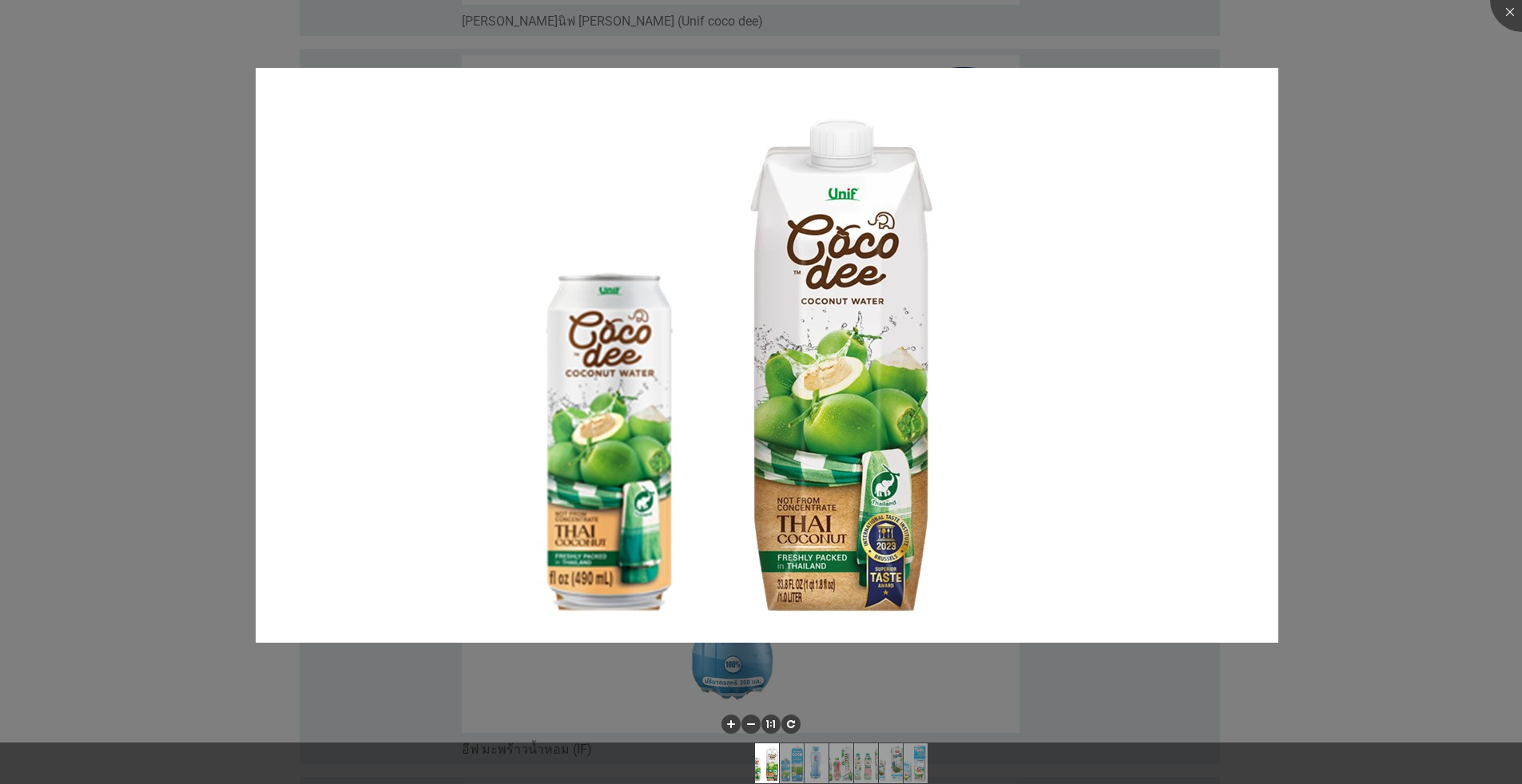
click at [786, 188] on div at bounding box center [761, 392] width 1522 height 784
click at [786, 16] on div at bounding box center [1522, 0] width 64 height 64
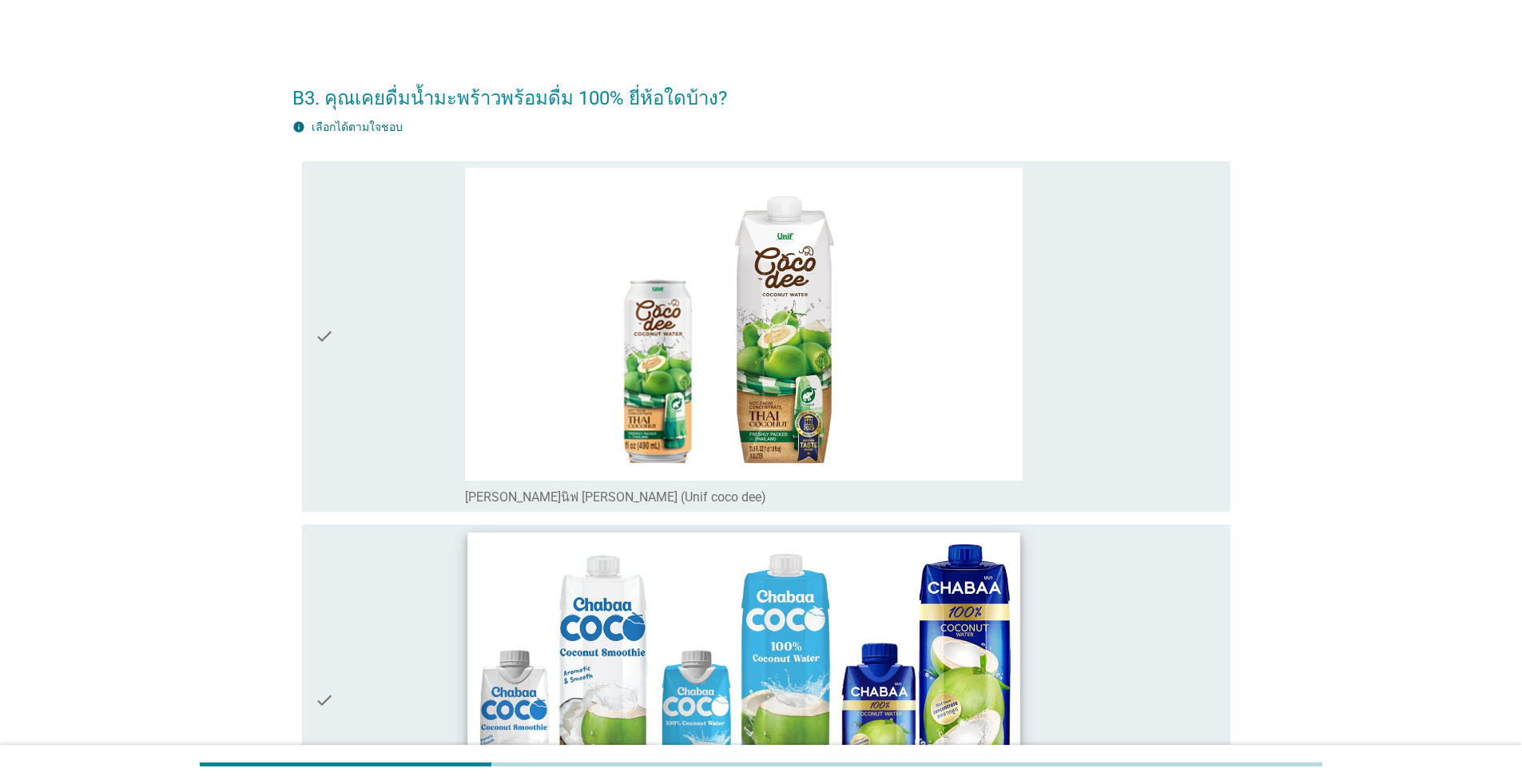
scroll to position [0, 0]
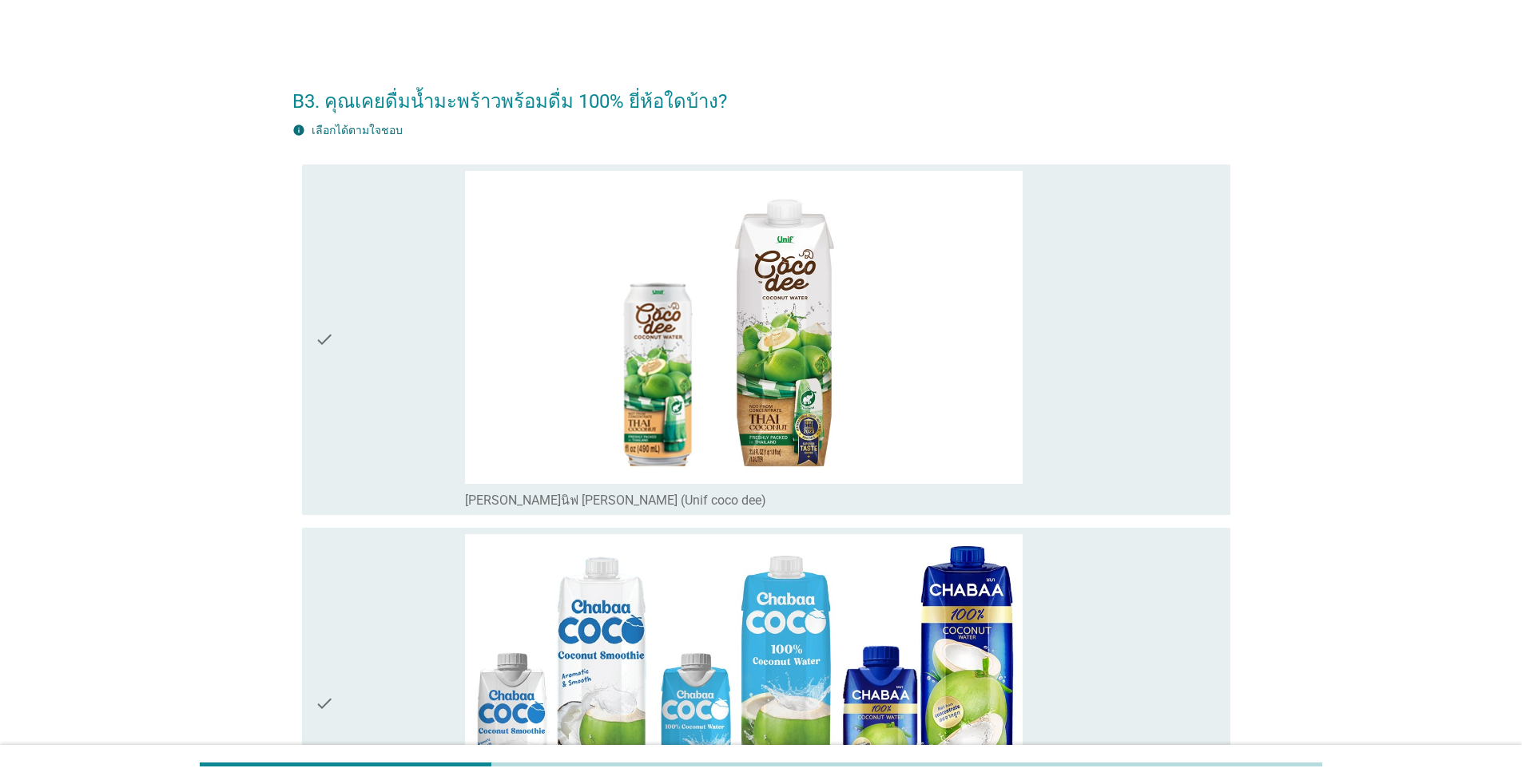
click at [338, 346] on div "check" at bounding box center [389, 340] width 150 height 338
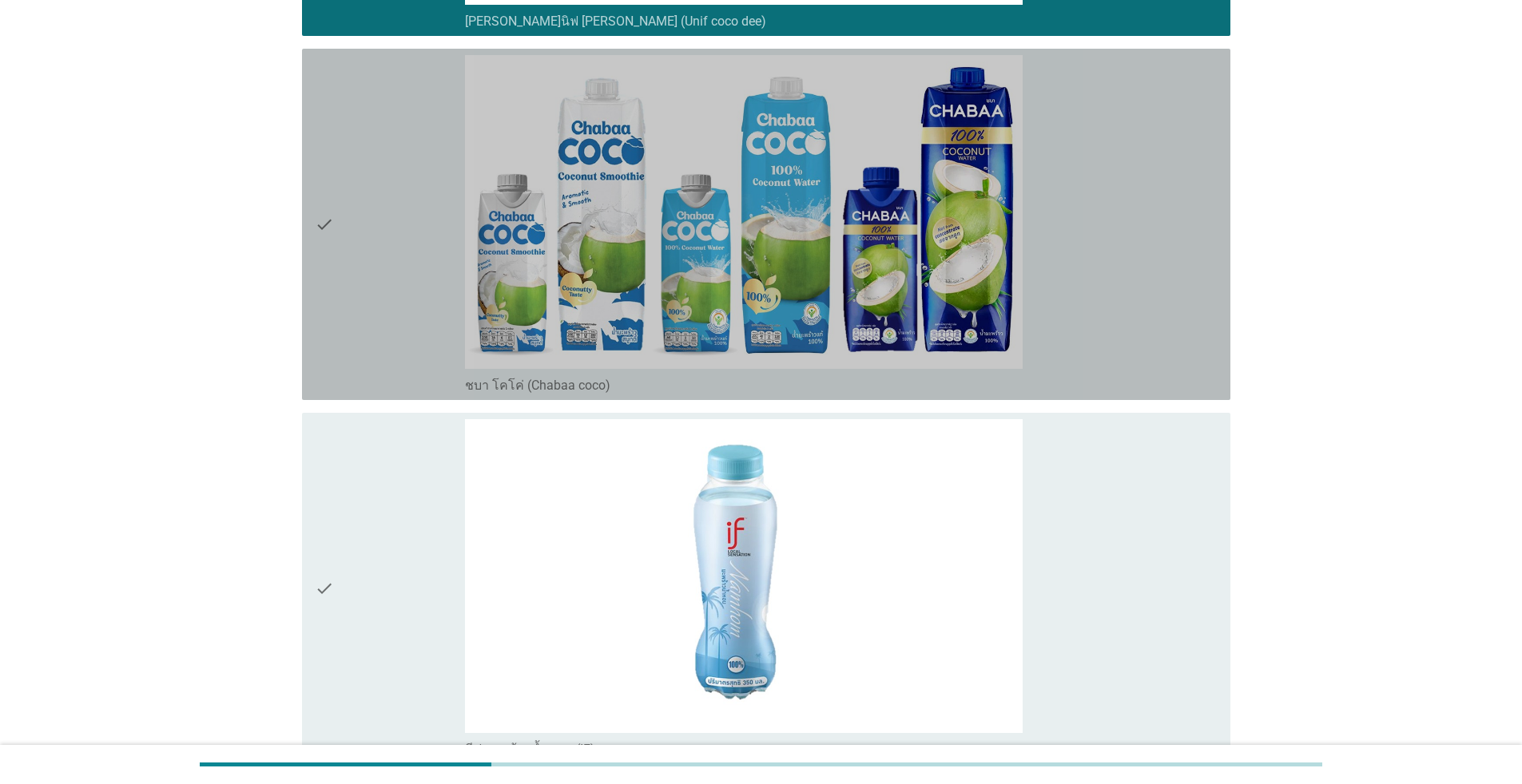
click at [352, 249] on div "check" at bounding box center [389, 224] width 150 height 338
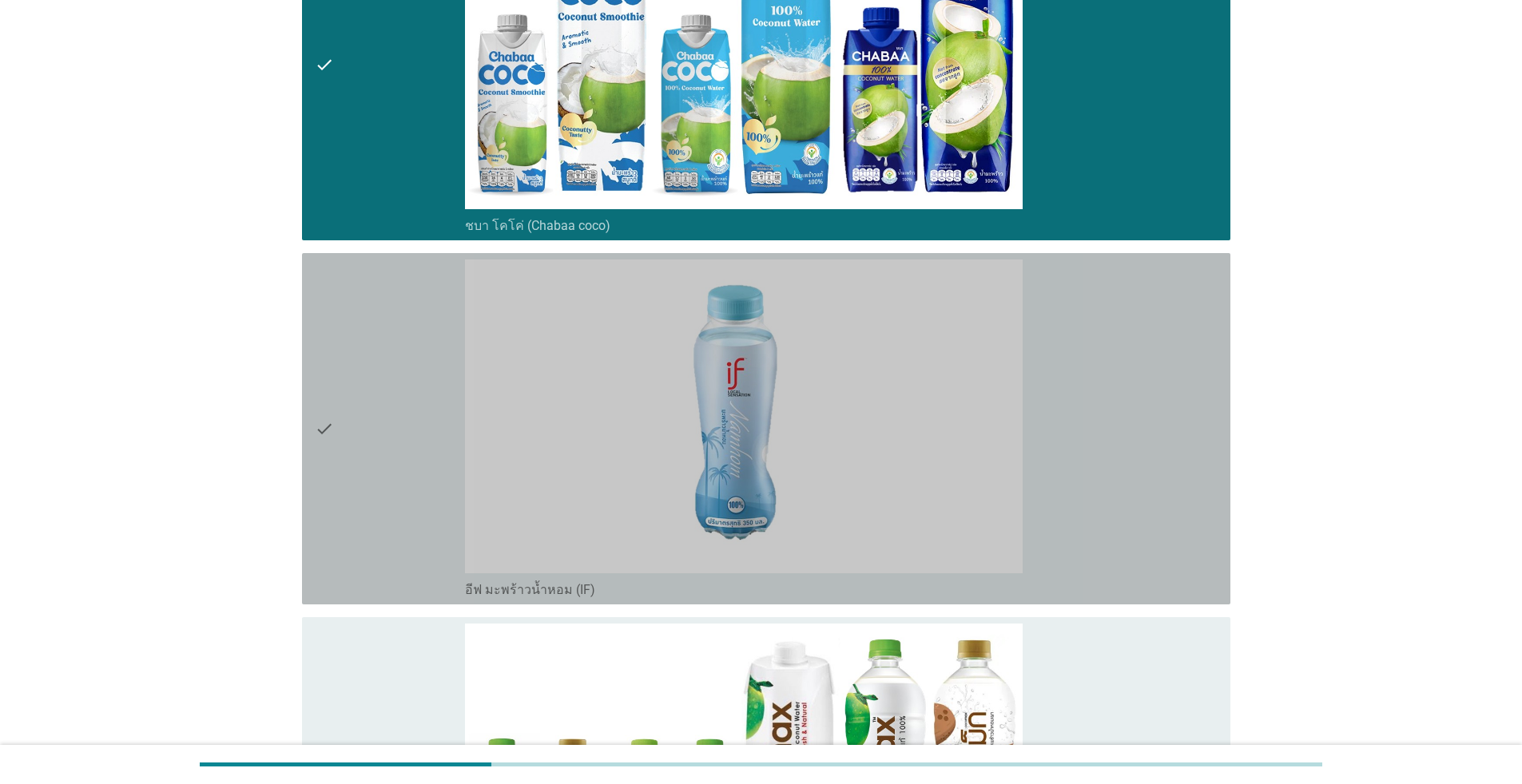
click at [355, 350] on div "check" at bounding box center [389, 428] width 150 height 338
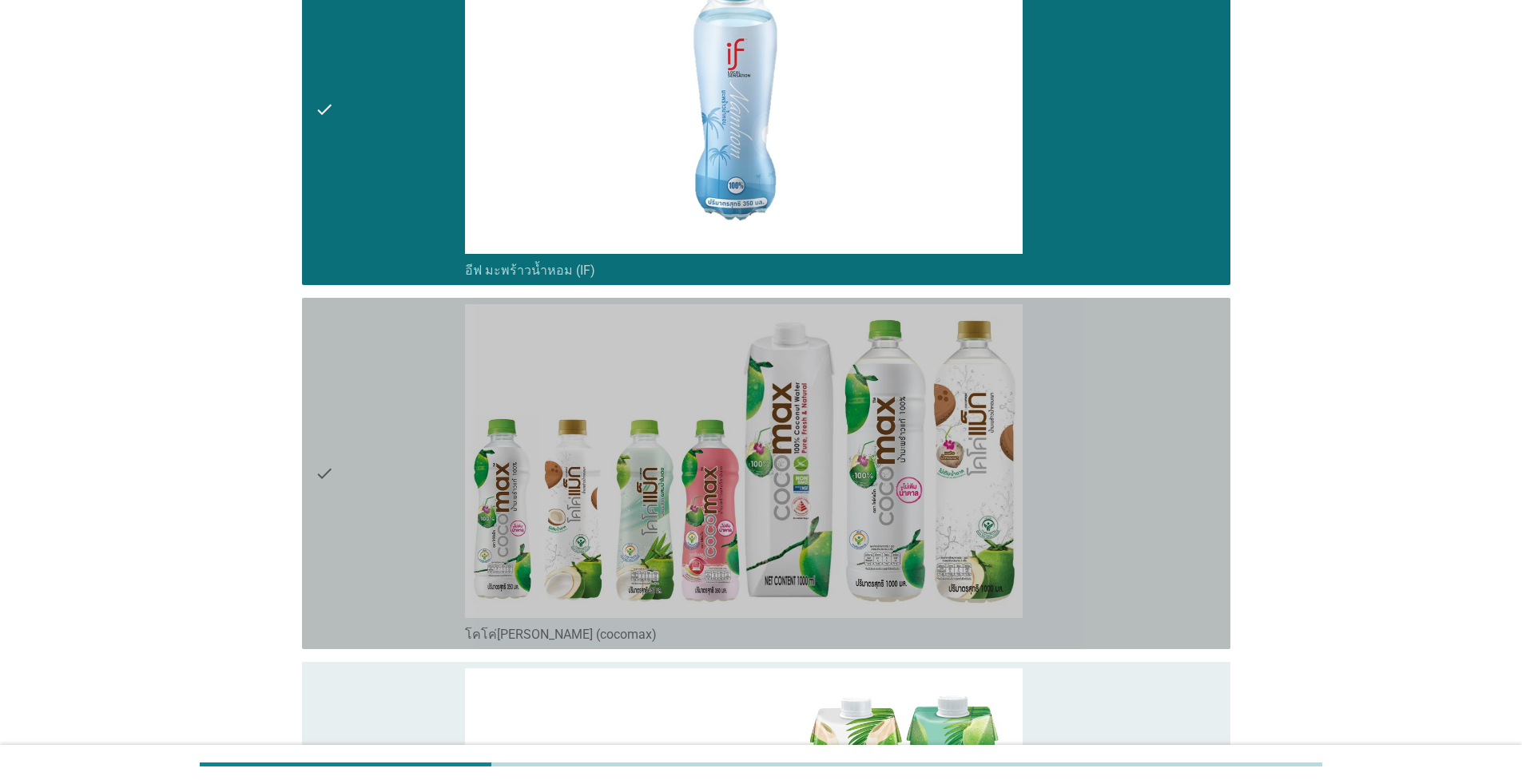
click at [372, 403] on div "check" at bounding box center [389, 473] width 150 height 338
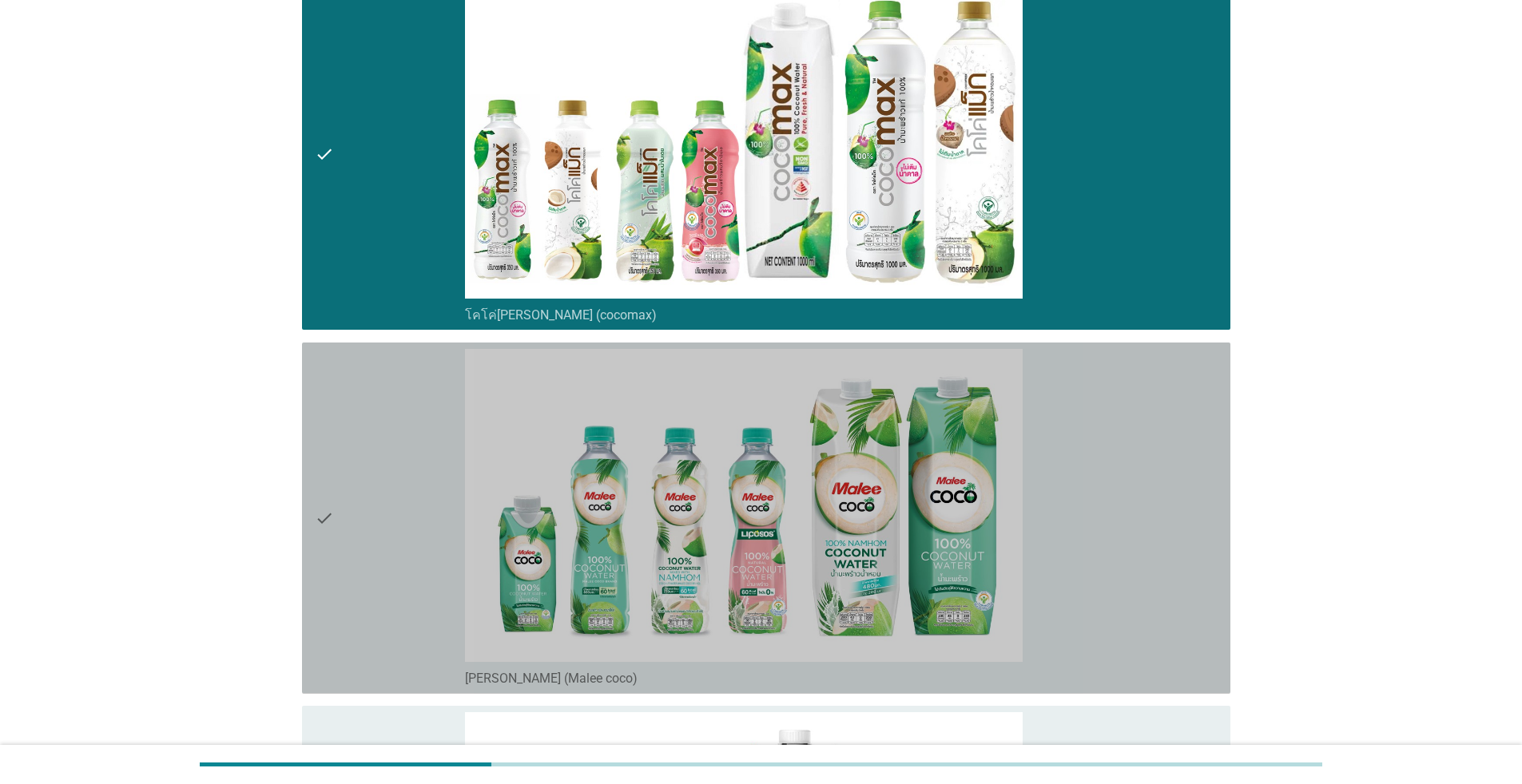
click at [393, 431] on div "check" at bounding box center [389, 518] width 150 height 338
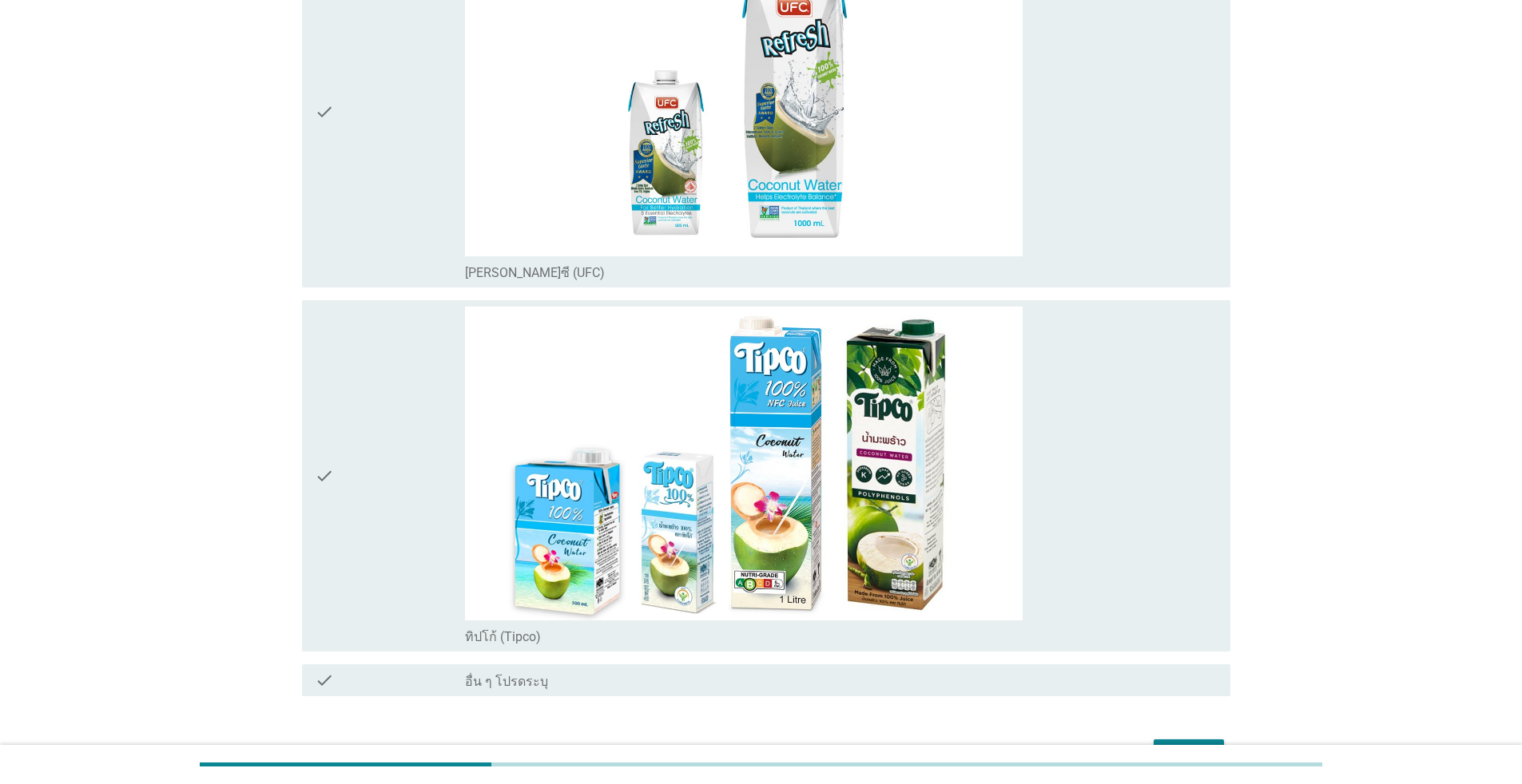
scroll to position [2077, 0]
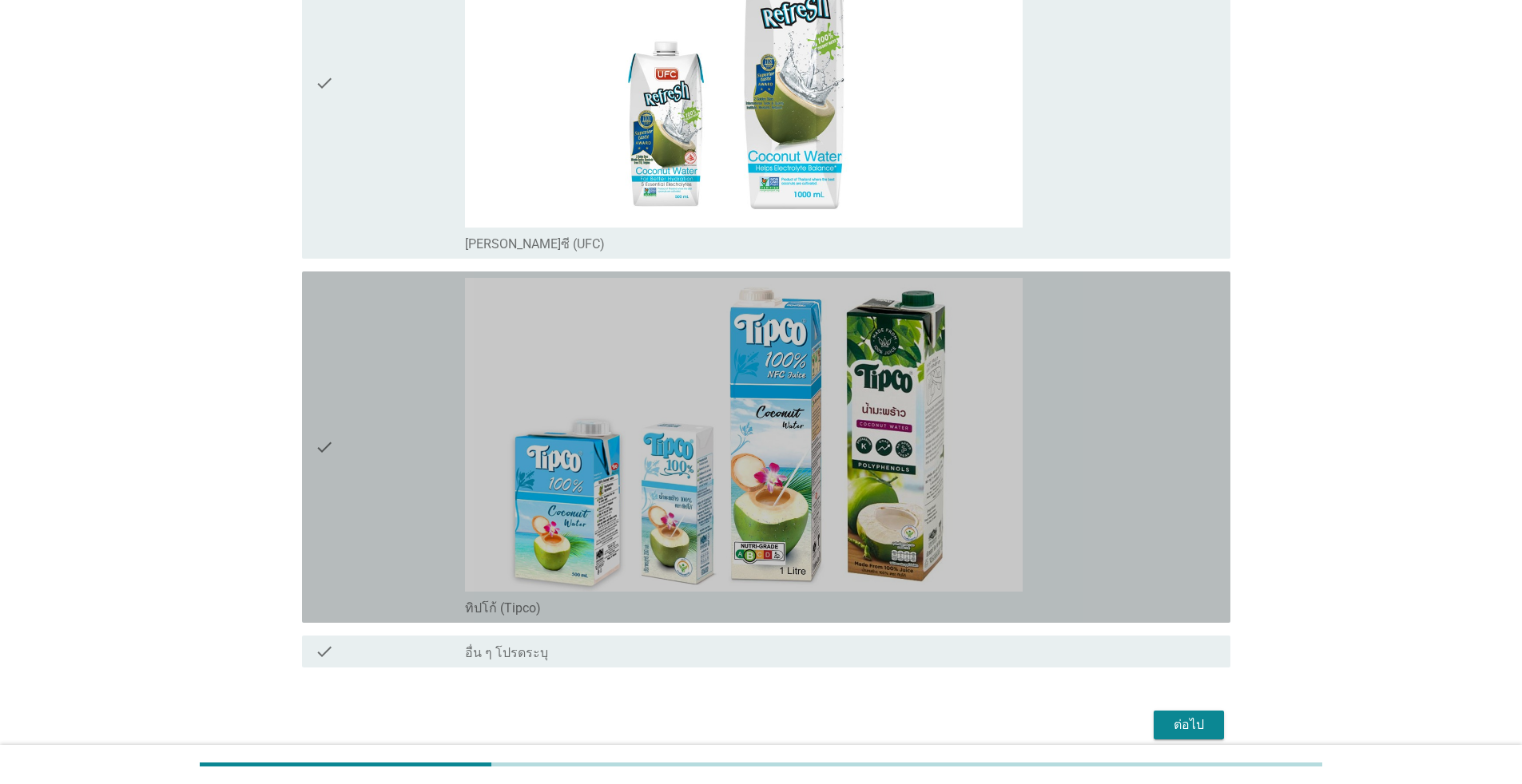
click at [340, 415] on div "check" at bounding box center [389, 446] width 150 height 338
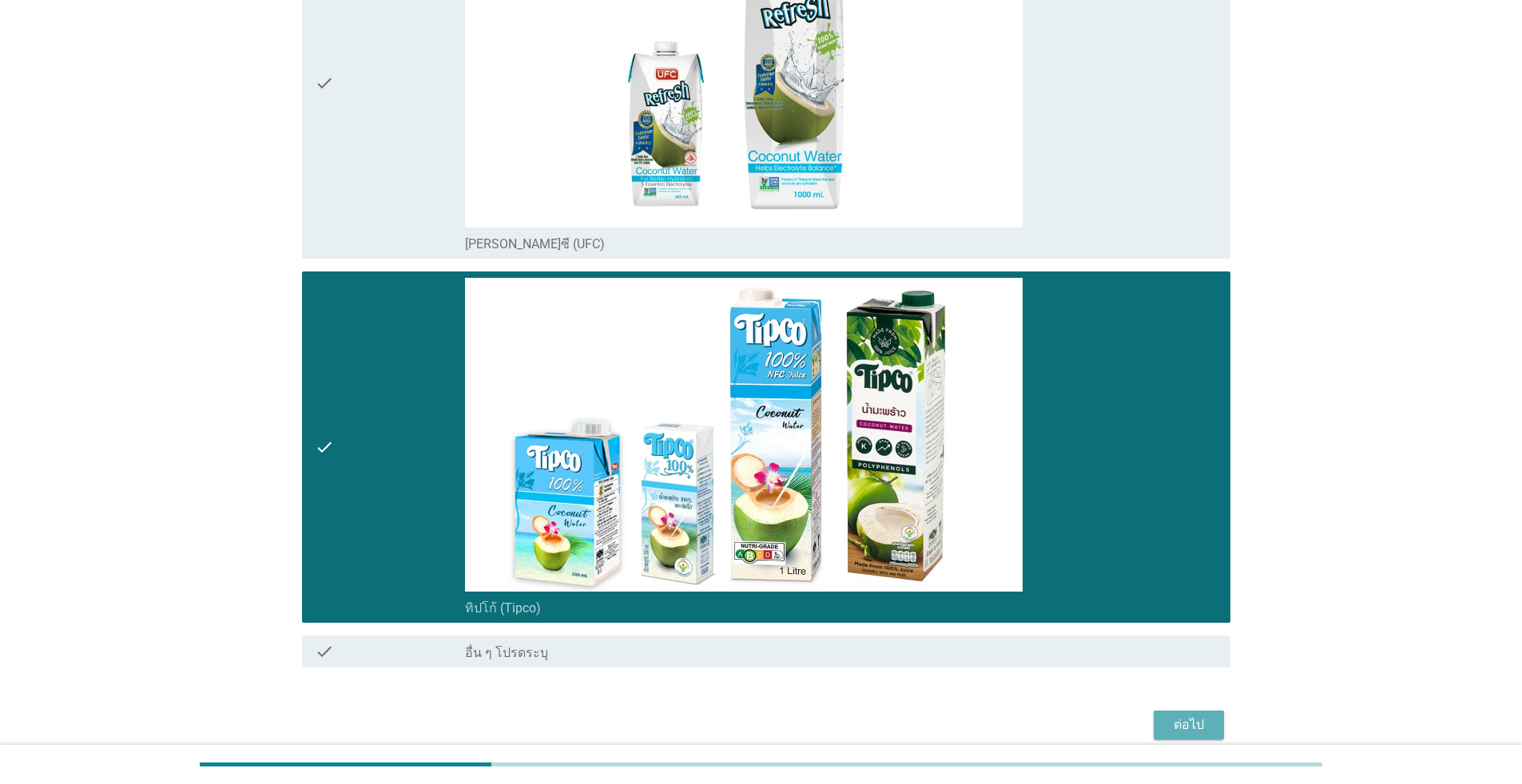
click at [786, 717] on div "ต่อไป" at bounding box center [1188, 725] width 45 height 19
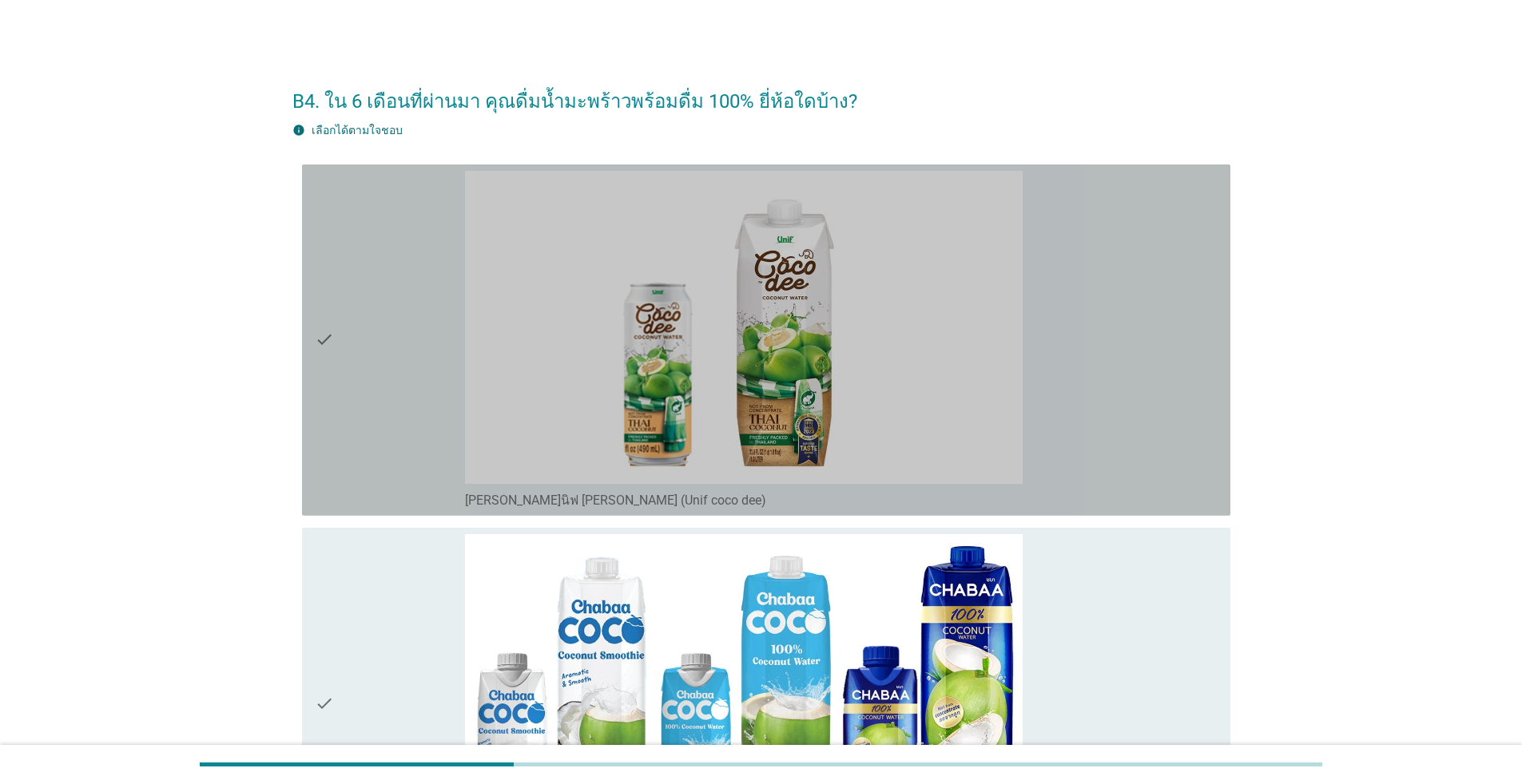
click at [334, 342] on div "check" at bounding box center [389, 340] width 150 height 338
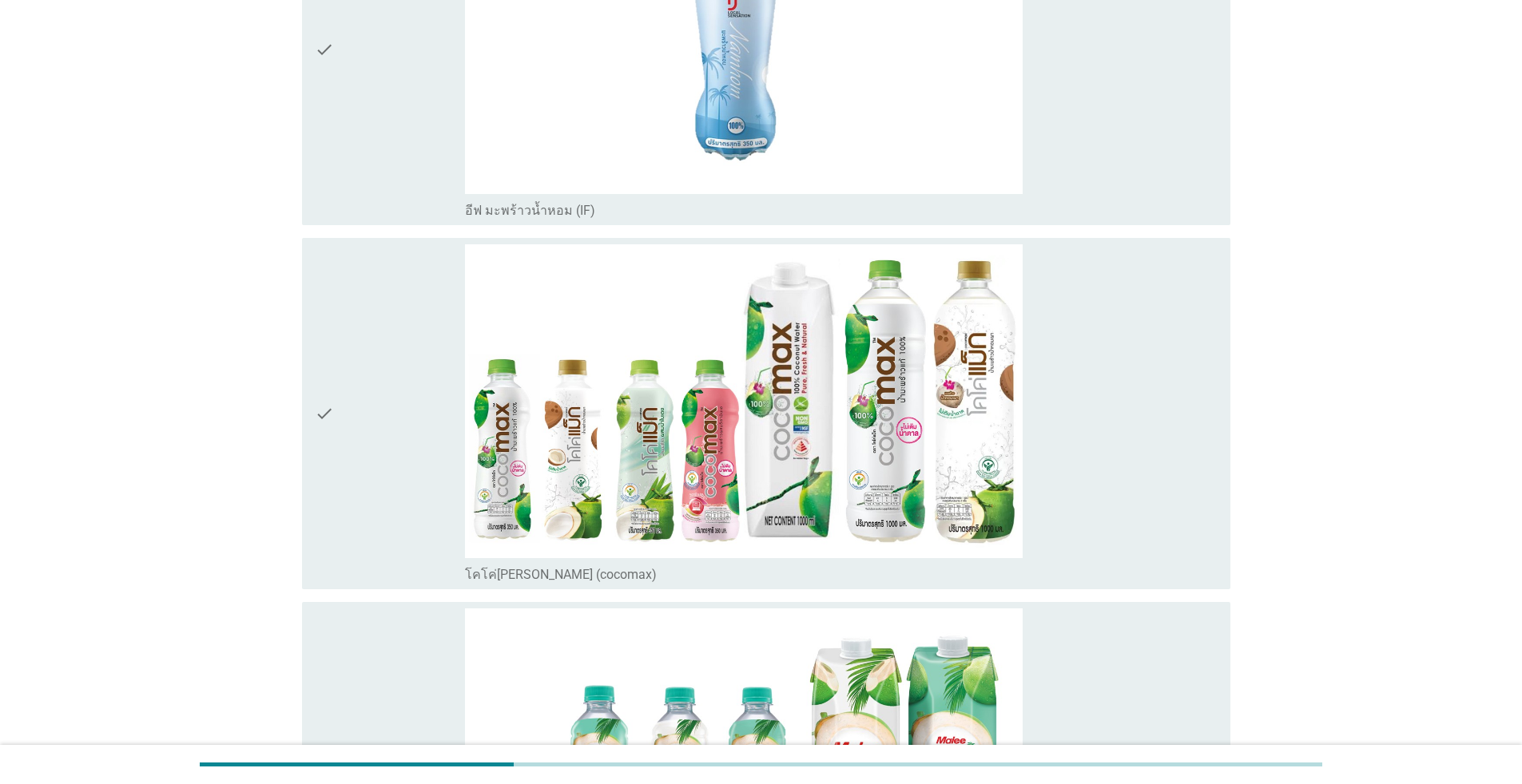
scroll to position [1118, 0]
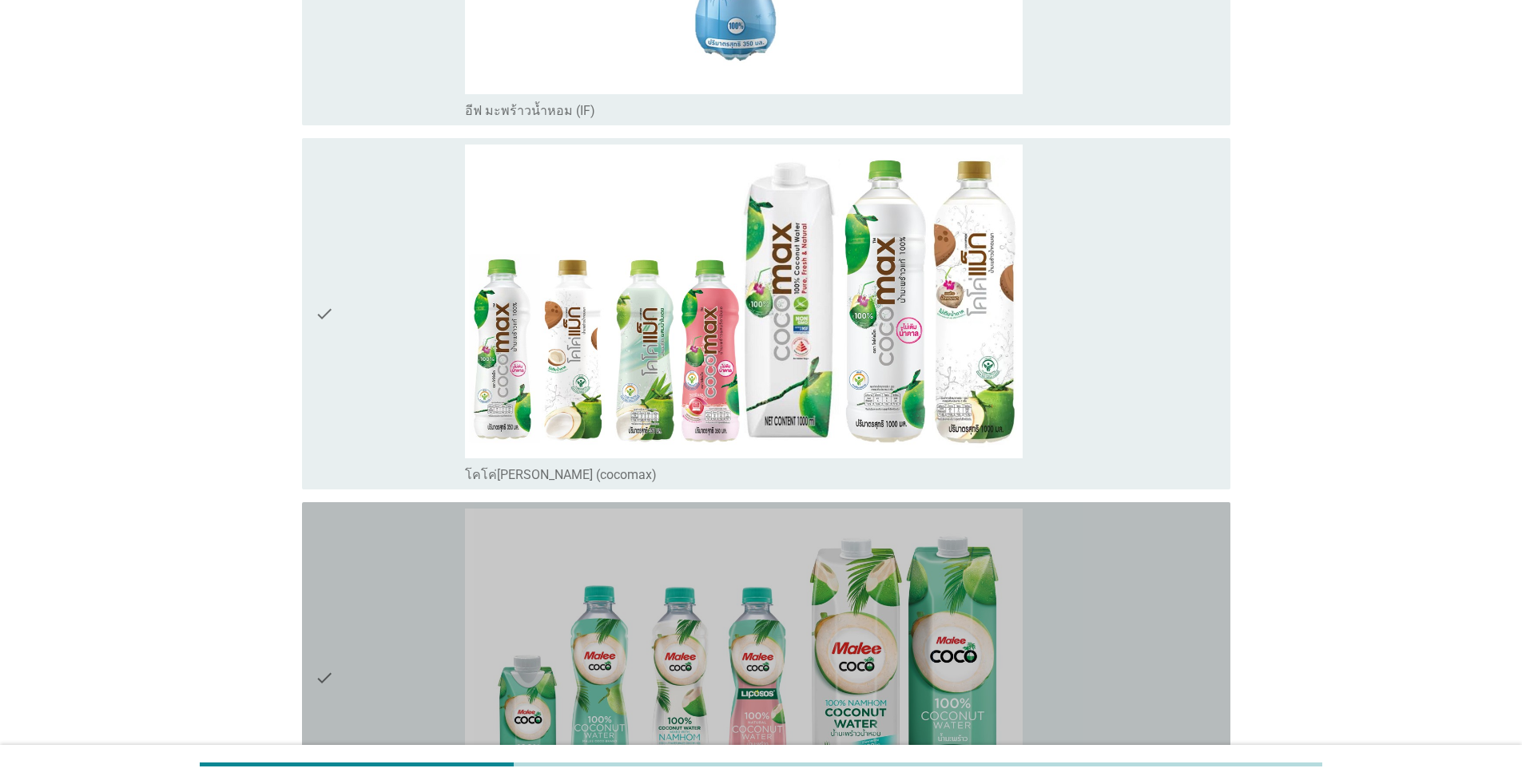
click at [387, 550] on div "check" at bounding box center [389, 678] width 150 height 338
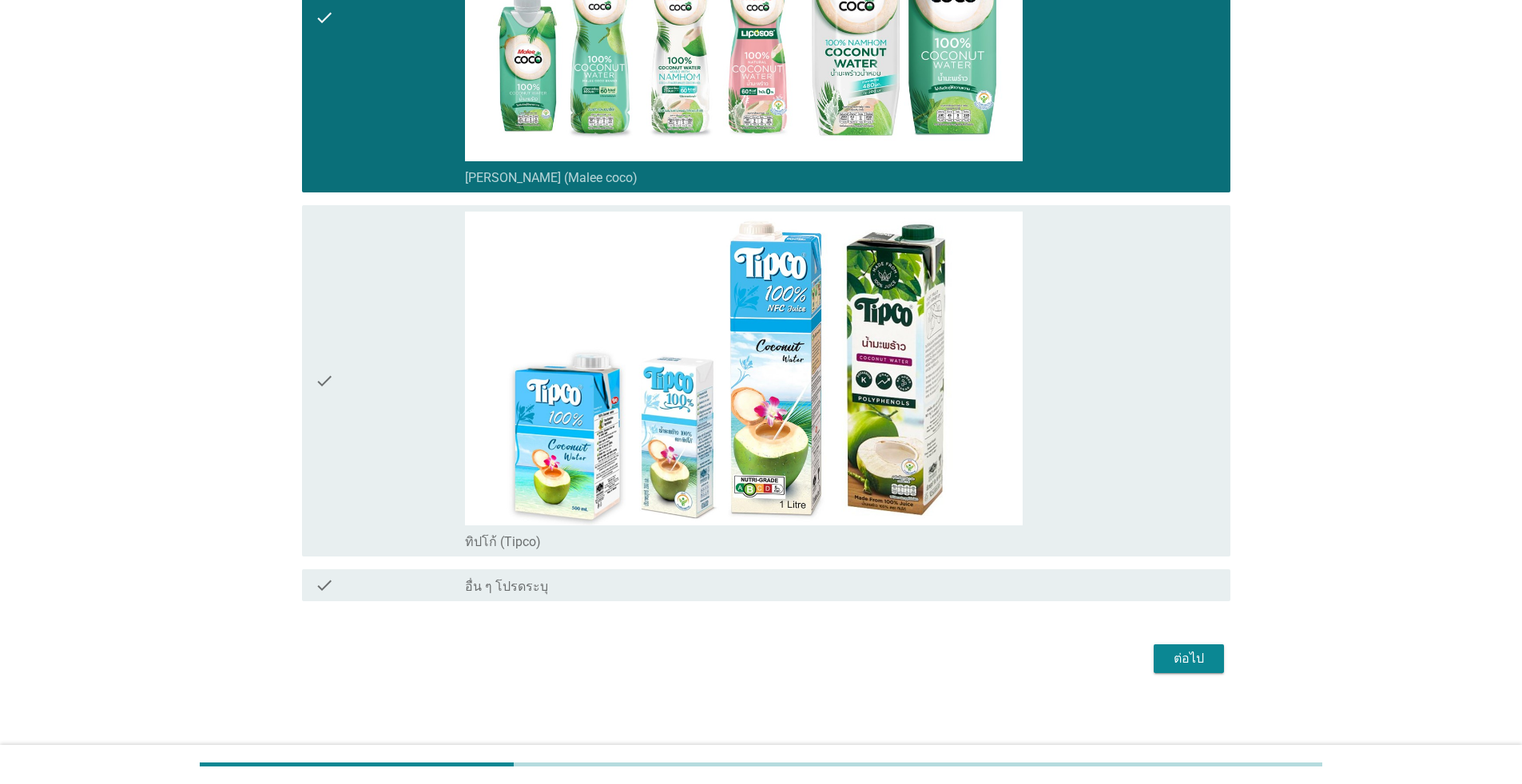
scroll to position [1783, 0]
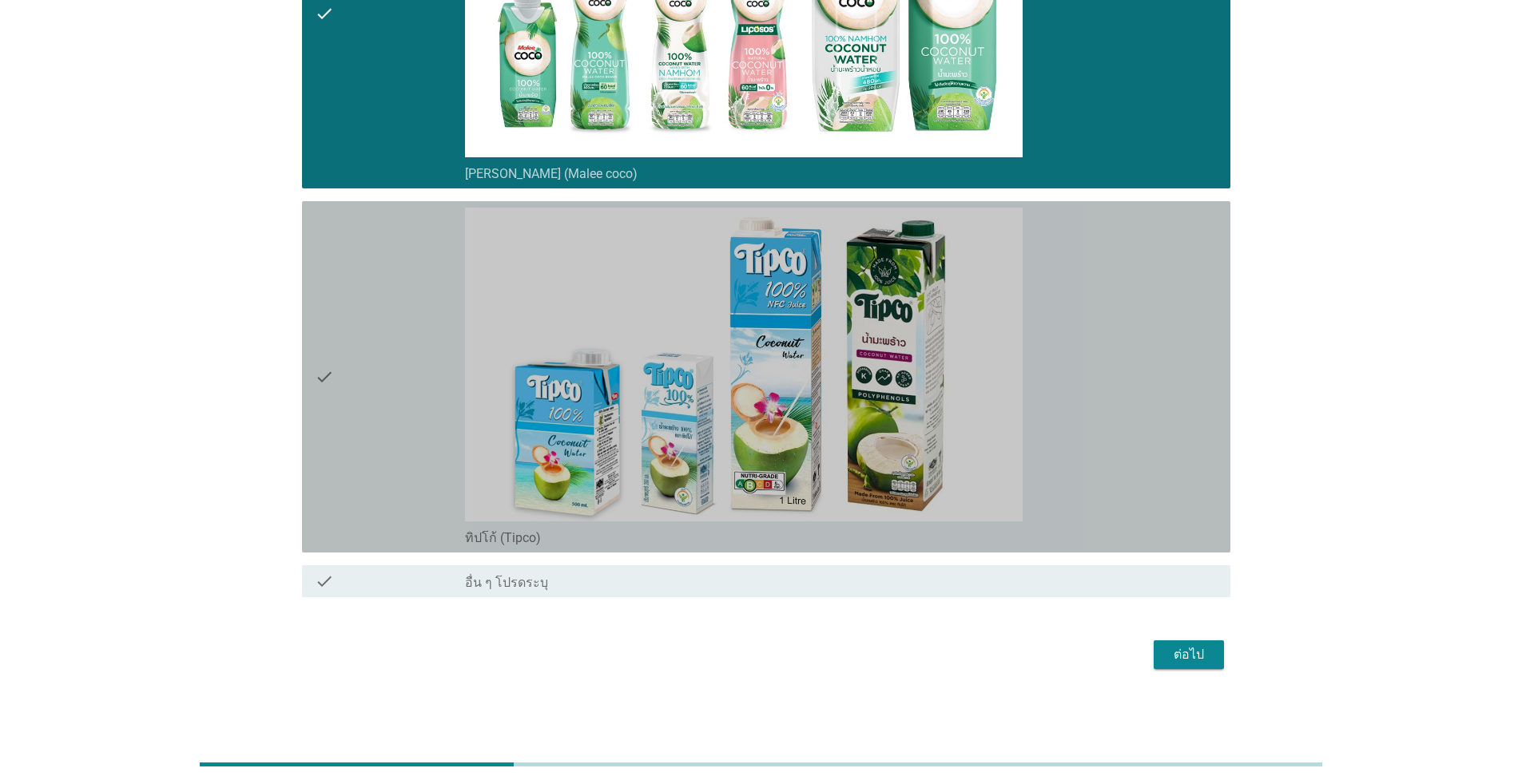
click at [325, 332] on icon "check" at bounding box center [324, 376] width 19 height 338
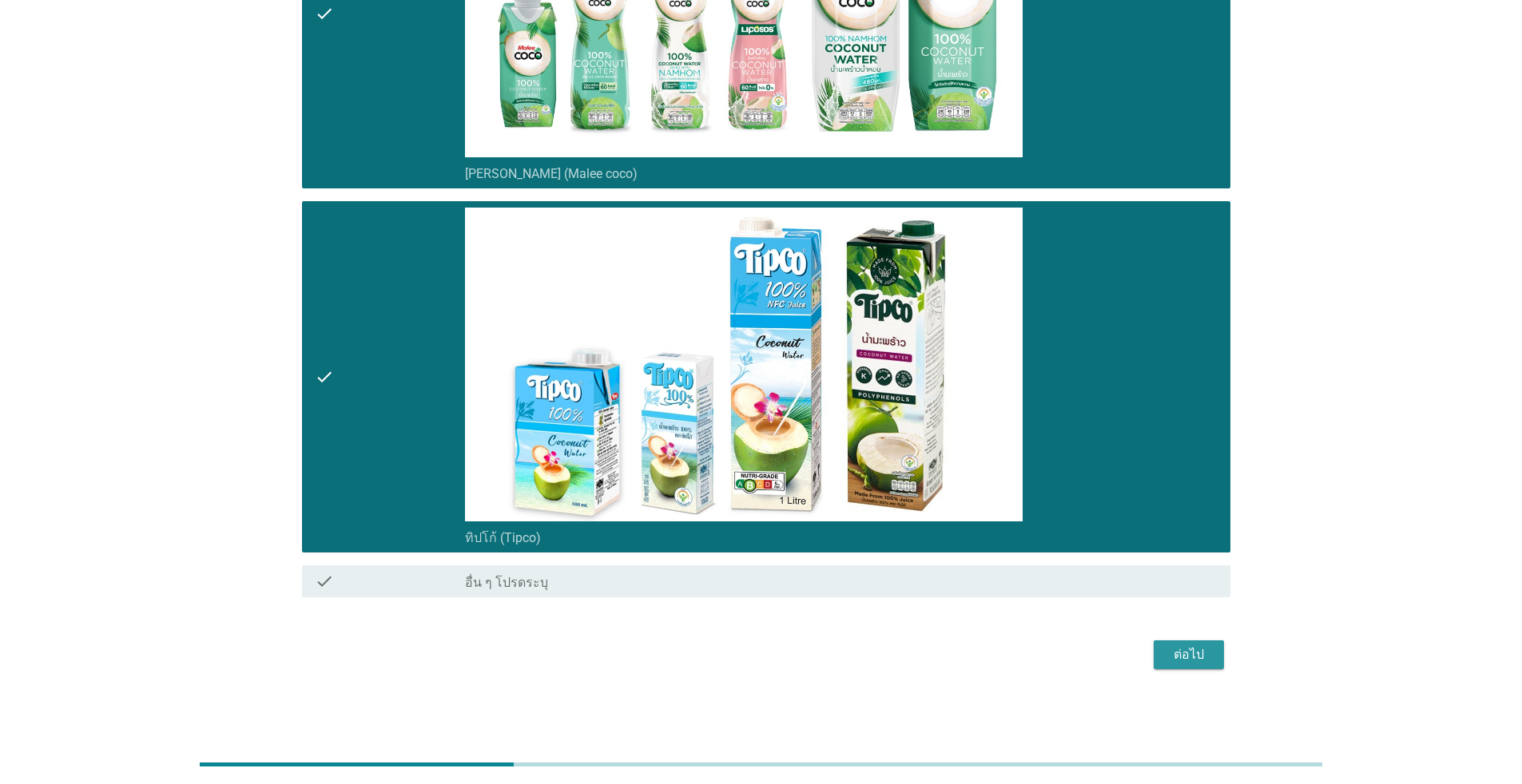
drag, startPoint x: 1195, startPoint y: 650, endPoint x: 1189, endPoint y: 637, distance: 14.3
click at [786, 648] on div "ต่อไป" at bounding box center [1188, 655] width 45 height 19
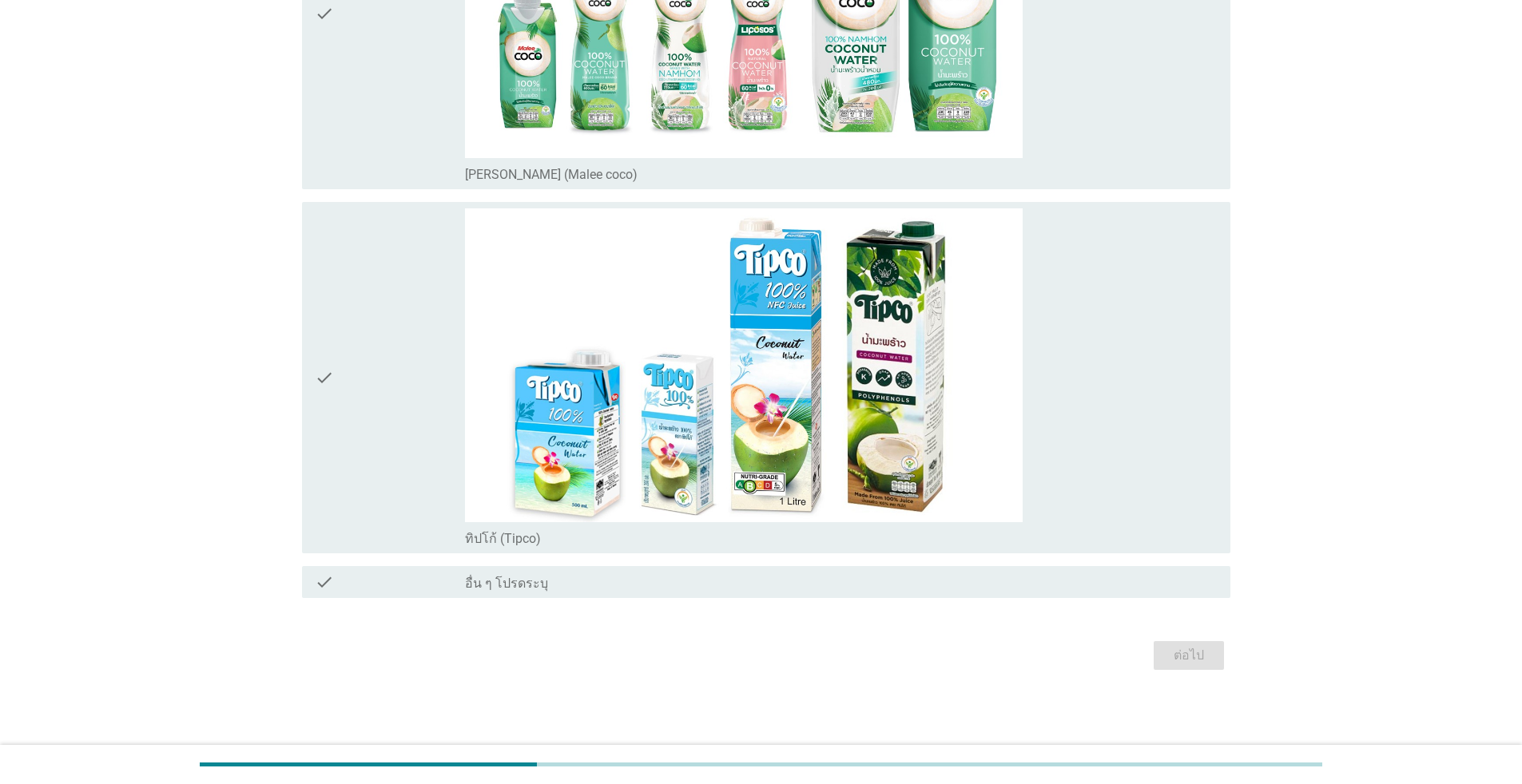
scroll to position [0, 0]
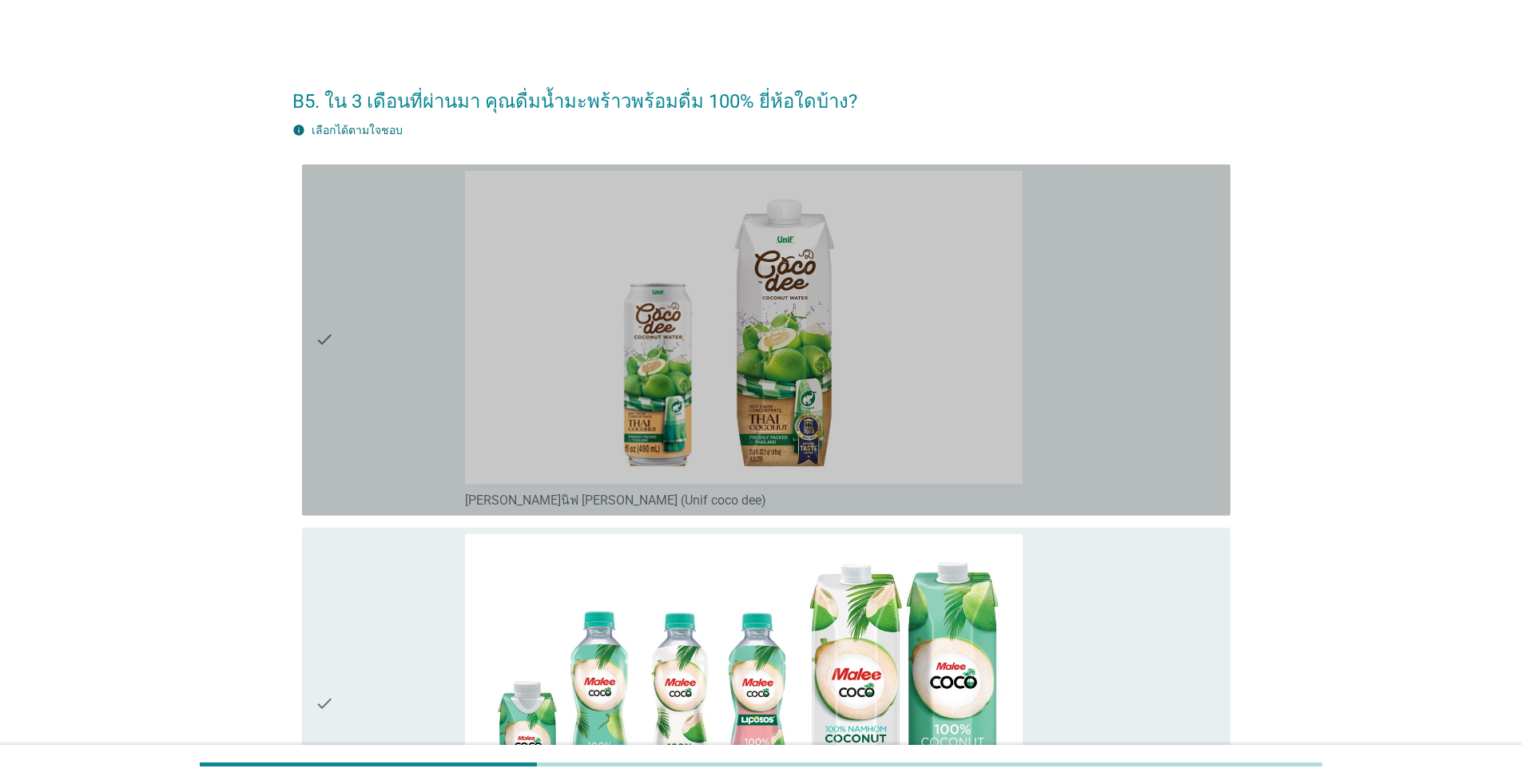
click at [338, 338] on div "check" at bounding box center [389, 340] width 150 height 338
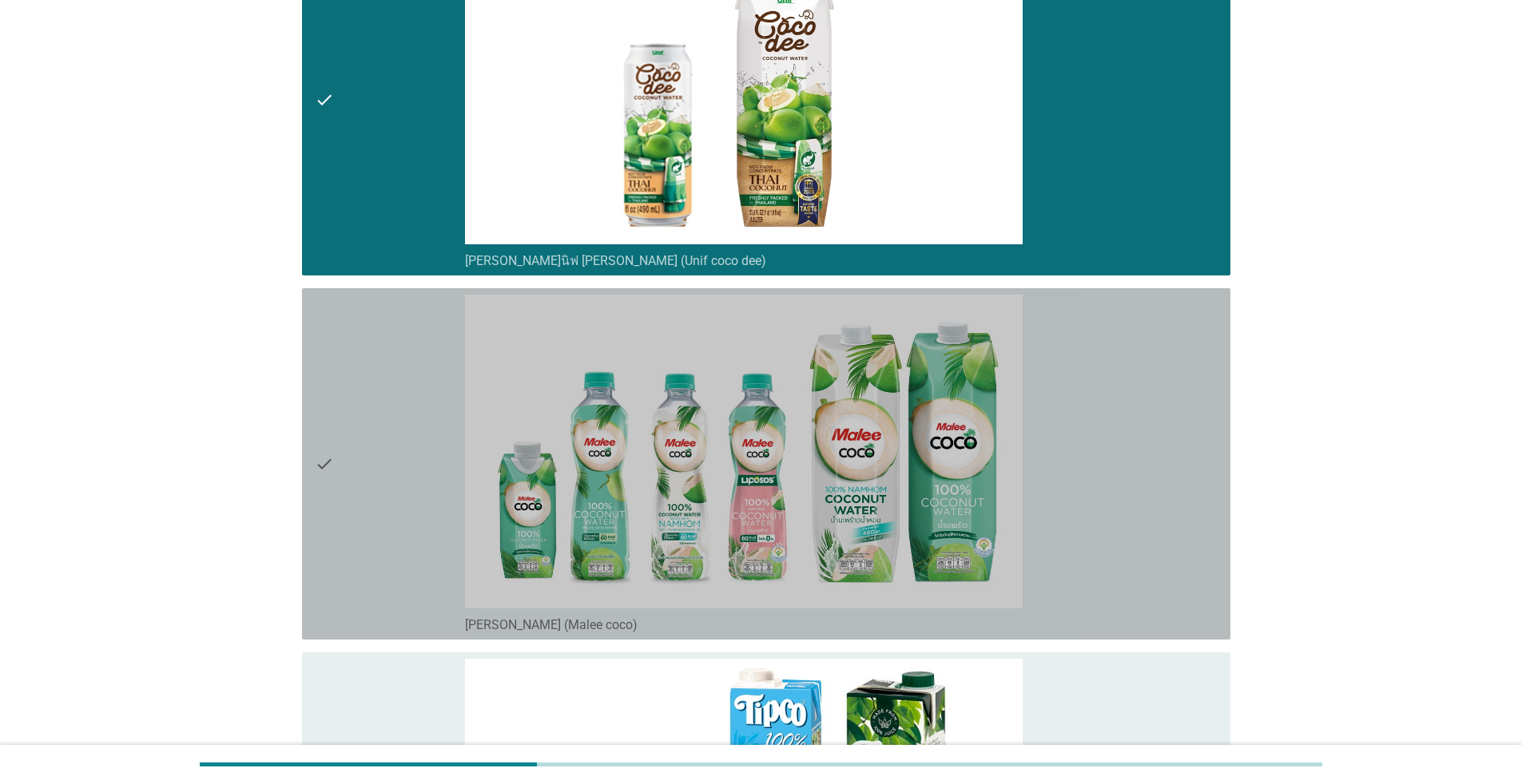
click at [344, 419] on div "check" at bounding box center [389, 464] width 150 height 338
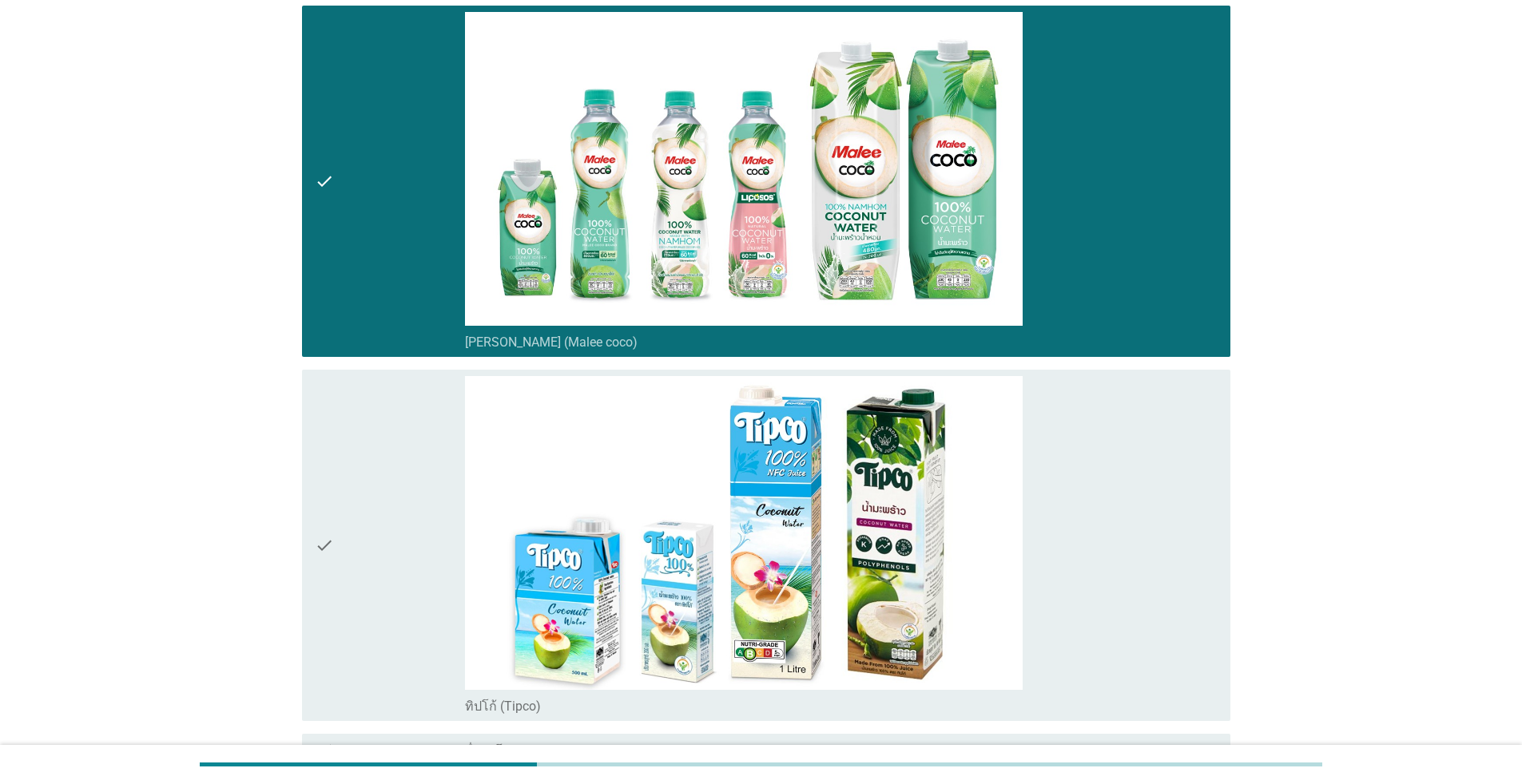
scroll to position [690, 0]
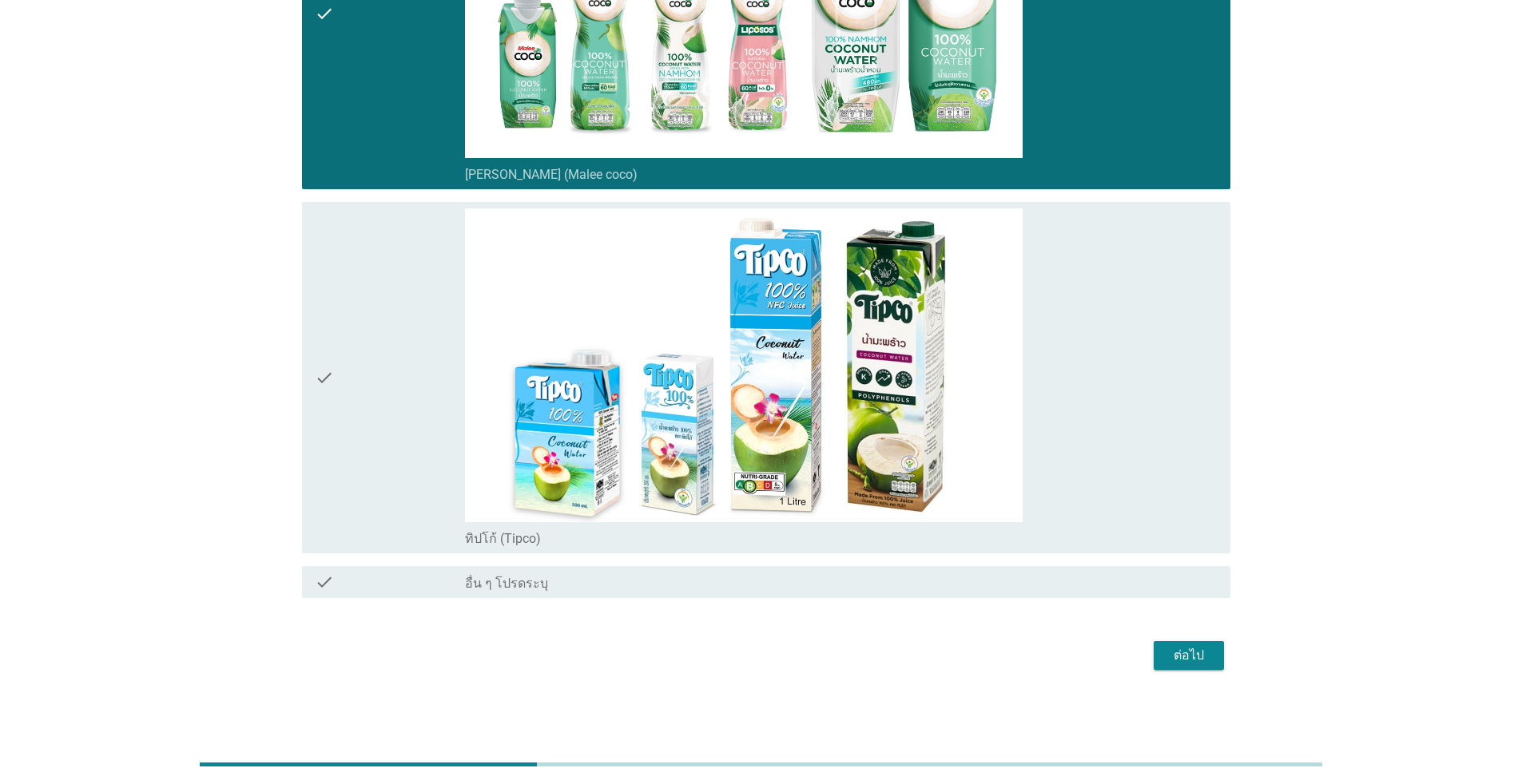
click at [786, 650] on div "ต่อไป" at bounding box center [1188, 655] width 45 height 19
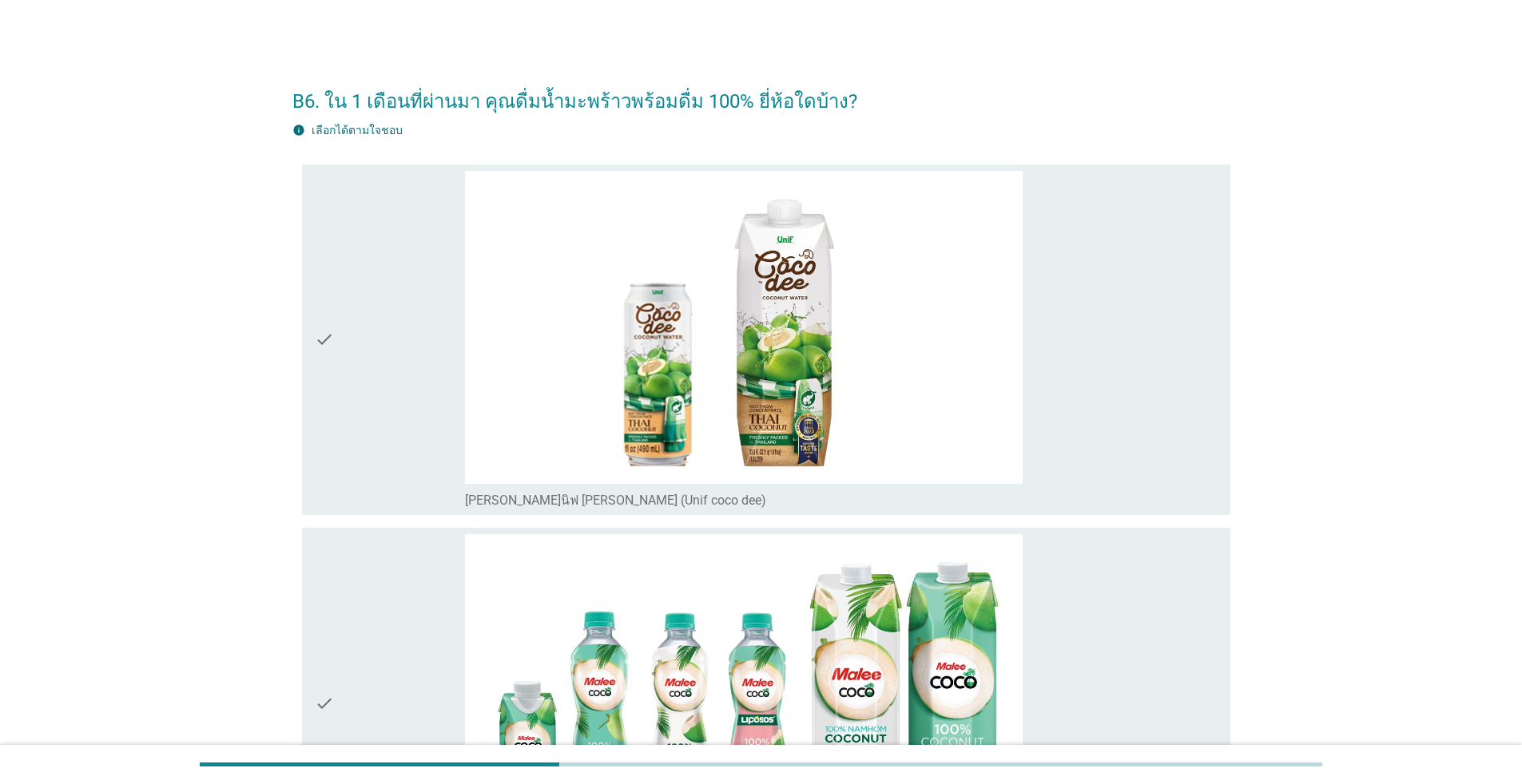
click at [336, 615] on div "check" at bounding box center [389, 703] width 150 height 338
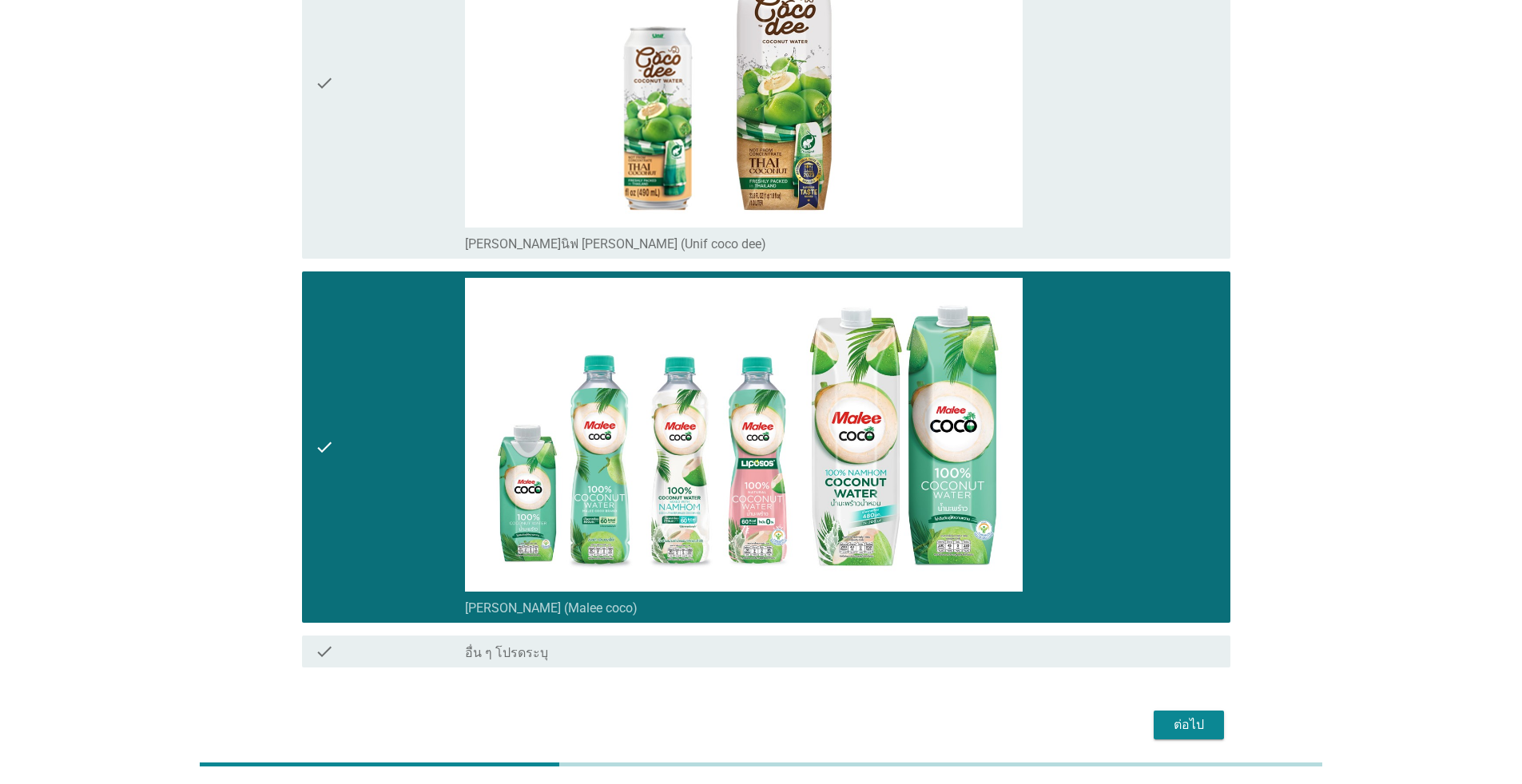
scroll to position [247, 0]
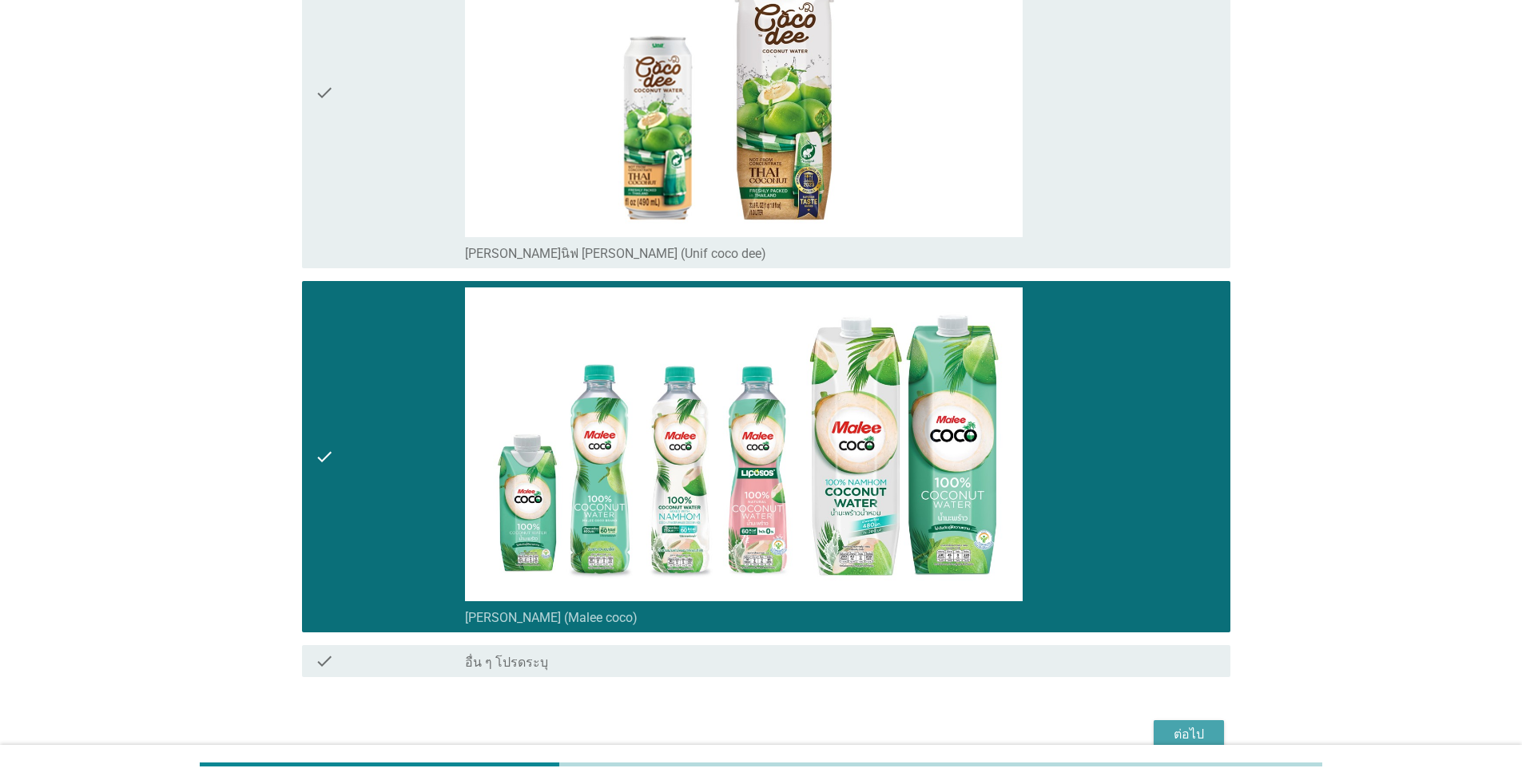
click at [786, 717] on div "ต่อไป" at bounding box center [1188, 734] width 45 height 19
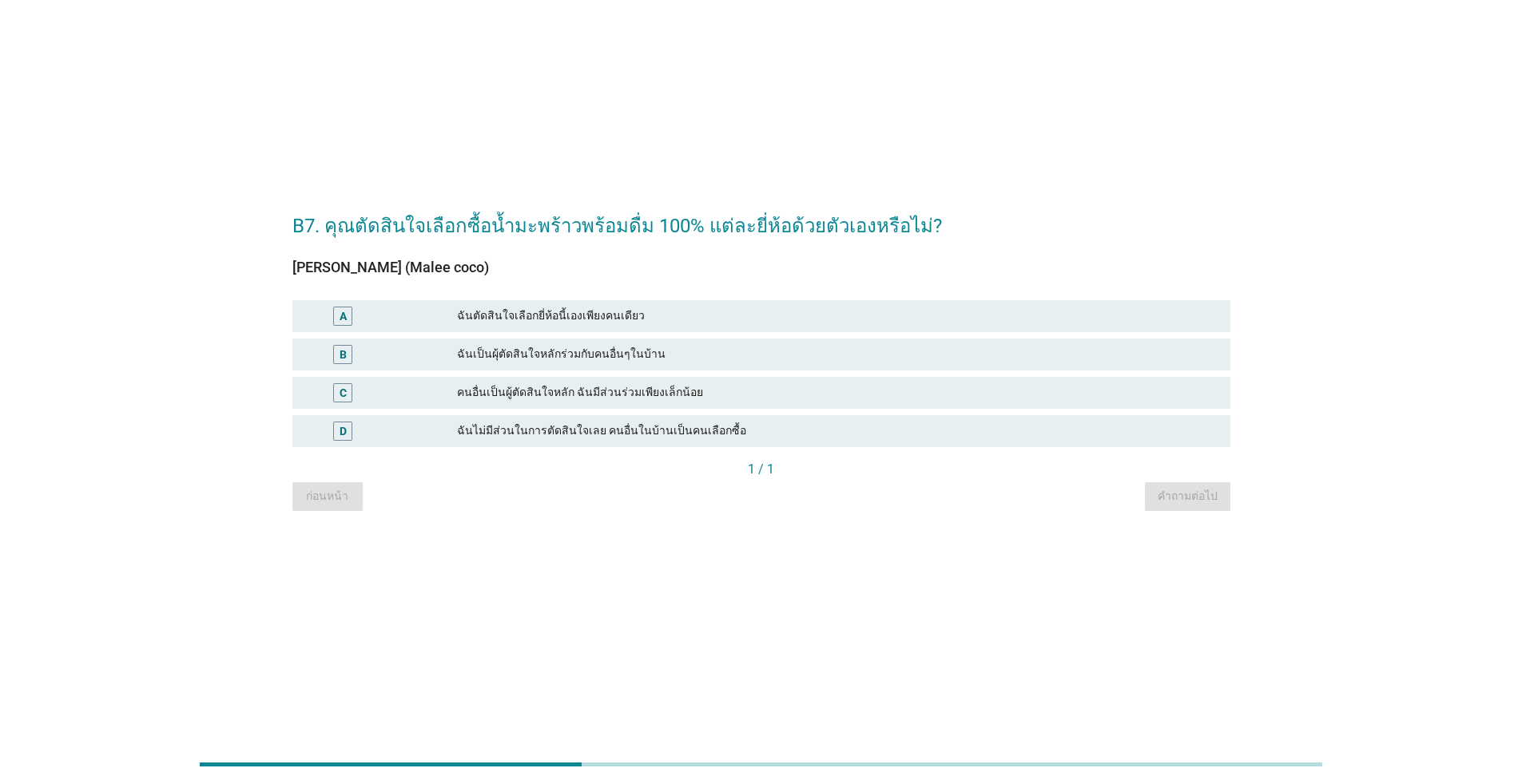
scroll to position [0, 0]
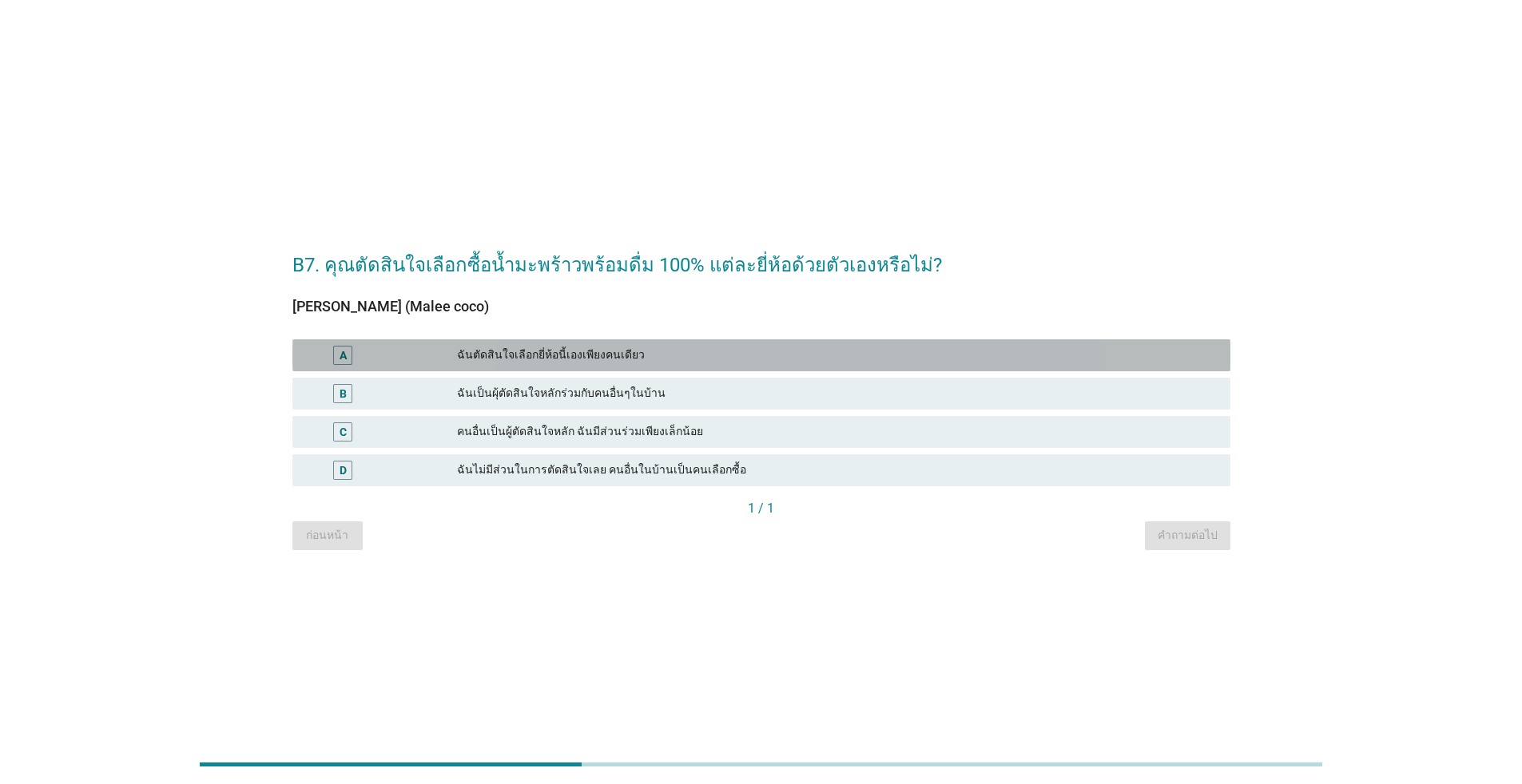
click at [339, 361] on div "A" at bounding box center [343, 355] width 7 height 16
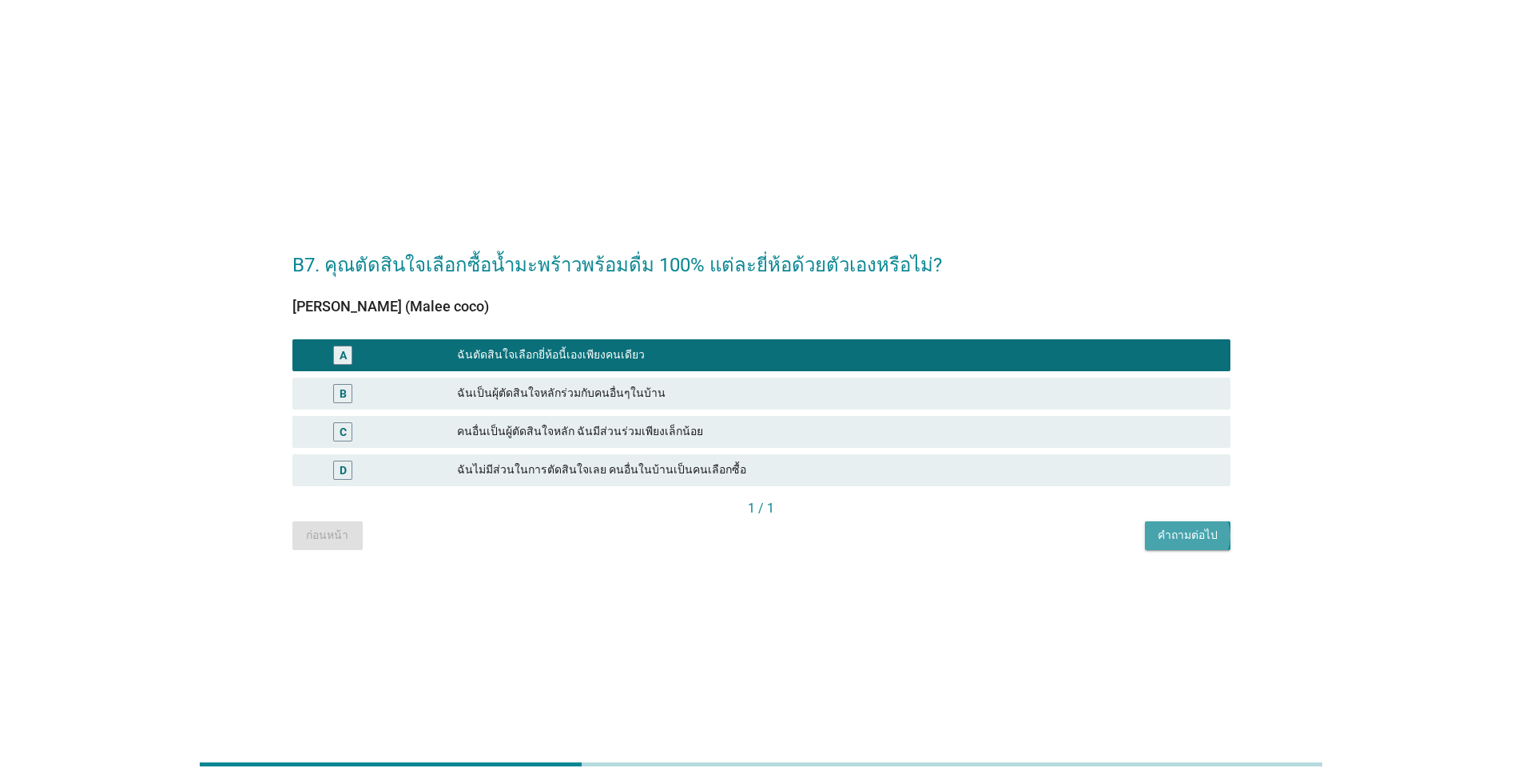
click at [786, 536] on div "คำถามต่อไป" at bounding box center [1188, 535] width 60 height 16
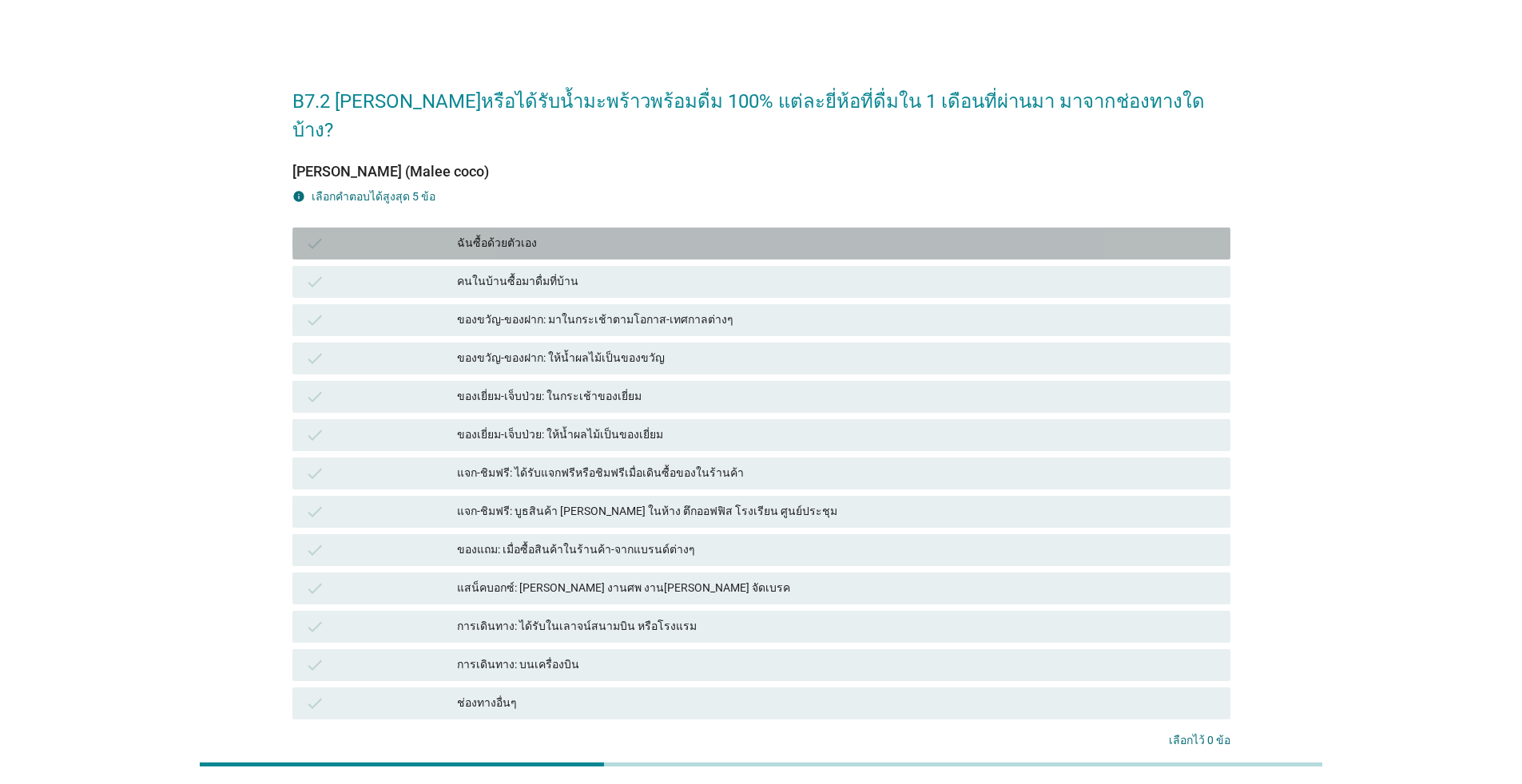
click at [336, 234] on div "check" at bounding box center [380, 243] width 152 height 19
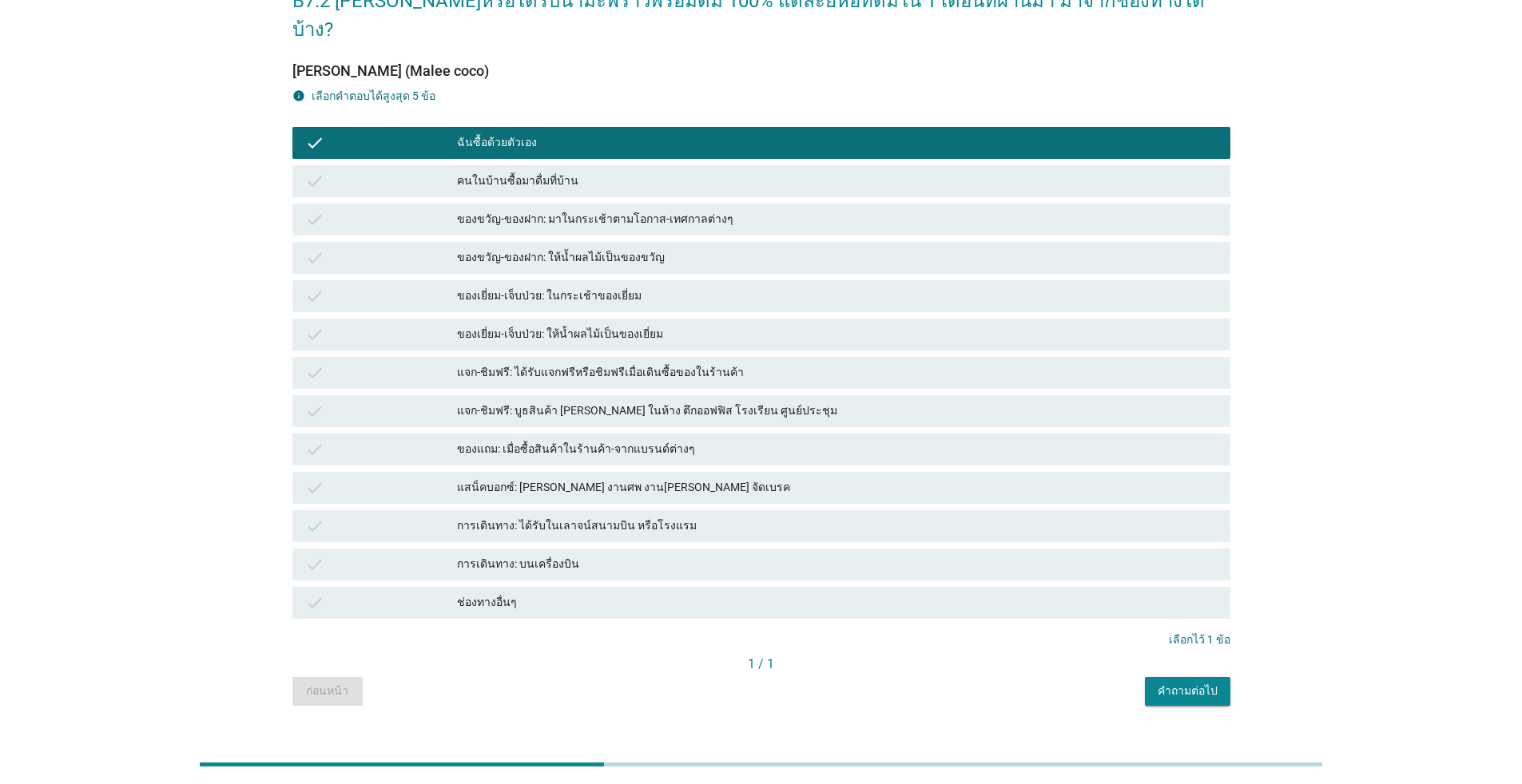
scroll to position [103, 0]
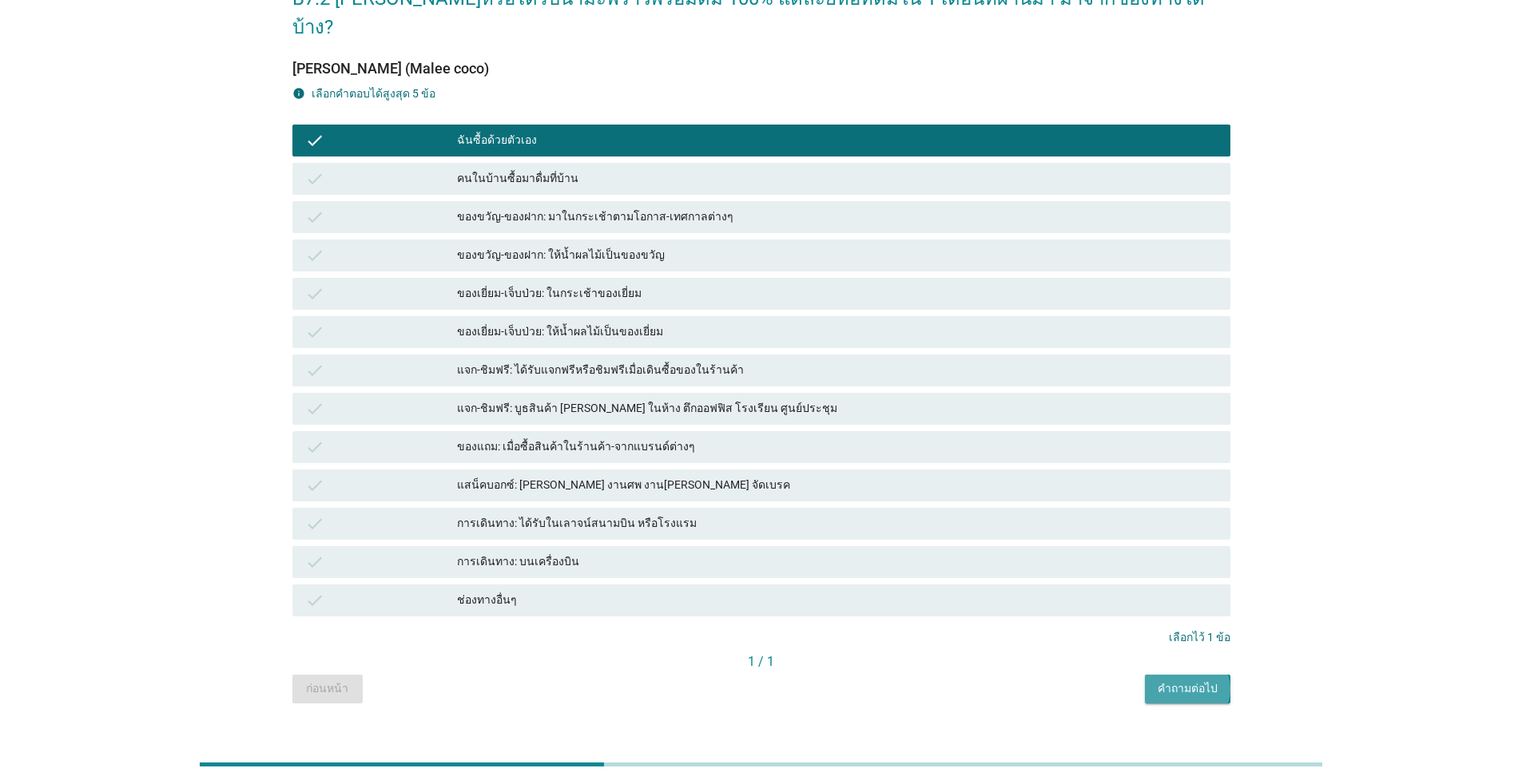
click at [786, 681] on div "คำถามต่อไป" at bounding box center [1188, 689] width 60 height 16
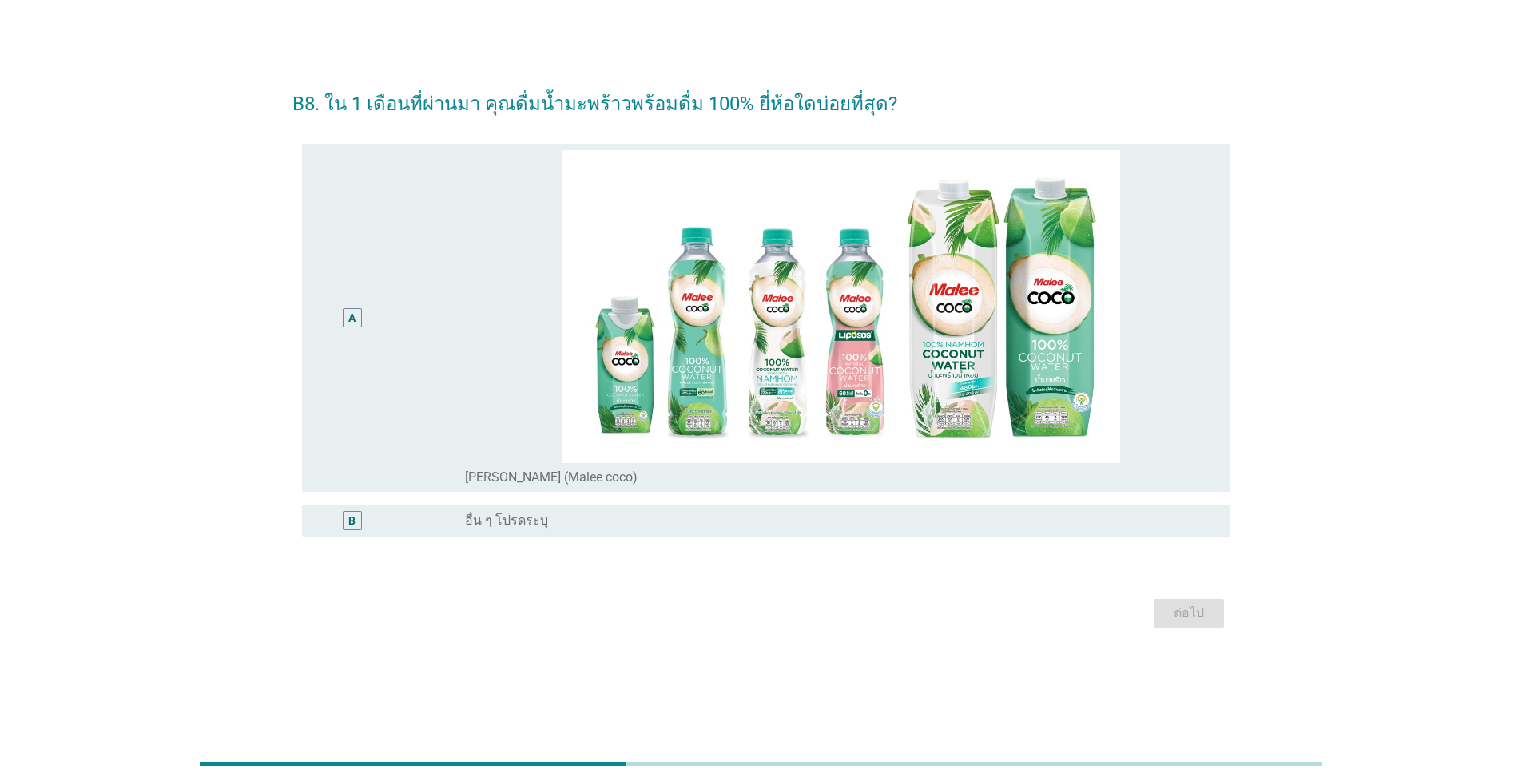
scroll to position [0, 0]
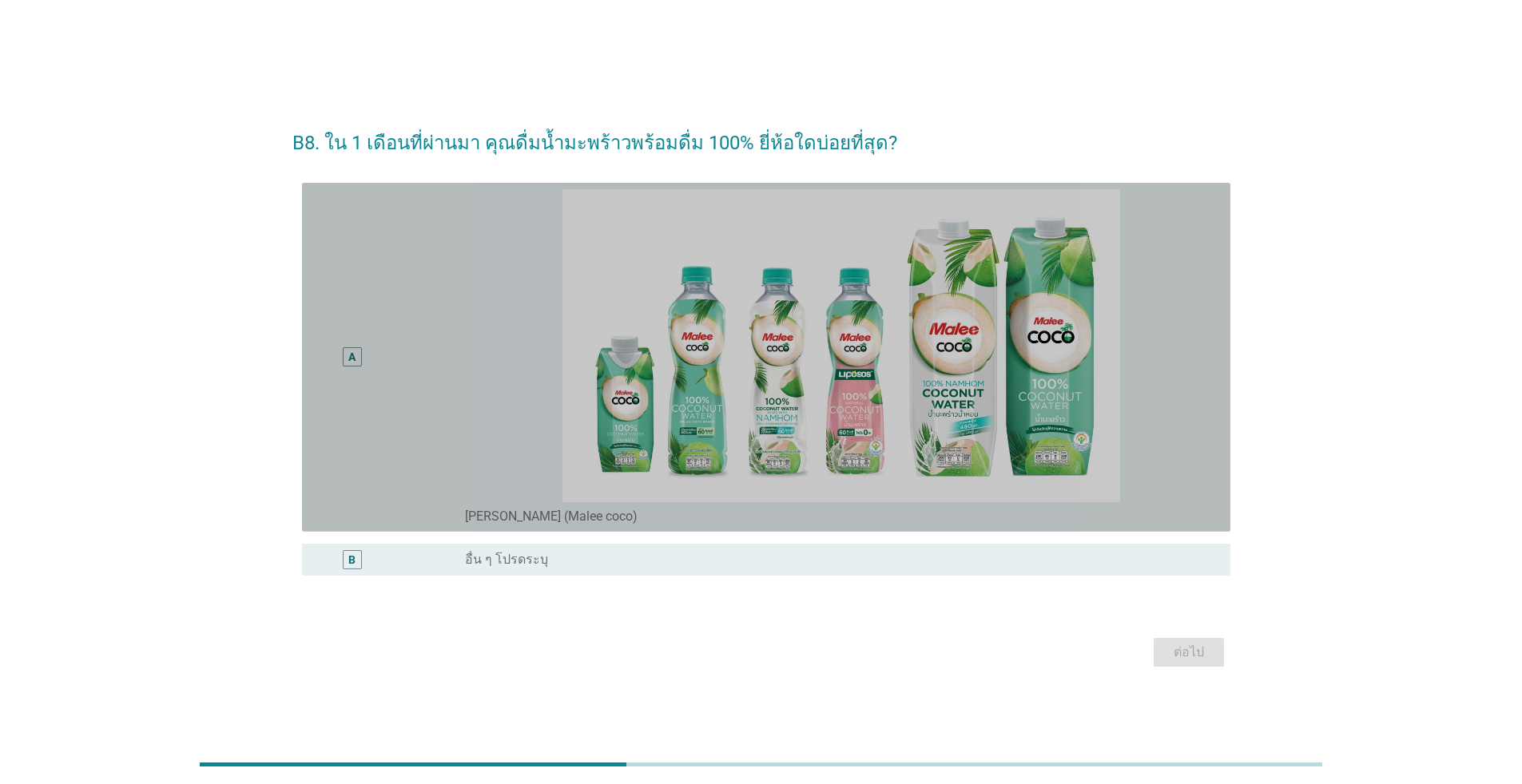
click at [361, 362] on div "A" at bounding box center [352, 356] width 19 height 19
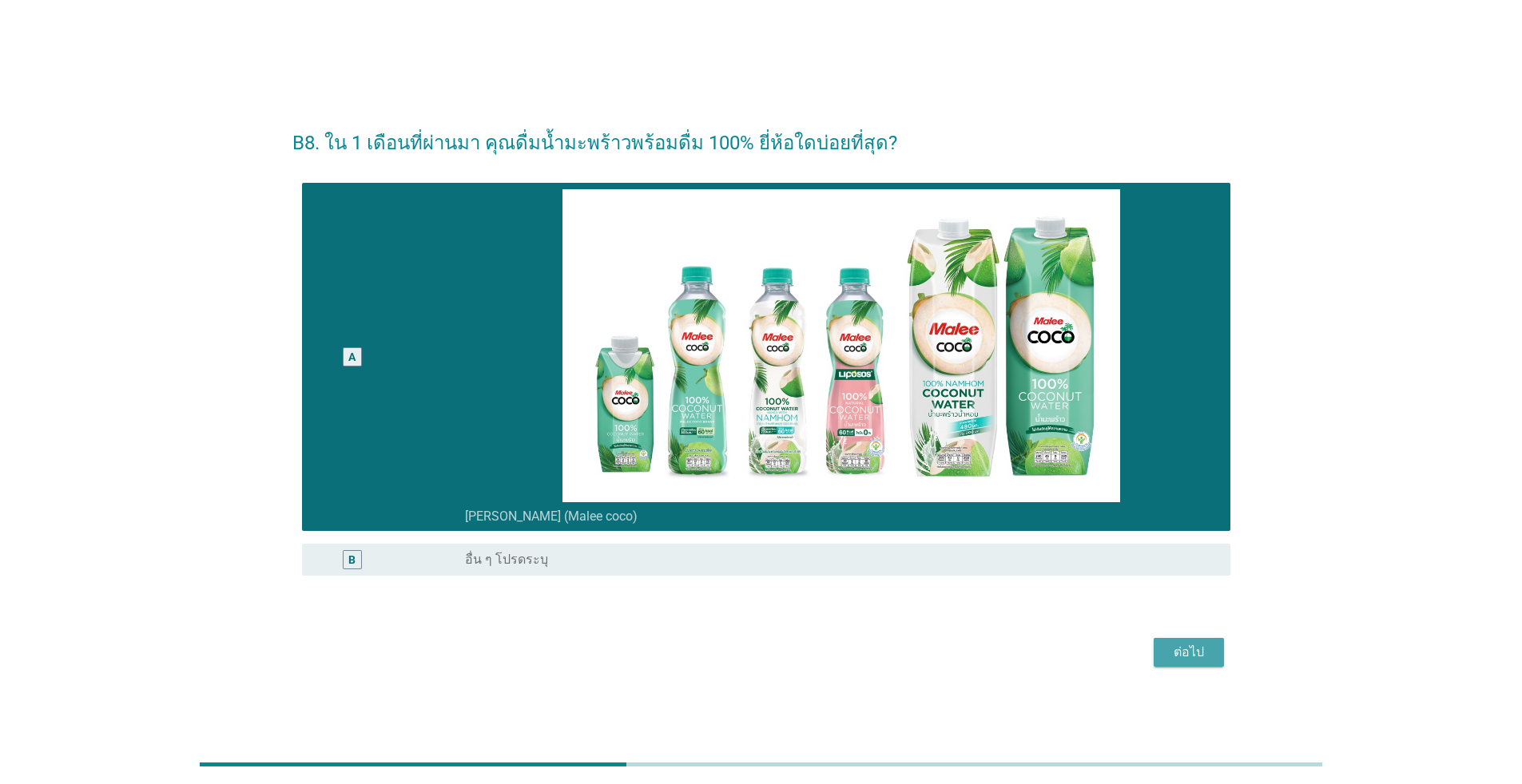
click at [786, 658] on div "ต่อไป" at bounding box center [1188, 652] width 45 height 19
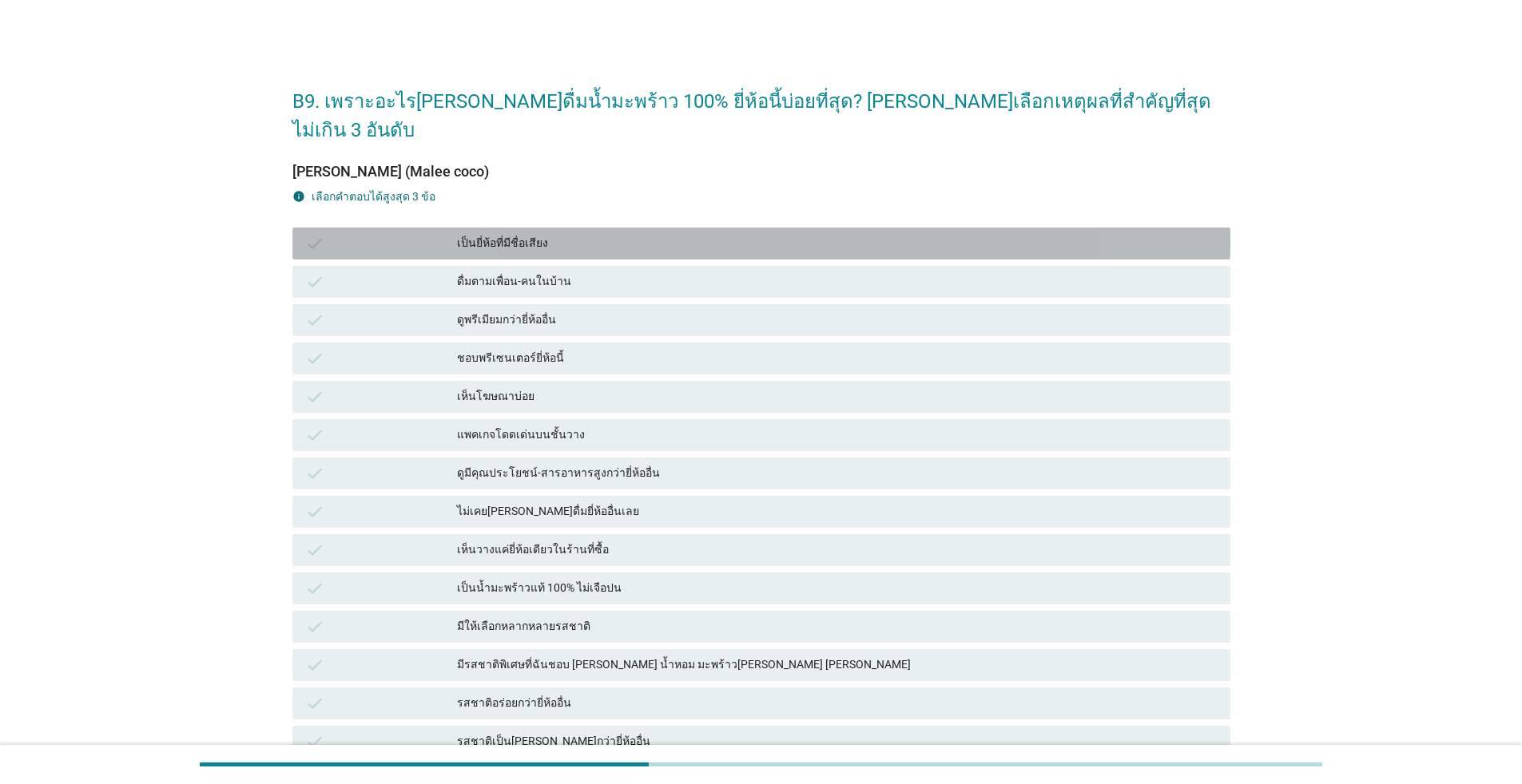
click at [336, 234] on div "check" at bounding box center [380, 243] width 152 height 19
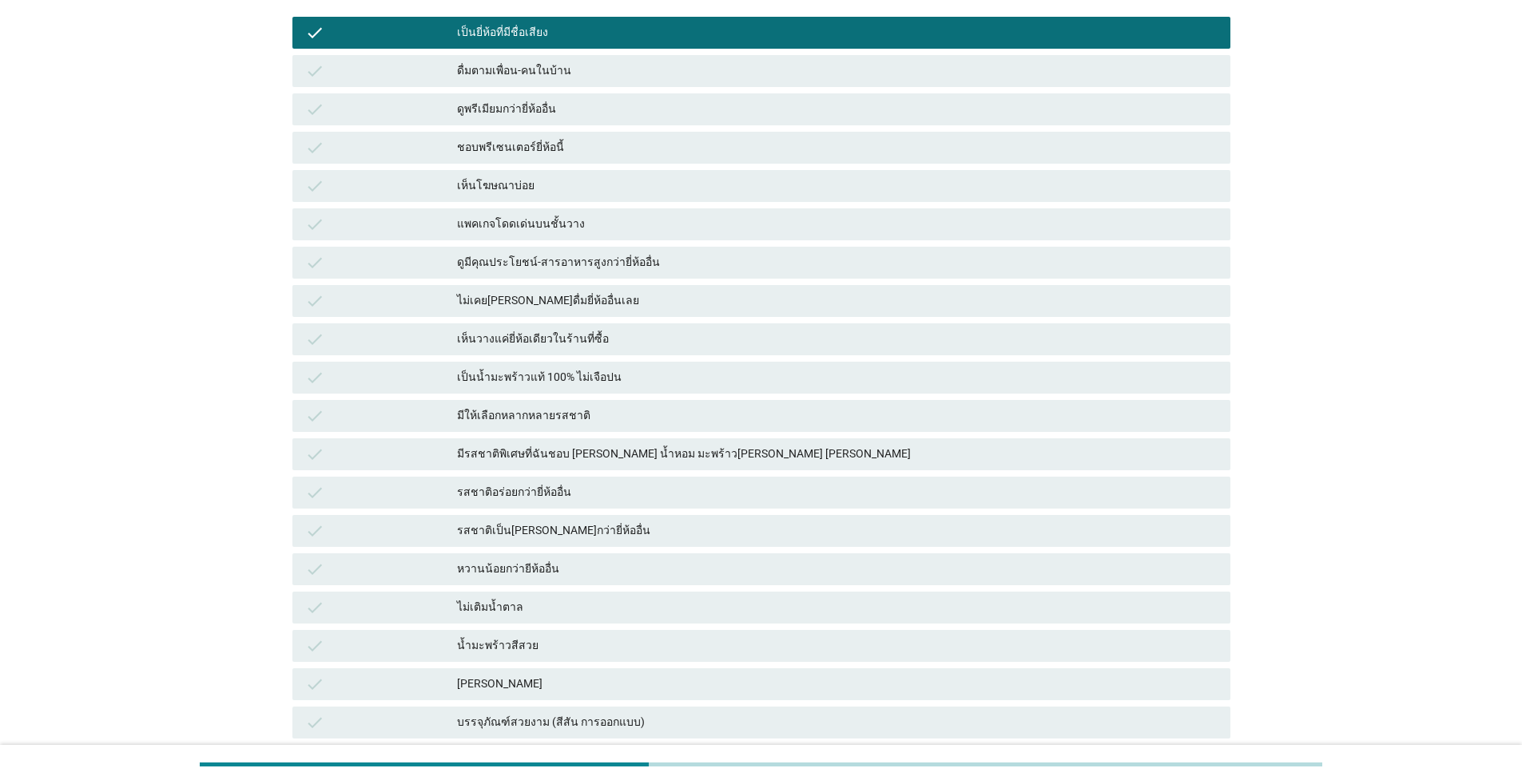
scroll to position [239, 0]
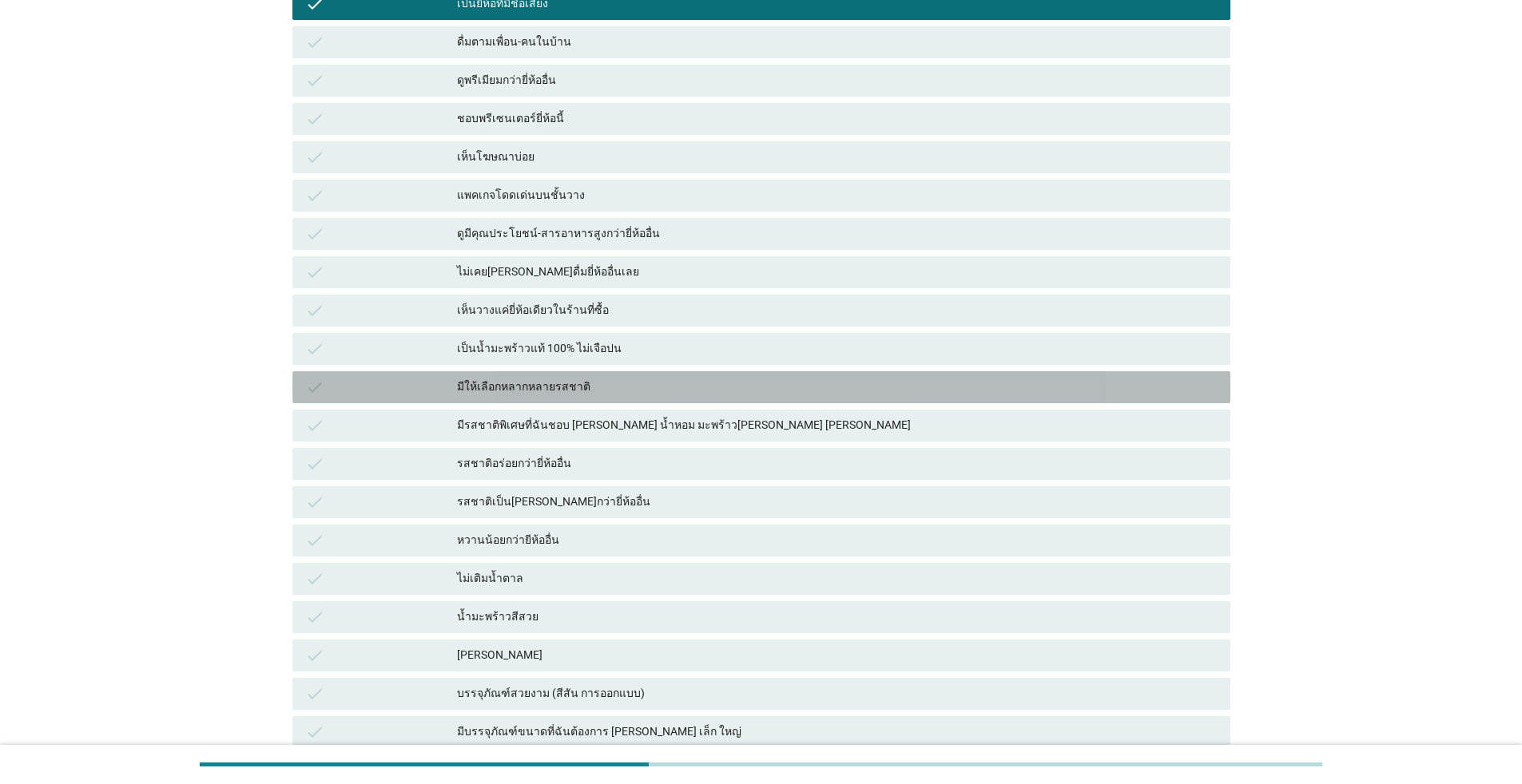
click at [570, 378] on div "มีให้เลือกหลากหลายรสชาติ" at bounding box center [838, 387] width 761 height 19
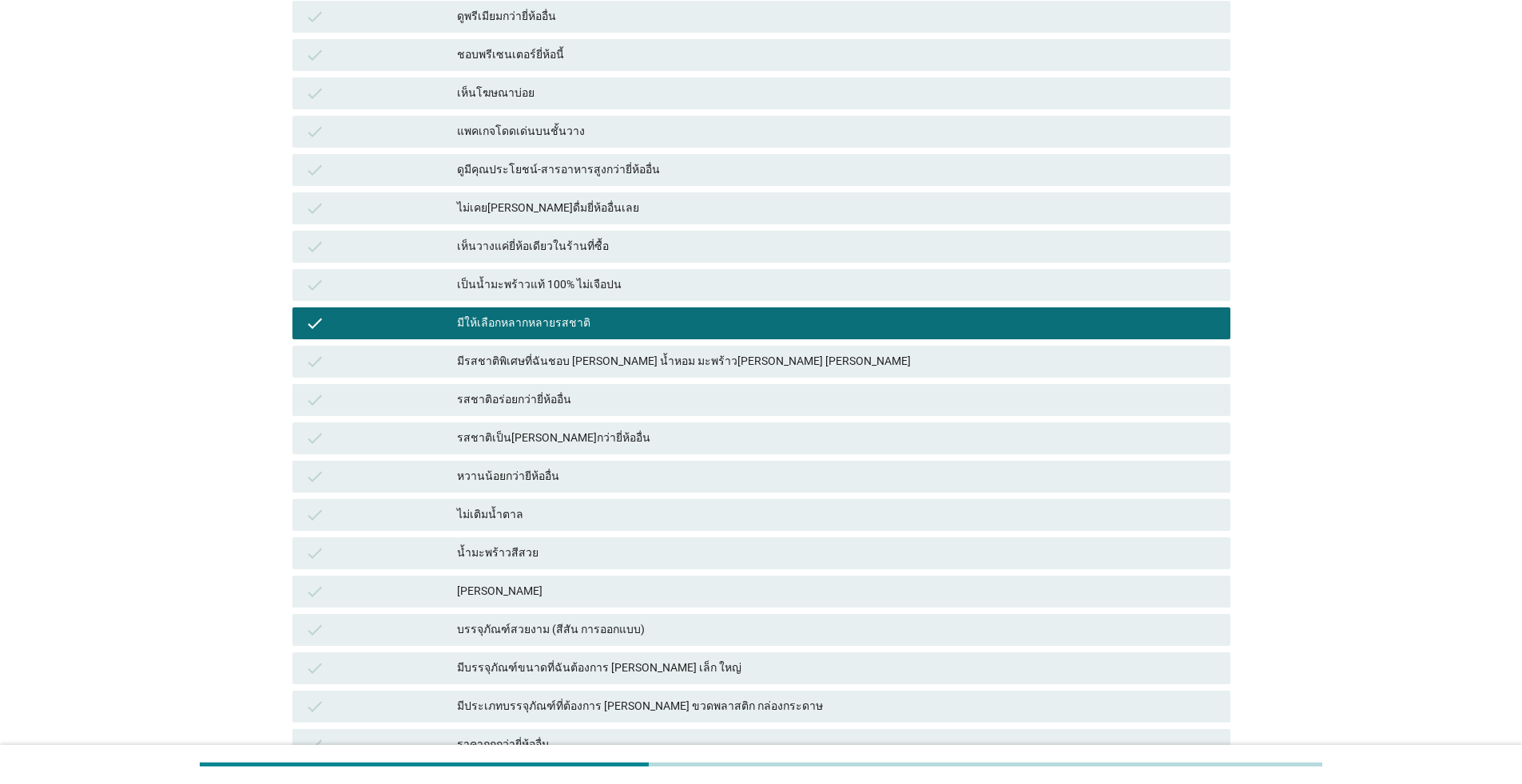
scroll to position [479, 0]
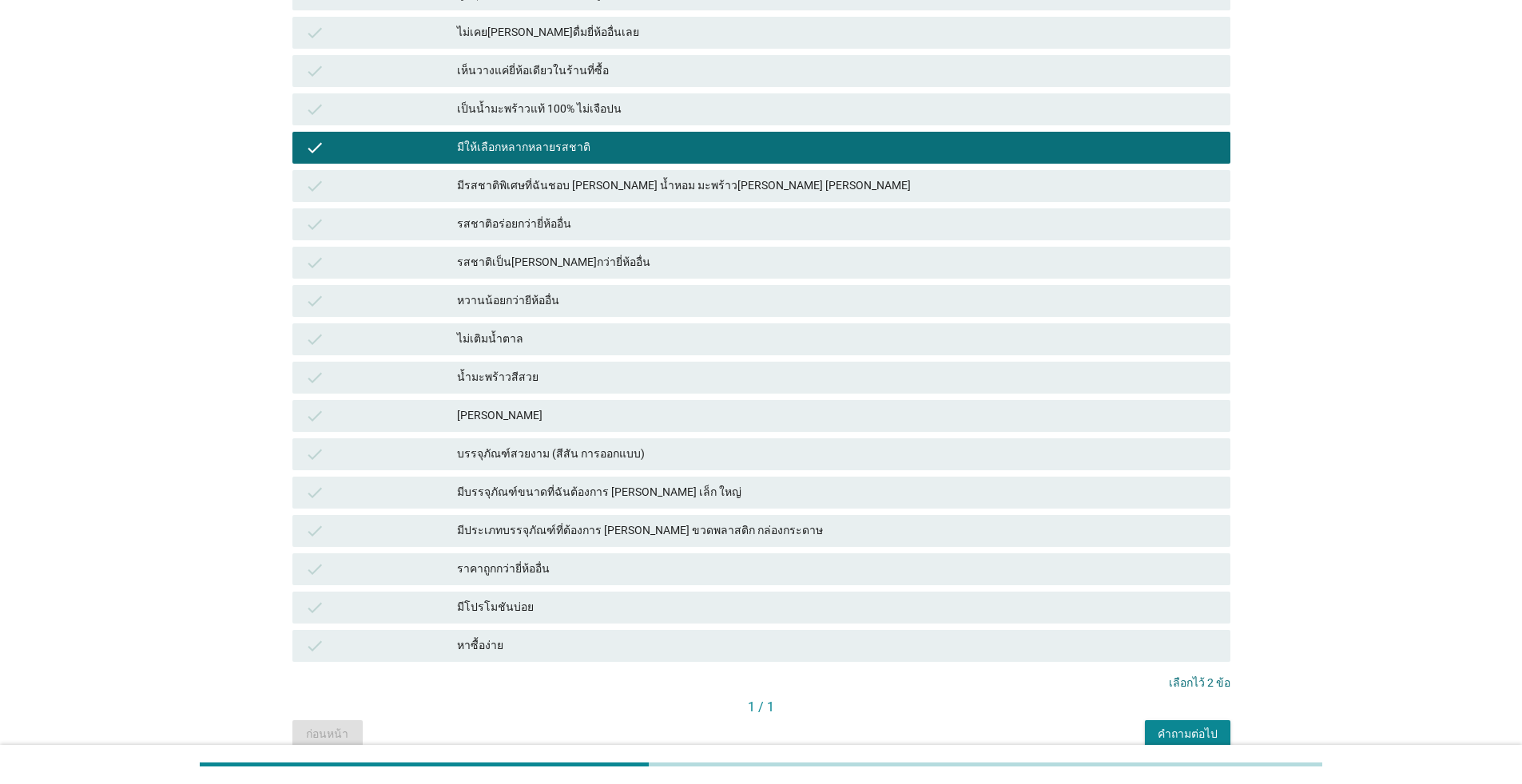
click at [516, 591] on div "check มีโปรโมชันบ่อย" at bounding box center [761, 607] width 938 height 32
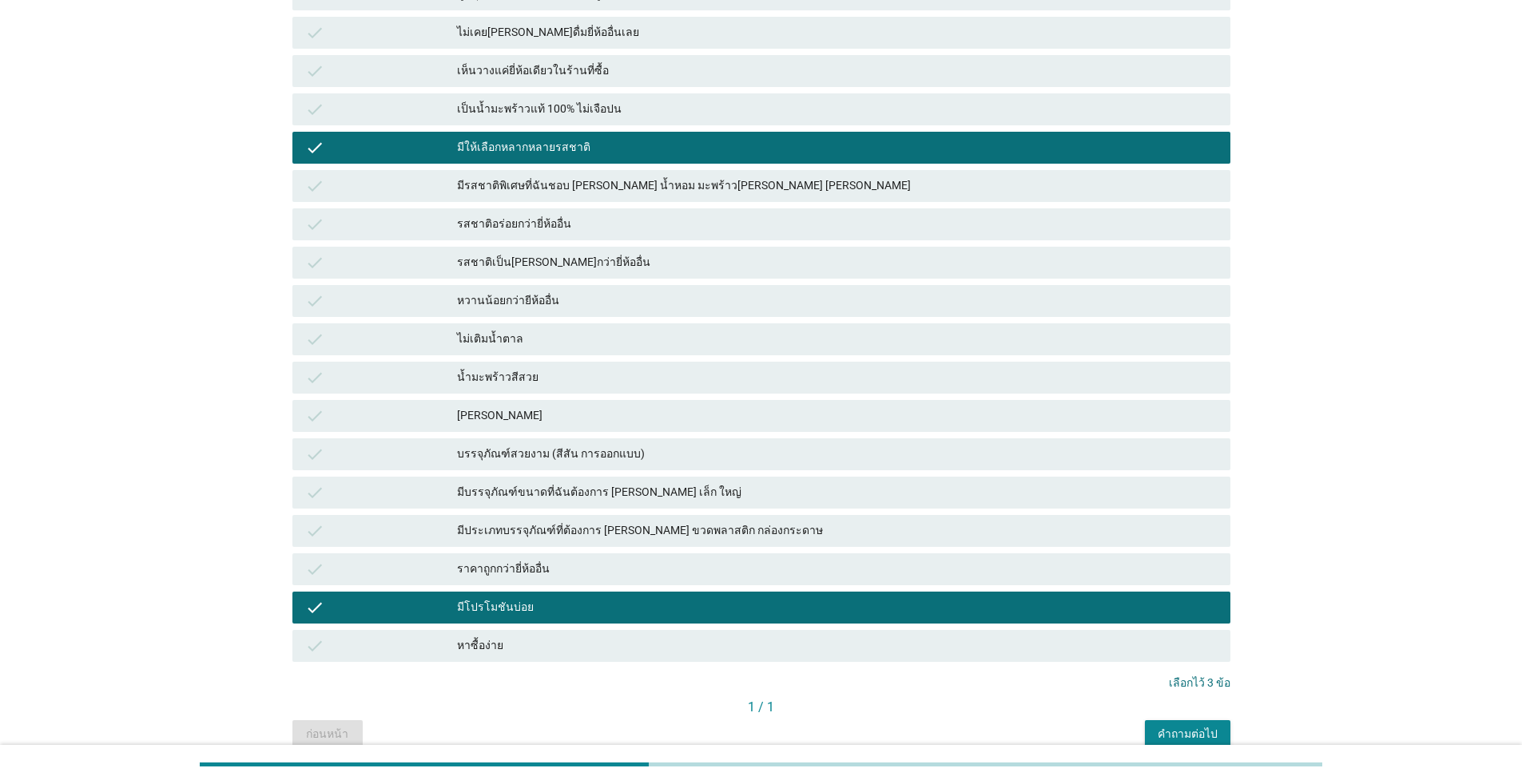
click at [493, 637] on div "หาซื้อง่าย" at bounding box center [838, 646] width 761 height 19
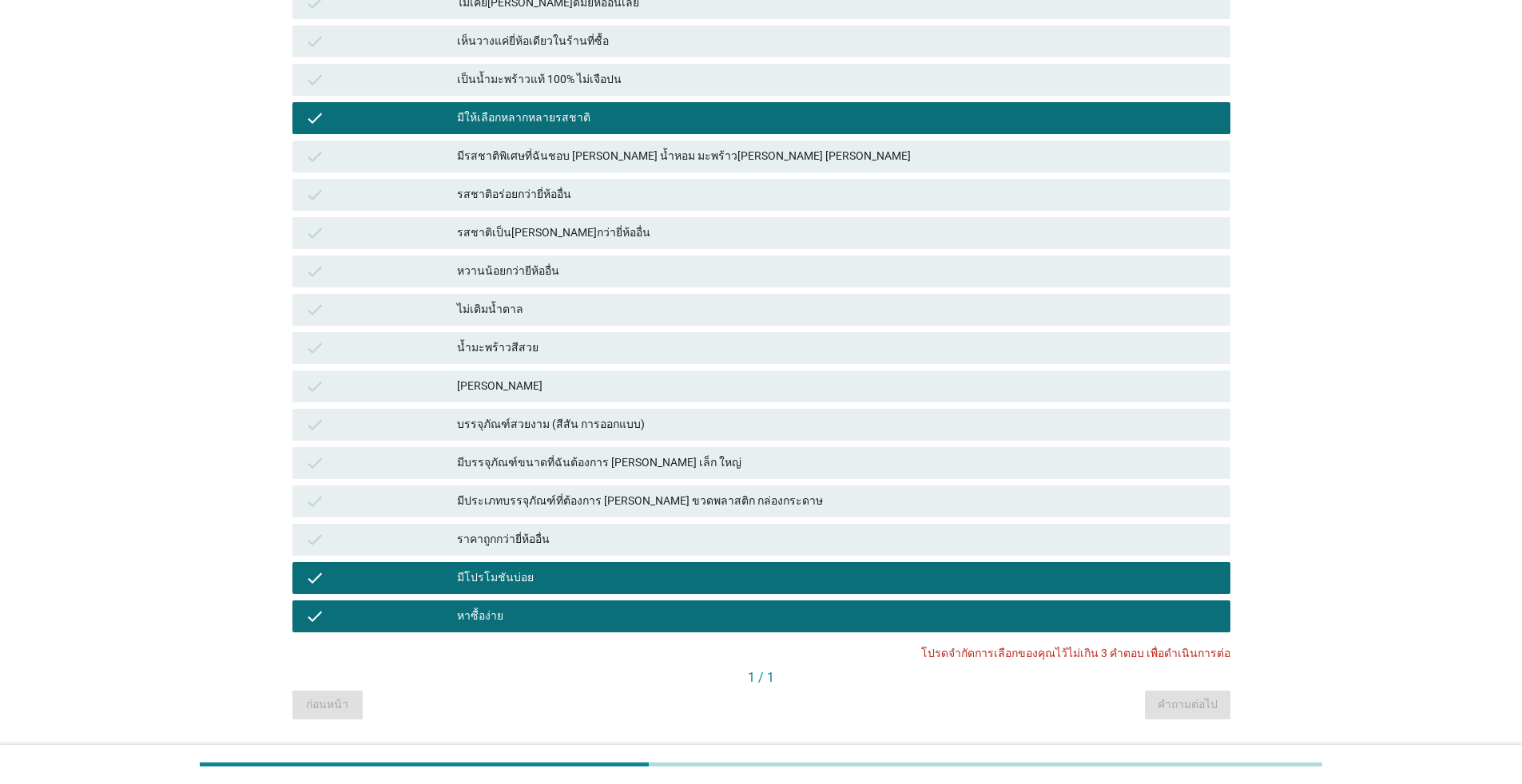
scroll to position [525, 0]
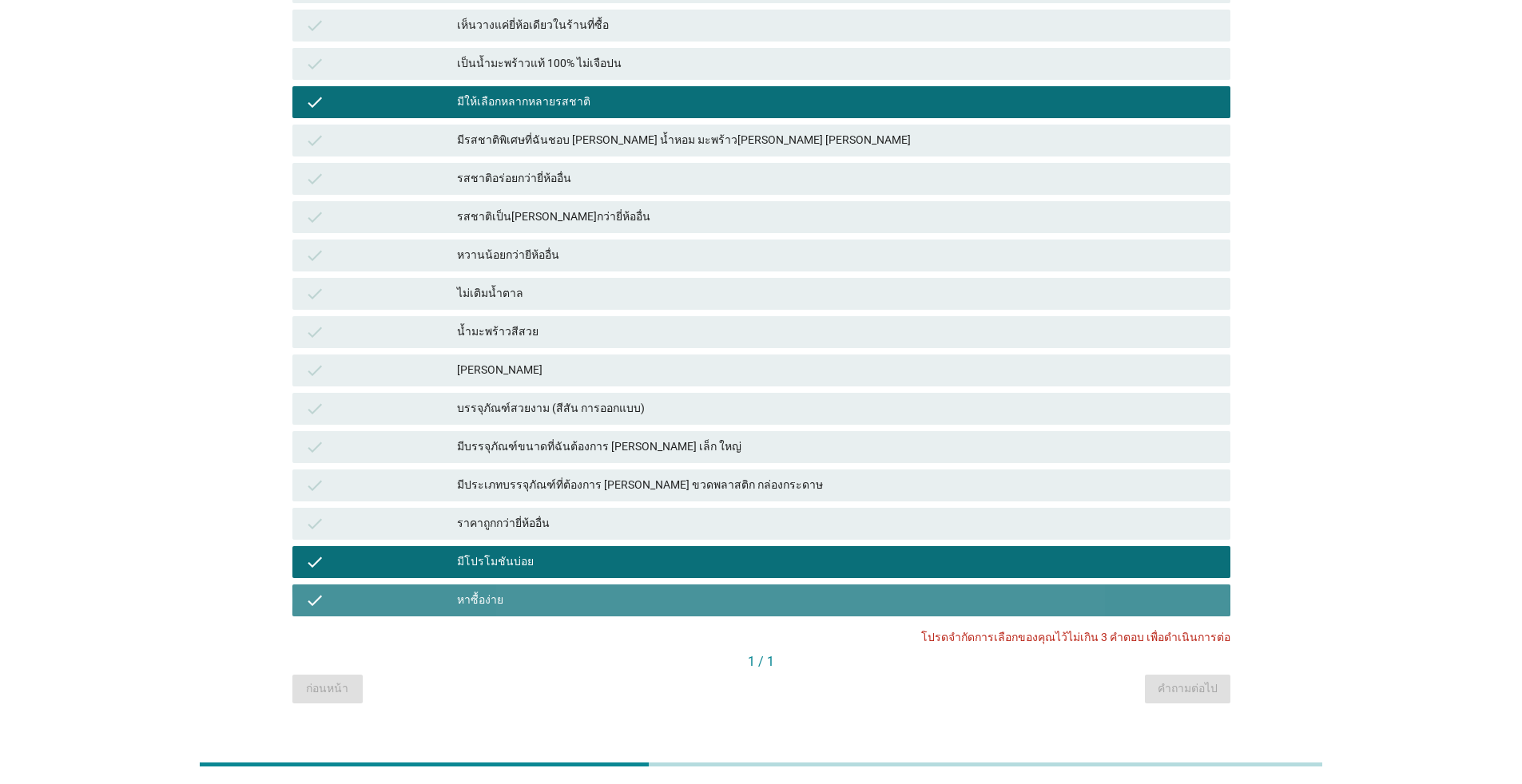
click at [512, 591] on div "หาซื้อง่าย" at bounding box center [838, 600] width 761 height 19
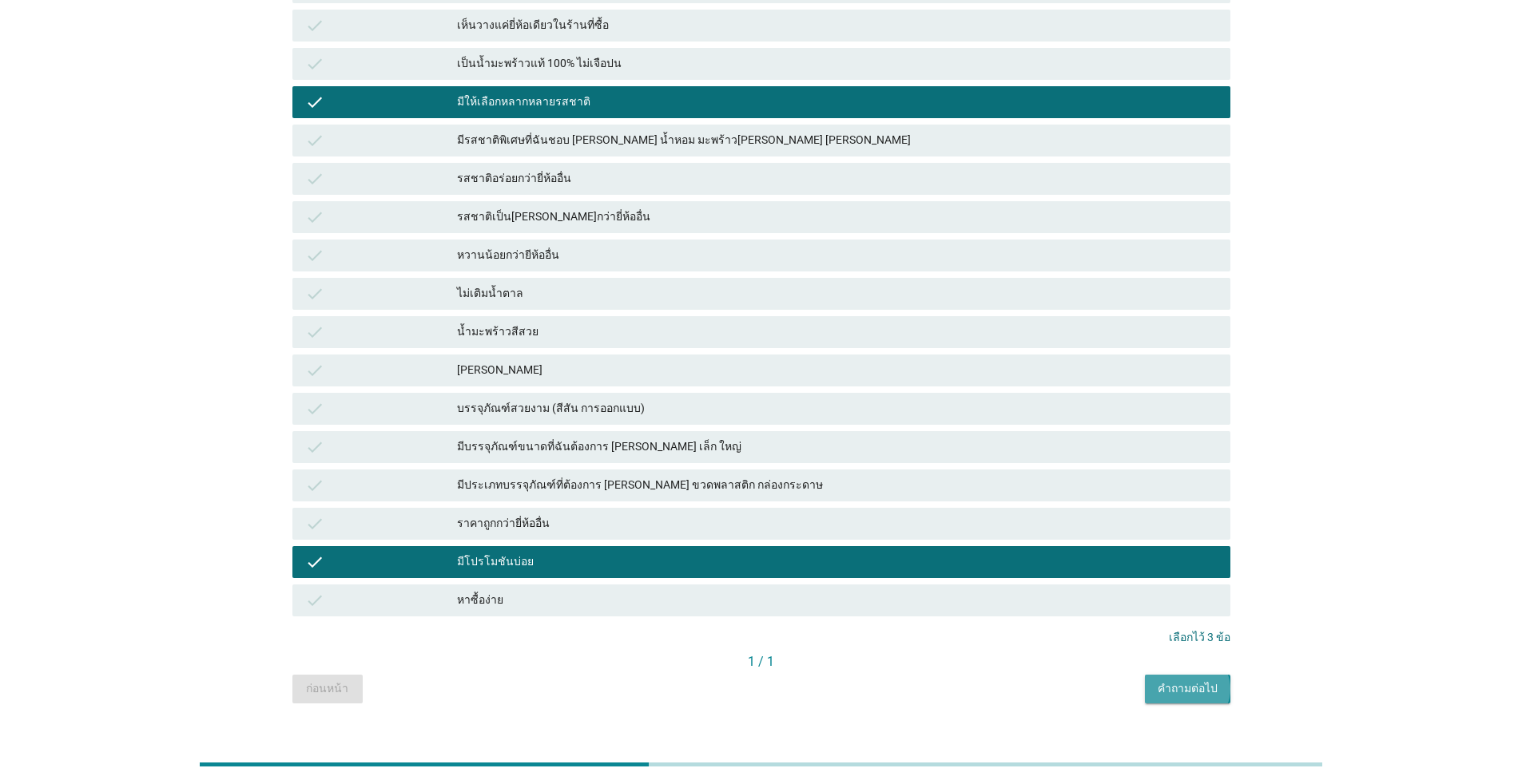
click at [786, 681] on div "คำถามต่อไป" at bounding box center [1188, 689] width 60 height 16
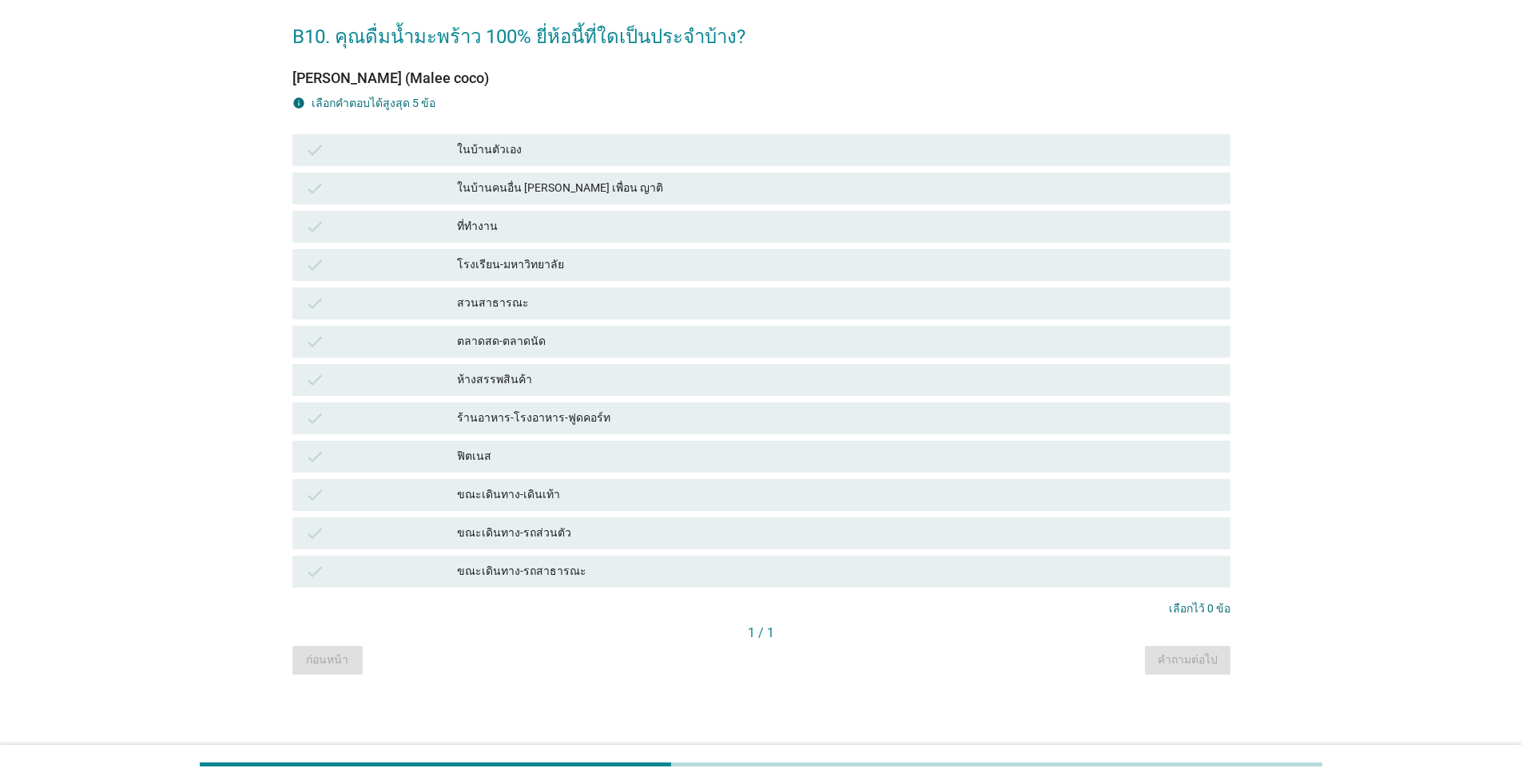
scroll to position [0, 0]
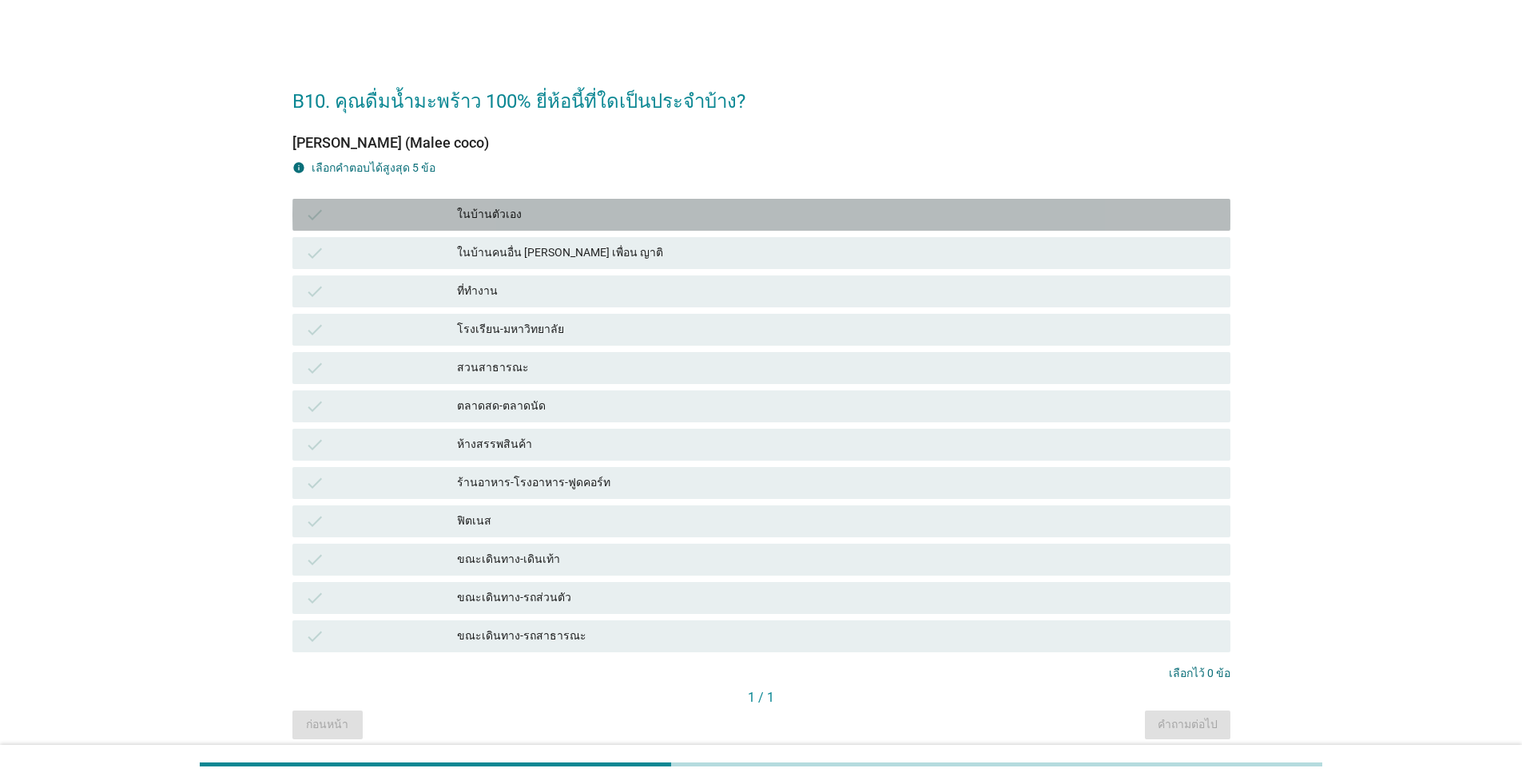
click at [461, 202] on div "check ในบ้านตัวเอง" at bounding box center [761, 215] width 938 height 32
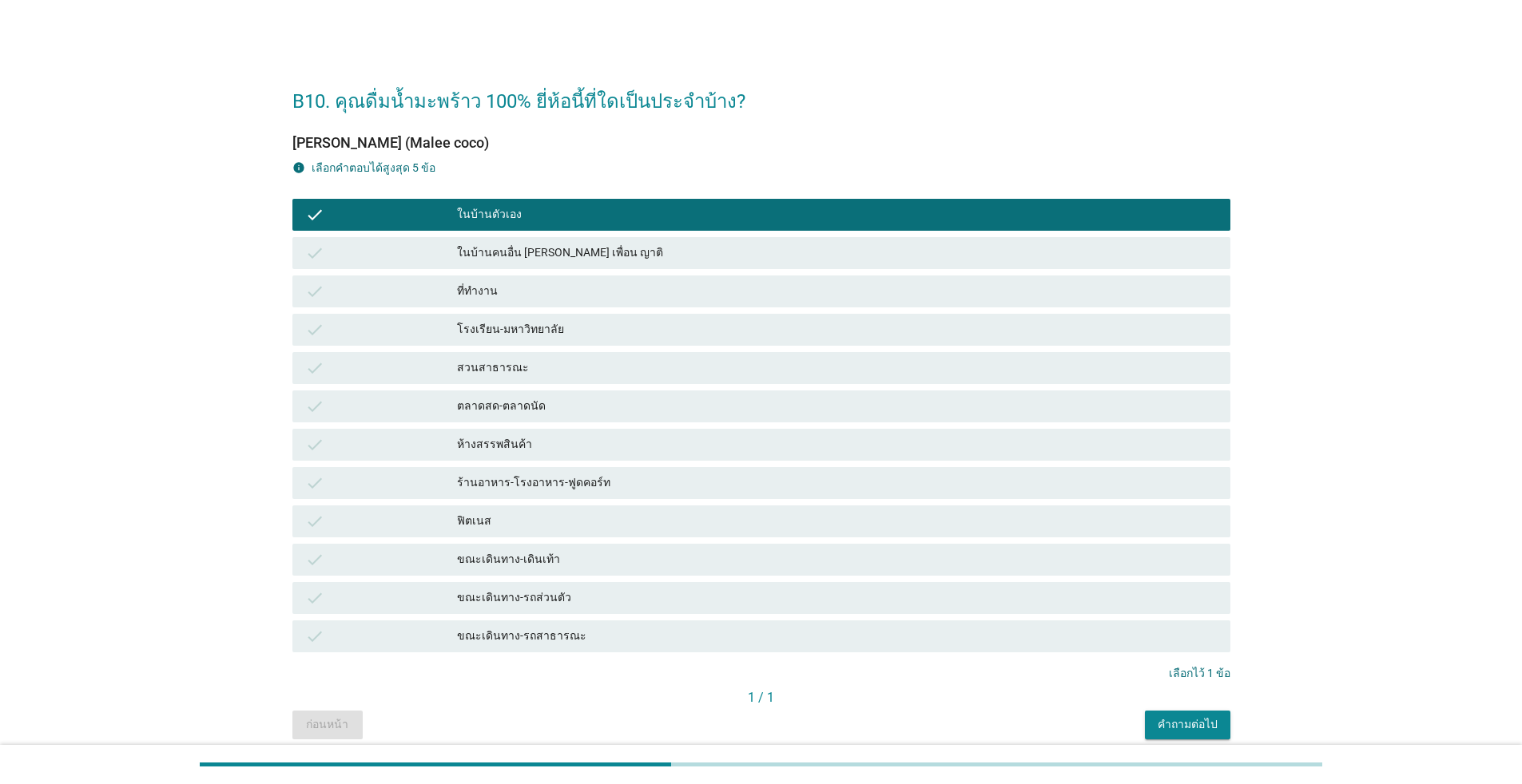
click at [505, 284] on div "ที่ทำงาน" at bounding box center [838, 291] width 761 height 19
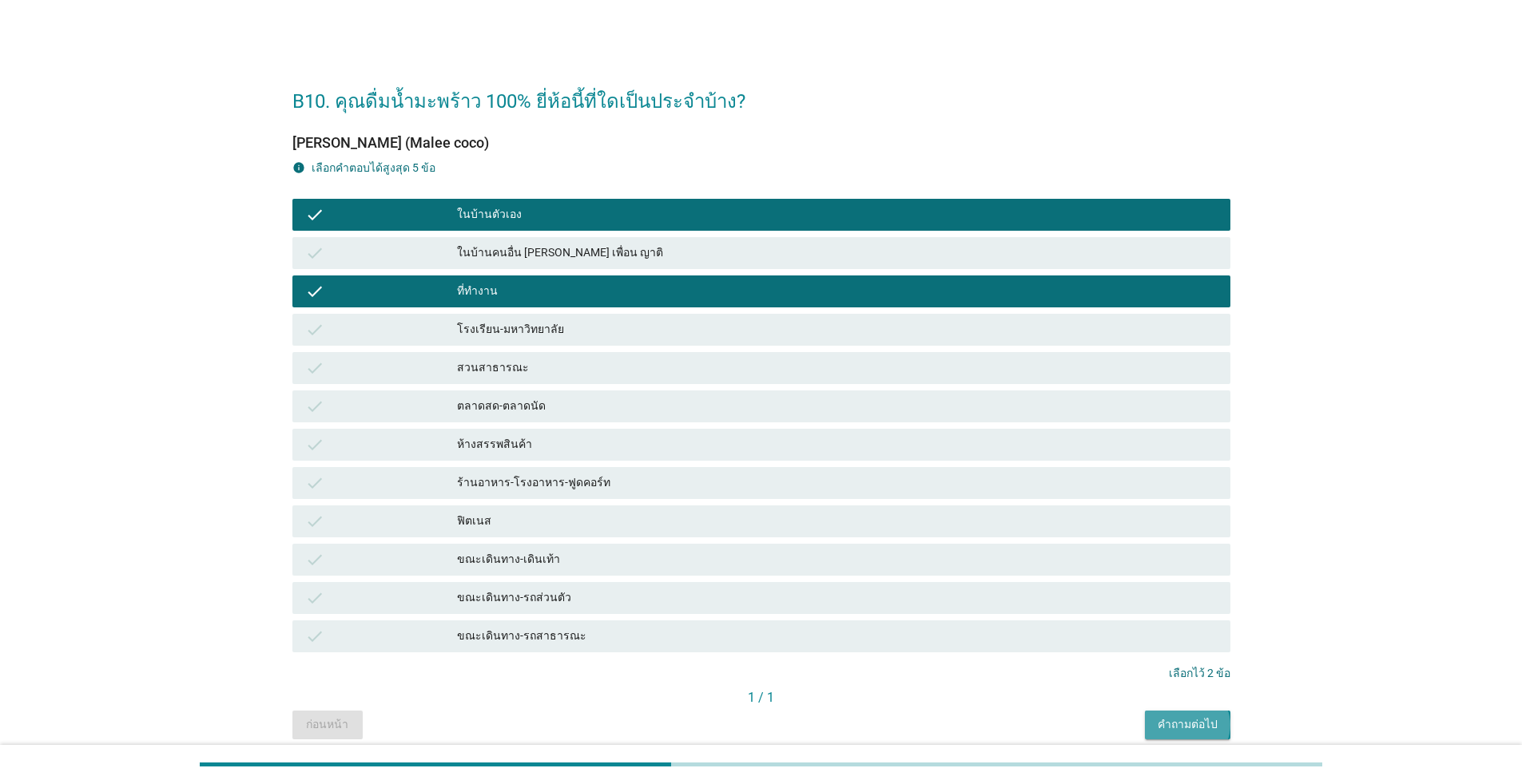
click at [786, 717] on div "คำถามต่อไป" at bounding box center [1188, 725] width 60 height 16
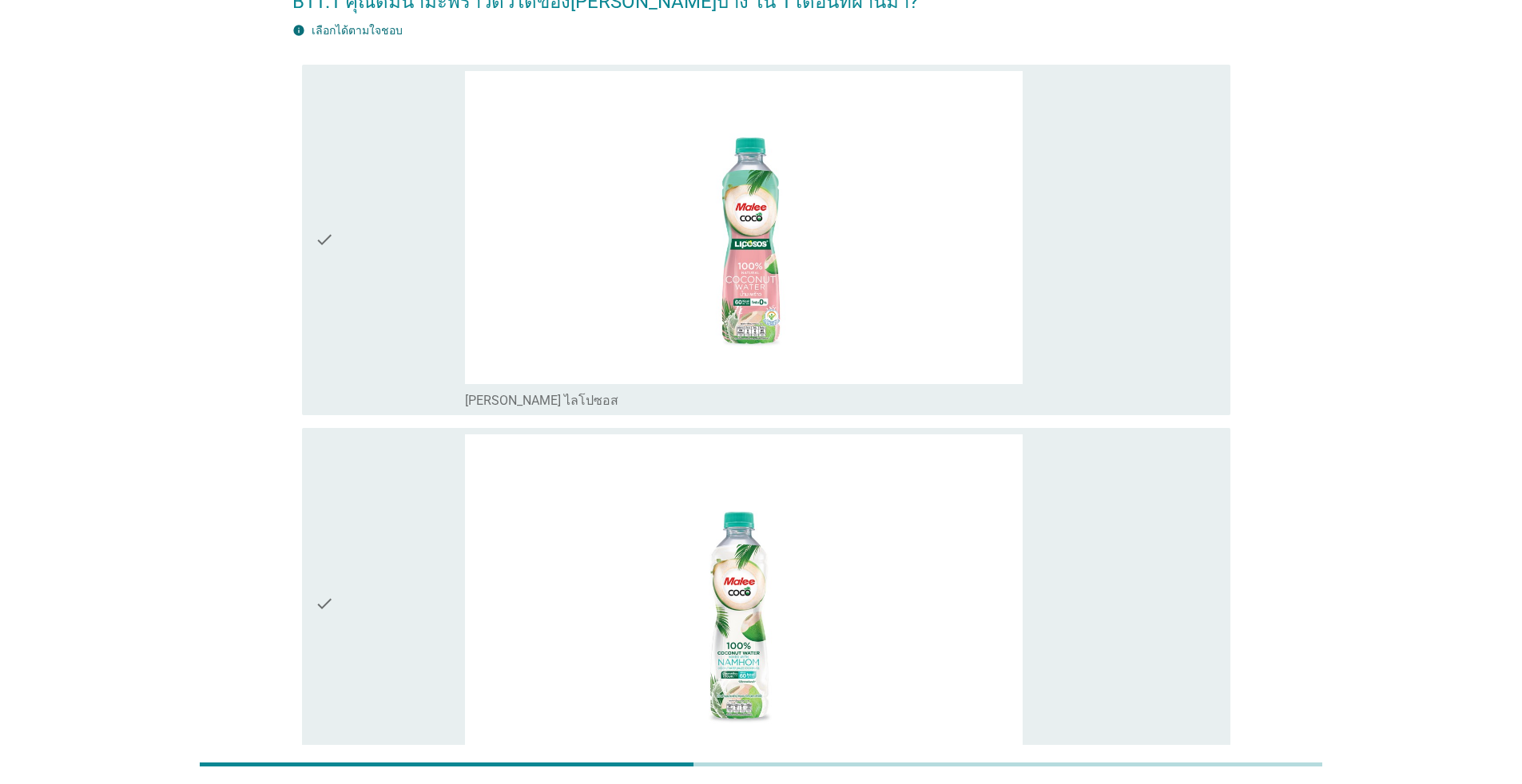
scroll to position [239, 0]
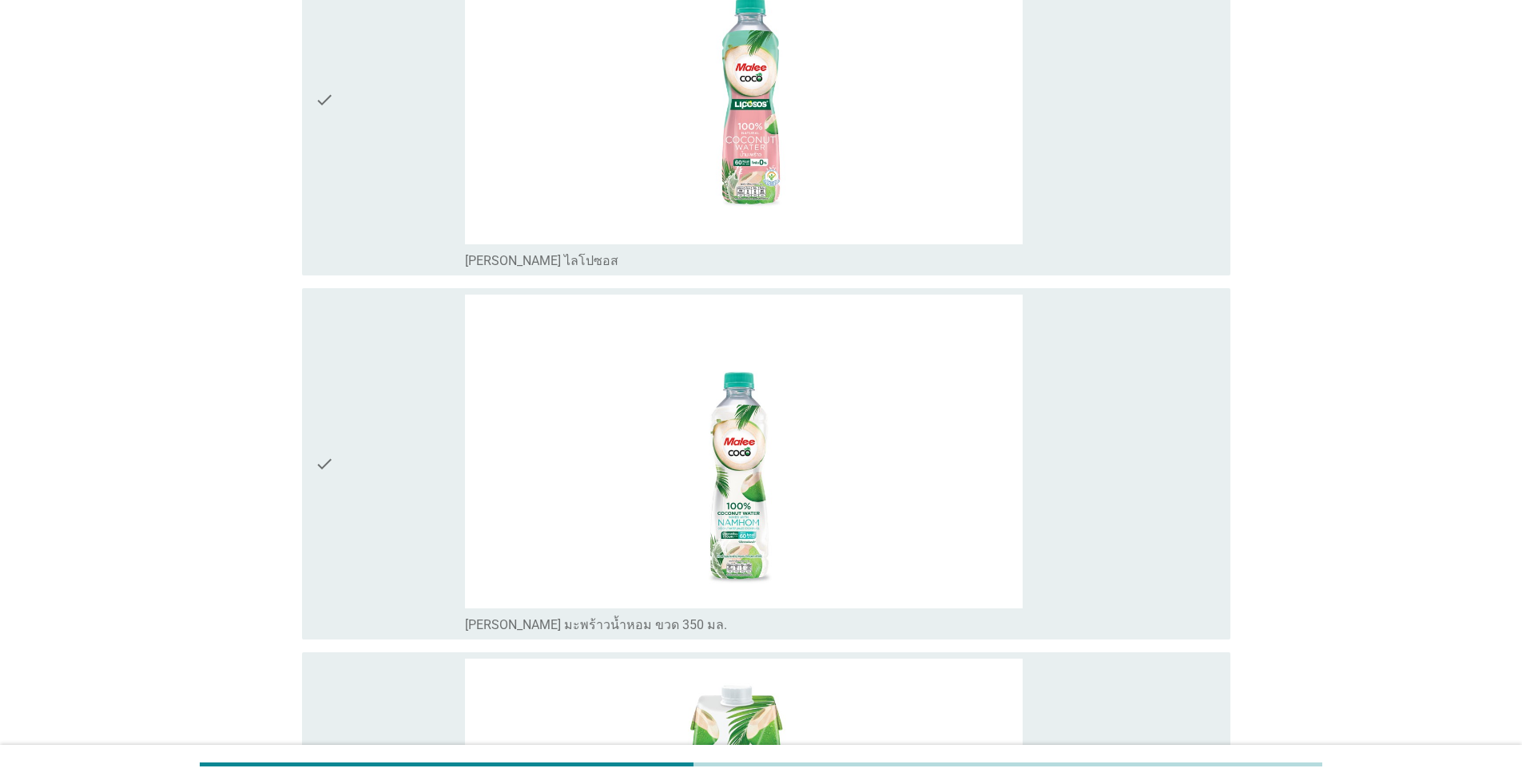
click at [366, 444] on div "check" at bounding box center [389, 464] width 150 height 338
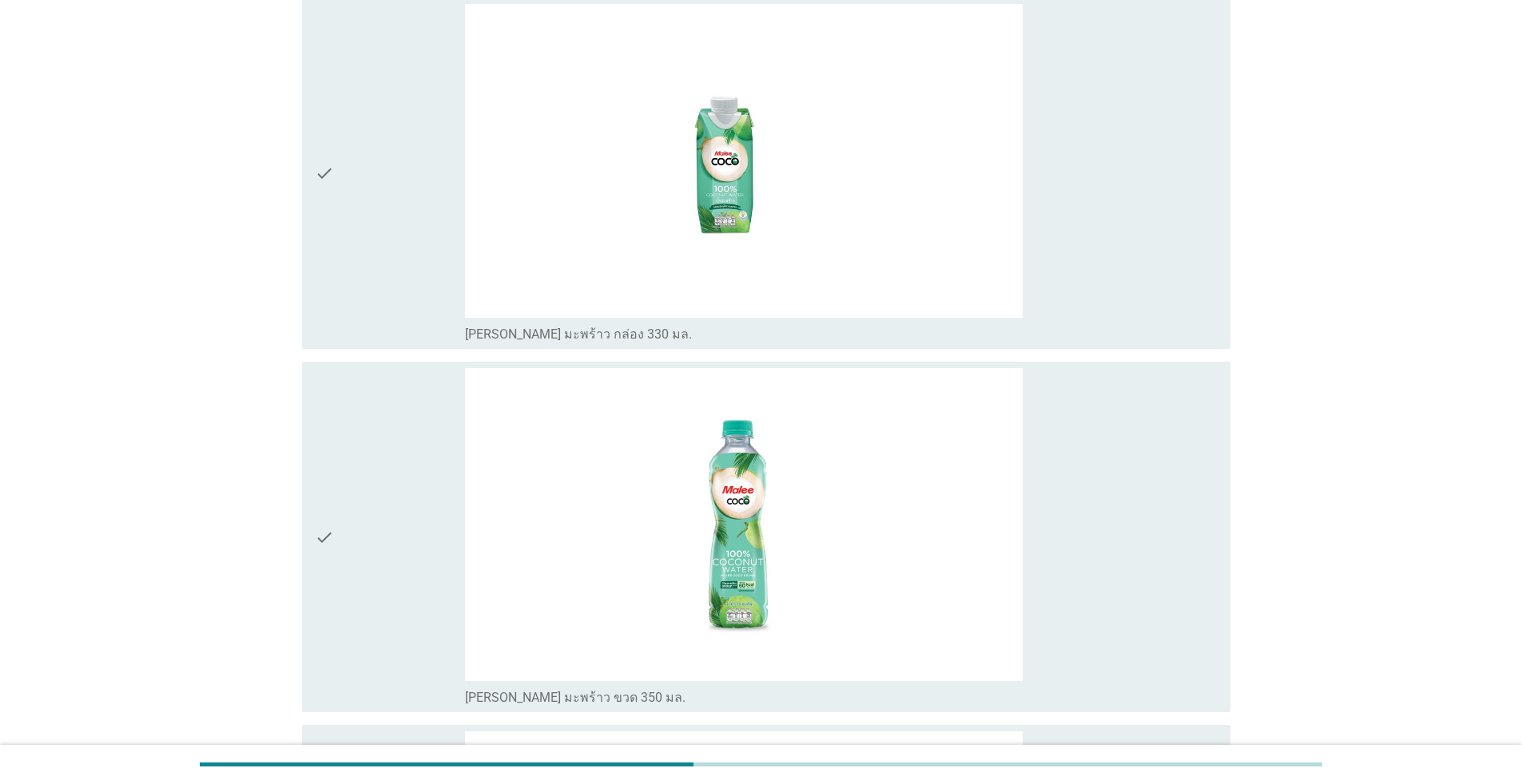
scroll to position [1278, 0]
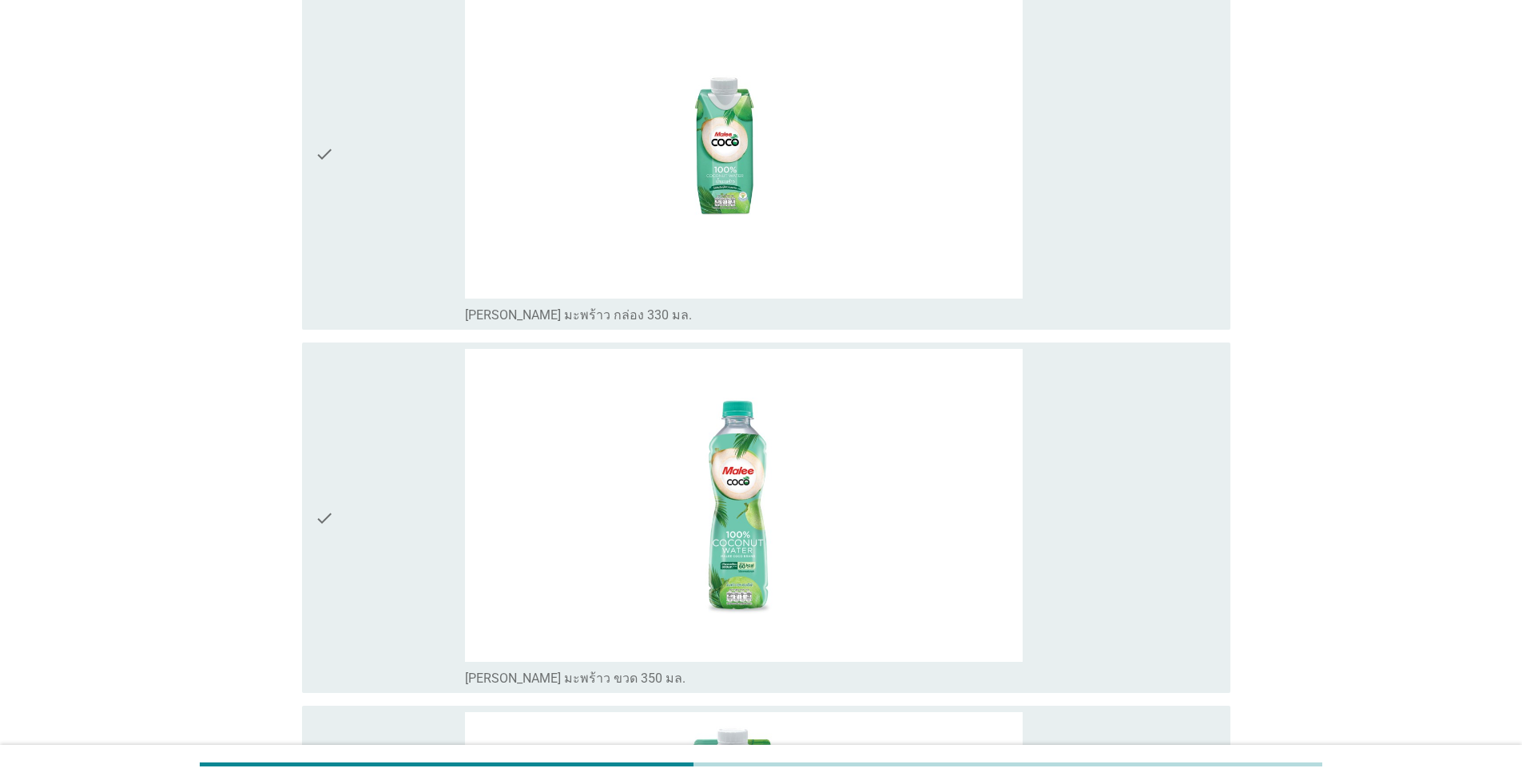
click at [351, 508] on div "check" at bounding box center [389, 518] width 150 height 338
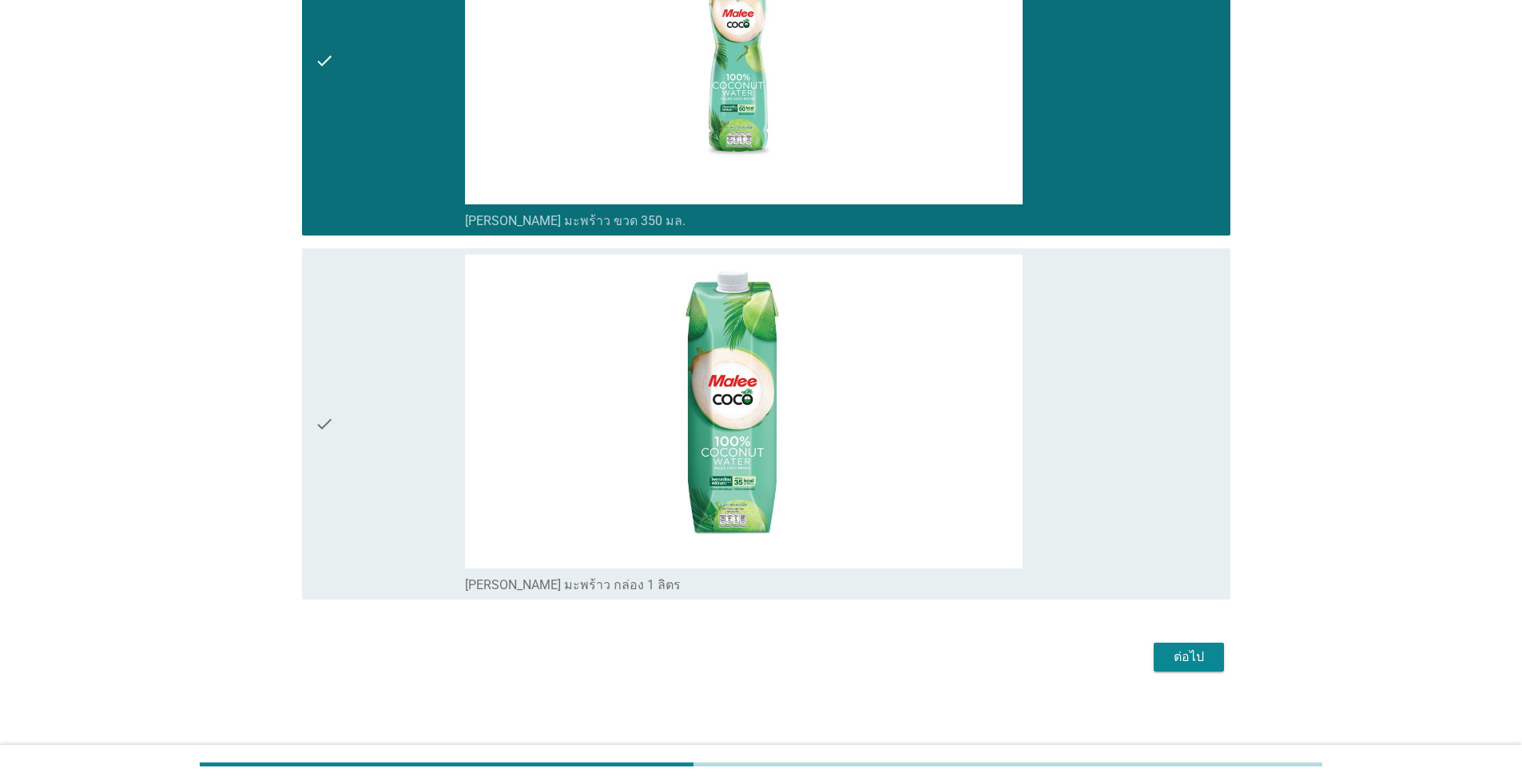
scroll to position [1738, 0]
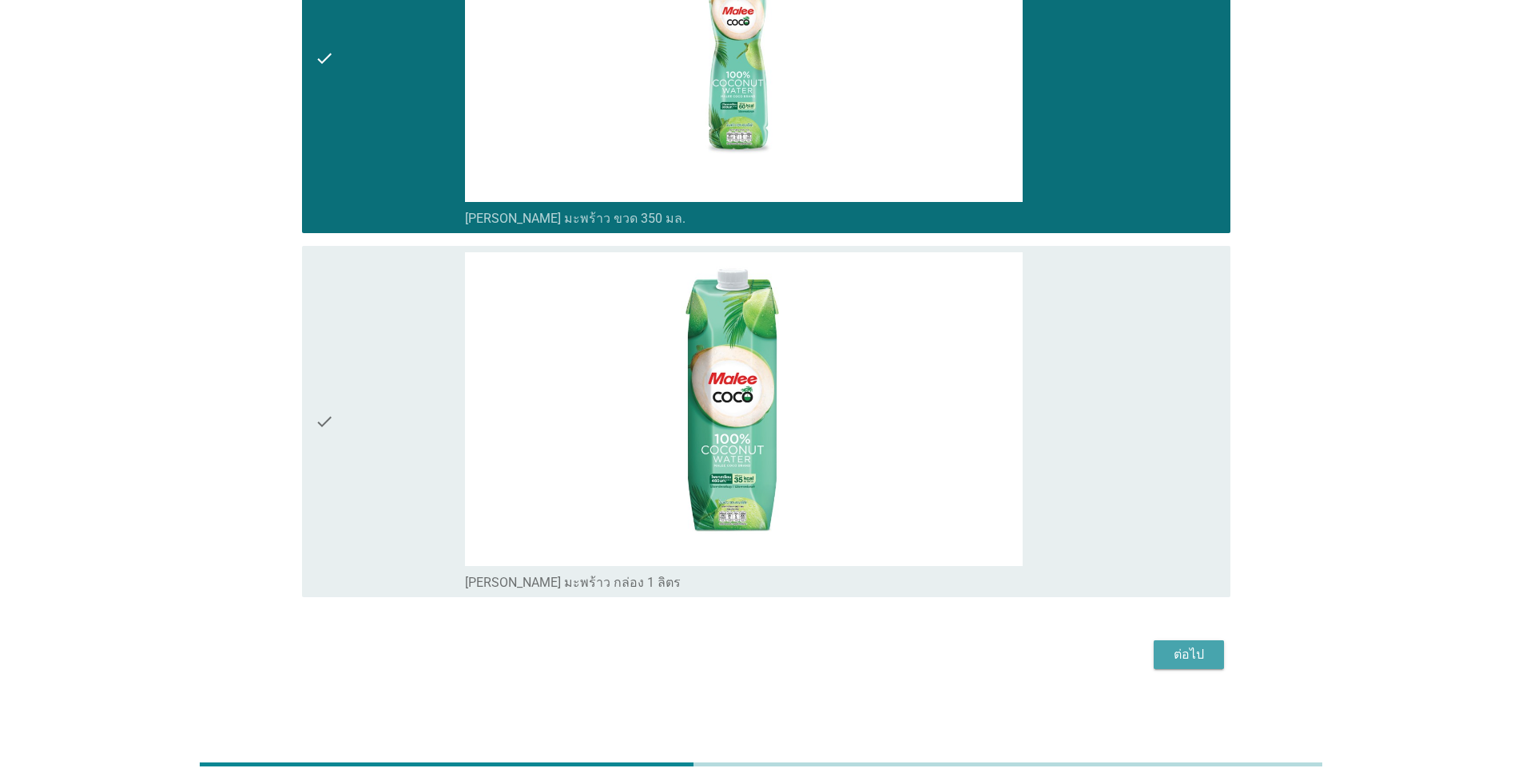
click at [786, 651] on div "ต่อไป" at bounding box center [1188, 655] width 45 height 19
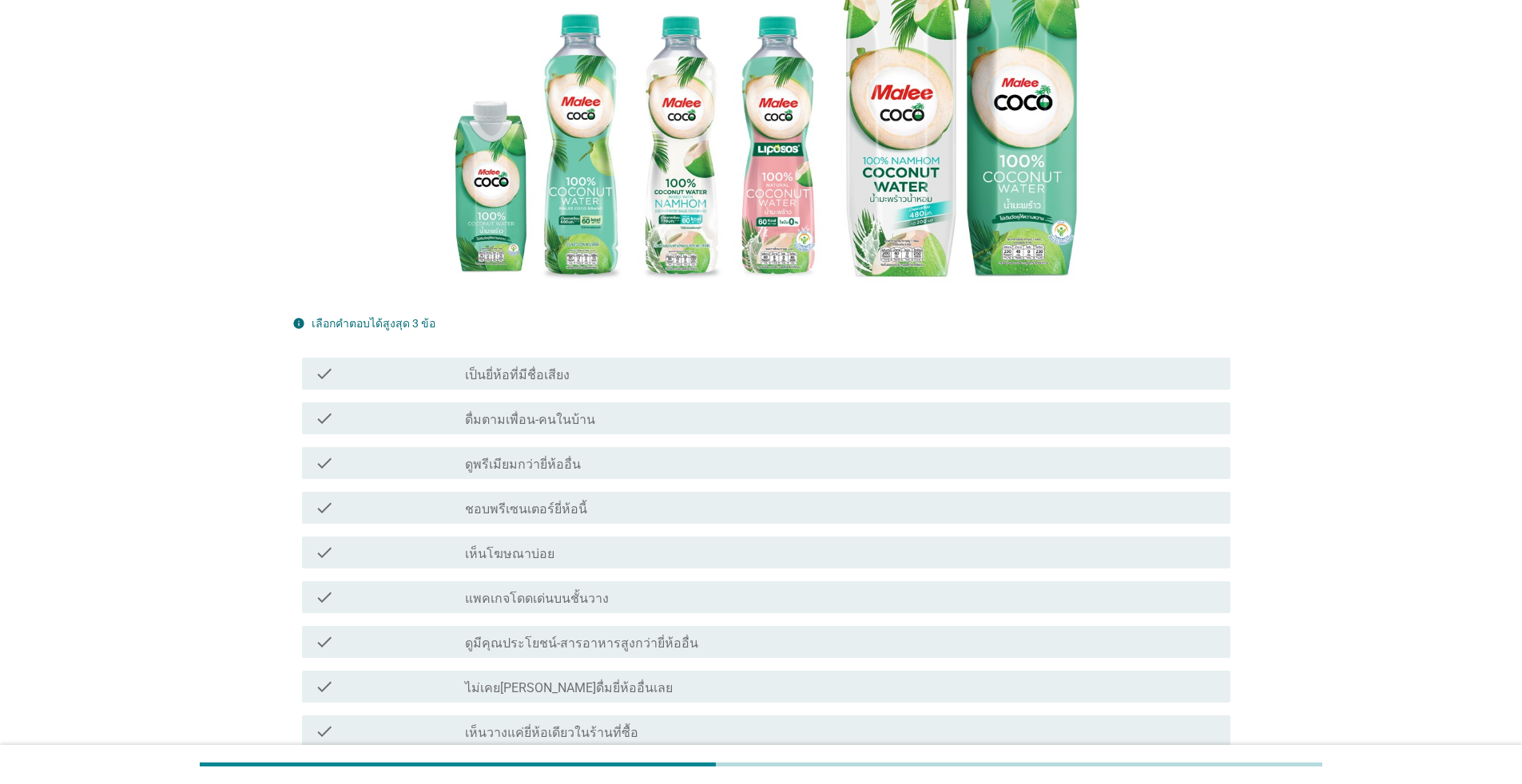
scroll to position [399, 0]
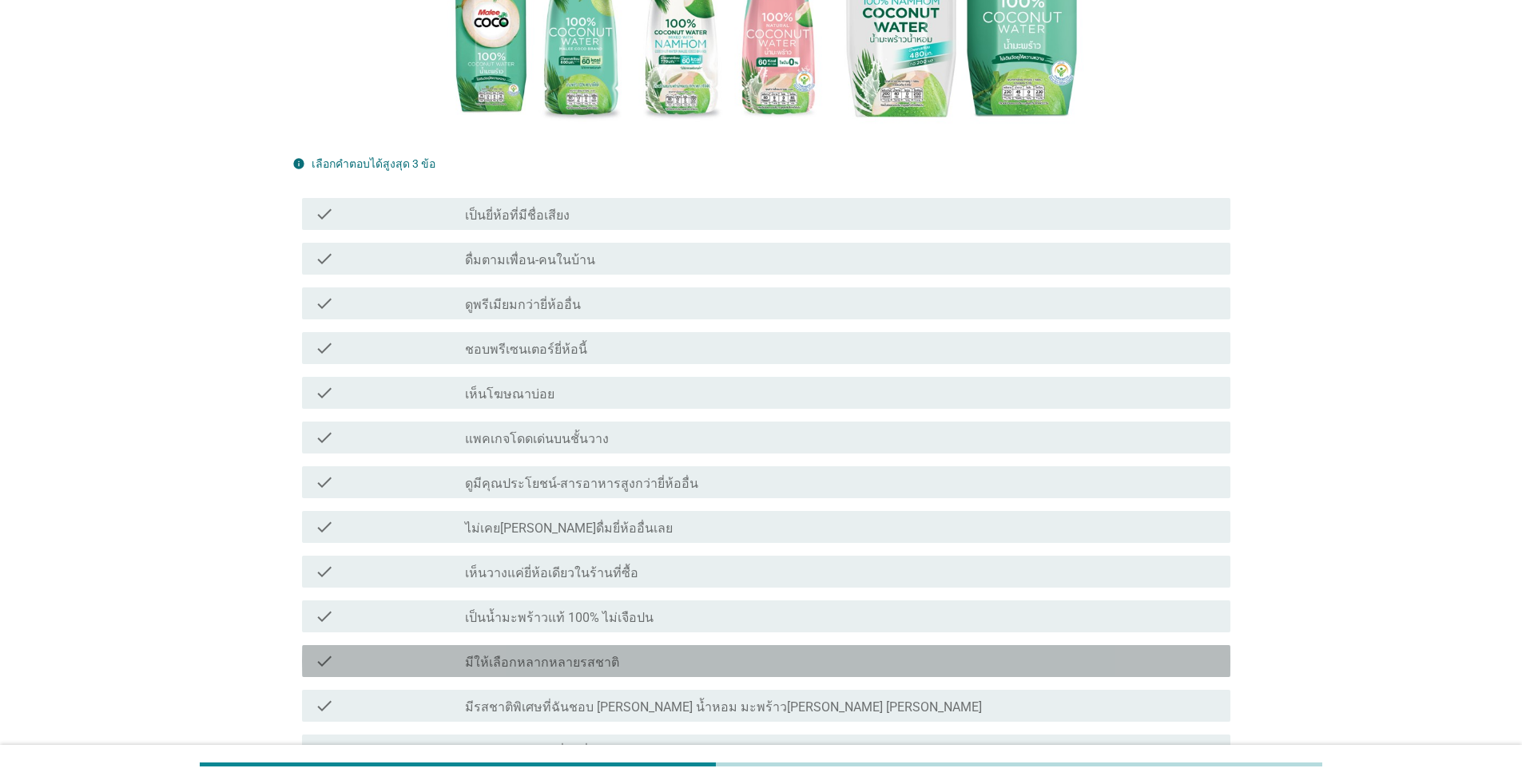
click at [351, 652] on div "check" at bounding box center [389, 661] width 150 height 19
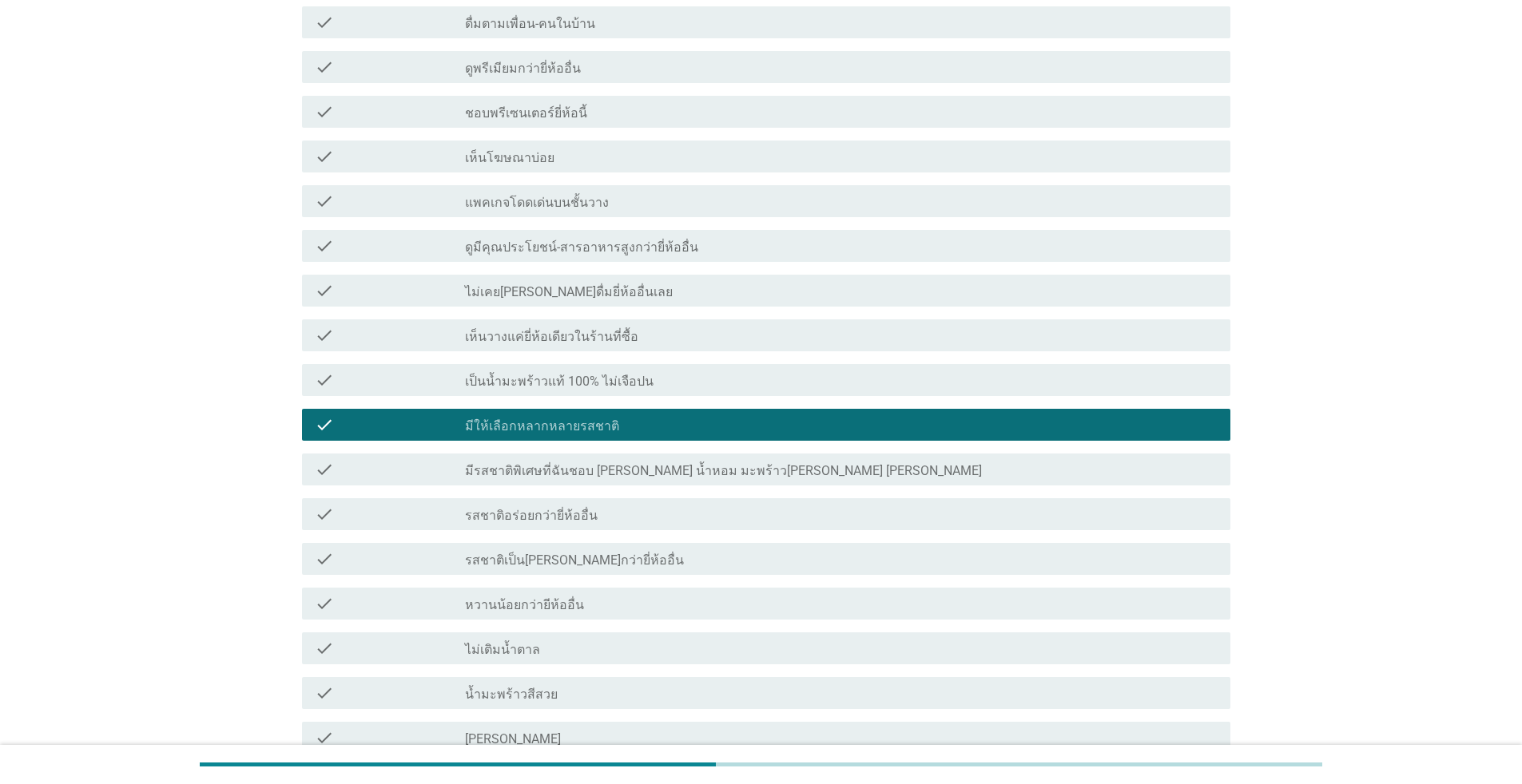
scroll to position [639, 0]
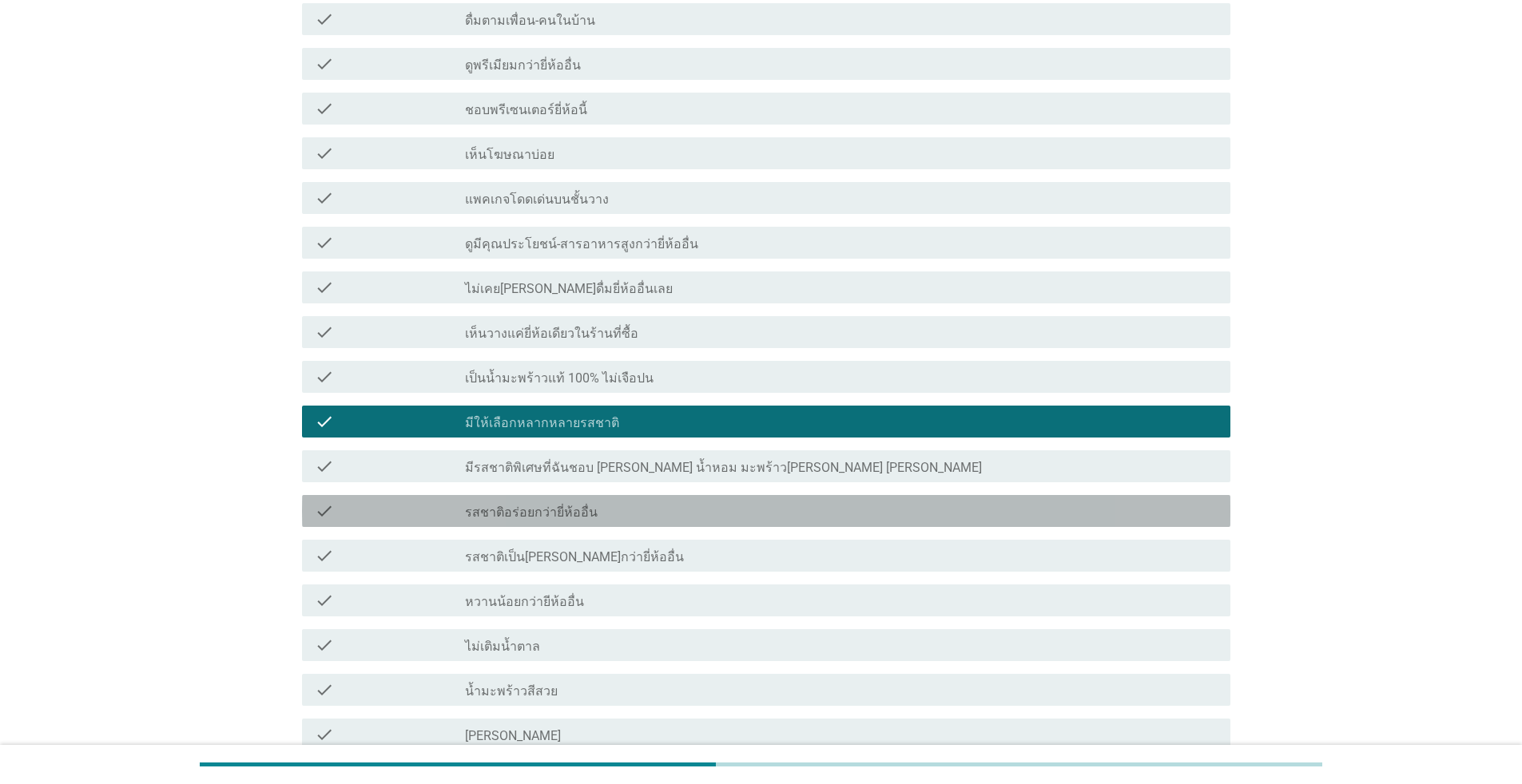
click at [366, 497] on div "check check_box_outline_blank รสชาติอร่อยกว่ายี่ห้ออื่น" at bounding box center [766, 510] width 929 height 32
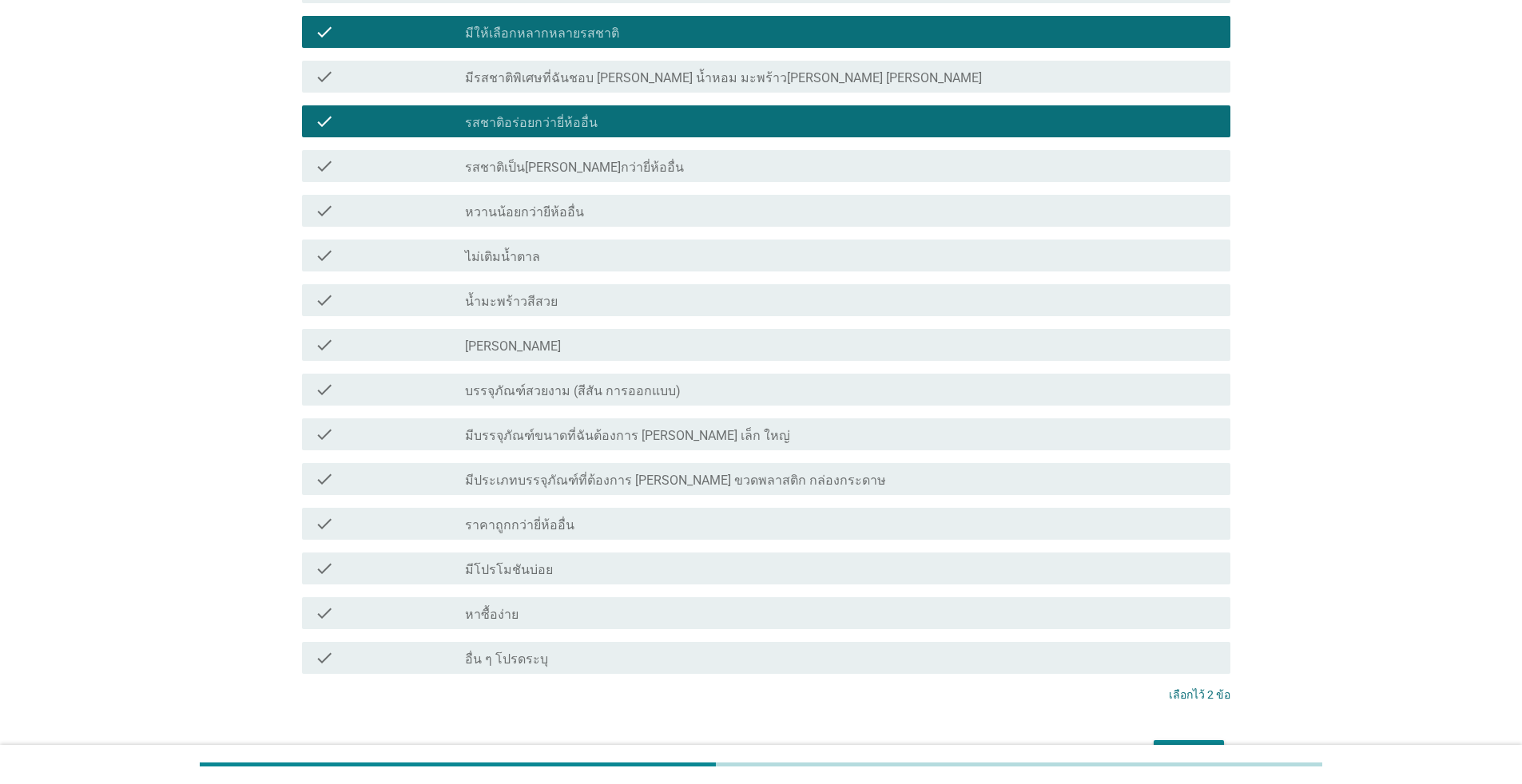
scroll to position [1038, 0]
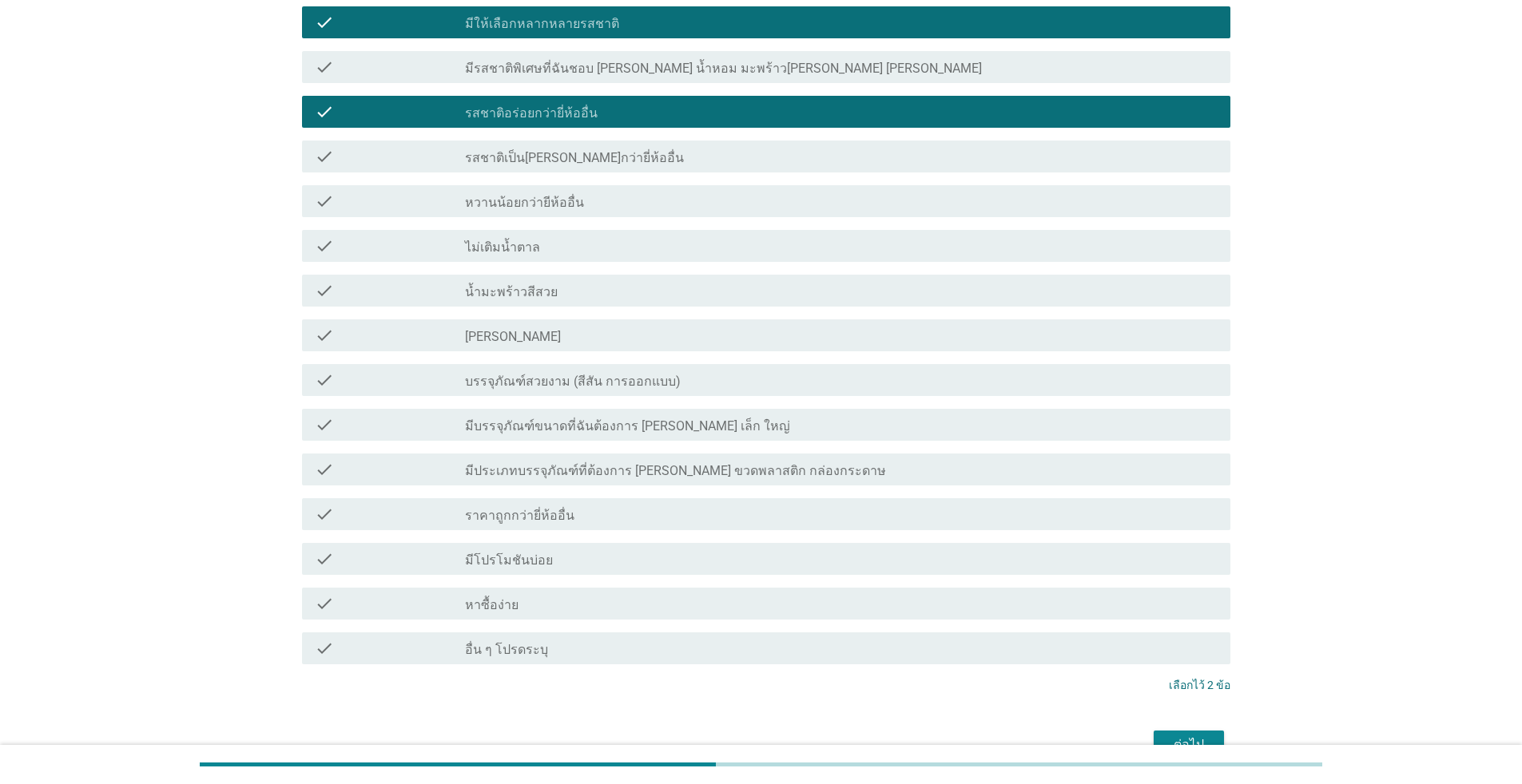
click at [513, 553] on label "มีโปรโมชันบ่อย" at bounding box center [508, 560] width 88 height 16
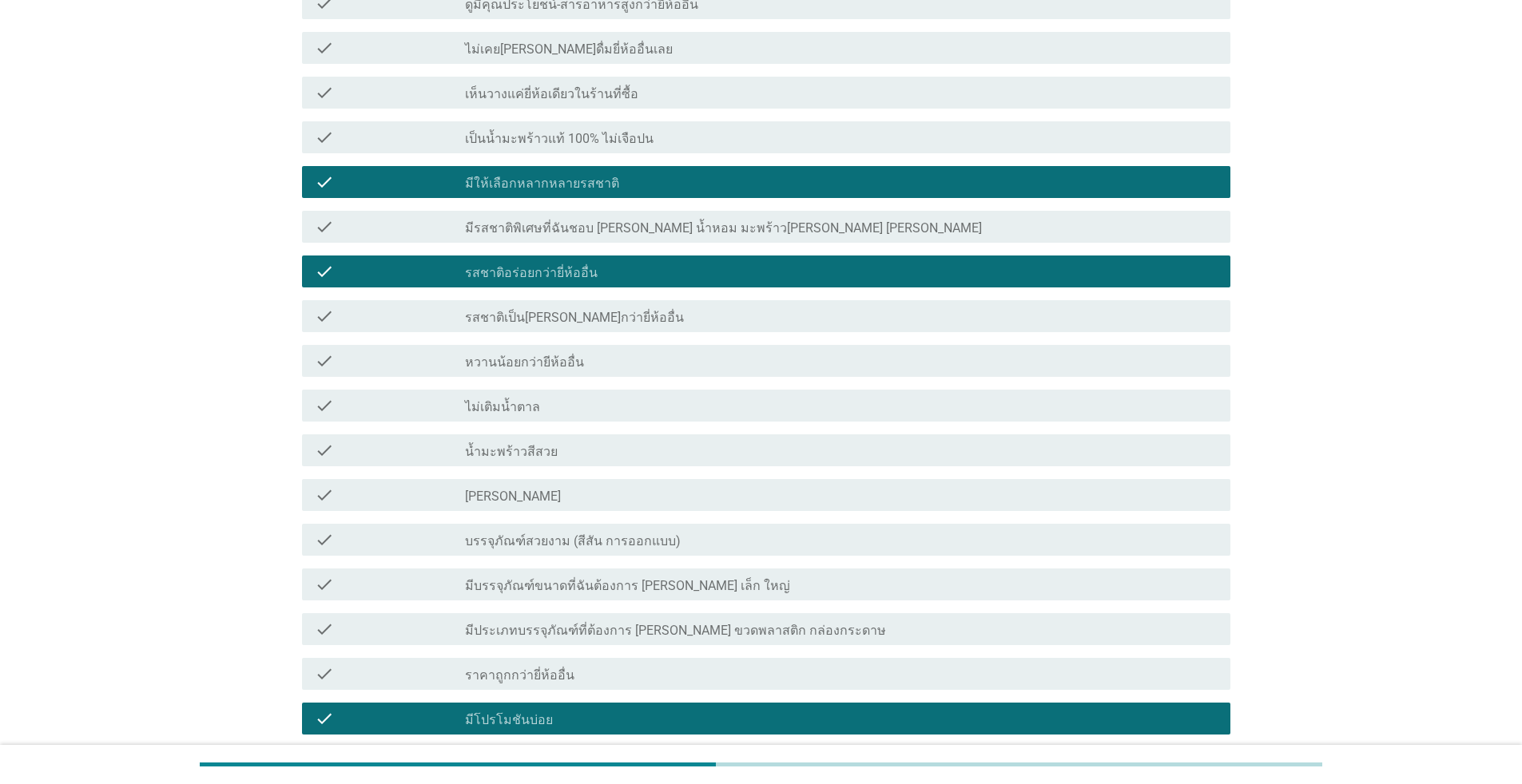
scroll to position [1099, 0]
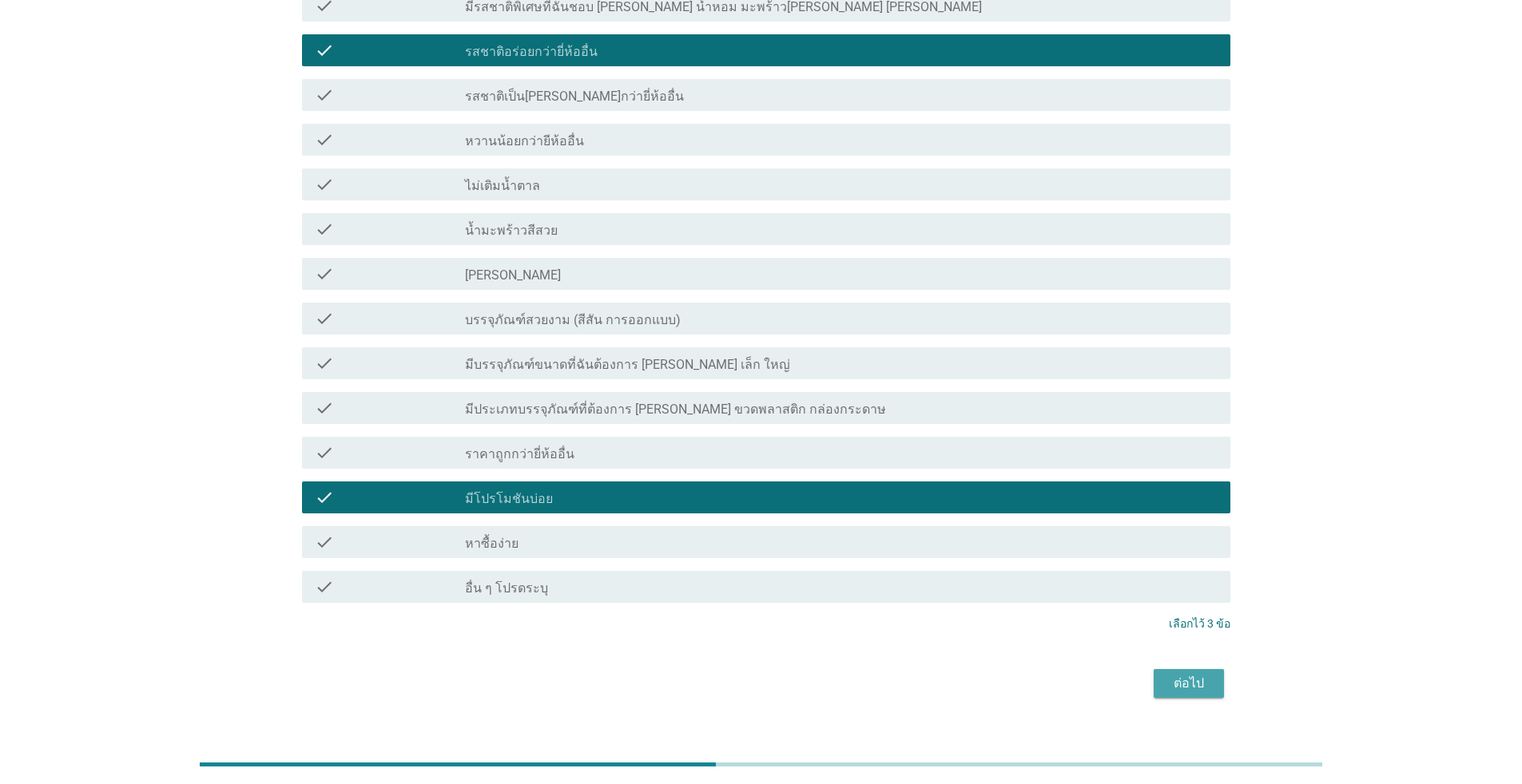
click at [786, 674] on div "ต่อไป" at bounding box center [1188, 683] width 45 height 19
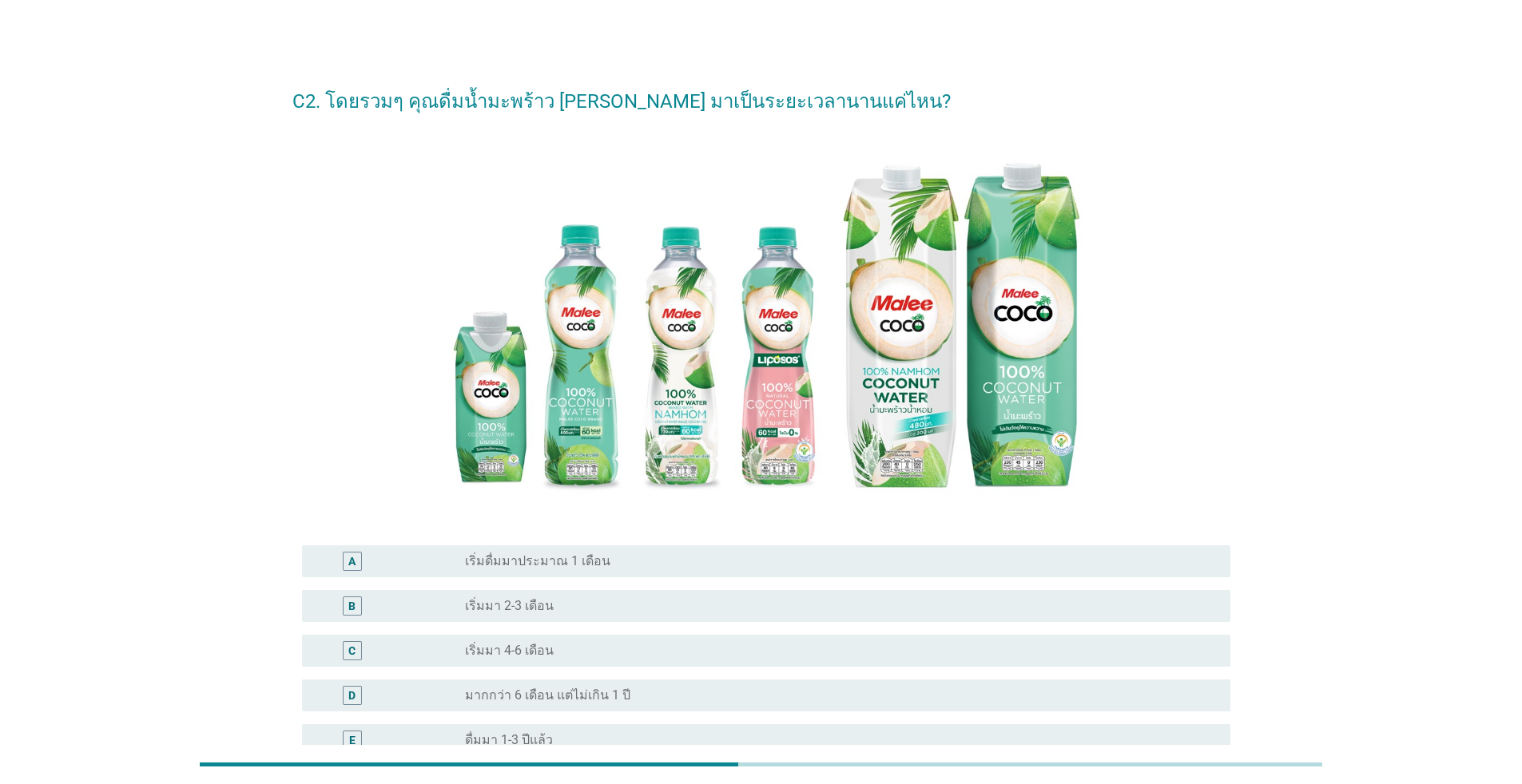
scroll to position [239, 0]
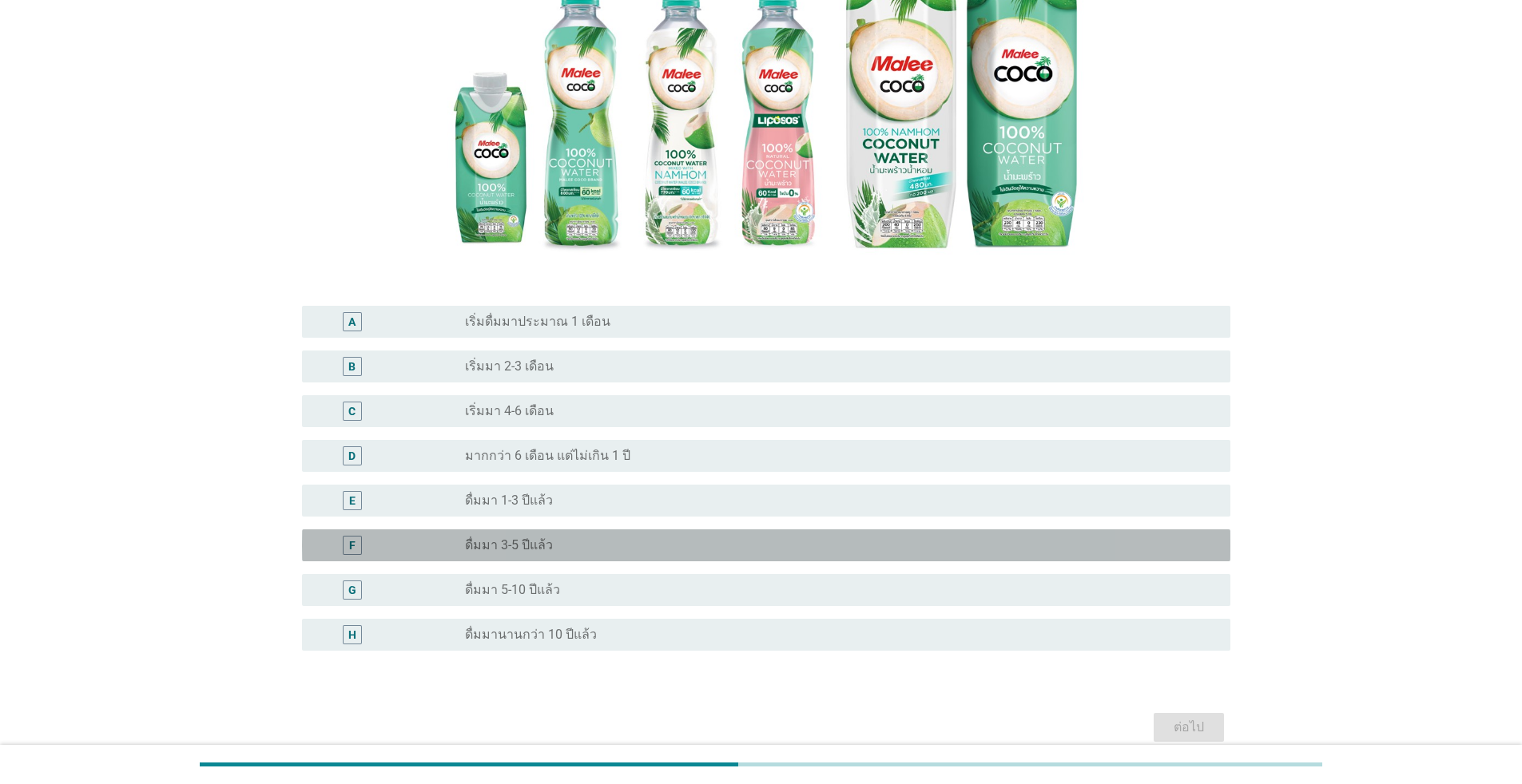
click at [554, 544] on div "radio_button_unchecked ดื่มมา 3-5 ปีแล้ว" at bounding box center [834, 545] width 740 height 16
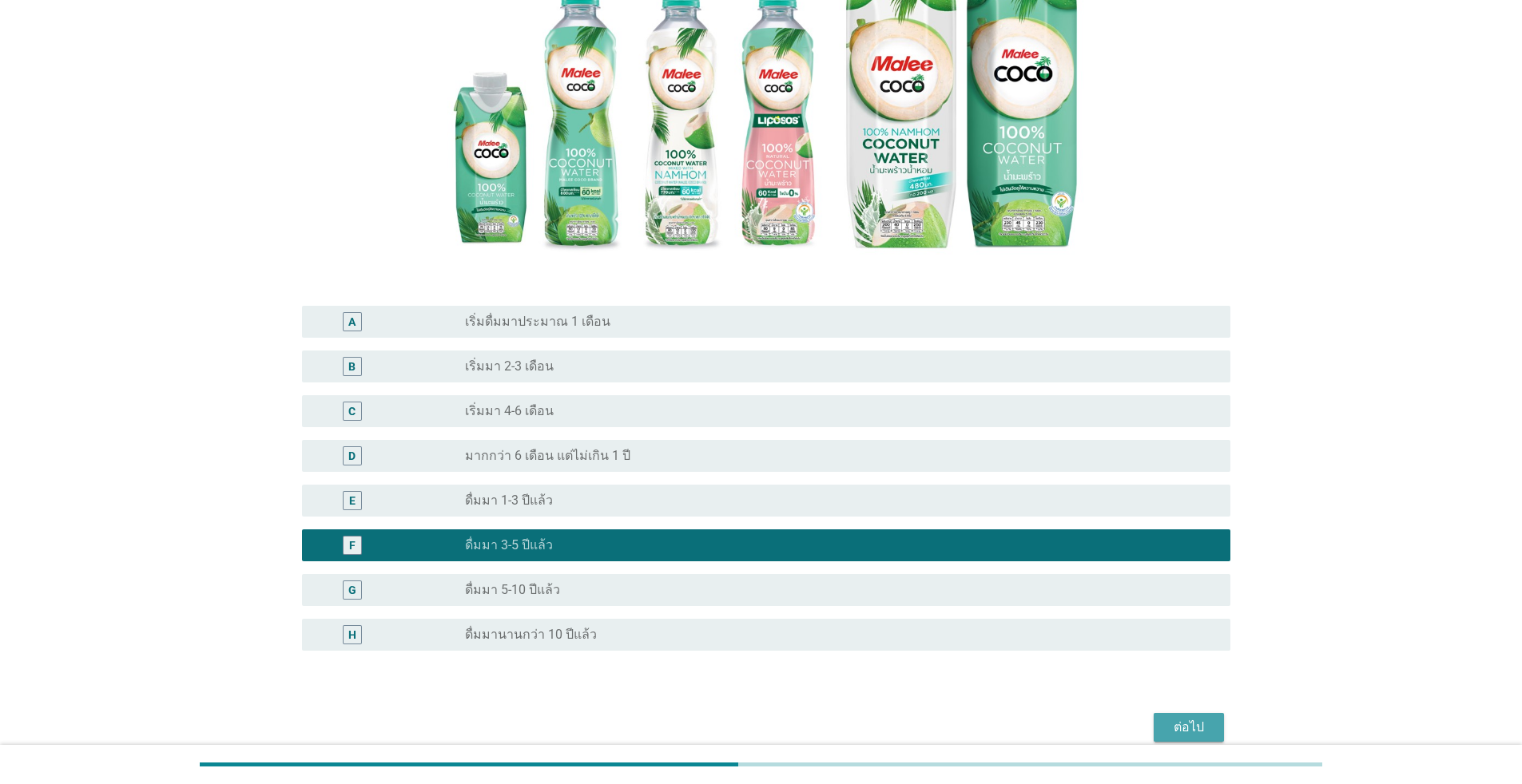
click at [786, 717] on div "ต่อไป" at bounding box center [1188, 727] width 45 height 19
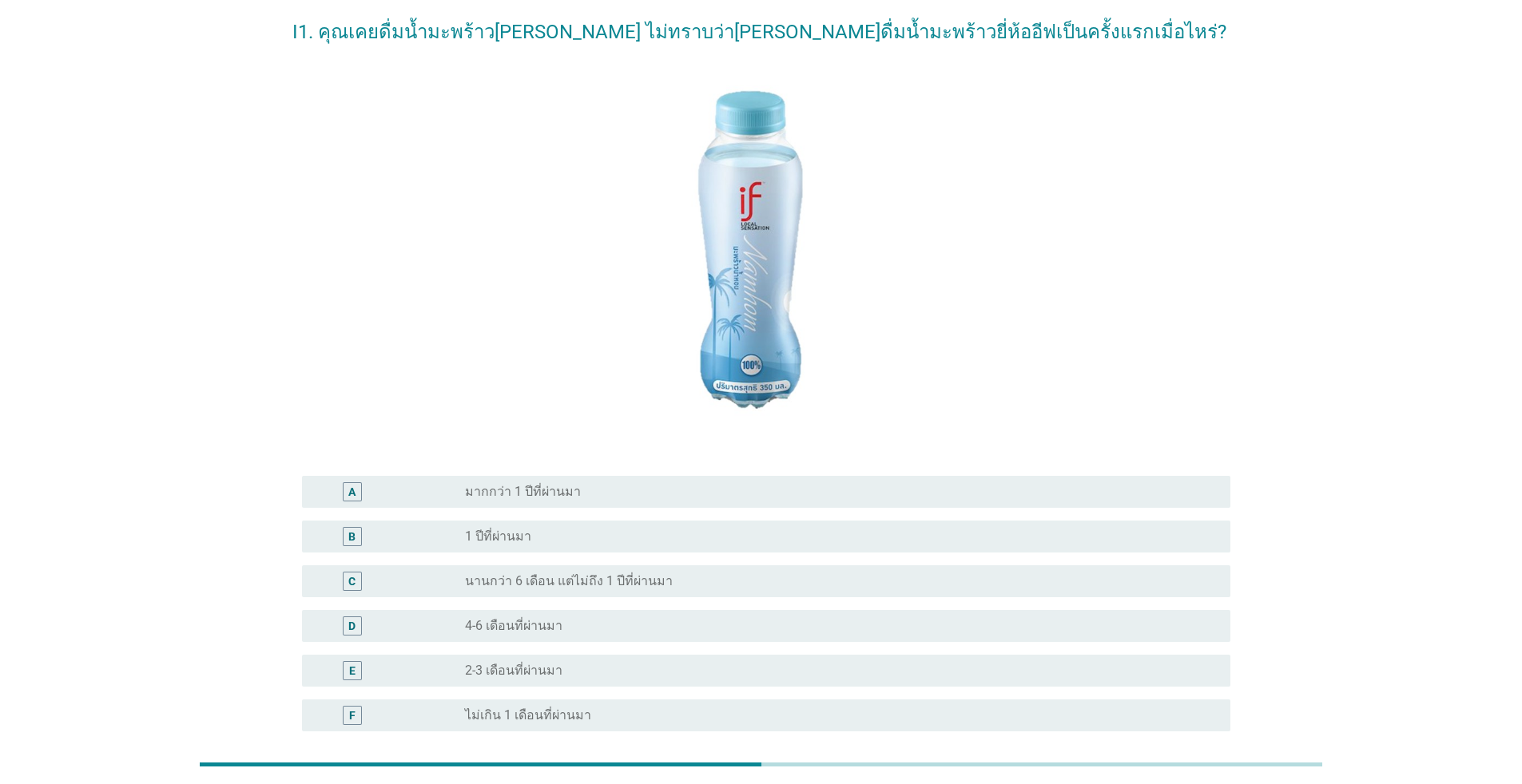
scroll to position [160, 0]
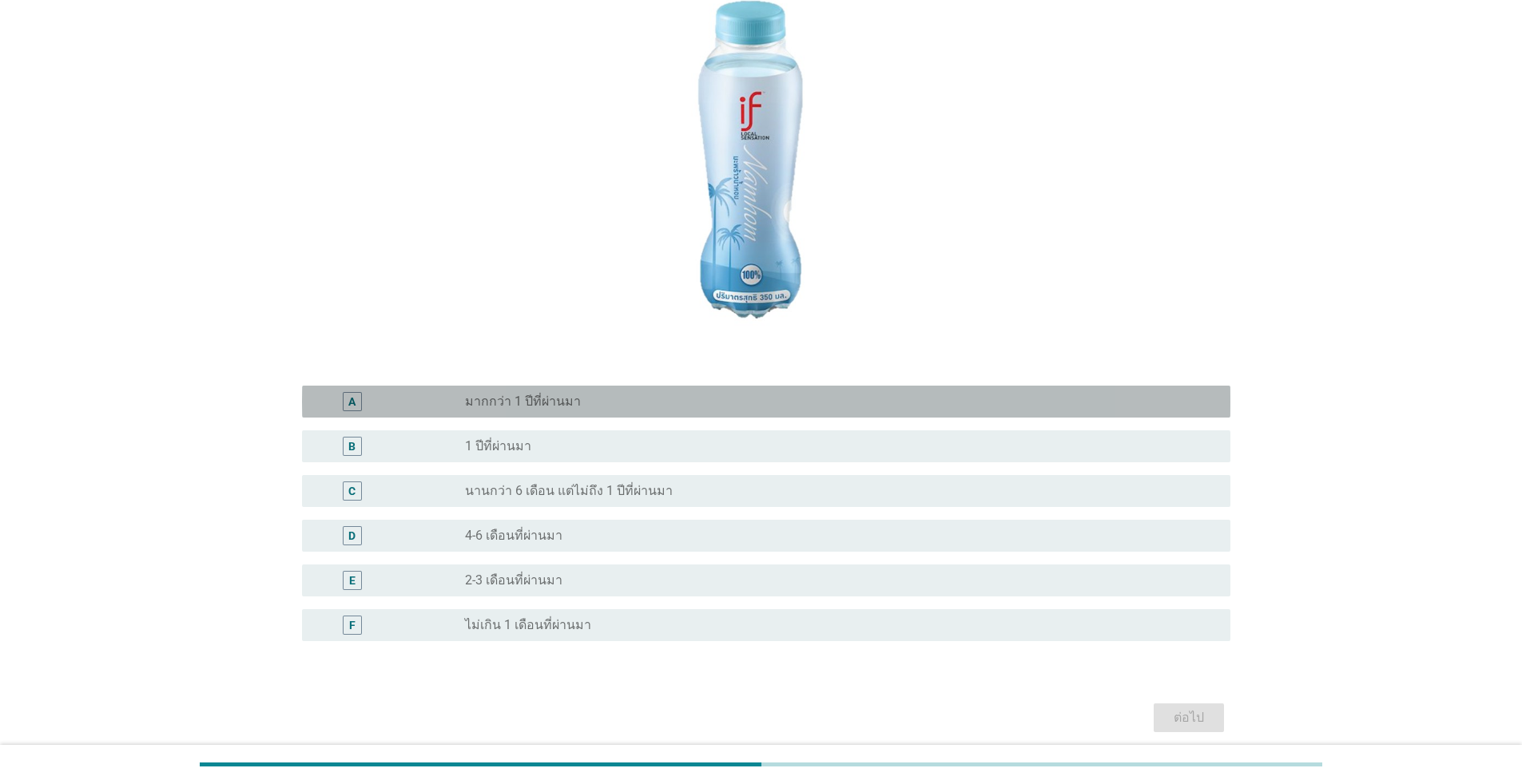
click at [620, 404] on div "radio_button_unchecked มากกว่า 1 ปีที่ผ่านมา" at bounding box center [834, 401] width 740 height 16
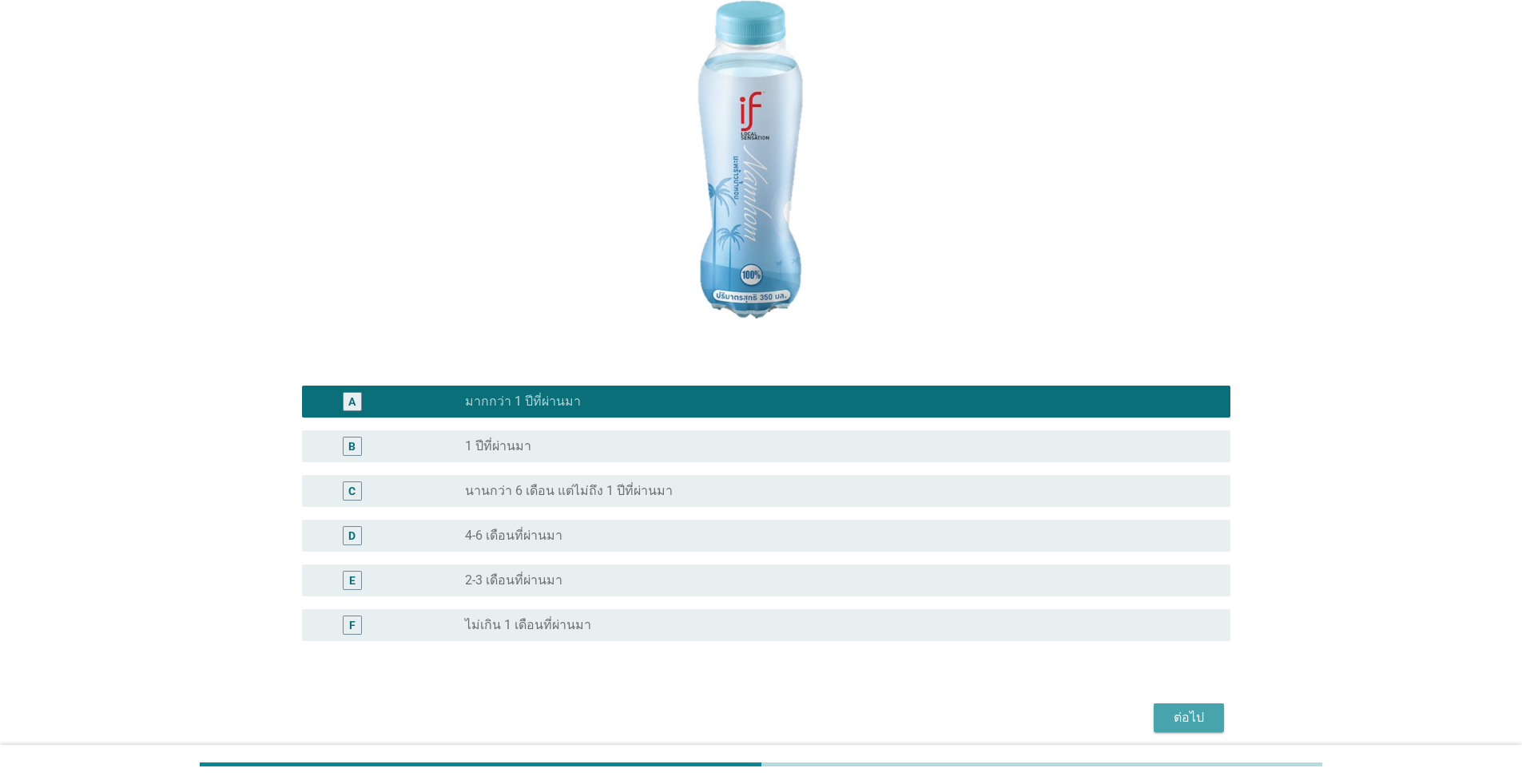
click at [786, 717] on div "ต่อไป" at bounding box center [1188, 718] width 45 height 19
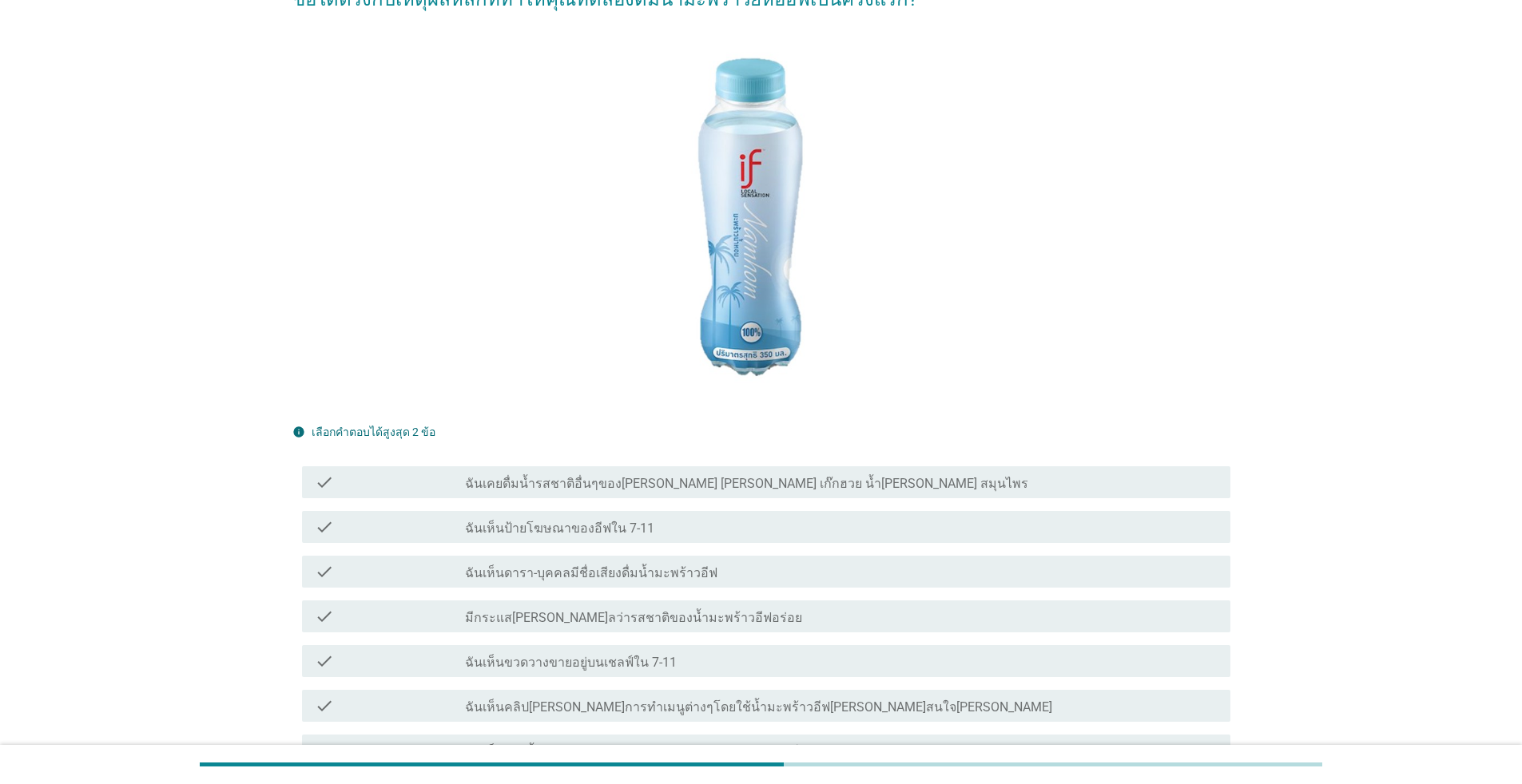
scroll to position [0, 0]
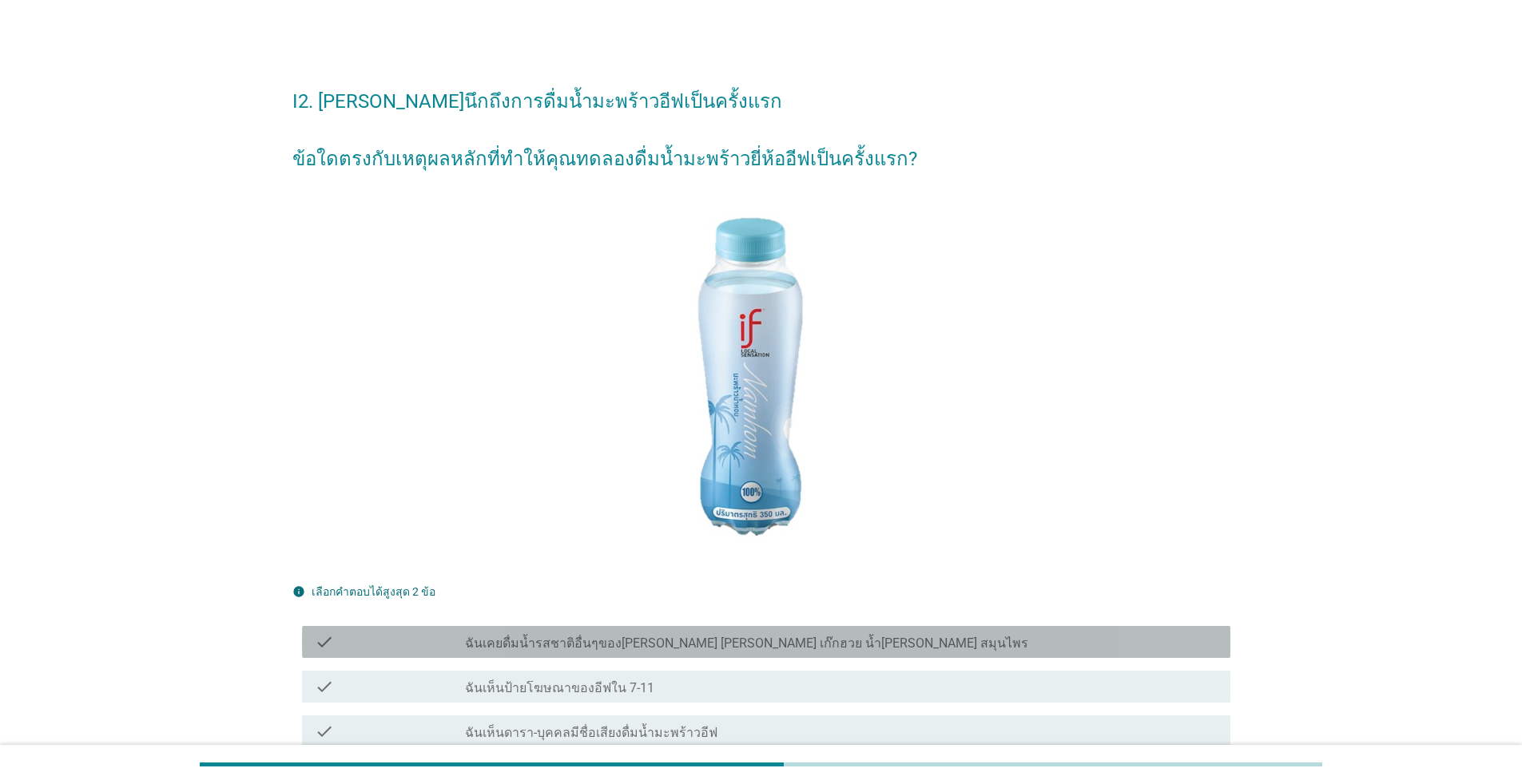
click at [755, 632] on div "check check_box_outline_blank ฉันเคยดื่มน้ำรสชาติอื่นๆของ[PERSON_NAME] [PERSON_…" at bounding box center [766, 641] width 929 height 32
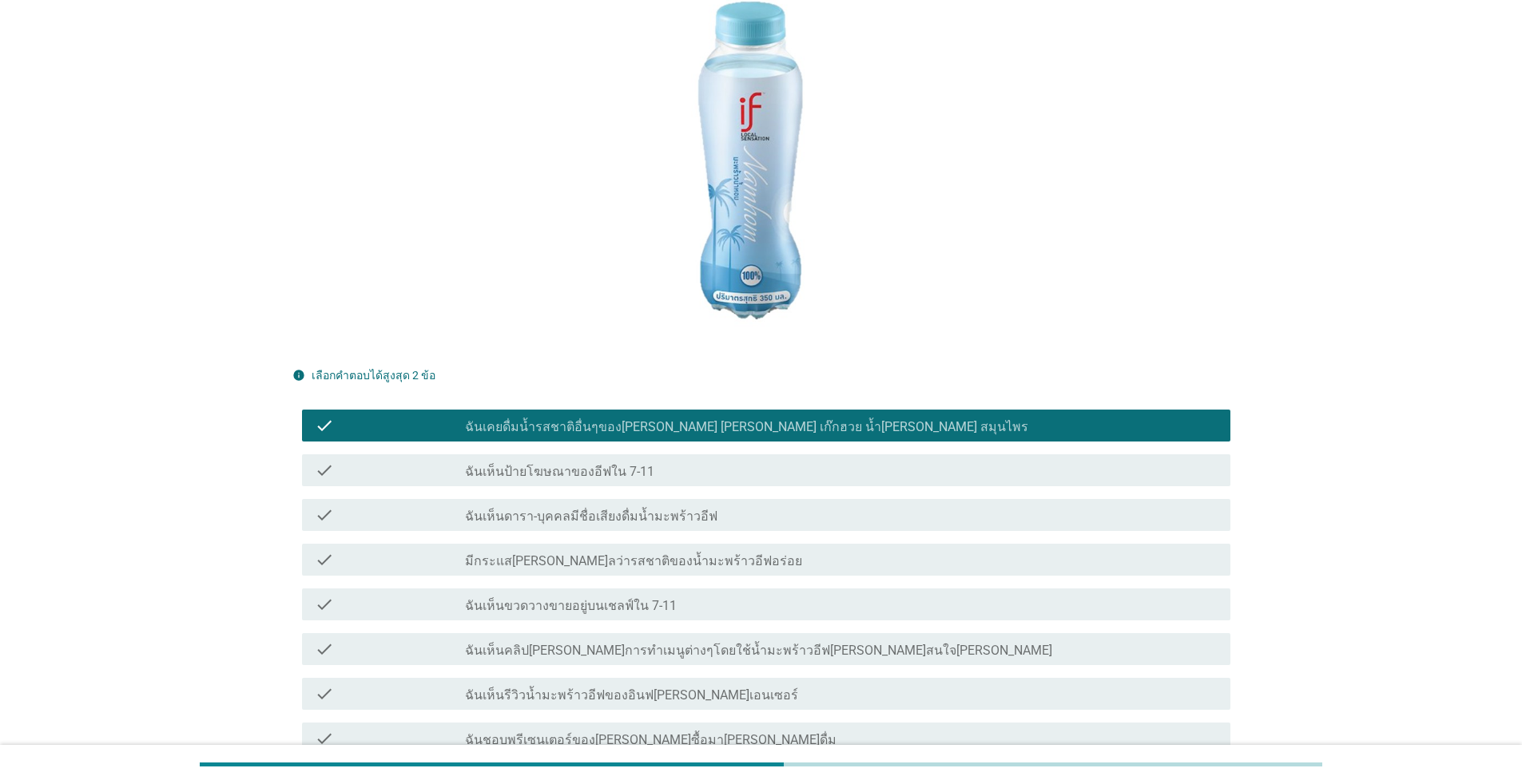
scroll to position [239, 0]
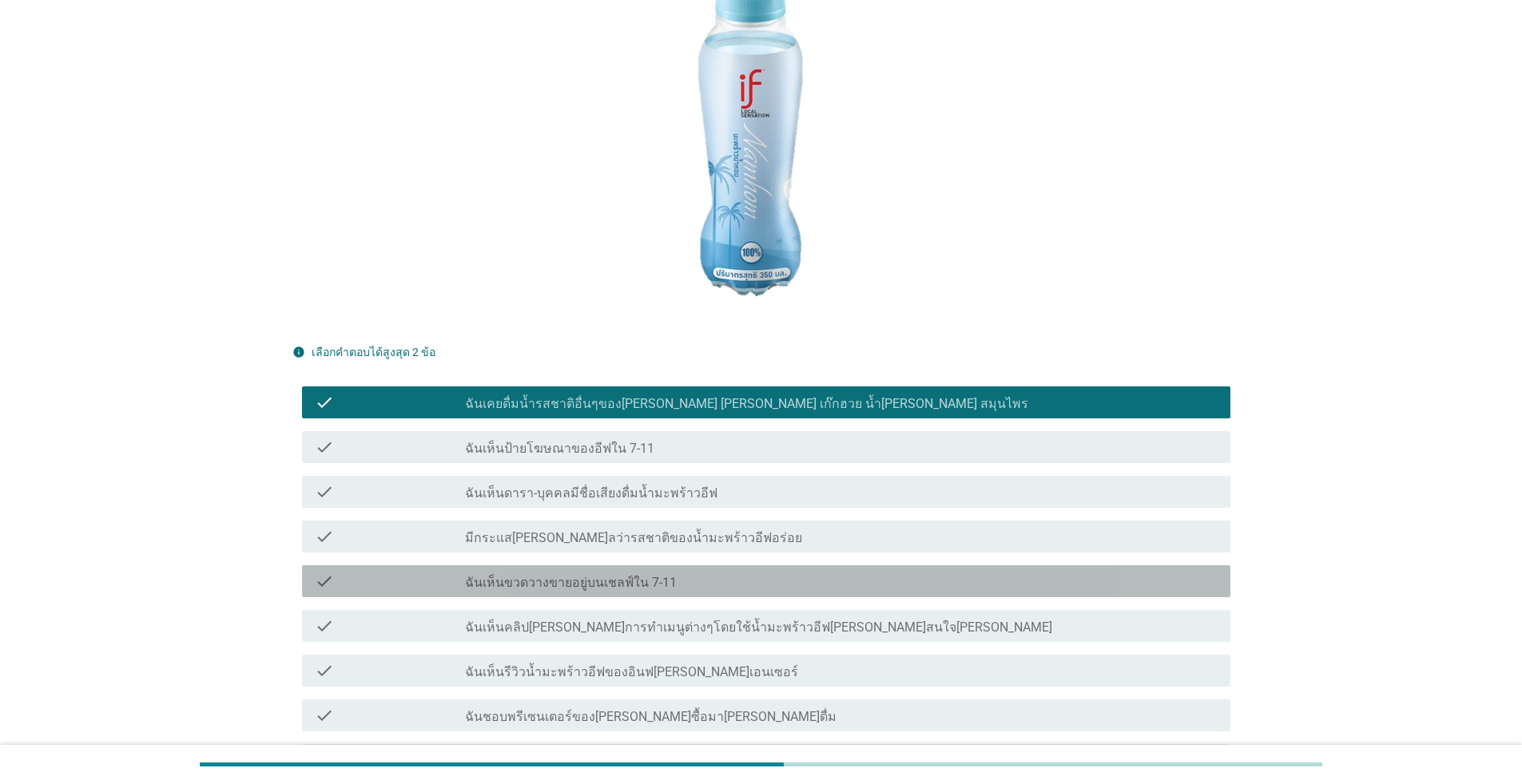
click at [774, 584] on div "check_box_outline_blank ฉันเห็นขวดวางขายอยู่บนเชลฟ์ใน 7-11" at bounding box center [841, 581] width 752 height 19
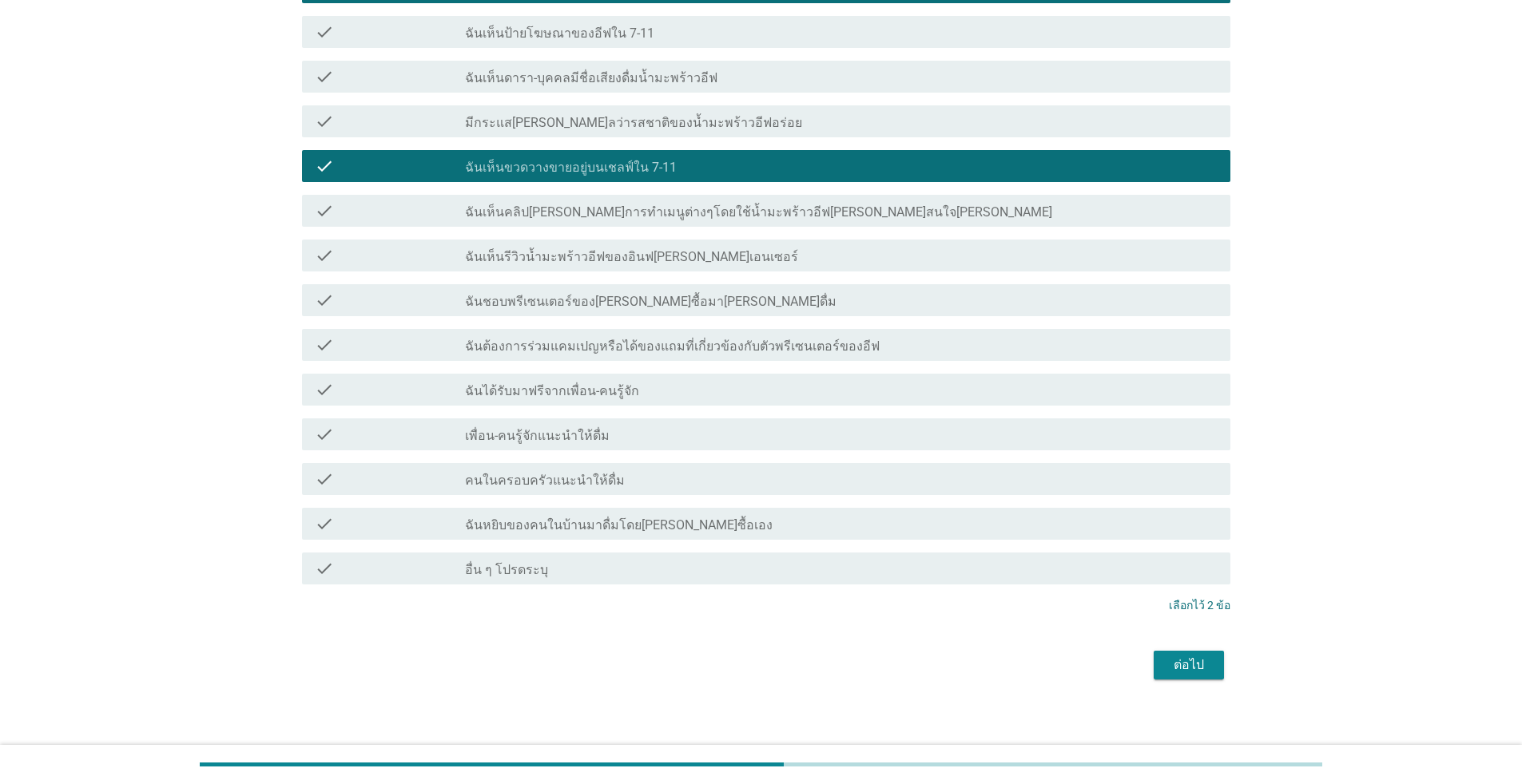
scroll to position [665, 0]
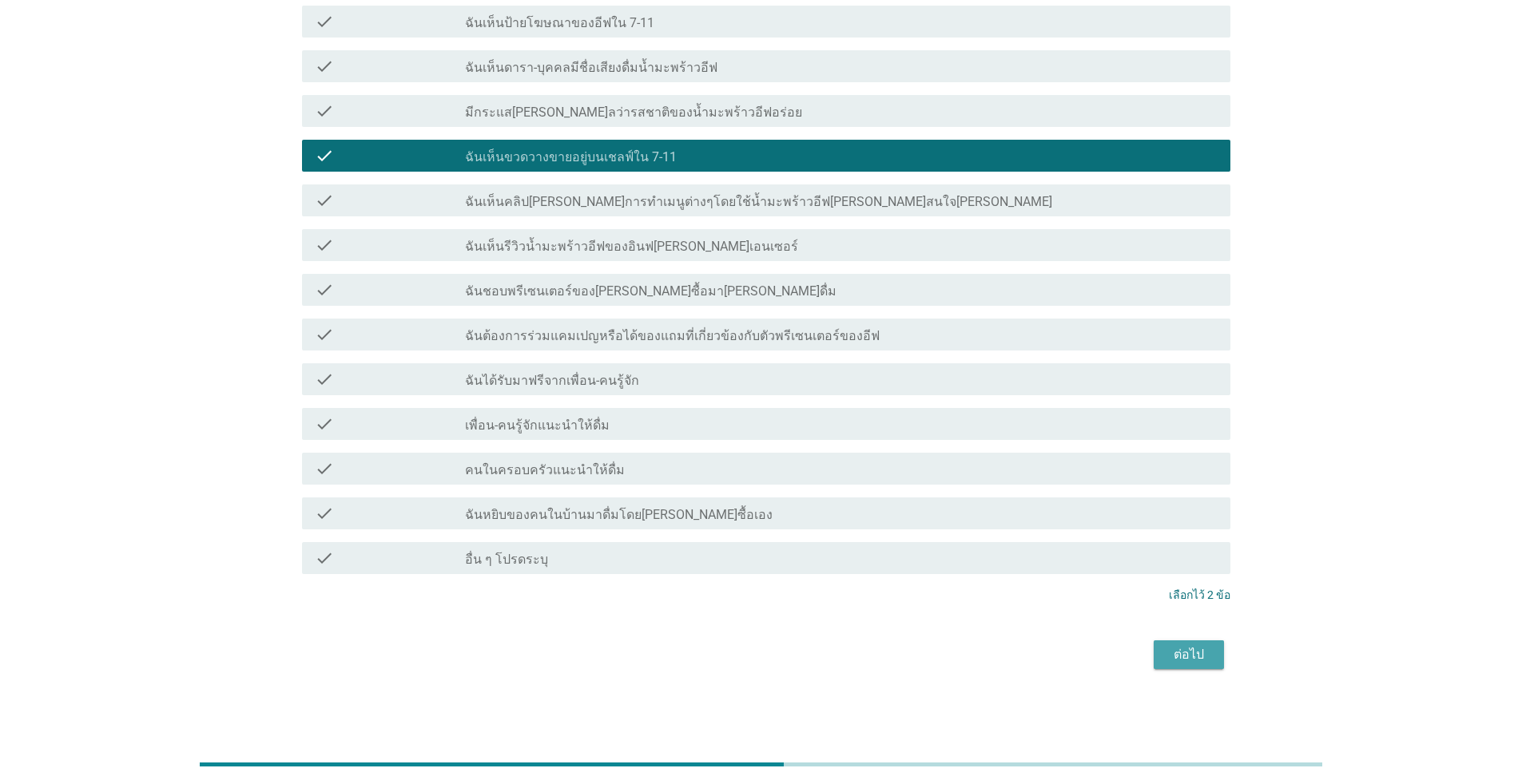
click at [786, 666] on button "ต่อไป" at bounding box center [1189, 655] width 70 height 29
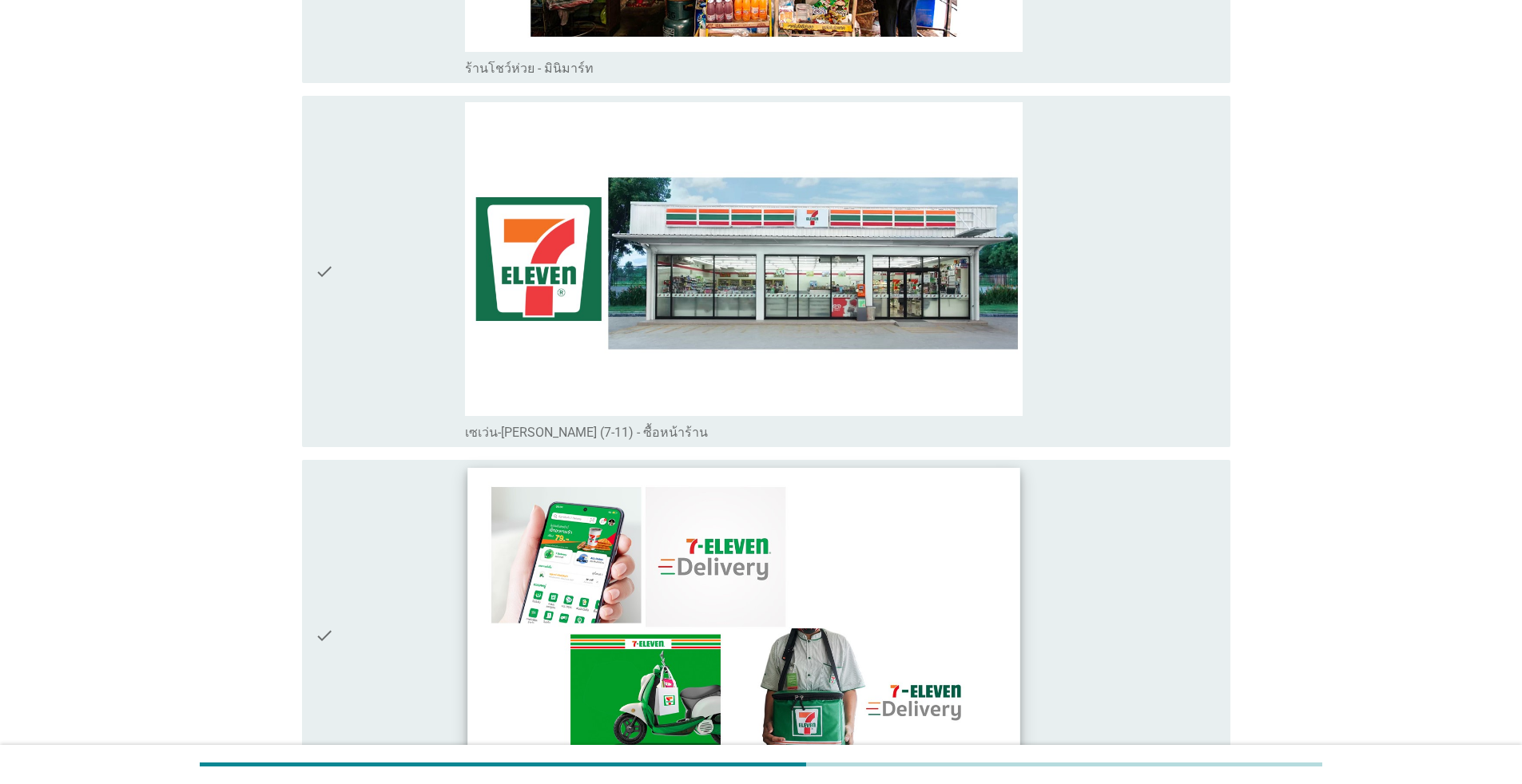
scroll to position [4552, 0]
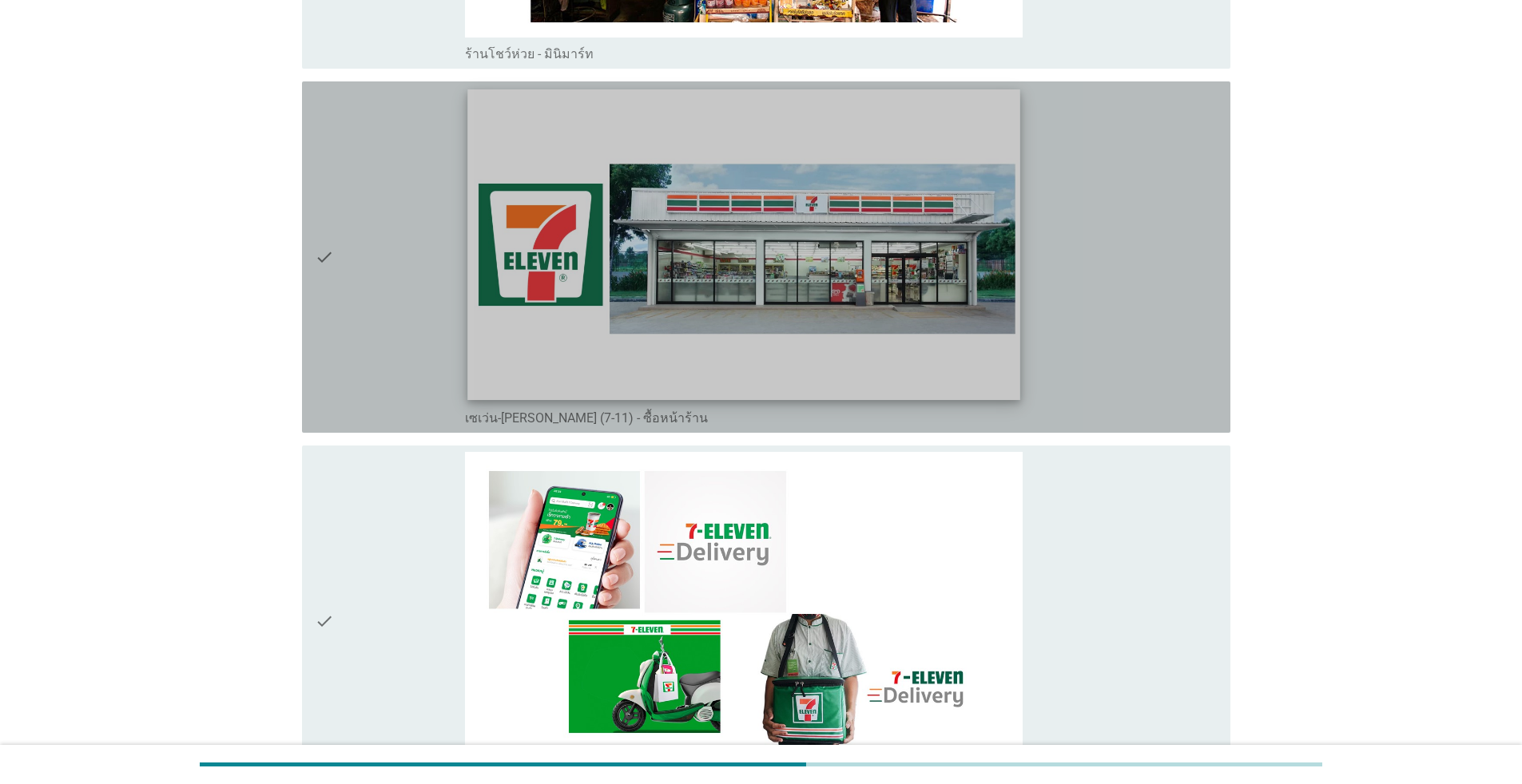
click at [786, 318] on img at bounding box center [743, 244] width 552 height 310
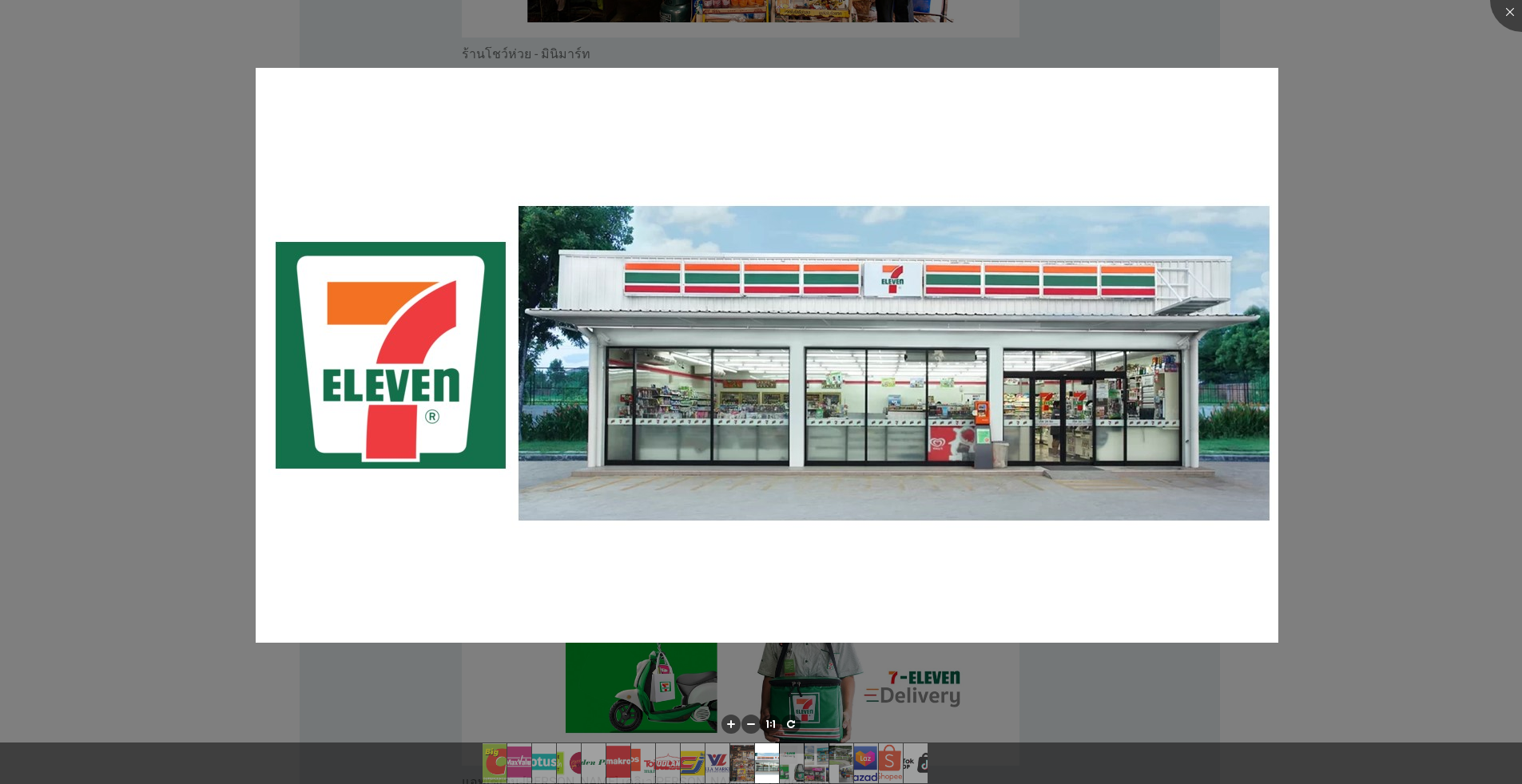
click at [786, 116] on div at bounding box center [761, 392] width 1522 height 784
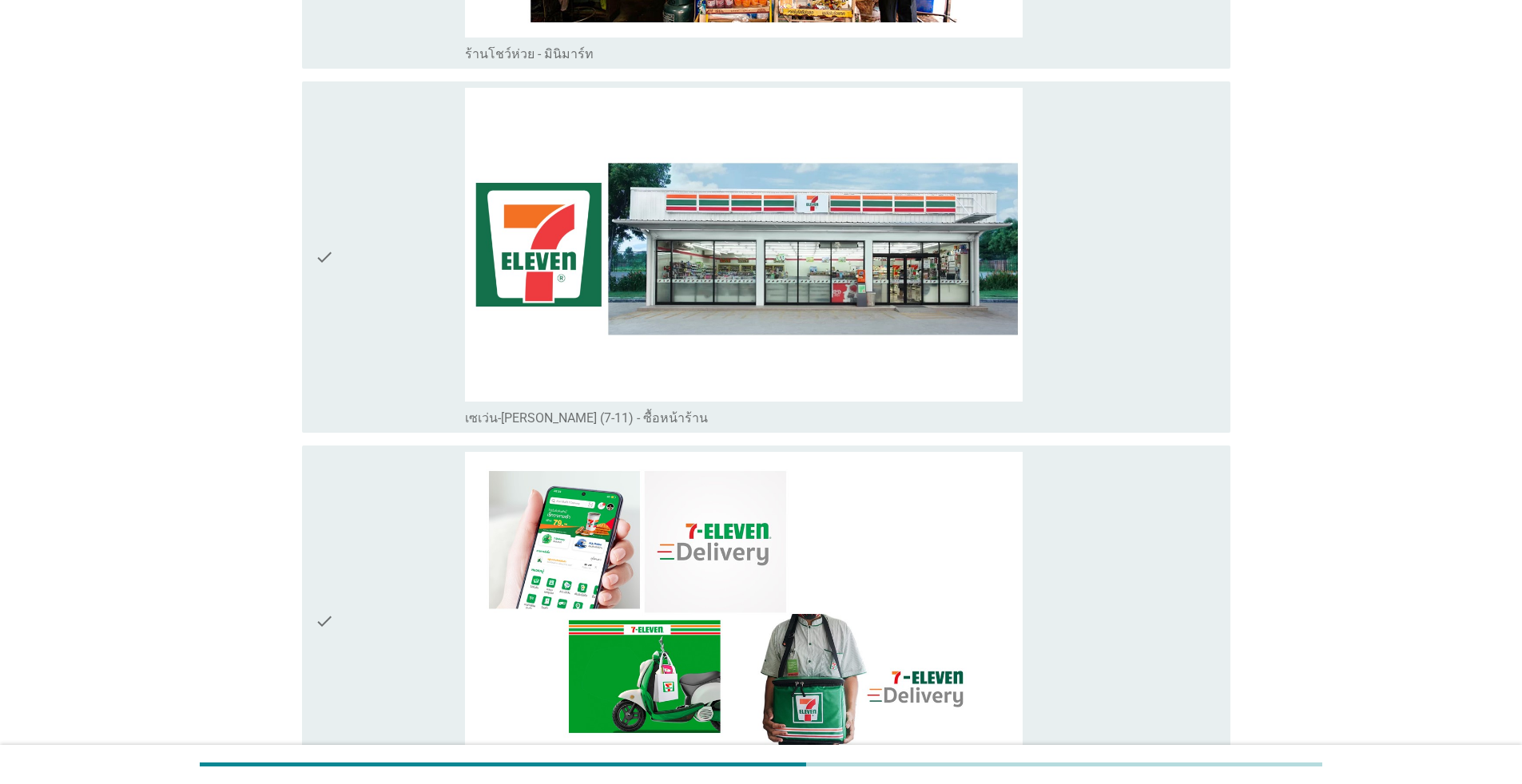
click at [416, 623] on div "check" at bounding box center [389, 621] width 150 height 338
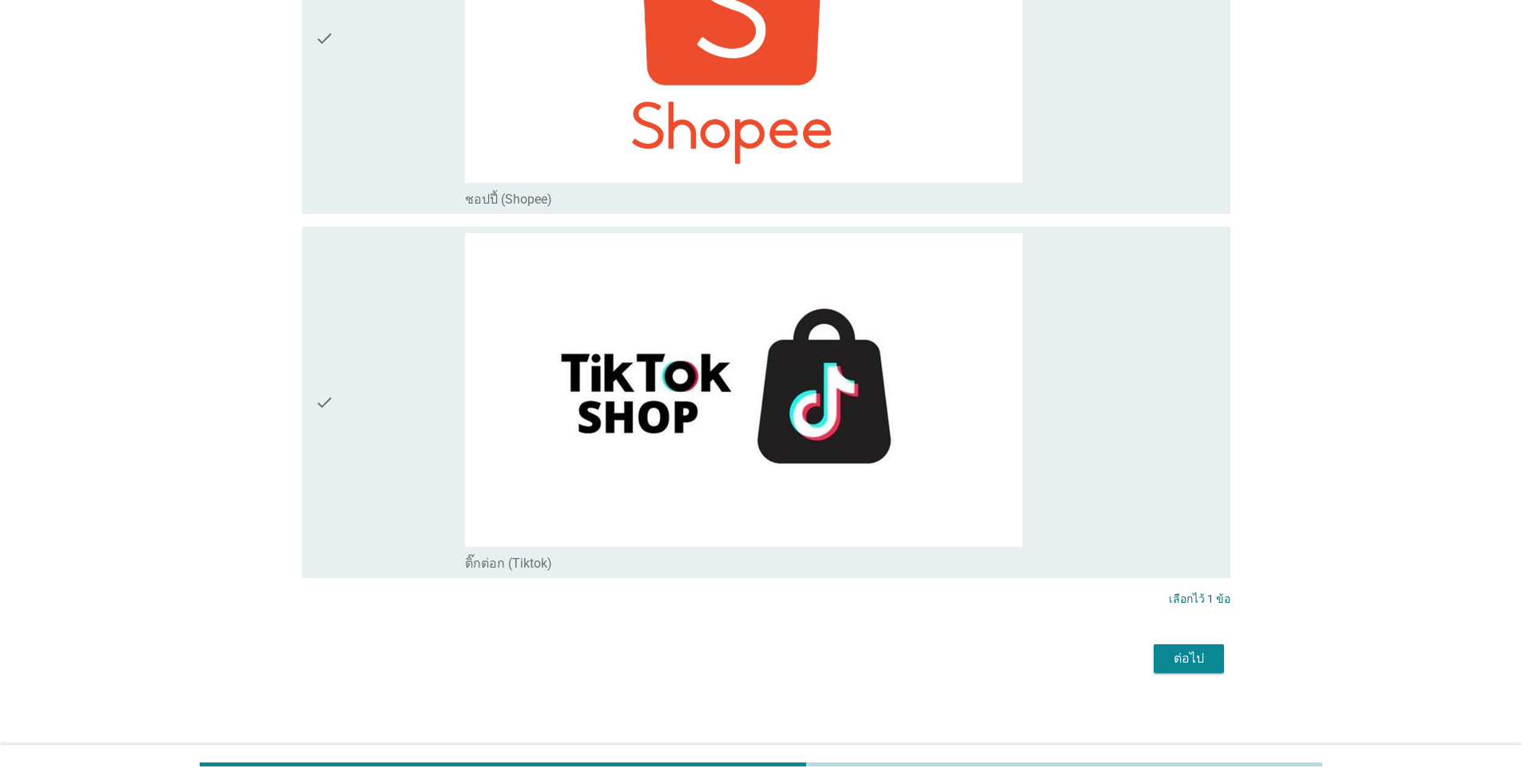
scroll to position [6595, 0]
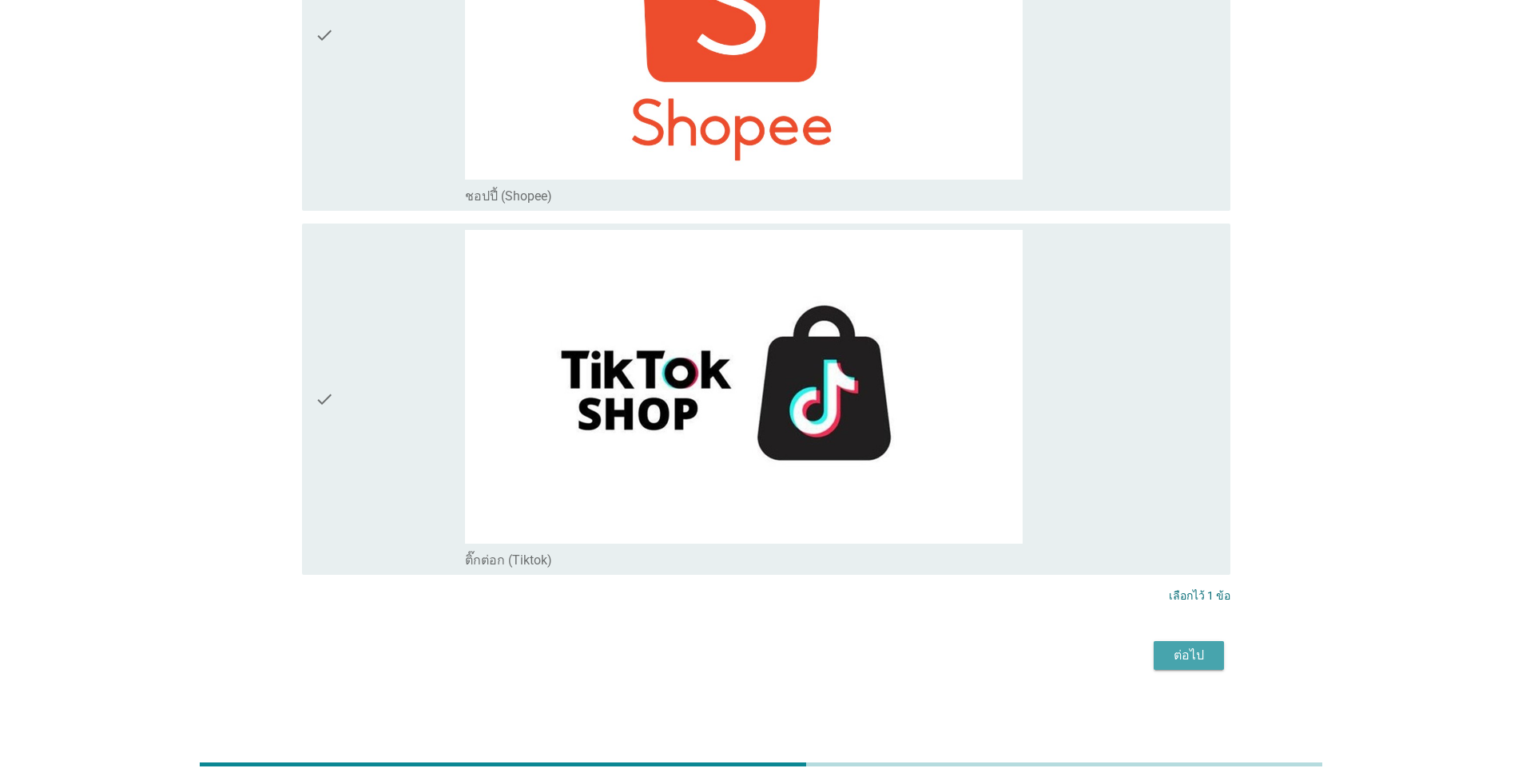
click at [786, 659] on div "ต่อไป" at bounding box center [1188, 655] width 45 height 19
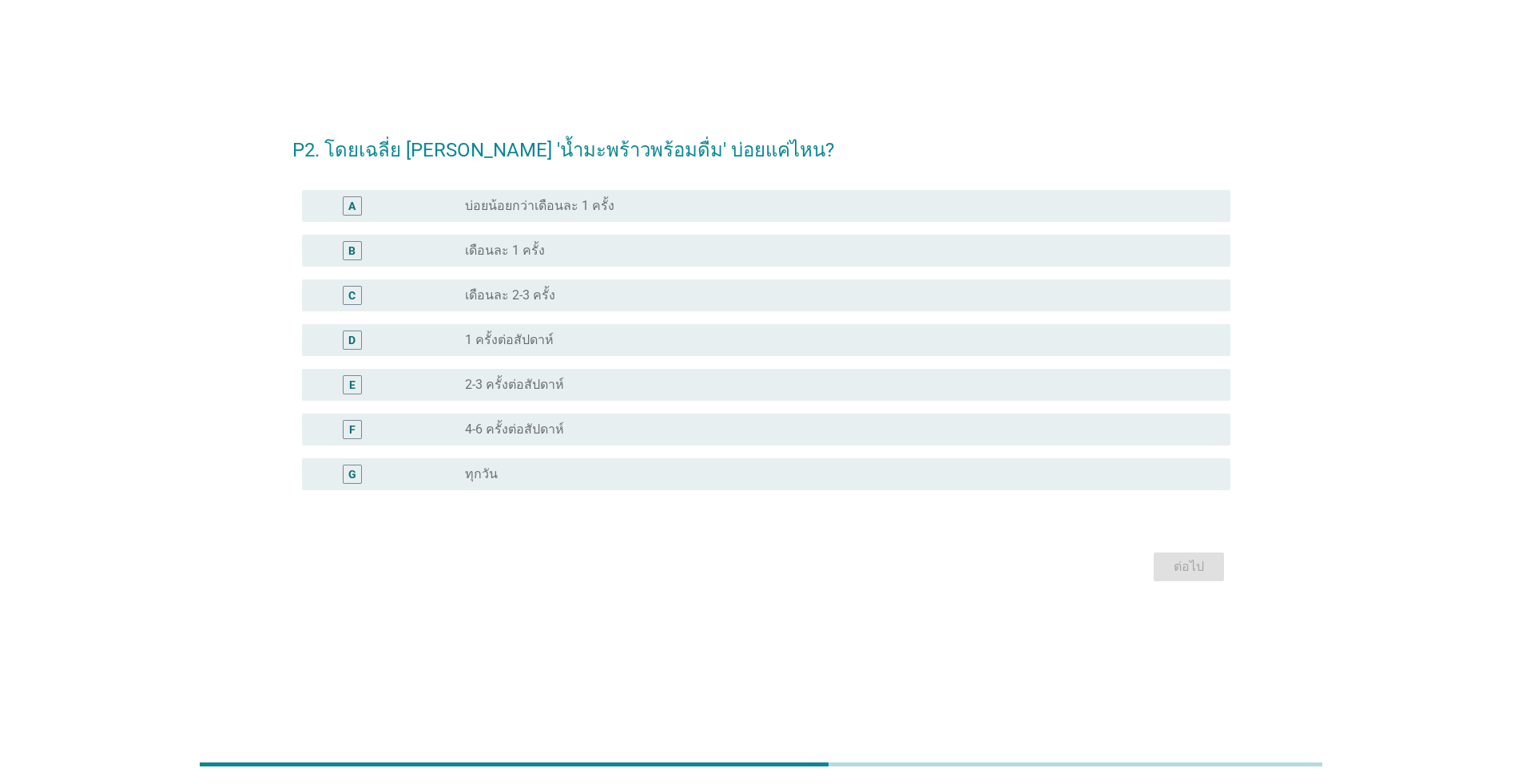
scroll to position [0, 0]
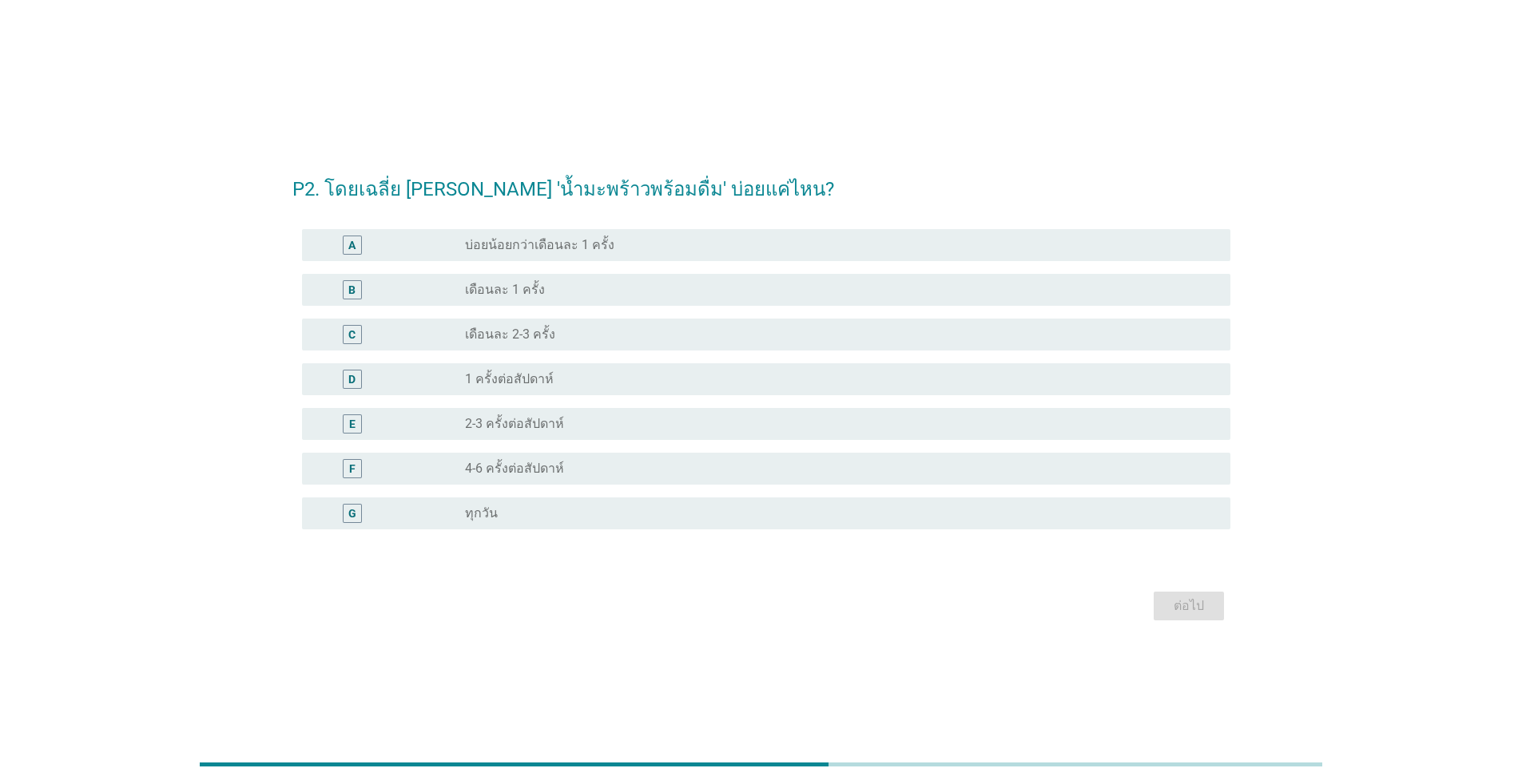
click at [420, 387] on div "D" at bounding box center [389, 378] width 150 height 19
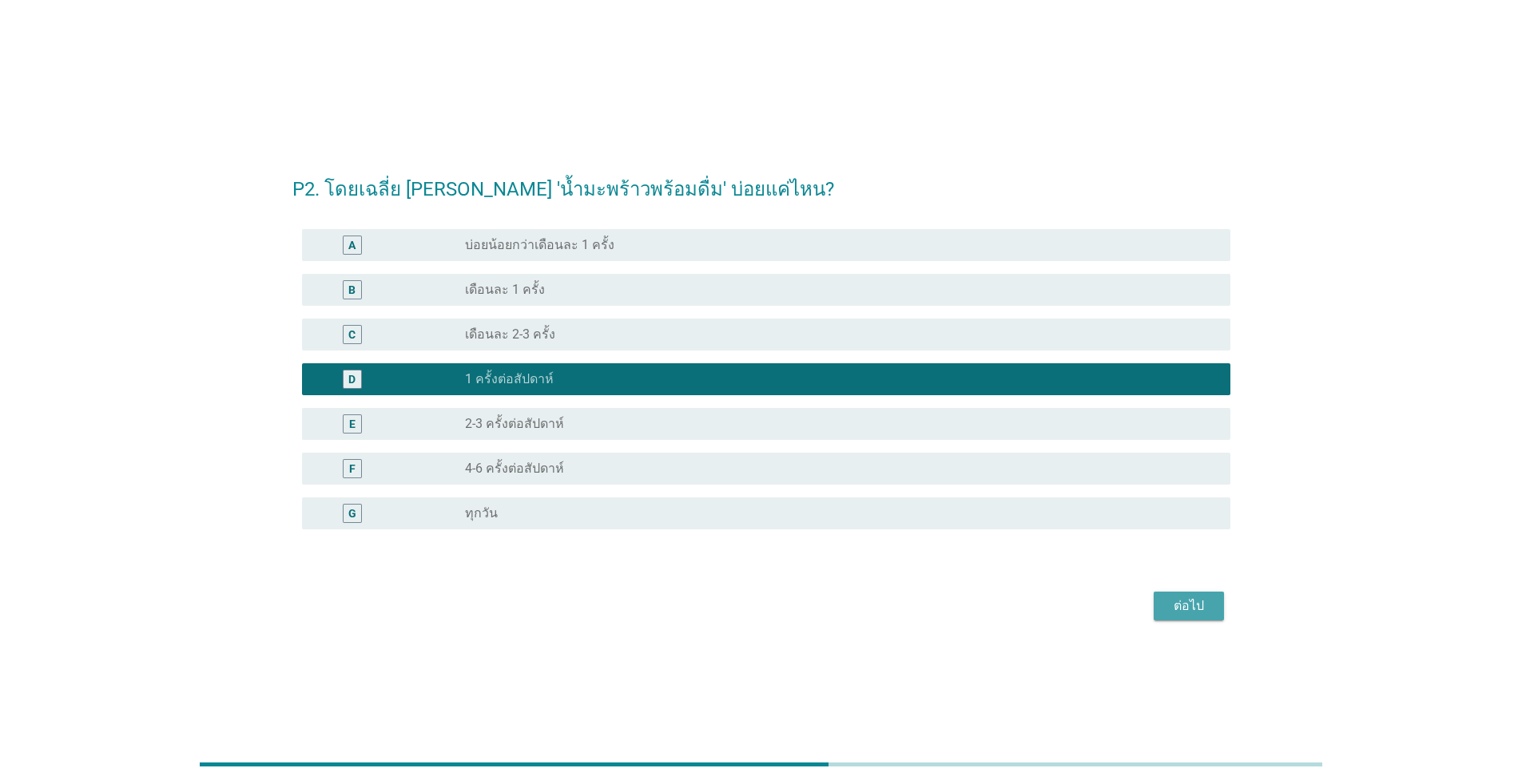
click at [786, 610] on div "ต่อไป" at bounding box center [1188, 605] width 45 height 19
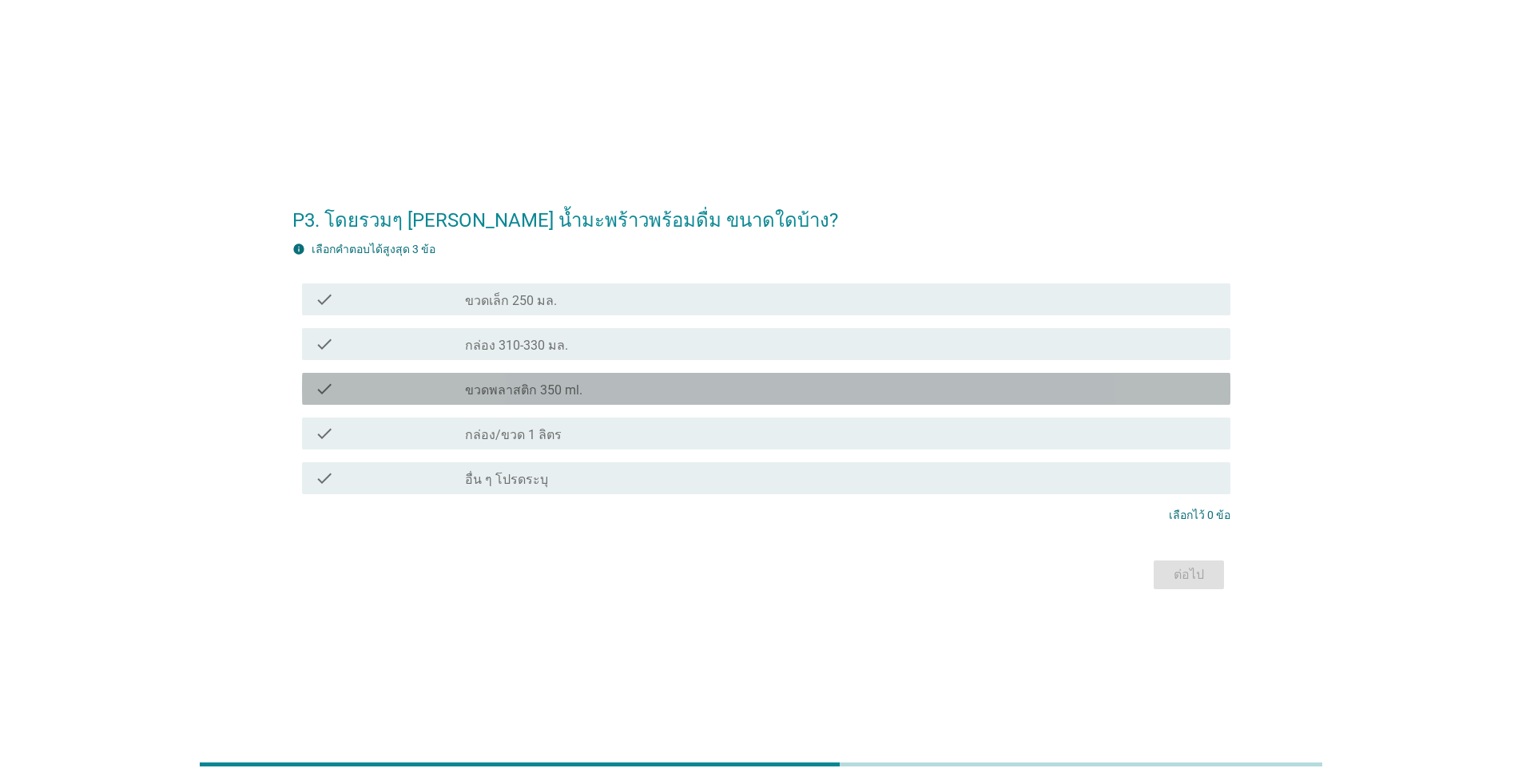
click at [587, 391] on div "check_box_outline_blank ขวดพลาสติก 350 ml." at bounding box center [841, 388] width 752 height 19
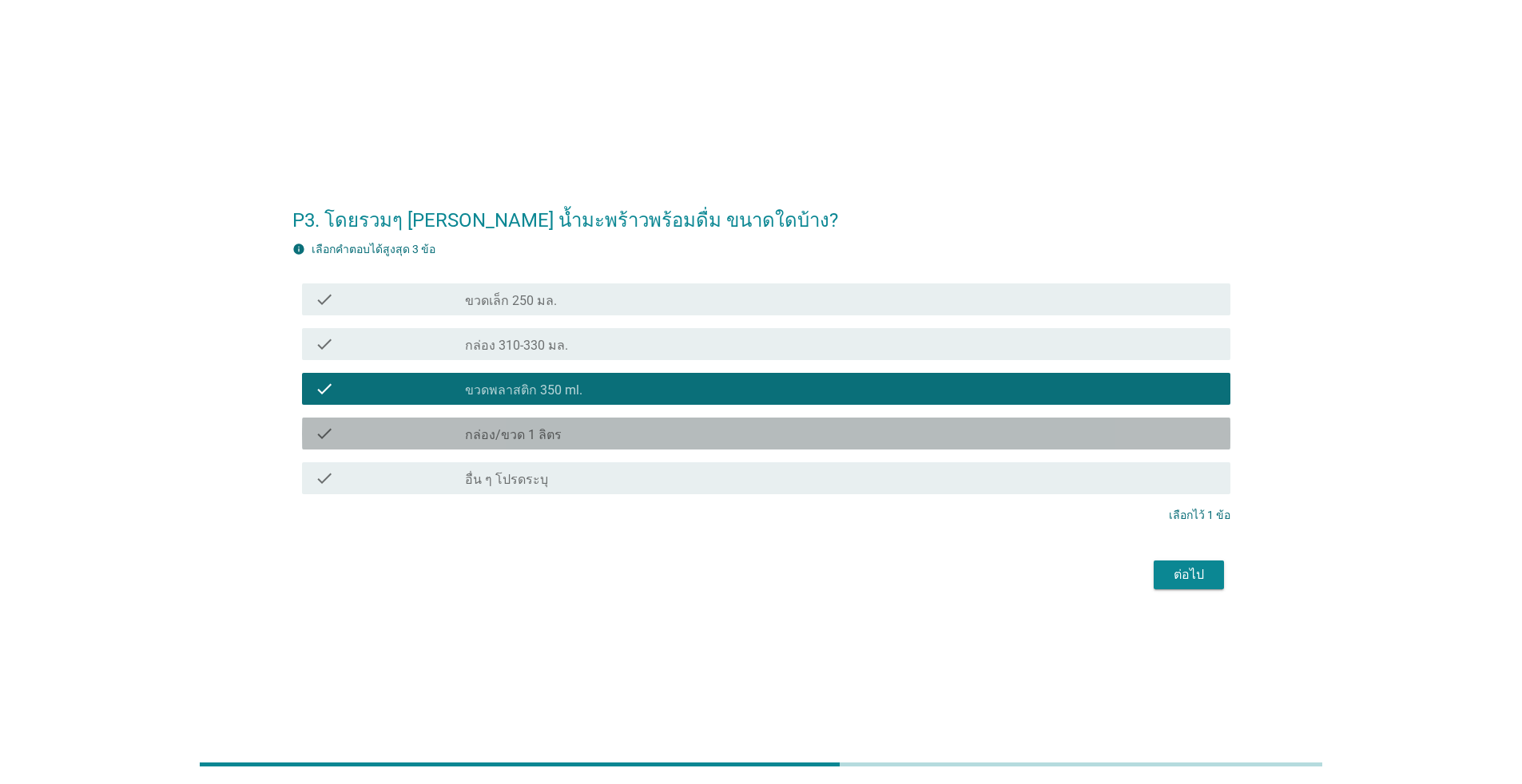
click at [560, 438] on div "check_box_outline_blank กล่อง/ขวด 1 ลิตร" at bounding box center [841, 433] width 752 height 19
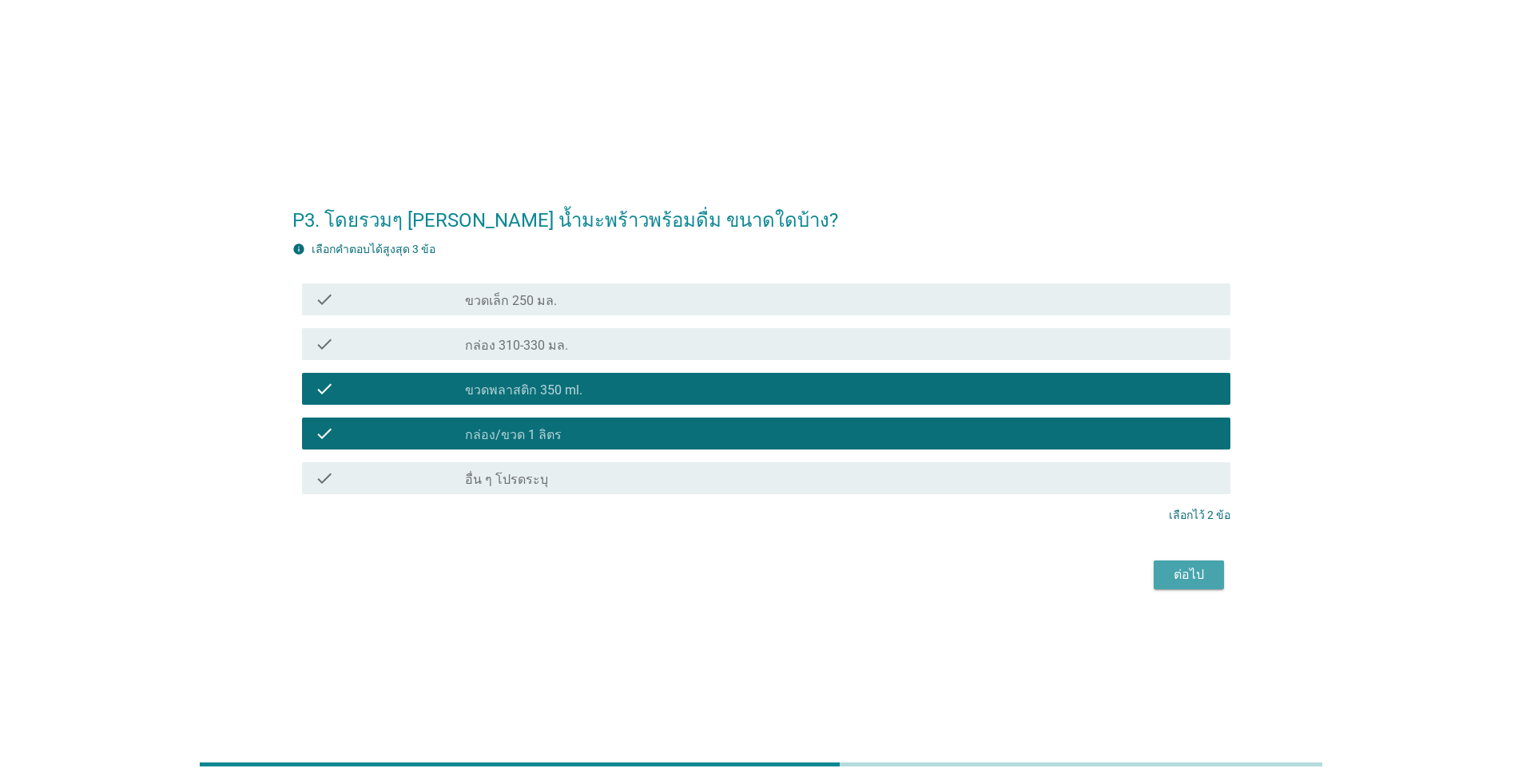
click at [786, 569] on div "ต่อไป" at bounding box center [1188, 574] width 45 height 19
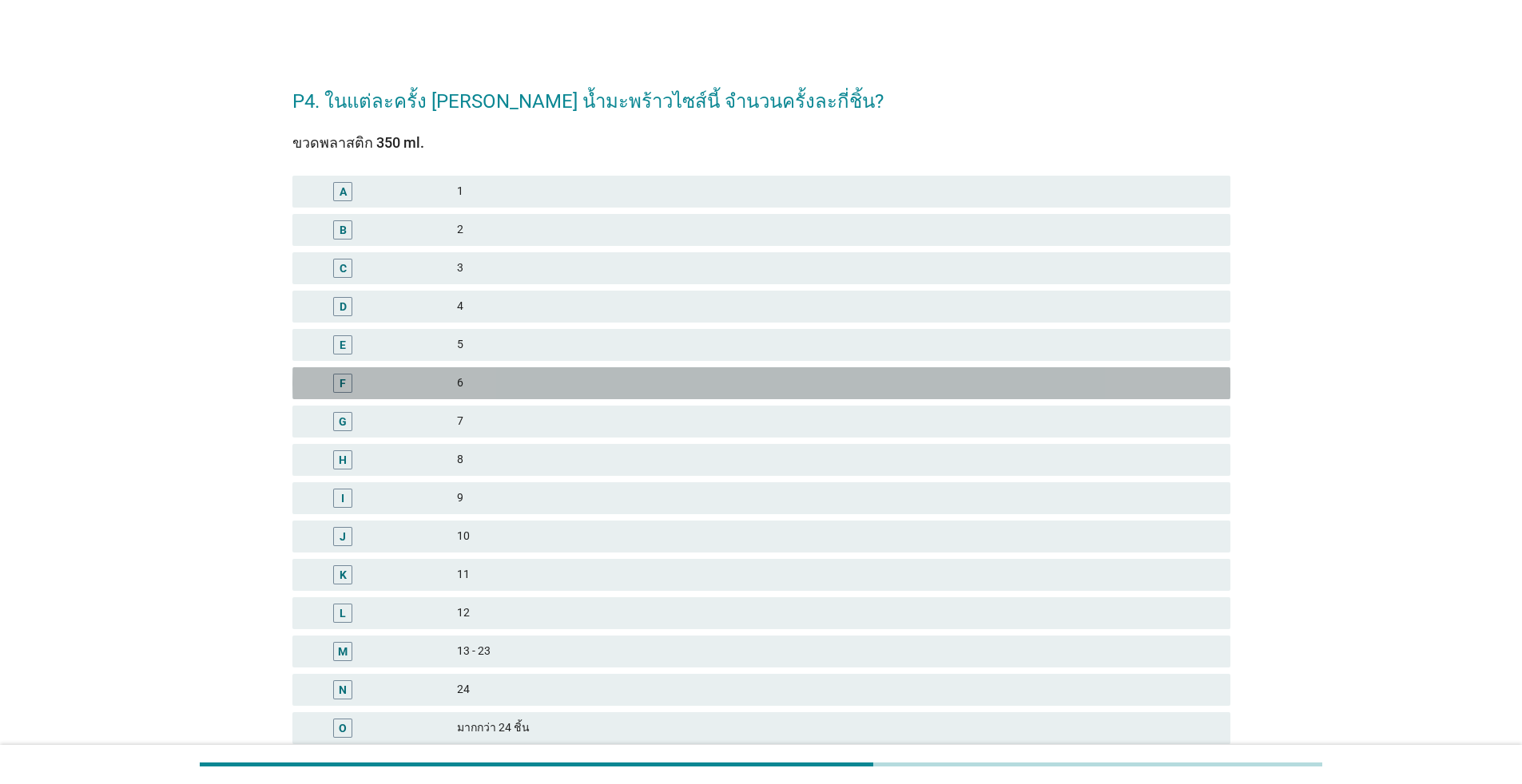
click at [361, 380] on div "F" at bounding box center [343, 383] width 76 height 19
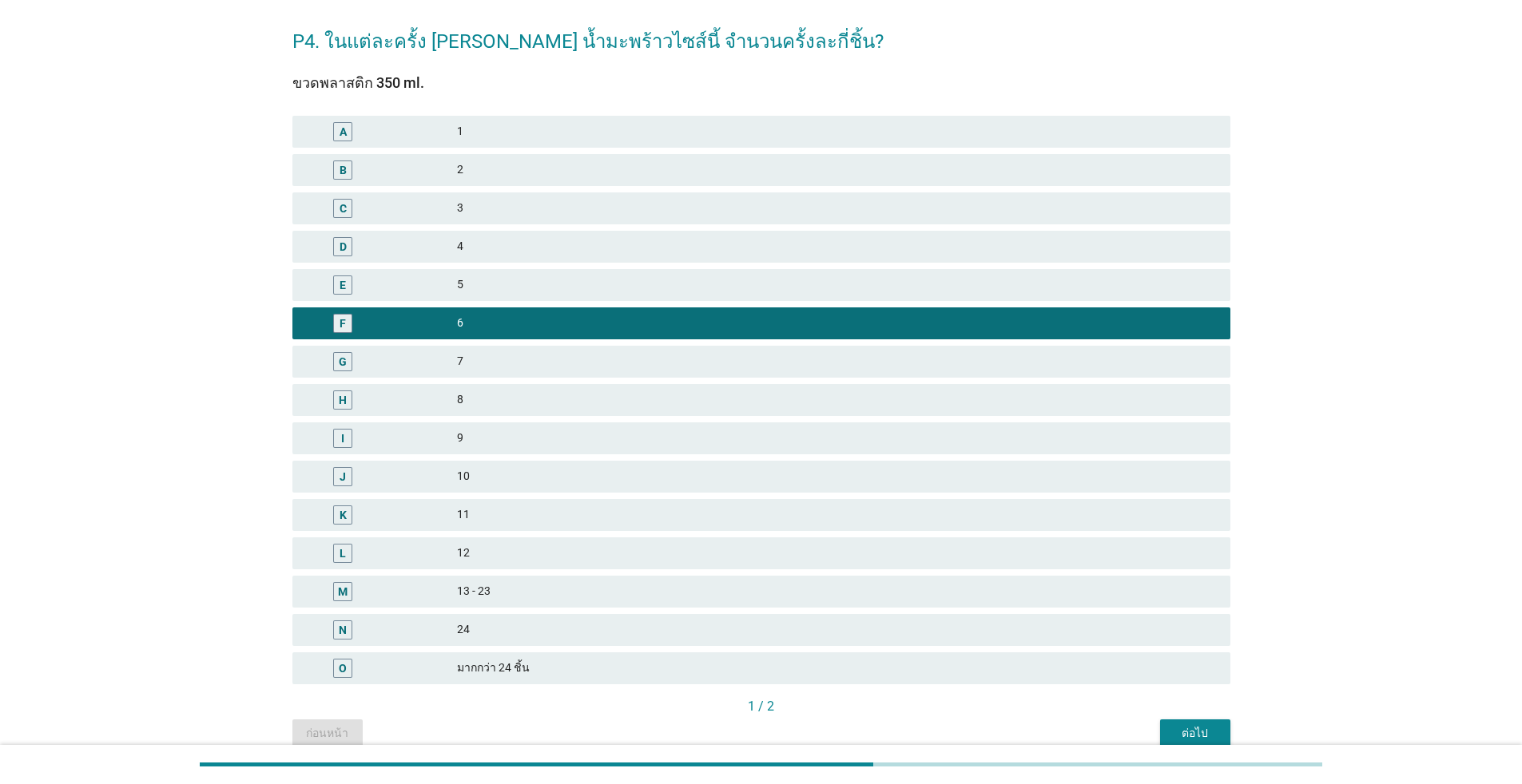
scroll to position [134, 0]
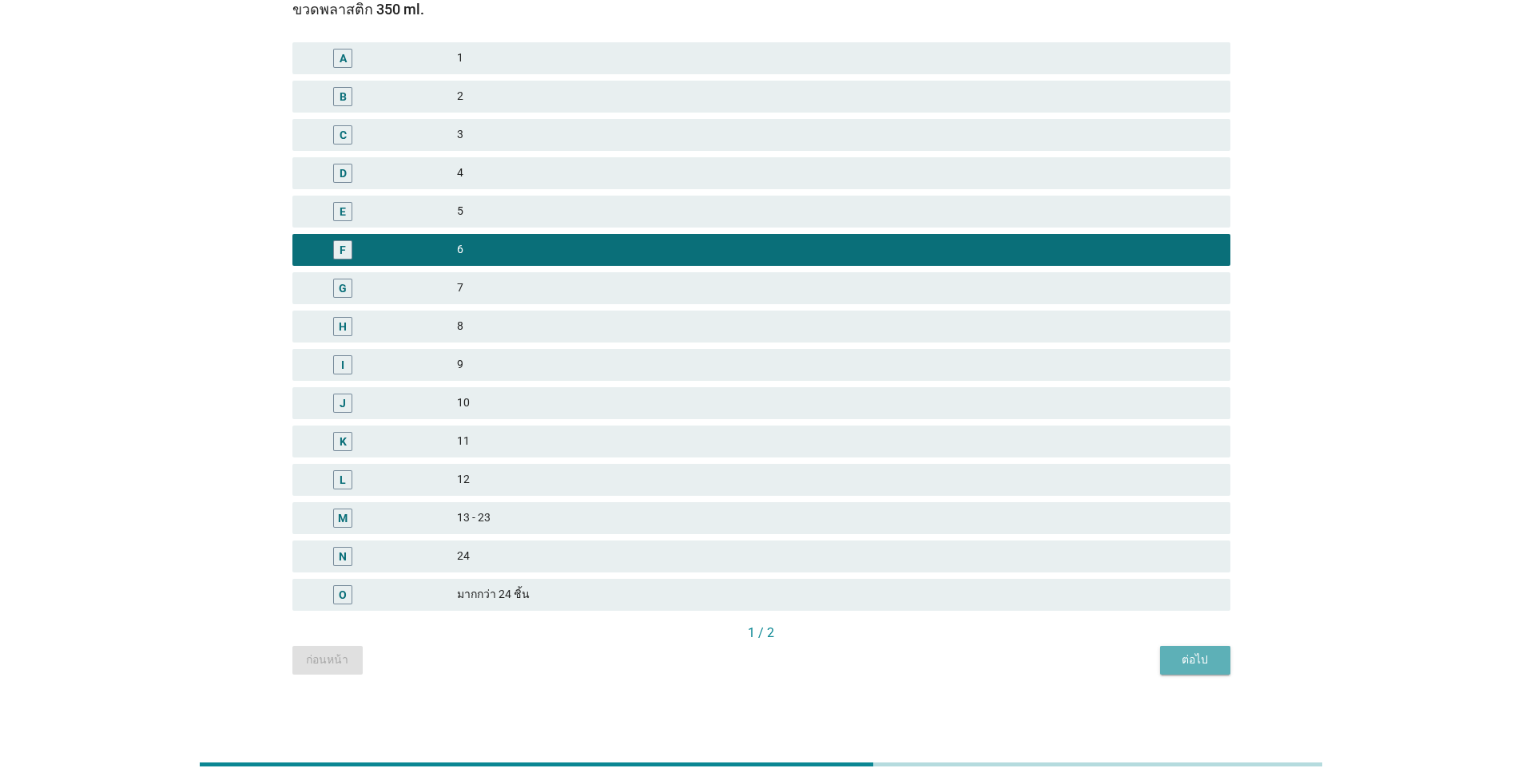
click at [786, 659] on div "ต่อไป" at bounding box center [1195, 660] width 45 height 16
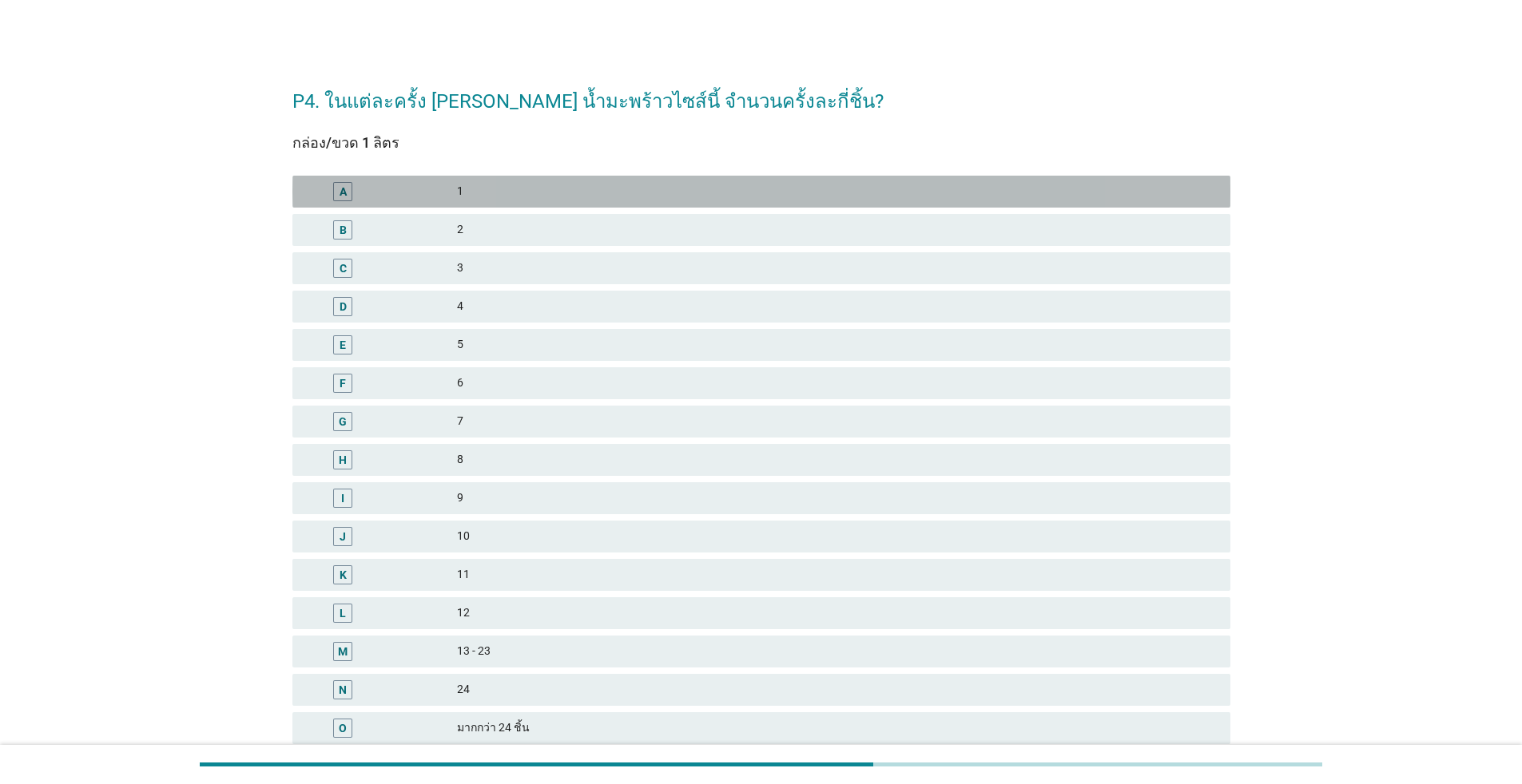
click at [537, 196] on div "1" at bounding box center [838, 191] width 761 height 19
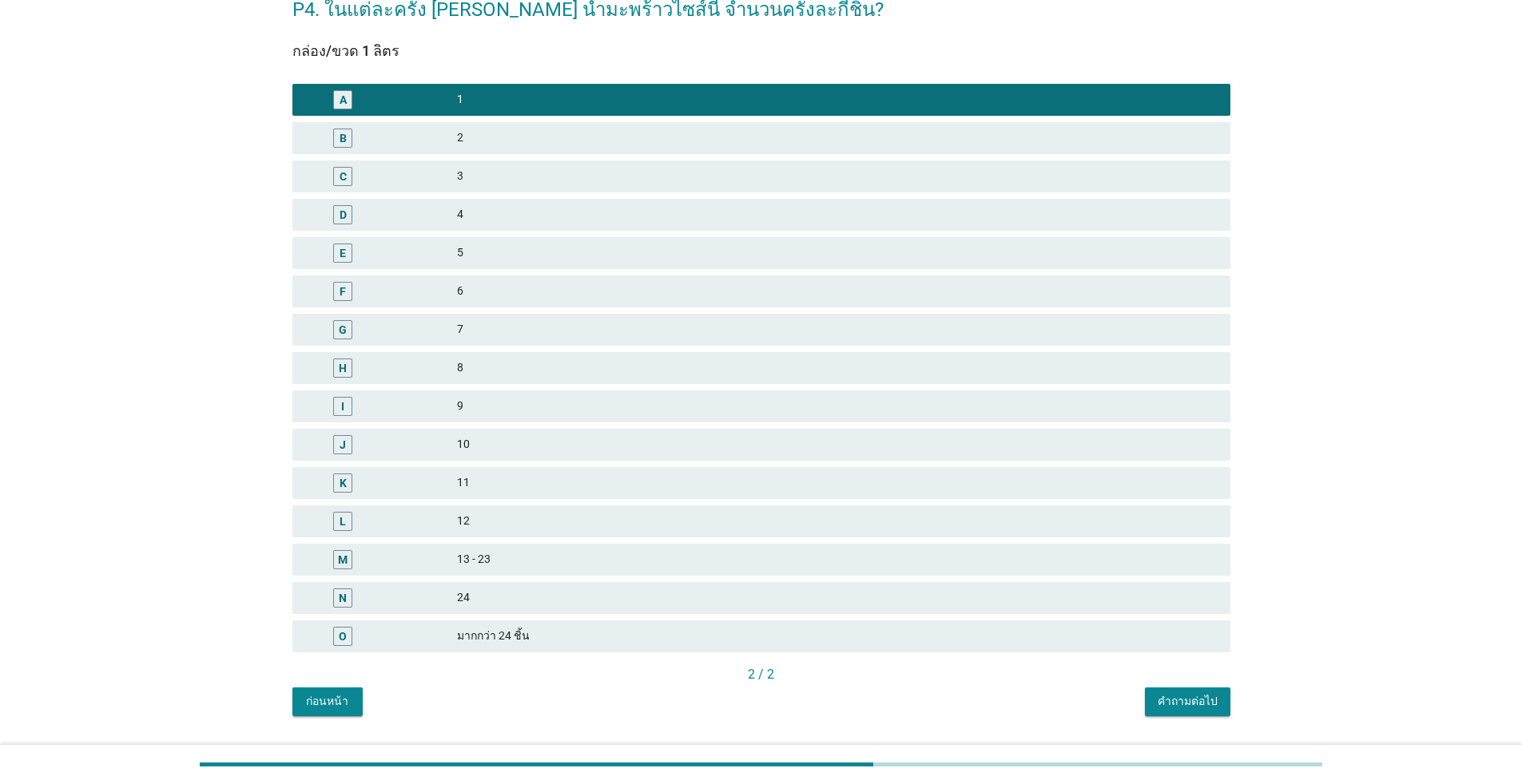
scroll to position [134, 0]
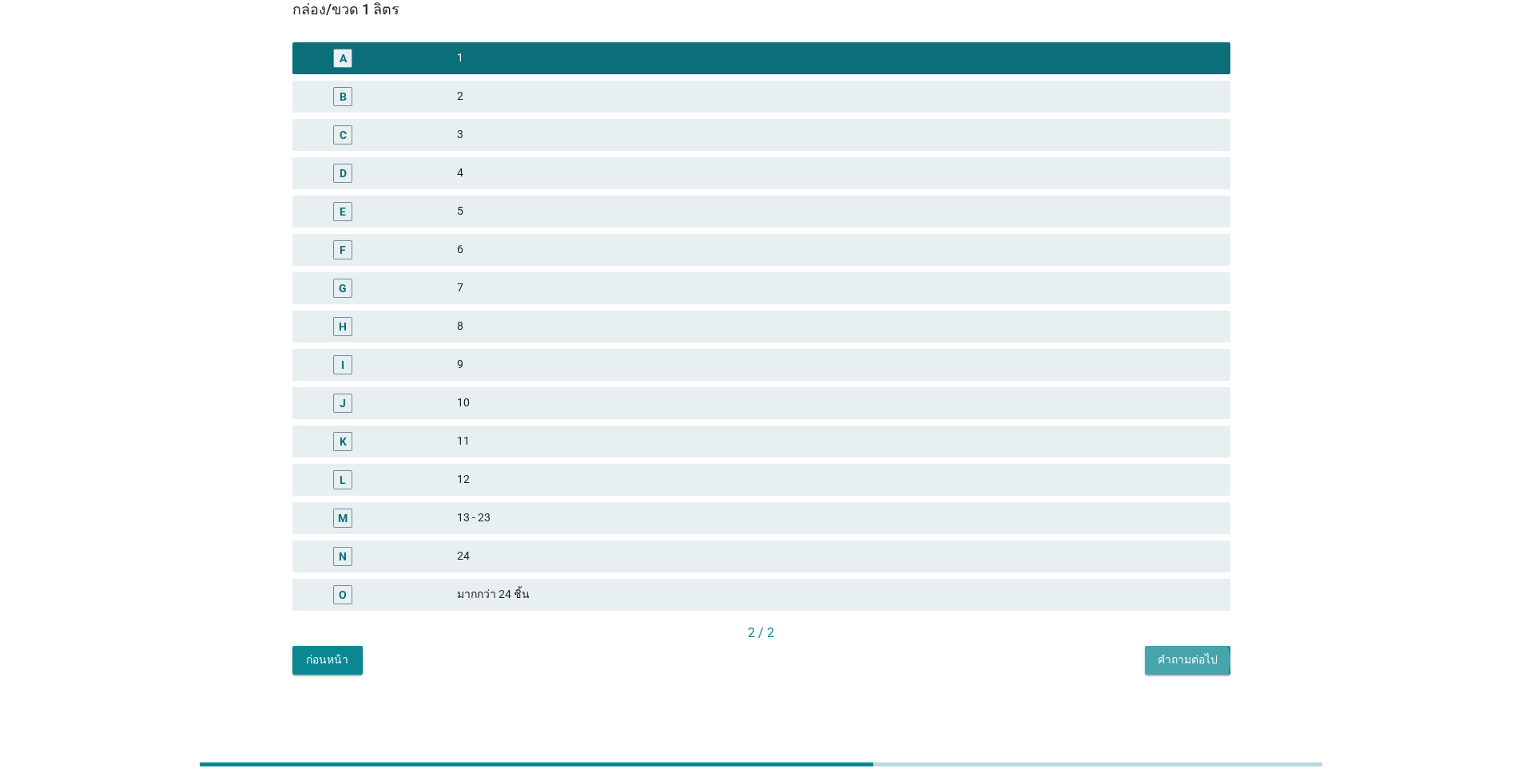
click at [786, 674] on button "คำถามต่อไป" at bounding box center [1188, 660] width 85 height 29
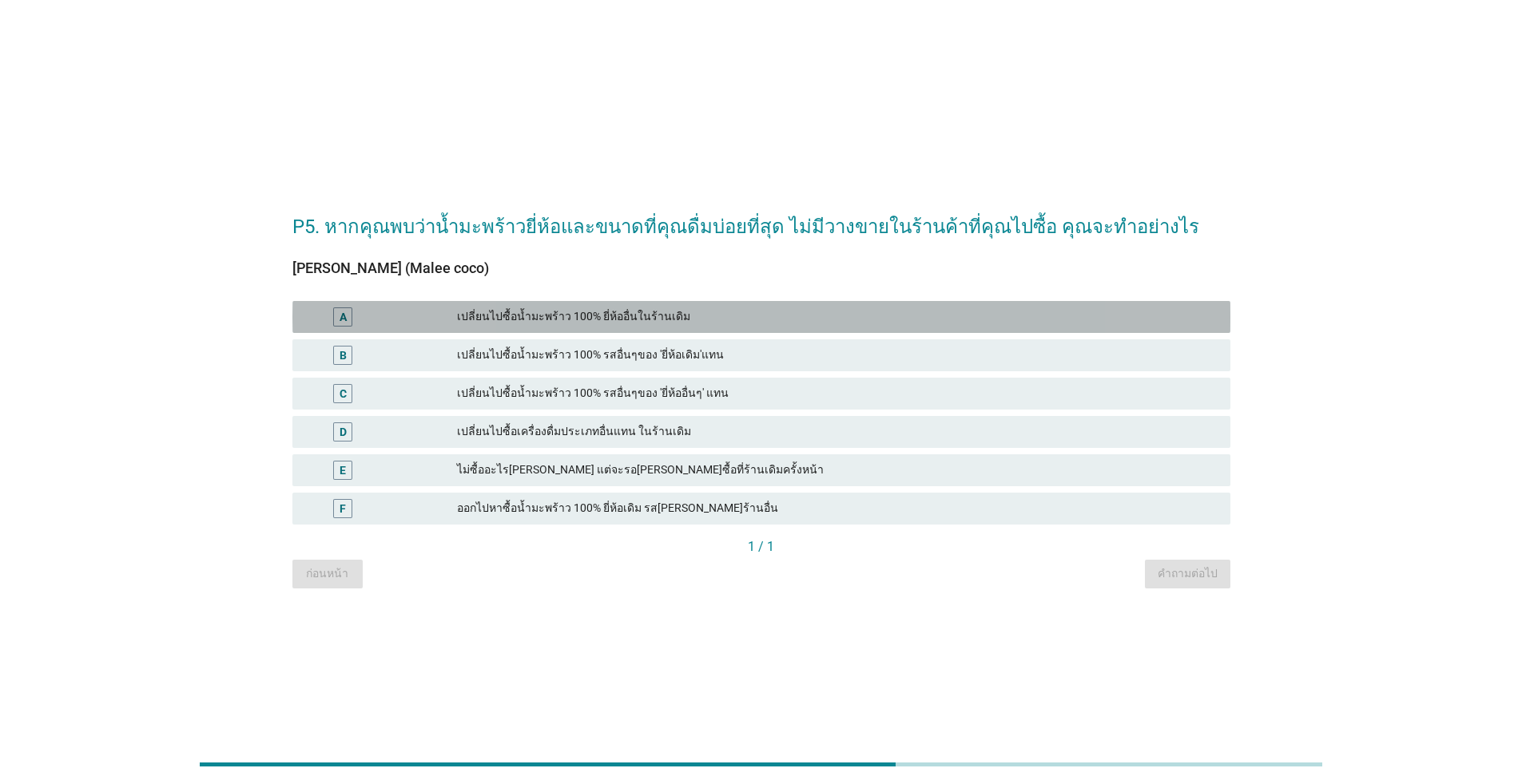
click at [634, 310] on div "เปลี่ยนไปซื้อน้ำมะพร้าว 100% ยี่ห้ออื่นในร้านเดิม" at bounding box center [838, 316] width 761 height 19
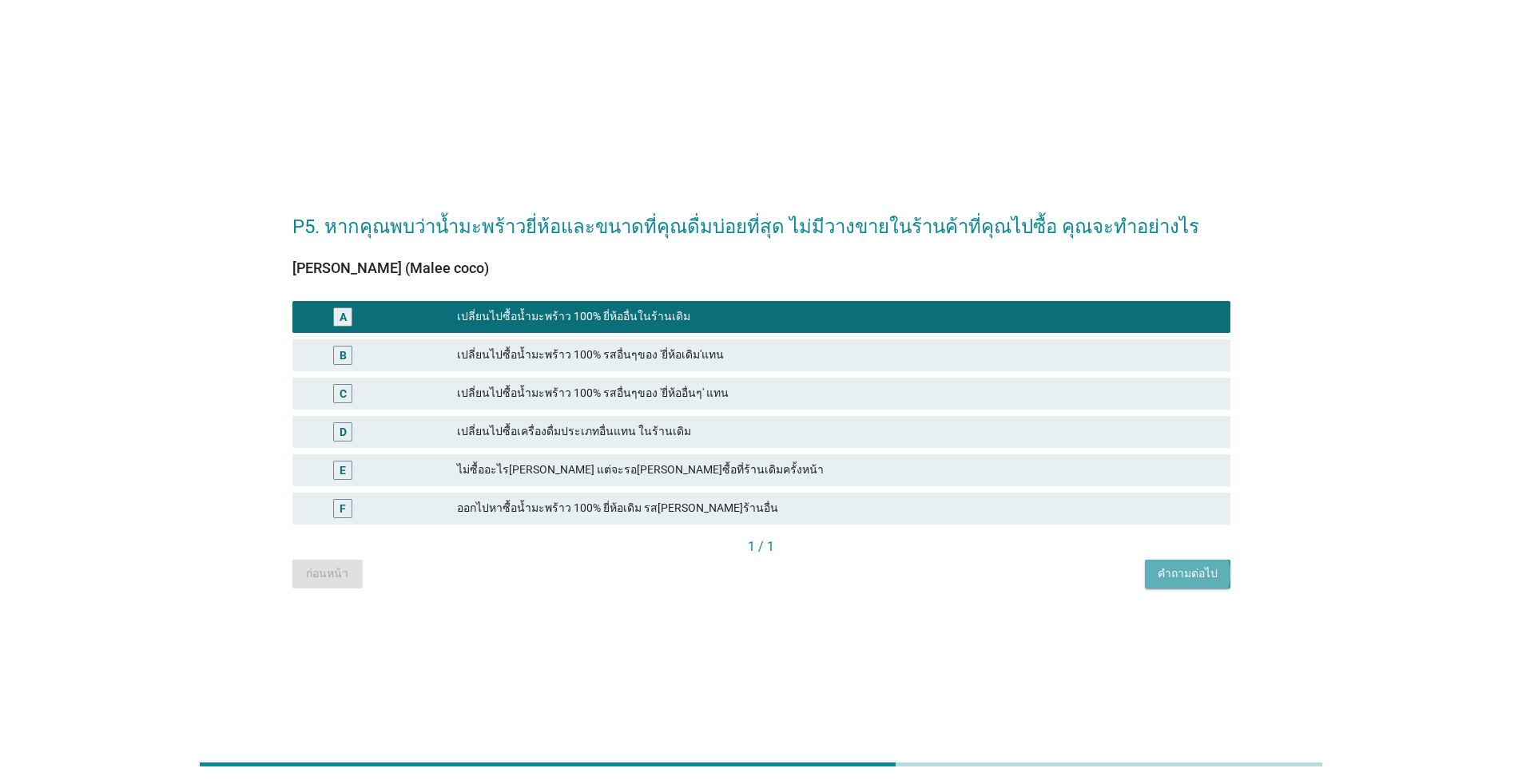
click at [786, 573] on div "คำถามต่อไป" at bounding box center [1188, 573] width 60 height 16
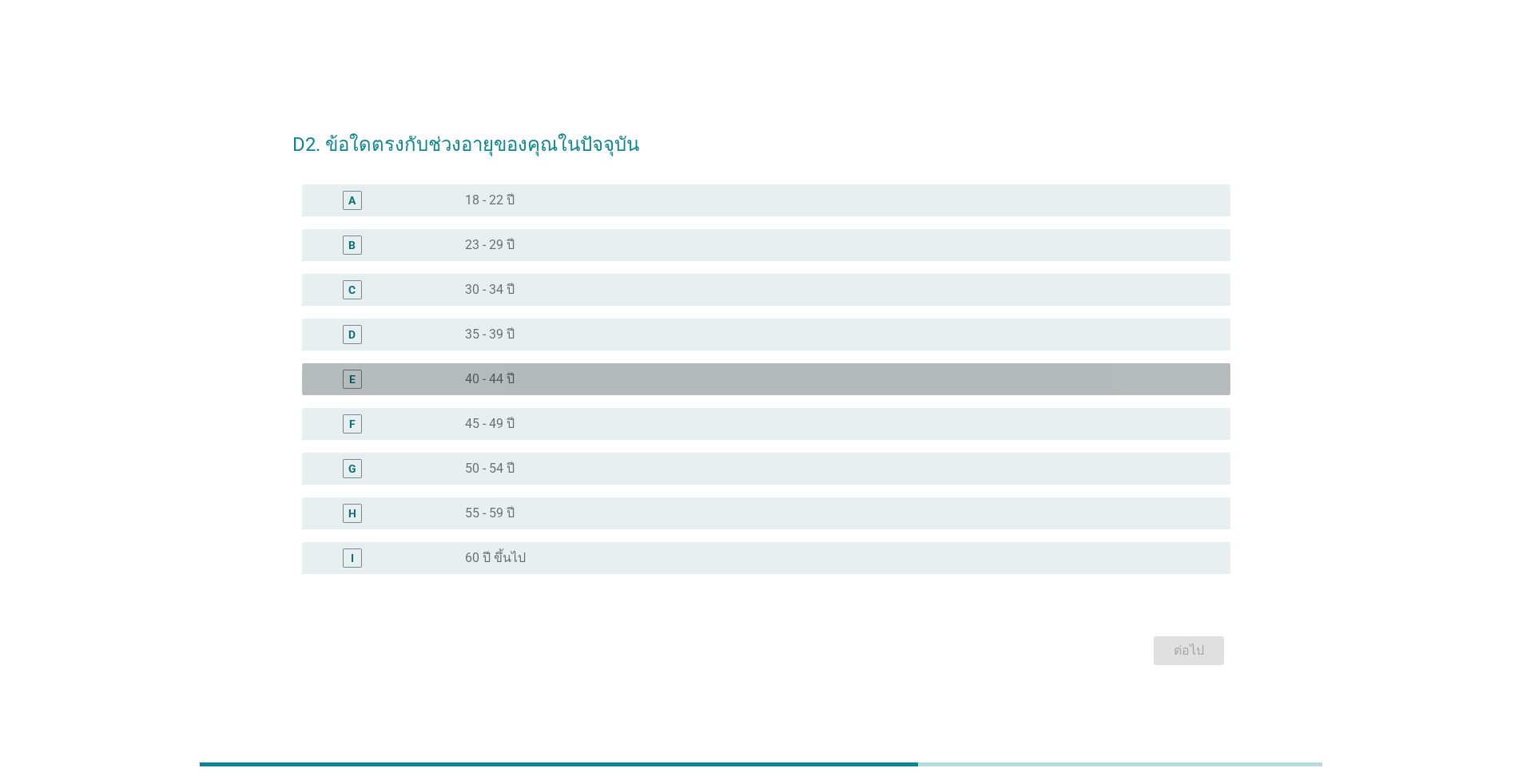
click at [565, 372] on div "radio_button_unchecked 40 - 44 ปี" at bounding box center [834, 378] width 740 height 16
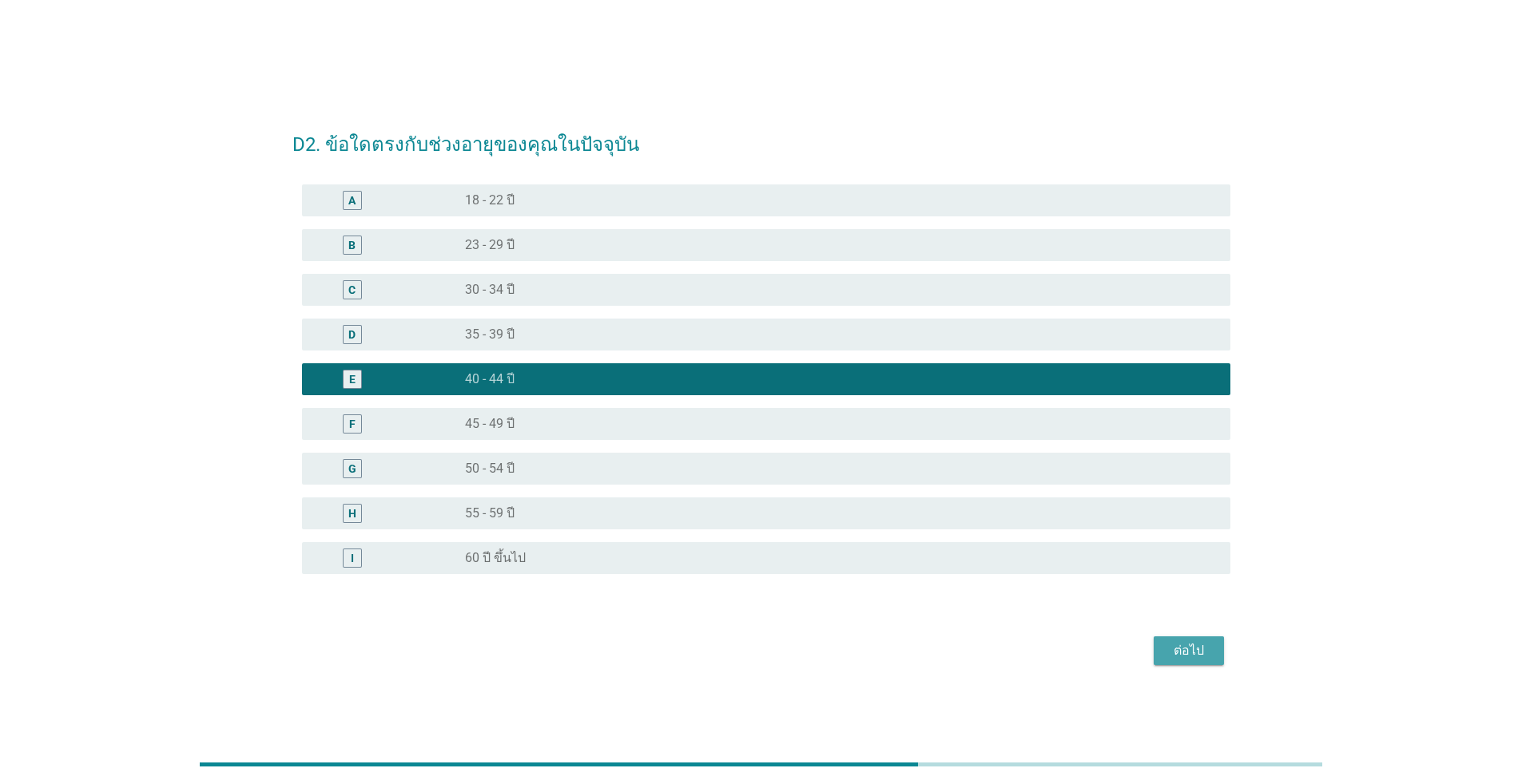
click at [786, 654] on div "ต่อไป" at bounding box center [1188, 650] width 45 height 19
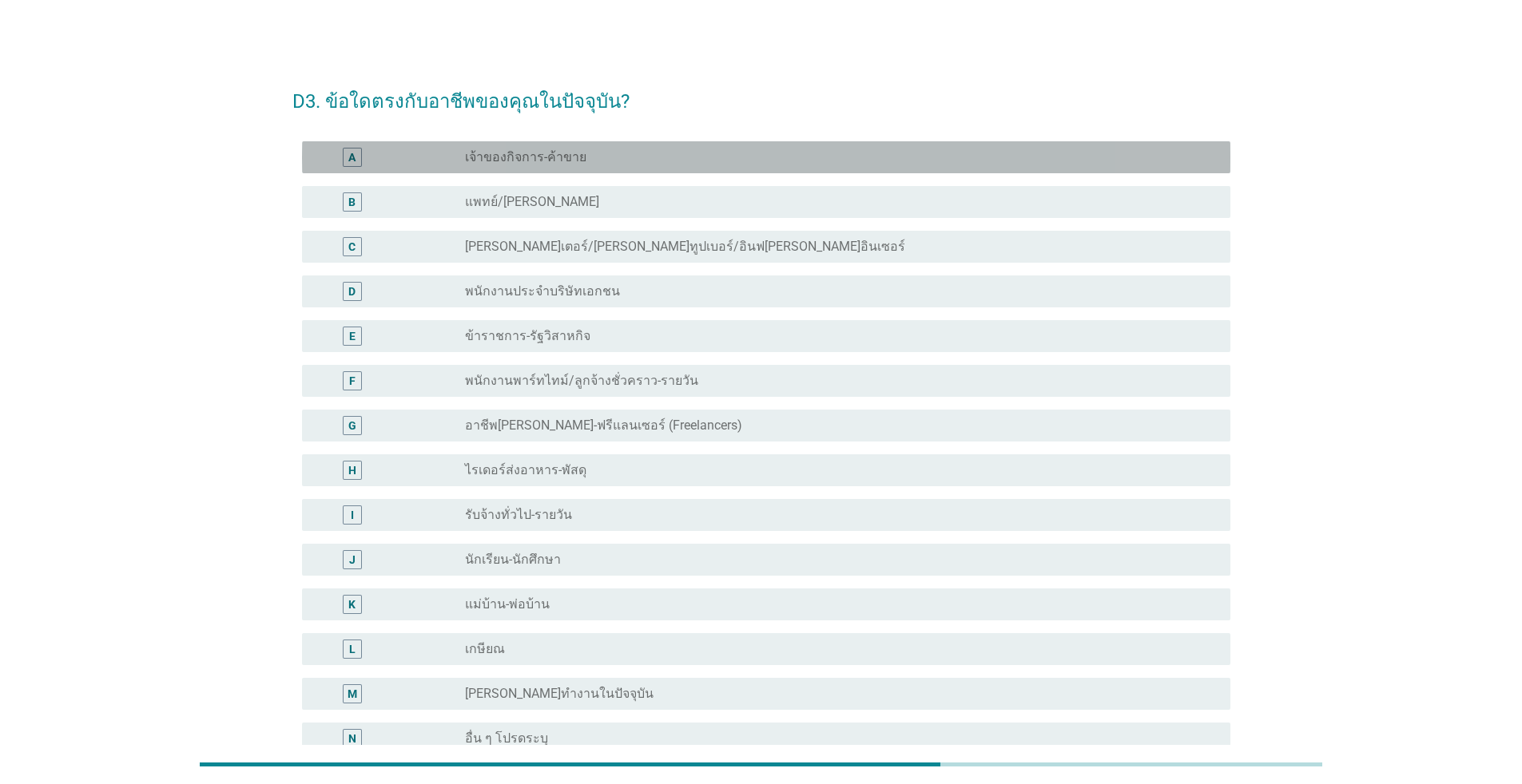
click at [547, 152] on label "เจ้าของกิจการ-ค้าขาย" at bounding box center [525, 156] width 121 height 16
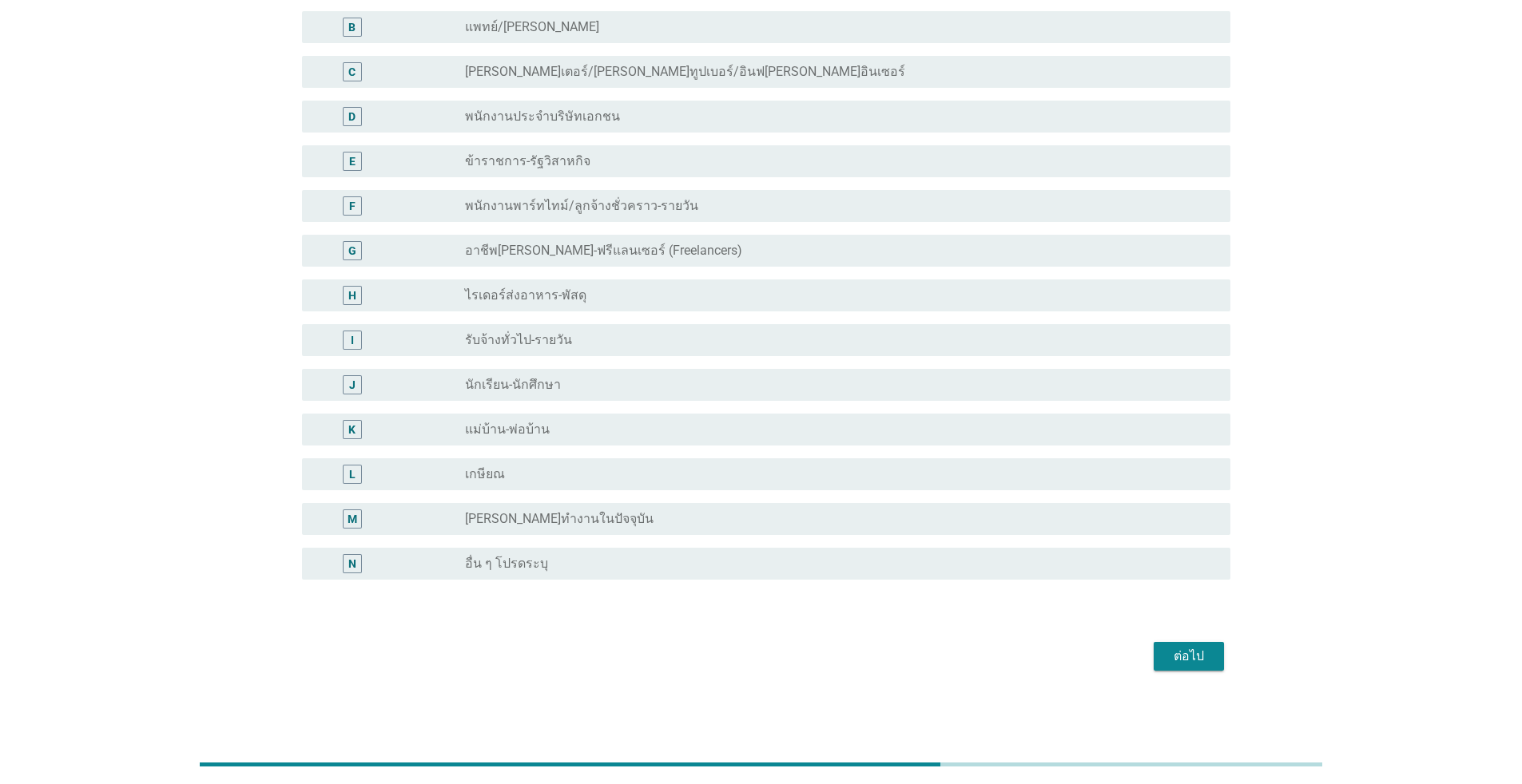
scroll to position [175, 0]
click at [786, 662] on div "ต่อไป" at bounding box center [1188, 655] width 45 height 19
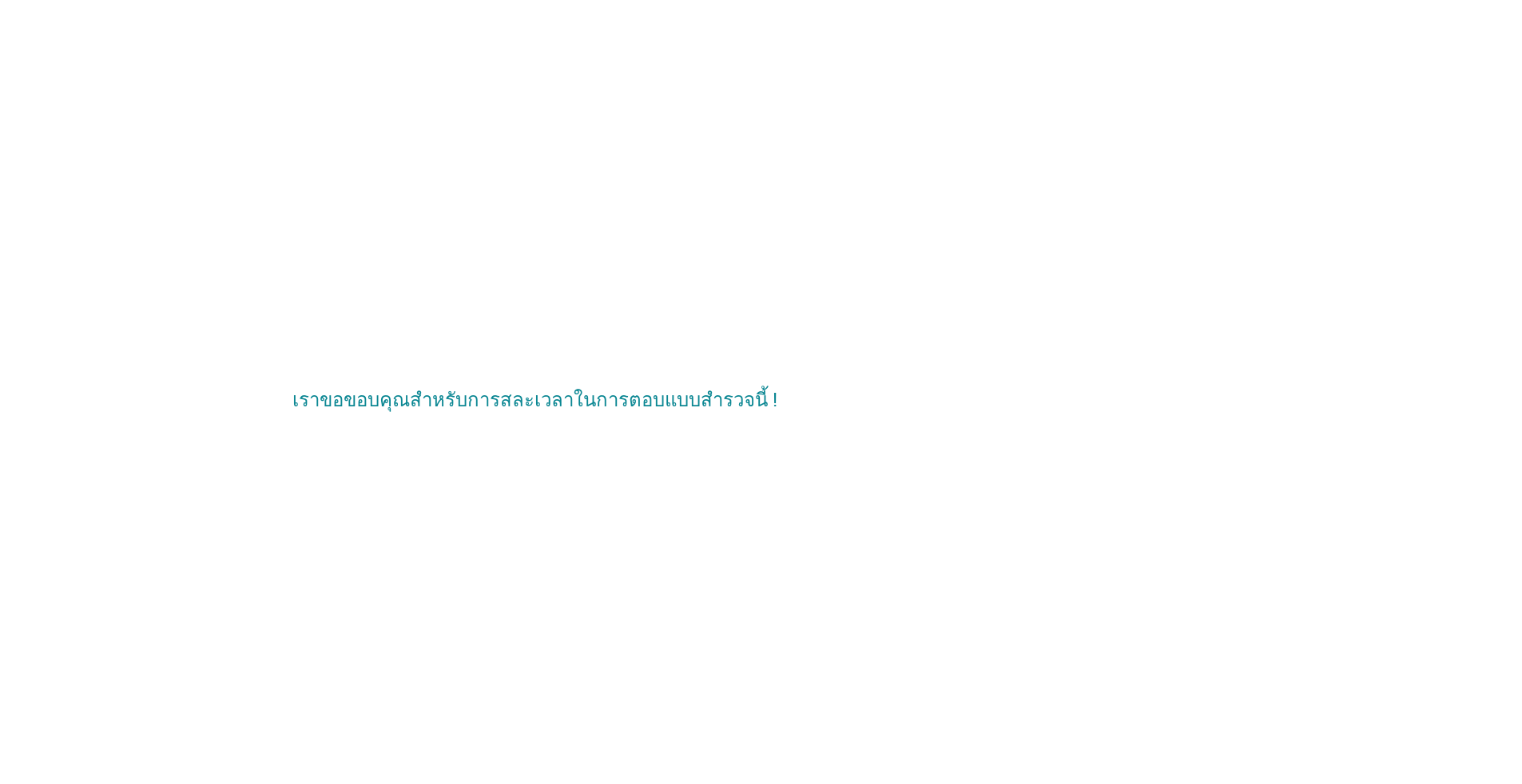
scroll to position [0, 0]
